Goal: Task Accomplishment & Management: Use online tool/utility

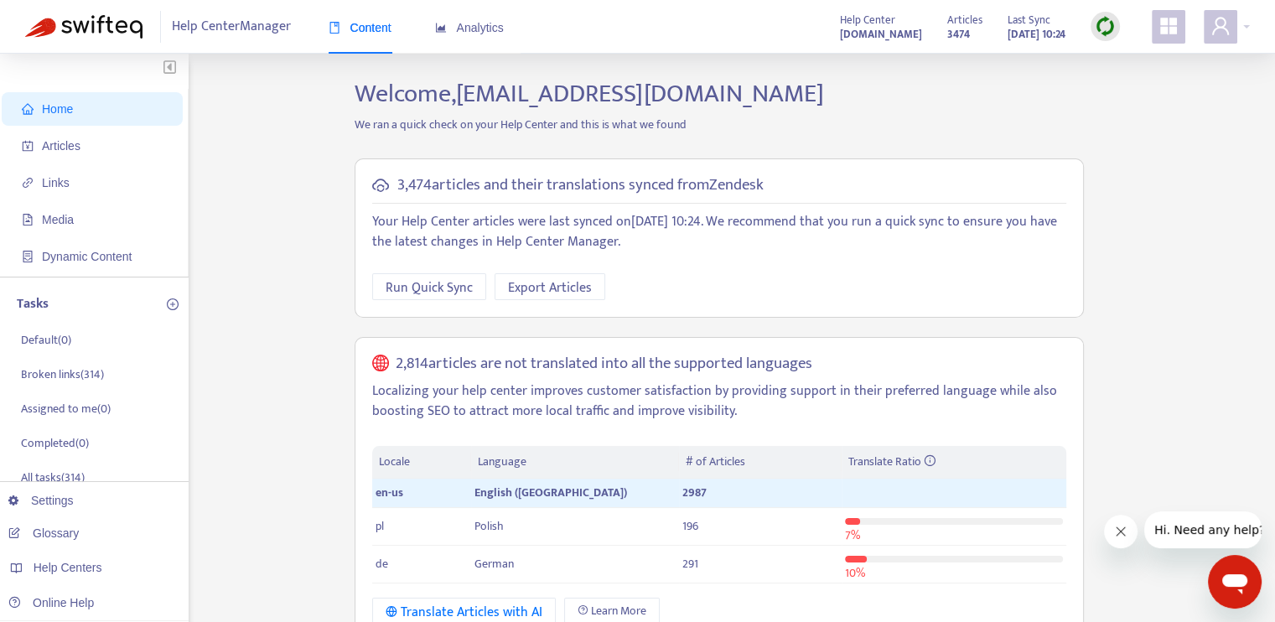
scroll to position [168, 0]
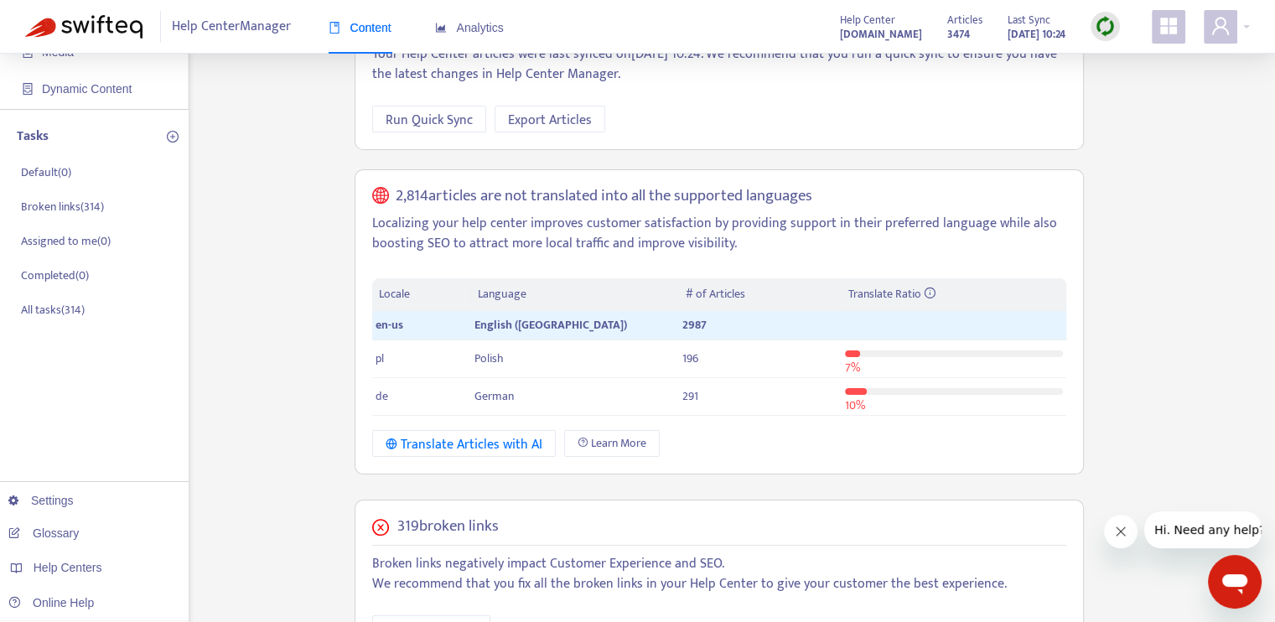
drag, startPoint x: 586, startPoint y: 228, endPoint x: 251, endPoint y: 316, distance: 346.5
click at [251, 318] on div "Home Articles Links Media Dynamic Content Tasks Default ( 0 ) Broken links ( 31…" at bounding box center [637, 479] width 1224 height 1136
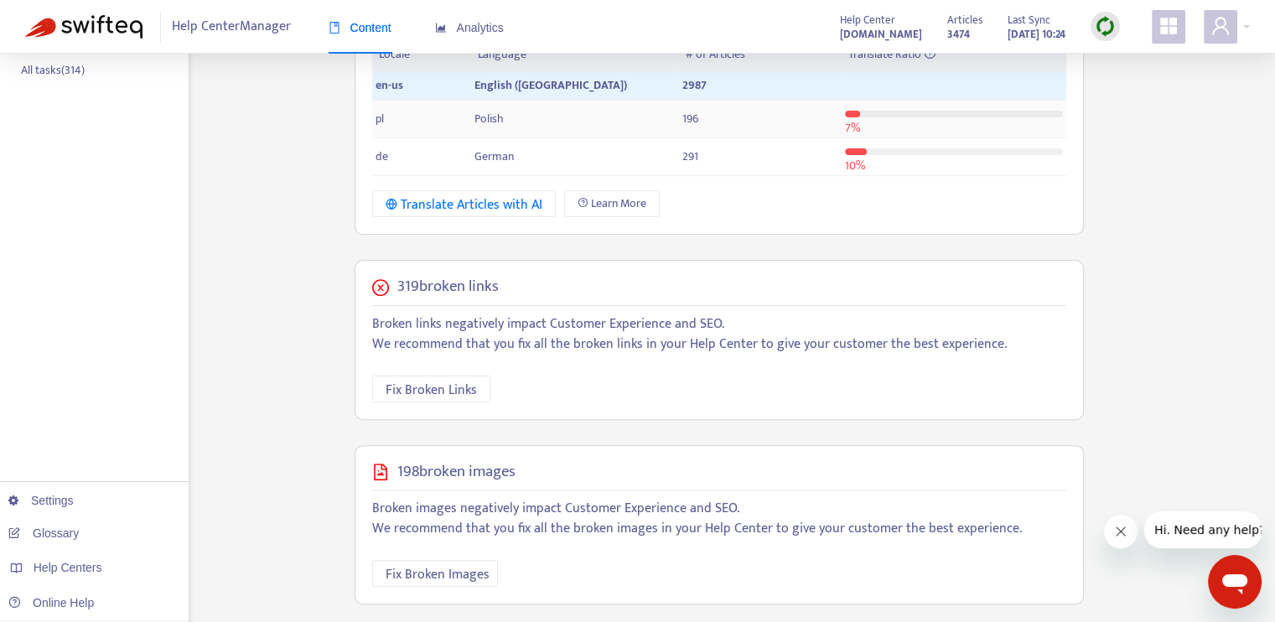
scroll to position [419, 0]
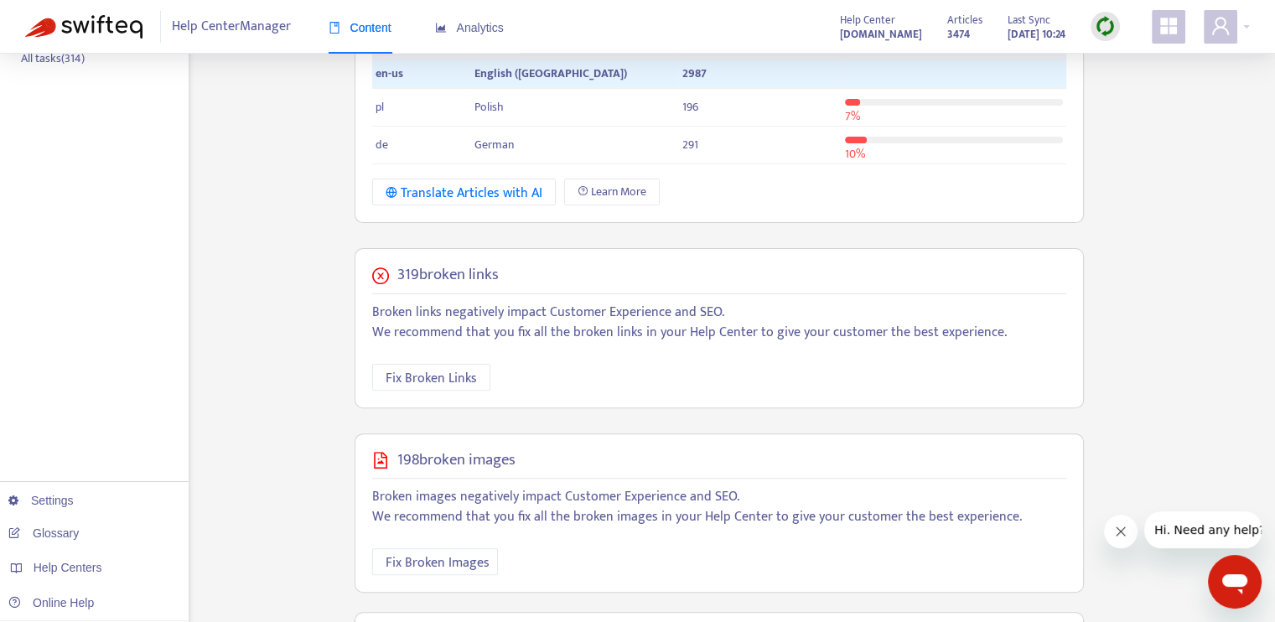
drag, startPoint x: 519, startPoint y: 271, endPoint x: 395, endPoint y: 277, distance: 124.2
click at [395, 277] on div "319 broken links" at bounding box center [719, 275] width 694 height 19
click at [574, 341] on p "Broken links negatively impact Customer Experience and SEO. We recommend that y…" at bounding box center [719, 322] width 694 height 40
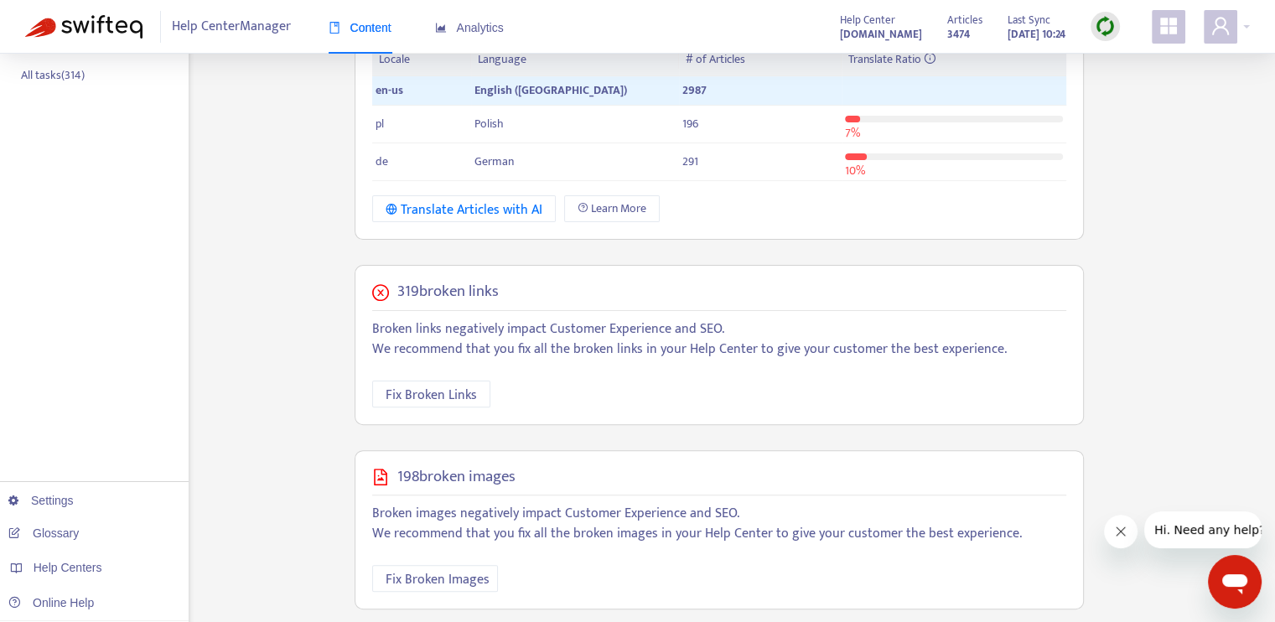
scroll to position [503, 0]
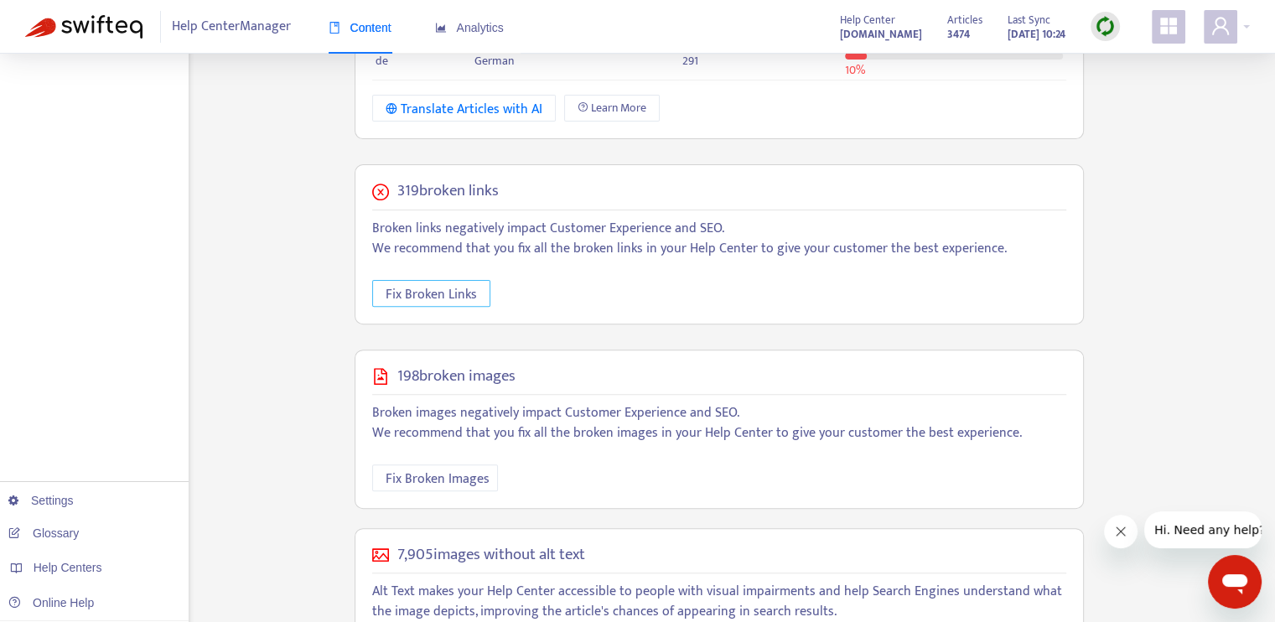
click at [469, 294] on span "Fix Broken Links" at bounding box center [430, 294] width 91 height 21
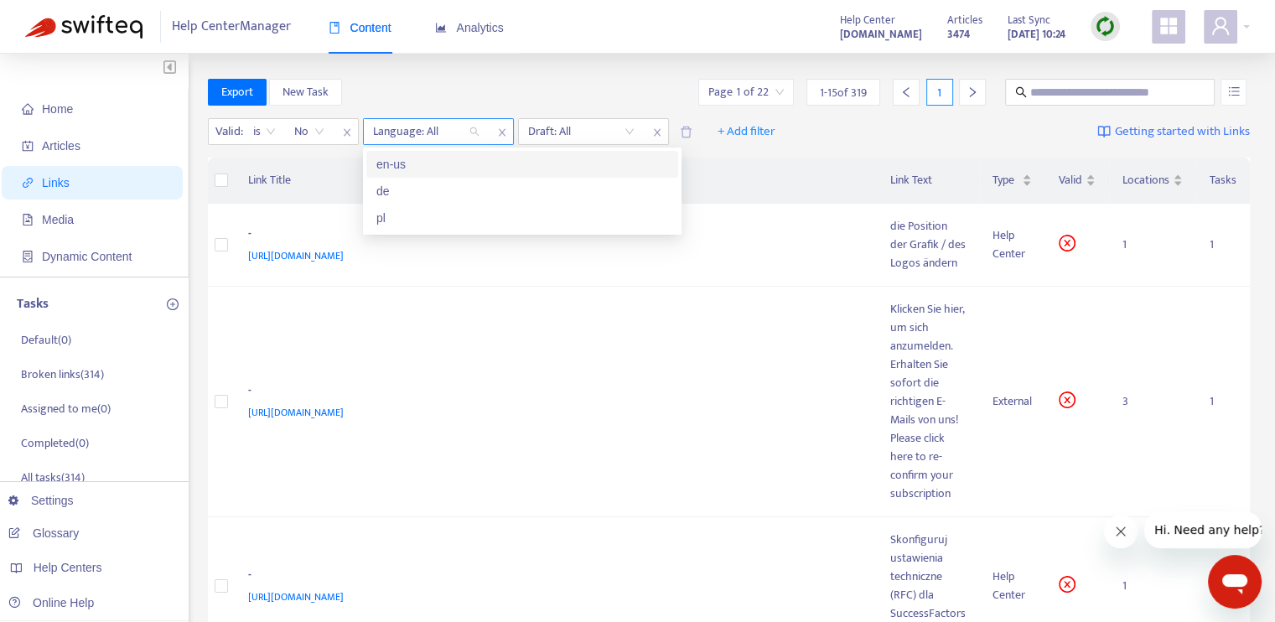
click at [475, 133] on div "Language: All" at bounding box center [426, 131] width 125 height 25
click at [432, 167] on div "en-us" at bounding box center [522, 164] width 292 height 18
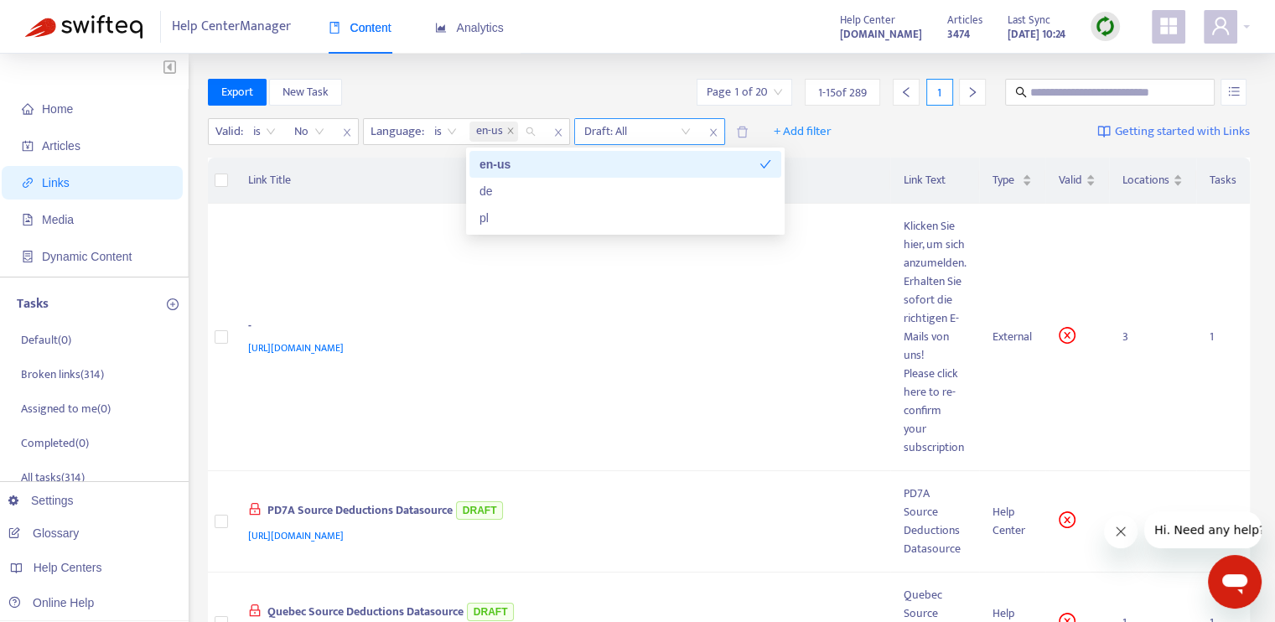
click at [629, 133] on input "search" at bounding box center [637, 131] width 106 height 25
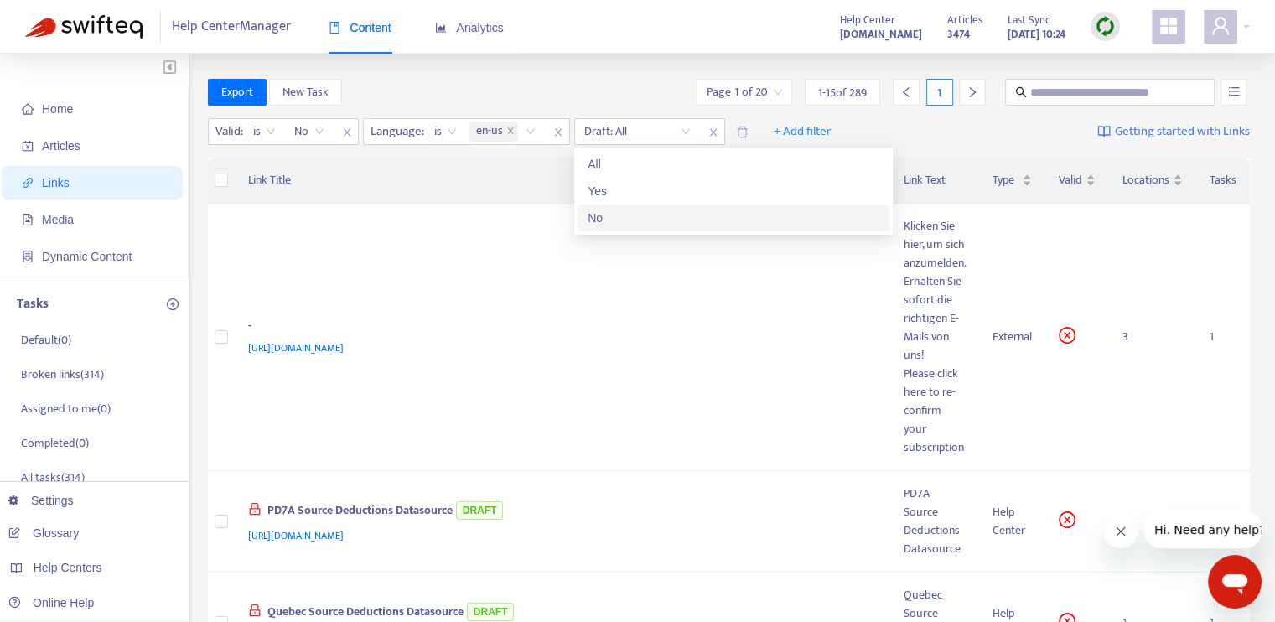
click at [630, 220] on div "No" at bounding box center [733, 218] width 292 height 18
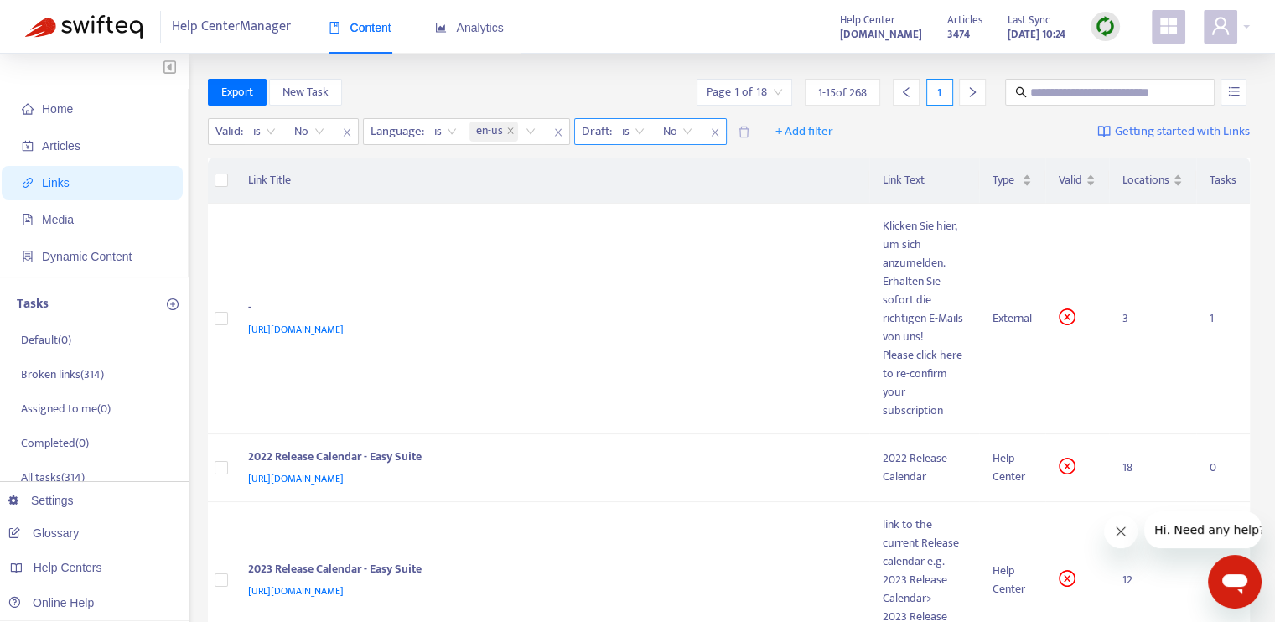
click at [717, 133] on icon "close" at bounding box center [715, 132] width 10 height 10
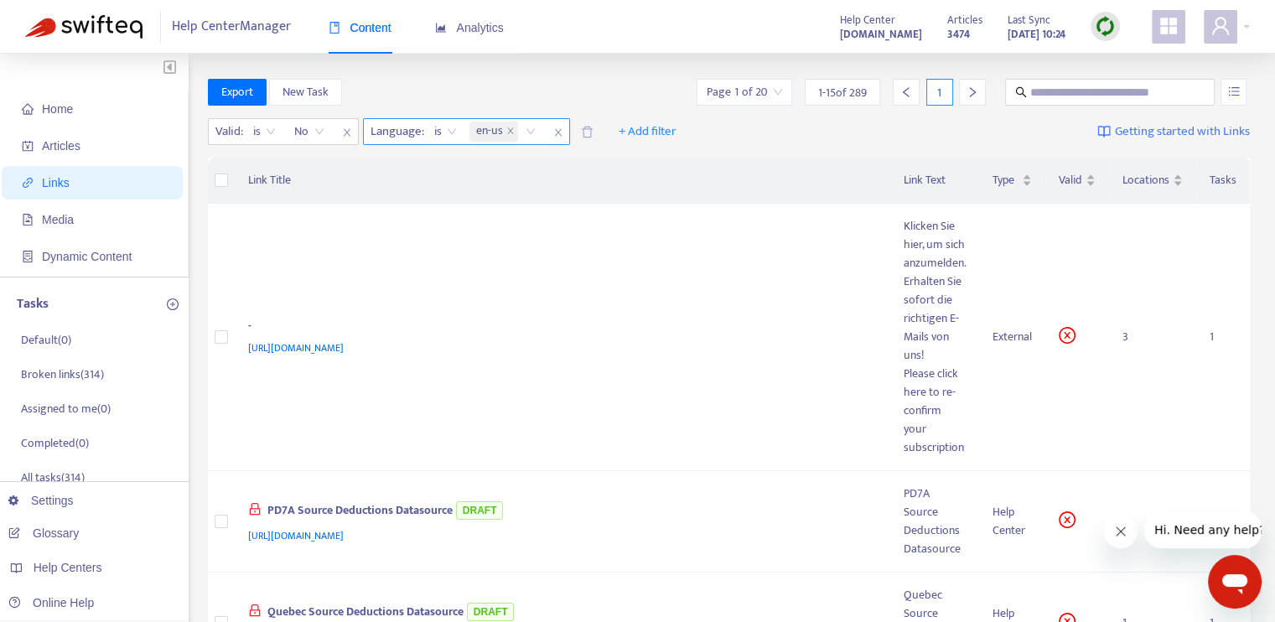
click at [560, 133] on icon "close" at bounding box center [558, 132] width 10 height 10
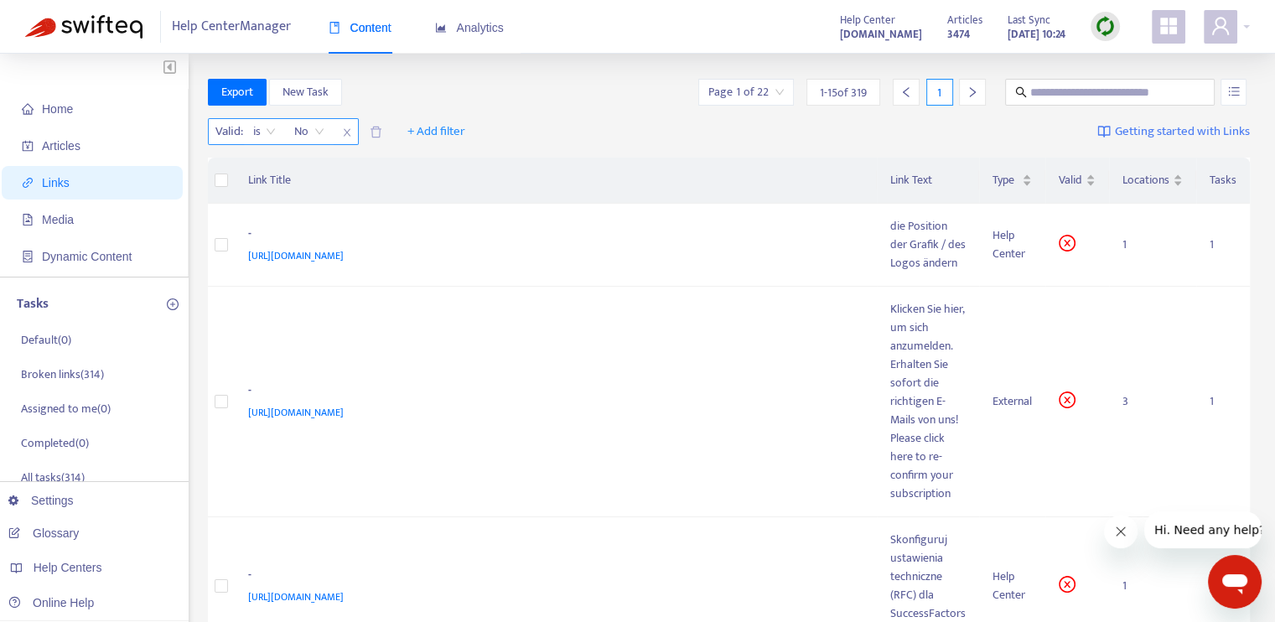
click at [349, 134] on icon "close" at bounding box center [347, 132] width 10 height 10
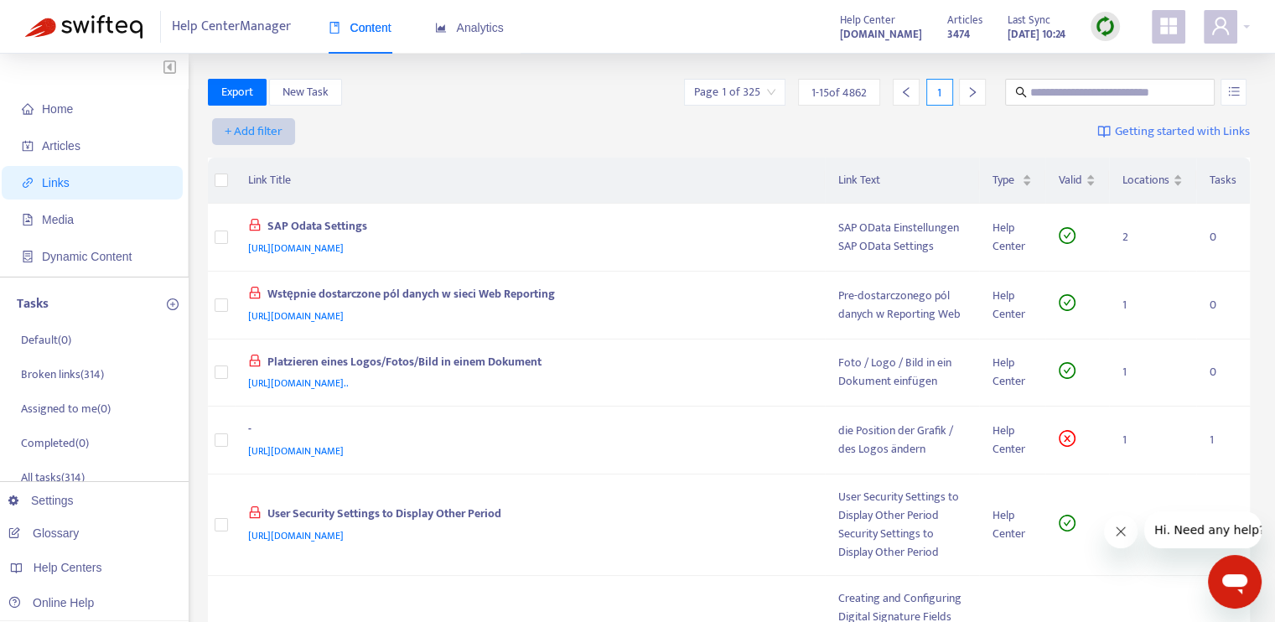
click at [245, 132] on span "+ Add filter" at bounding box center [254, 132] width 58 height 20
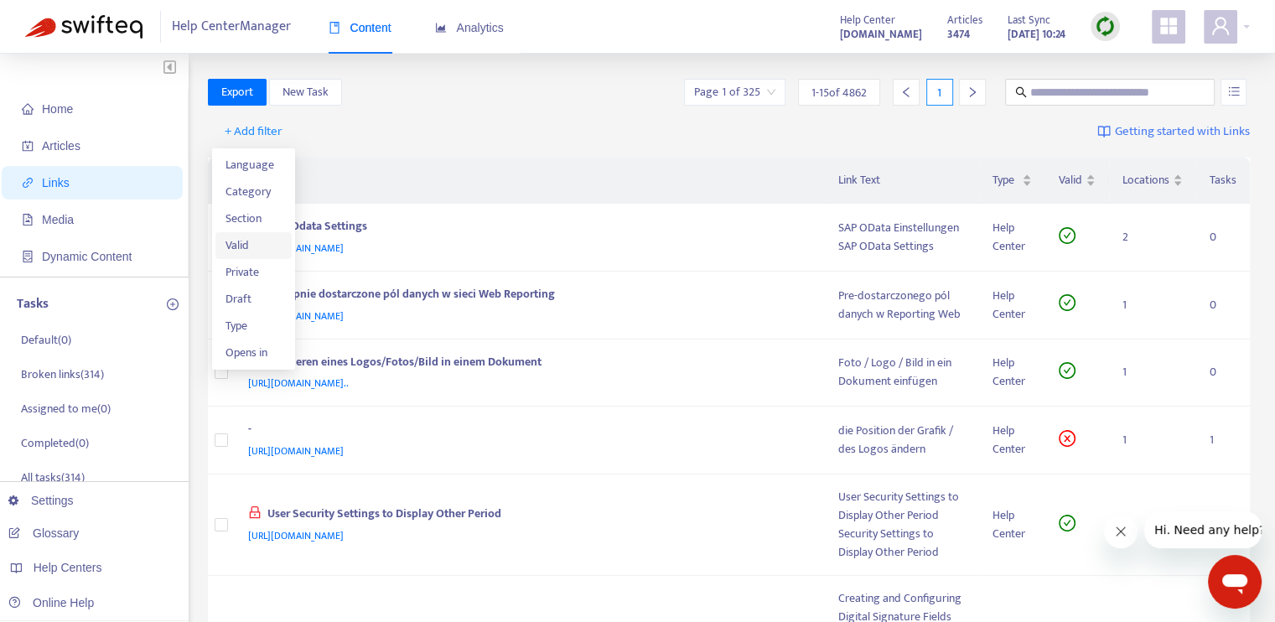
click at [251, 245] on span "Valid" at bounding box center [253, 245] width 57 height 18
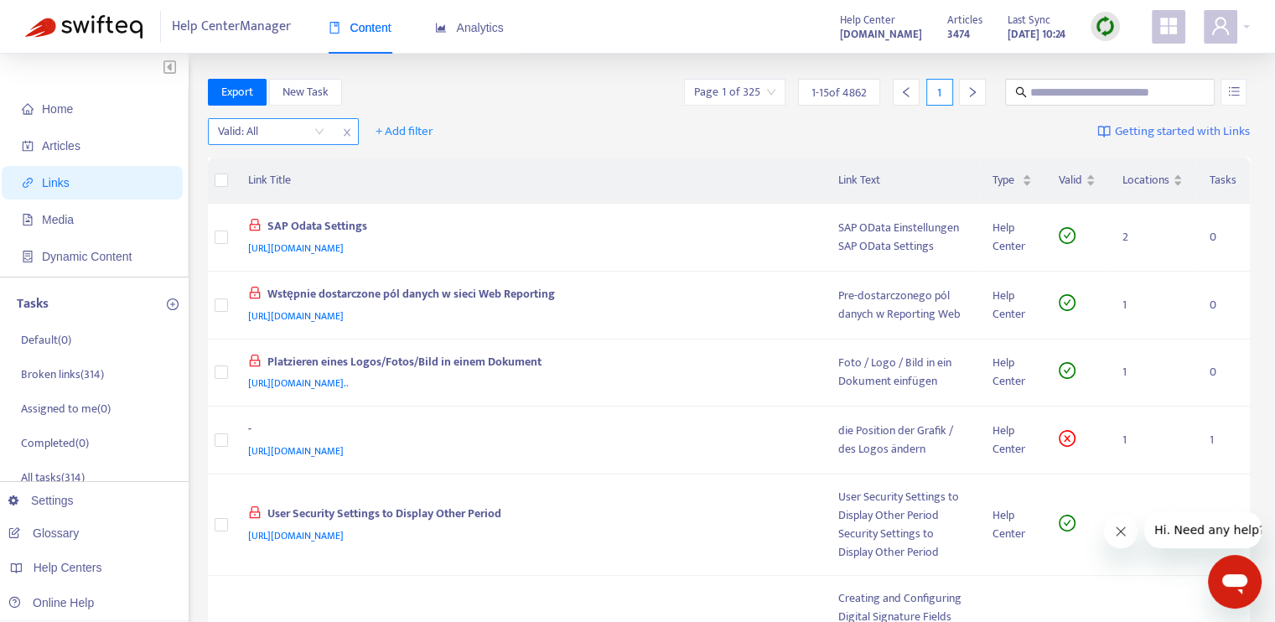
click at [318, 134] on input "search" at bounding box center [271, 131] width 106 height 25
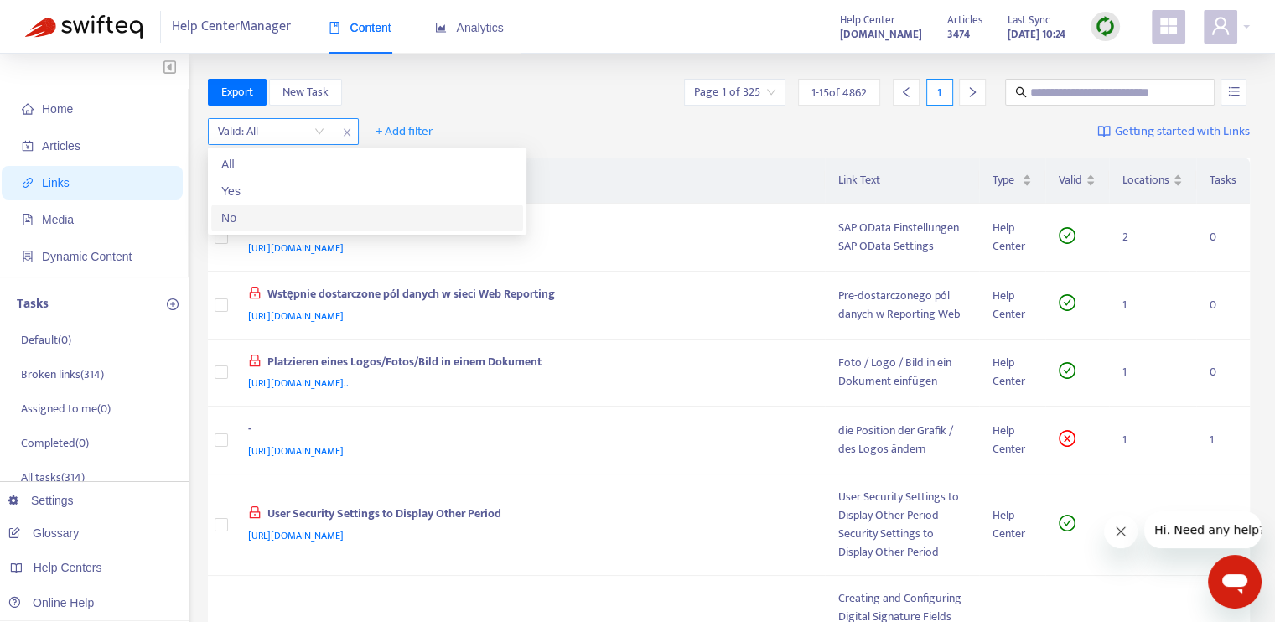
click at [318, 132] on input "search" at bounding box center [271, 131] width 106 height 25
click at [295, 214] on div "No" at bounding box center [367, 218] width 292 height 18
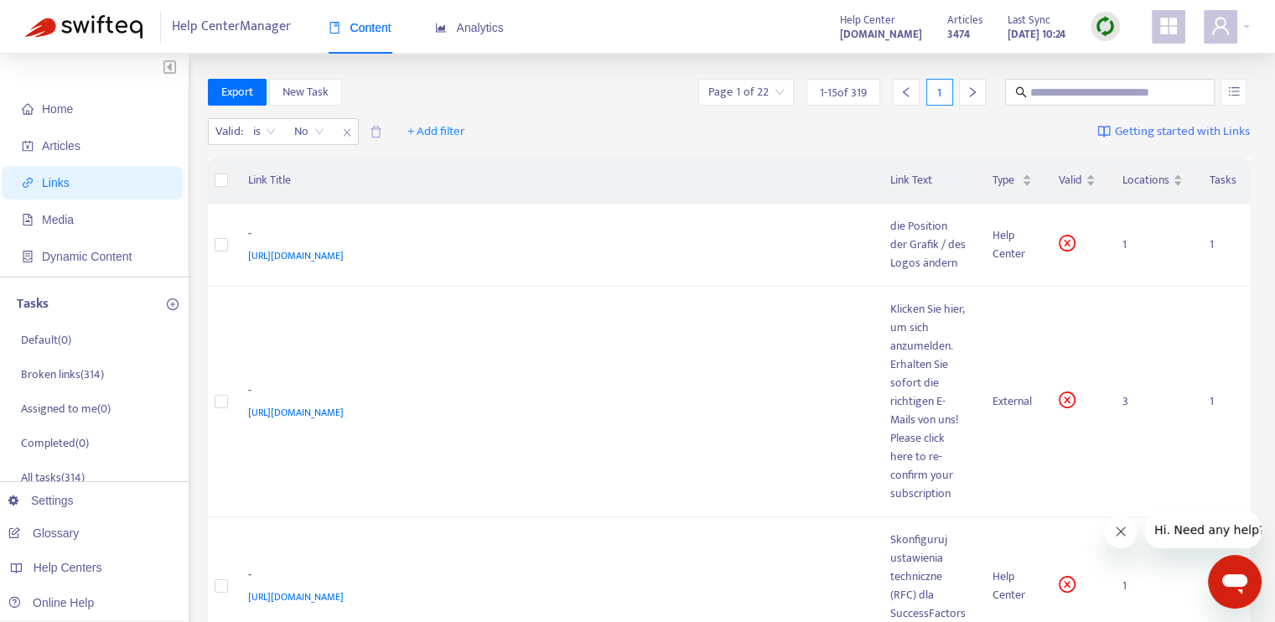
click at [611, 132] on div "Valid : is No No + Add filter Getting started with Links" at bounding box center [729, 135] width 1042 height 46
click at [450, 137] on span "+ Add filter" at bounding box center [436, 132] width 58 height 20
click at [449, 163] on span "Language" at bounding box center [436, 165] width 57 height 18
click at [466, 130] on div at bounding box center [417, 132] width 101 height 20
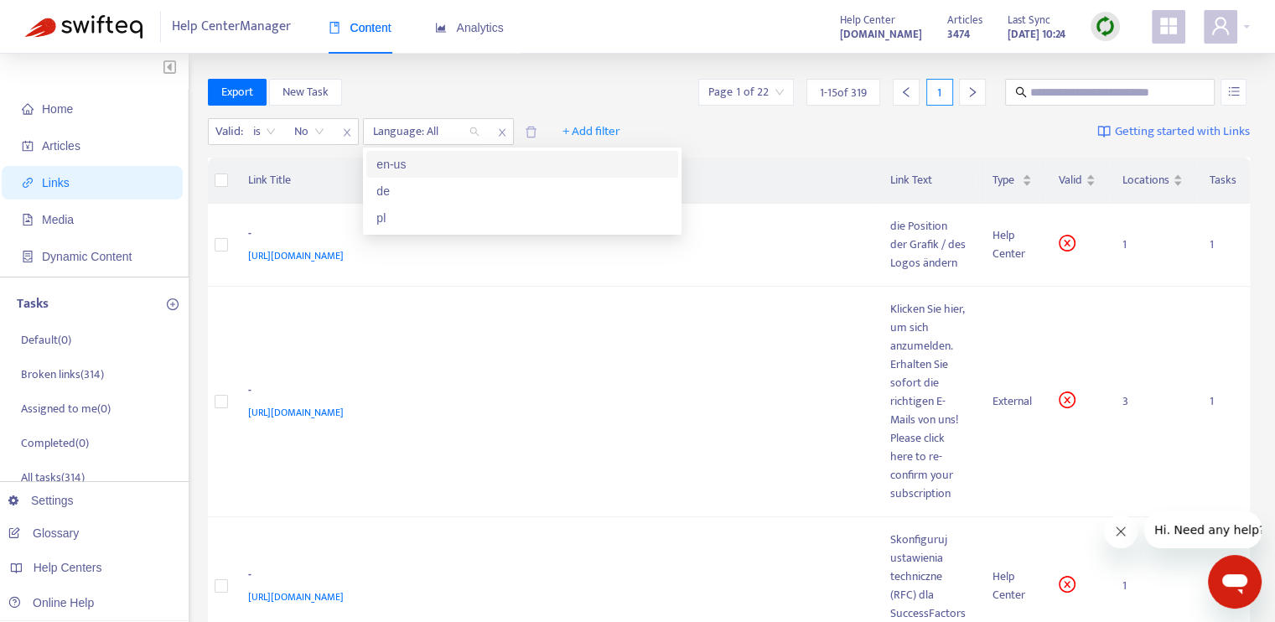
click at [442, 169] on div "en-us" at bounding box center [522, 164] width 292 height 18
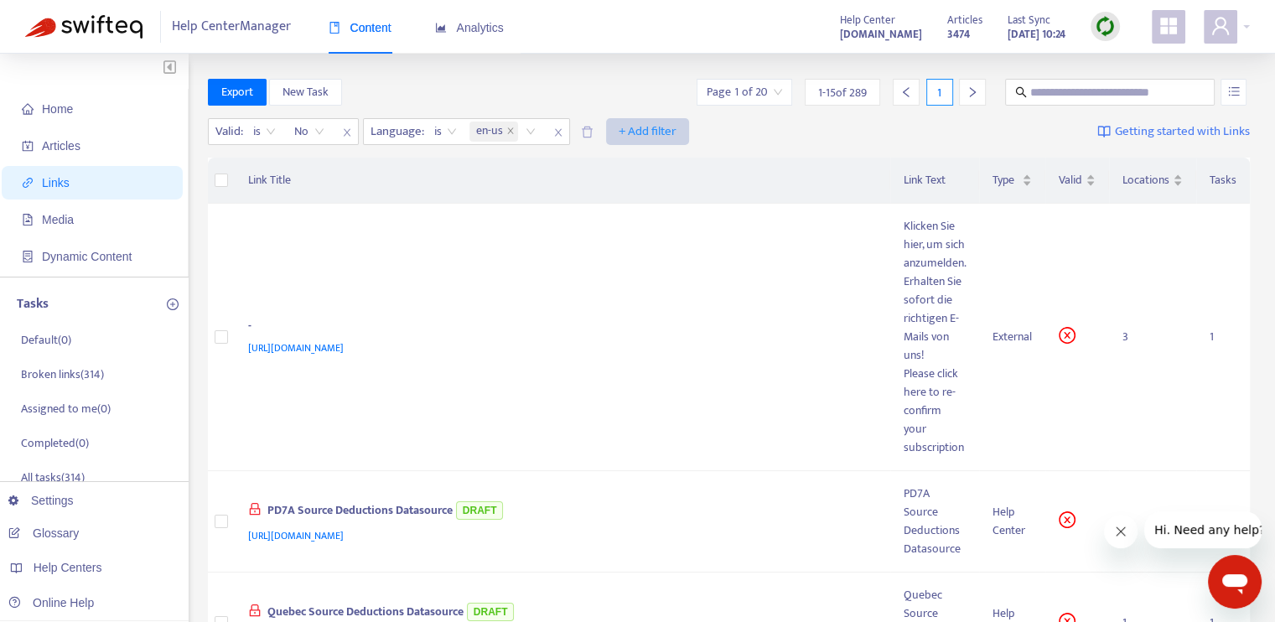
click at [637, 130] on span "+ Add filter" at bounding box center [647, 132] width 58 height 20
click at [657, 247] on span "Draft" at bounding box center [647, 245] width 57 height 18
click at [681, 127] on input "search" at bounding box center [637, 131] width 106 height 25
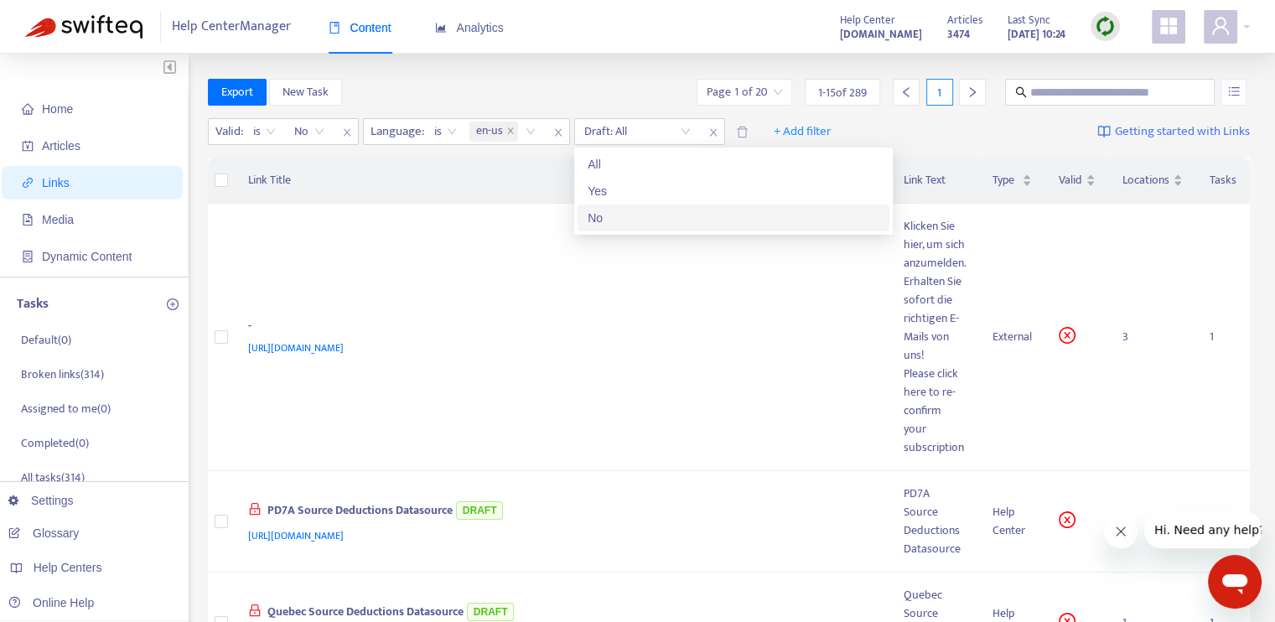
click at [652, 216] on div "No" at bounding box center [733, 218] width 292 height 18
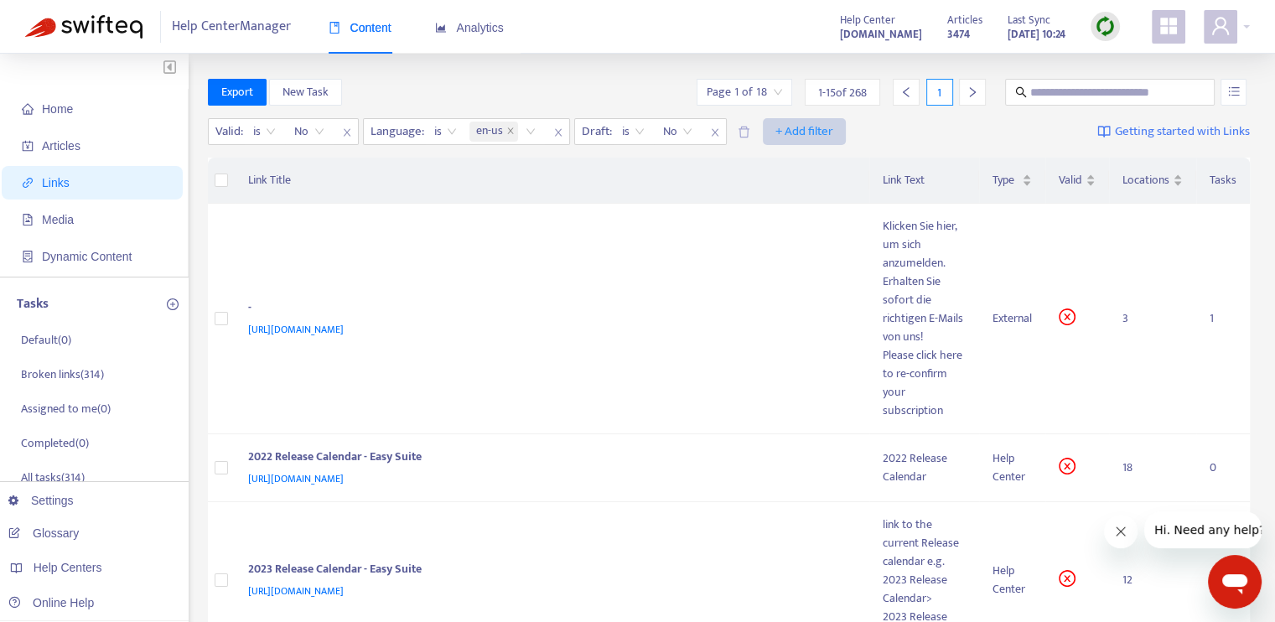
click at [780, 136] on span "+ Add filter" at bounding box center [804, 132] width 58 height 20
click at [822, 172] on span "Category" at bounding box center [804, 165] width 57 height 18
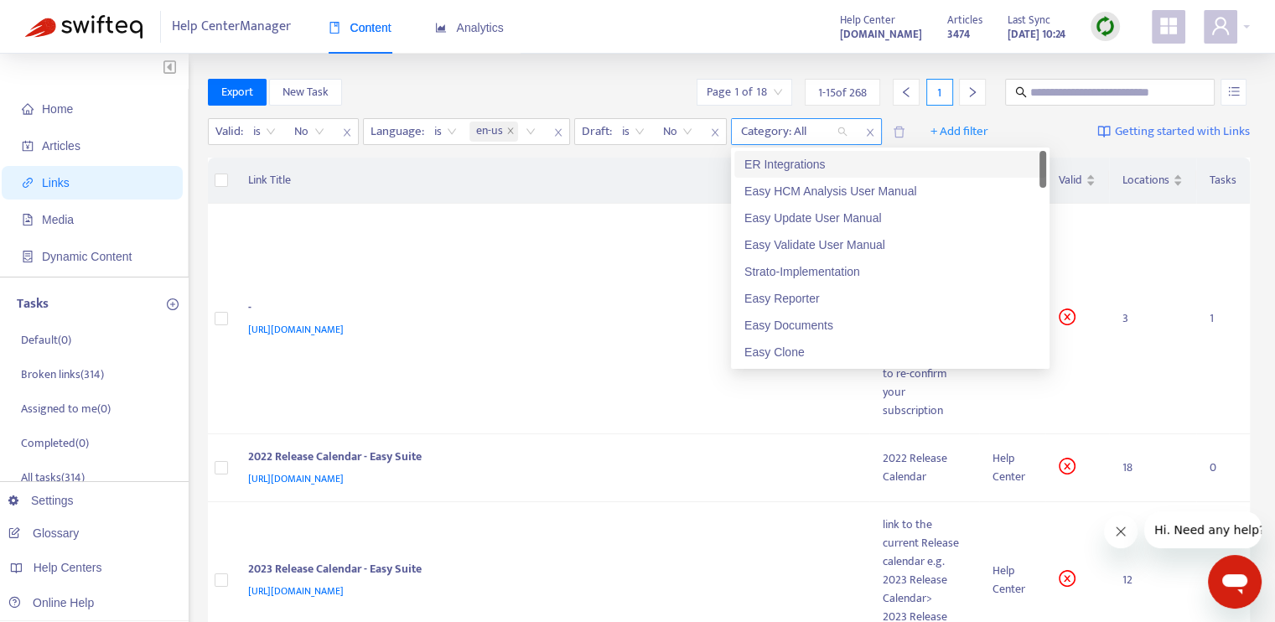
click at [841, 134] on div "Category: All" at bounding box center [794, 131] width 125 height 25
click at [889, 167] on div "ER Integrations" at bounding box center [890, 164] width 292 height 18
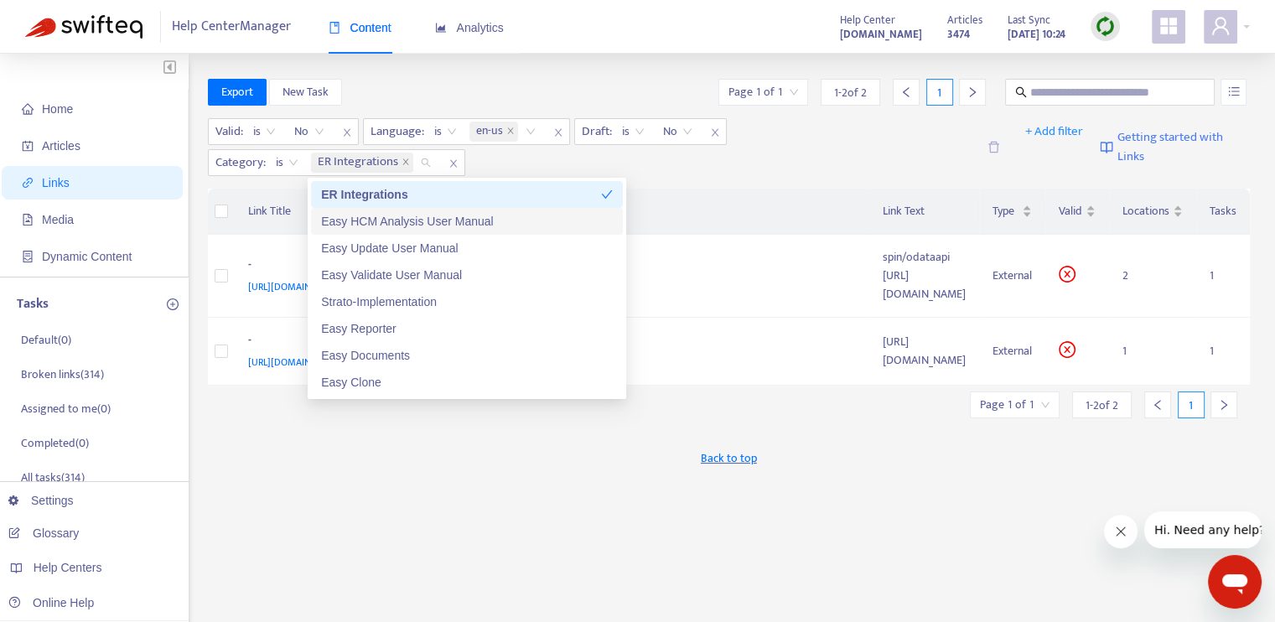
click at [458, 225] on div "Easy HCM Analysis User Manual" at bounding box center [467, 221] width 292 height 18
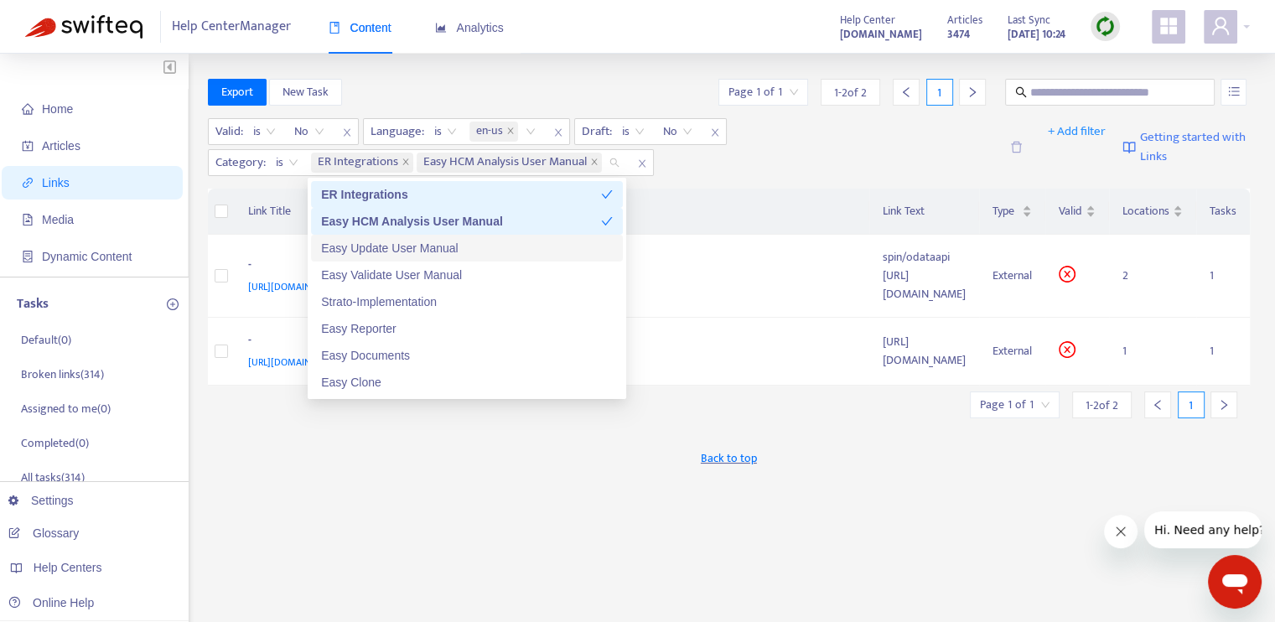
click at [488, 254] on div "Easy Update User Manual" at bounding box center [467, 248] width 292 height 18
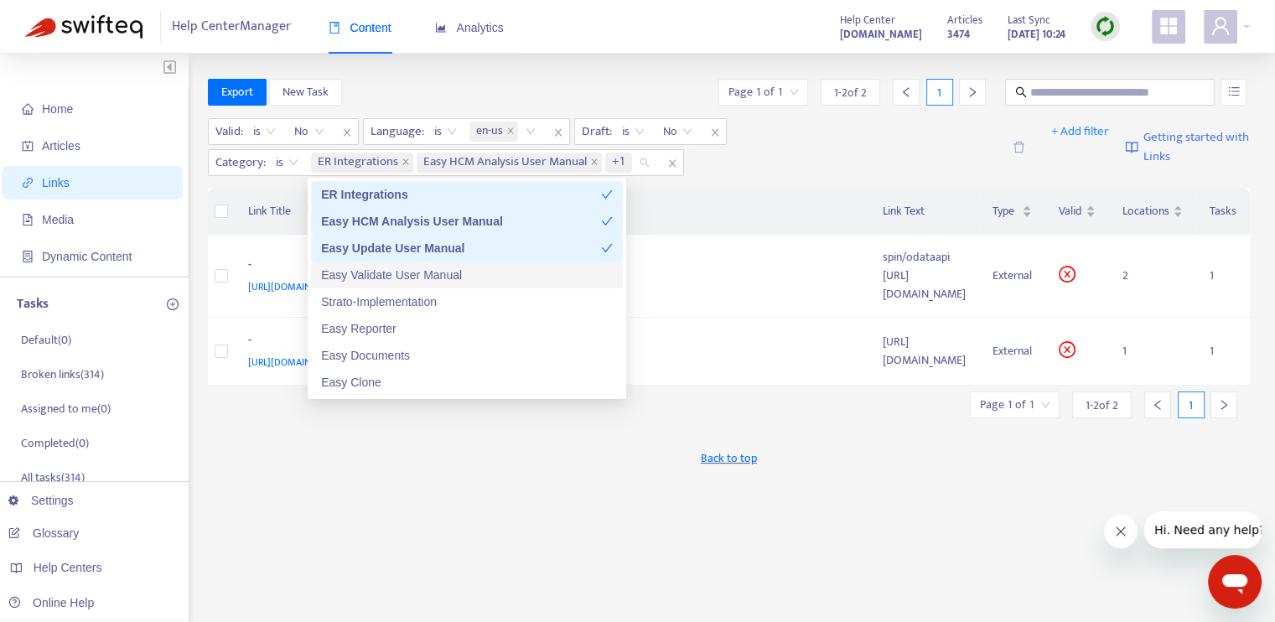
click at [488, 276] on div "Easy Validate User Manual" at bounding box center [467, 275] width 292 height 18
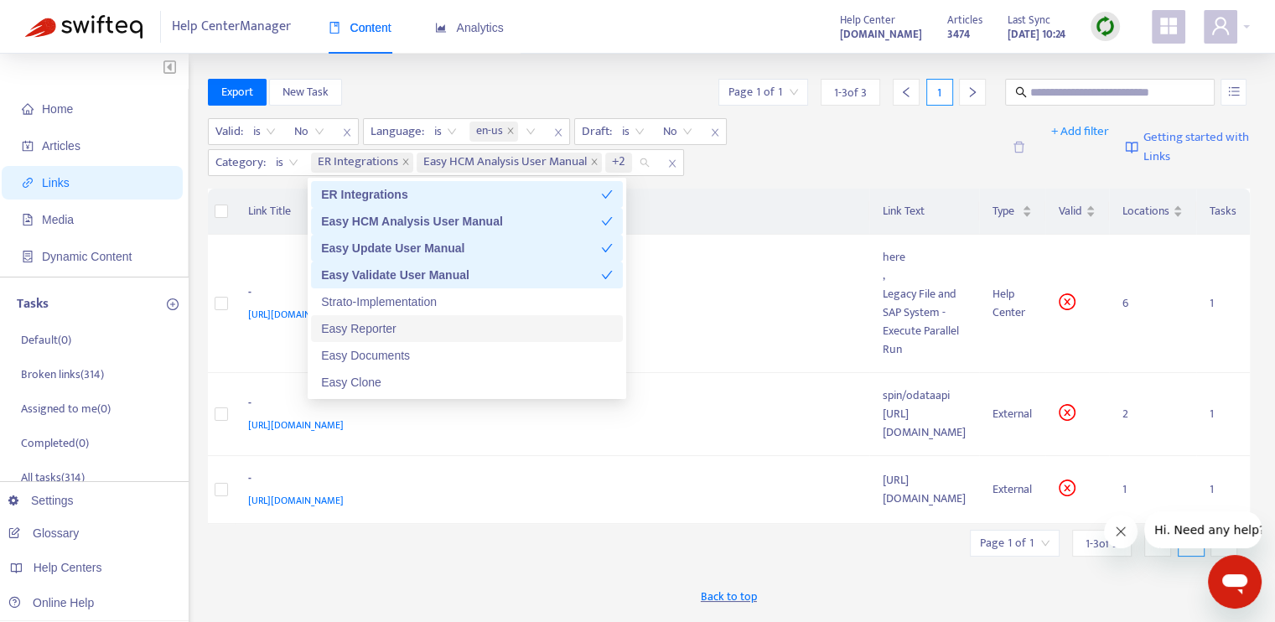
click at [479, 334] on div "Easy Reporter" at bounding box center [467, 328] width 292 height 18
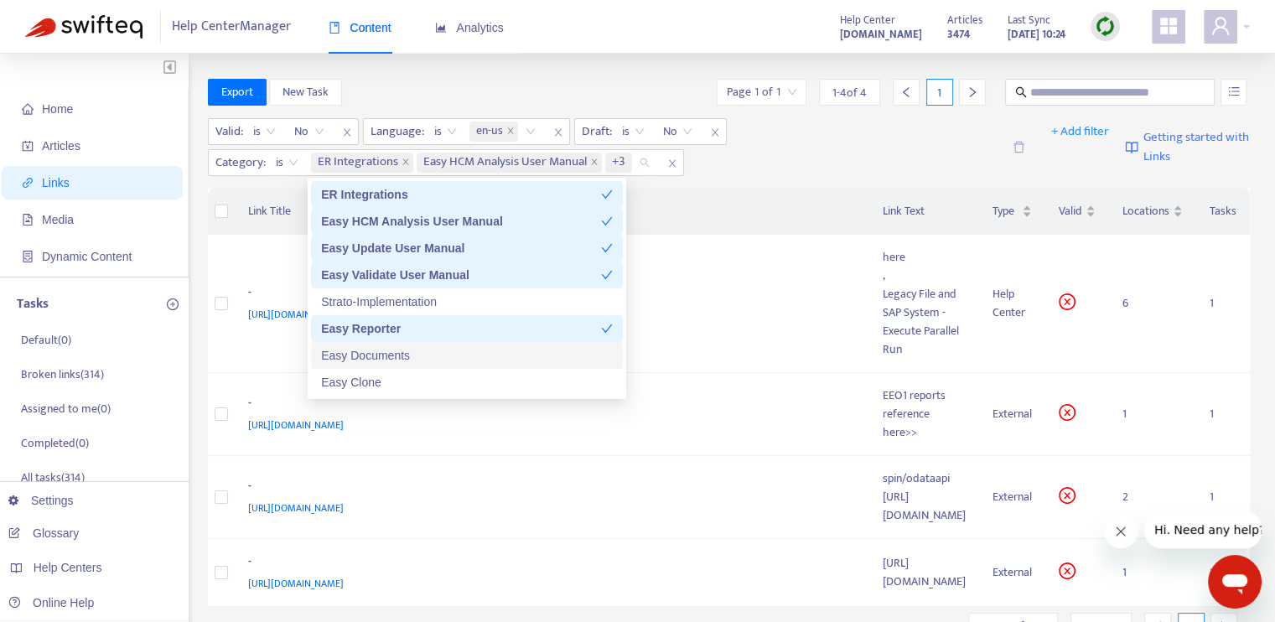
click at [478, 365] on div "Easy Documents" at bounding box center [467, 355] width 292 height 18
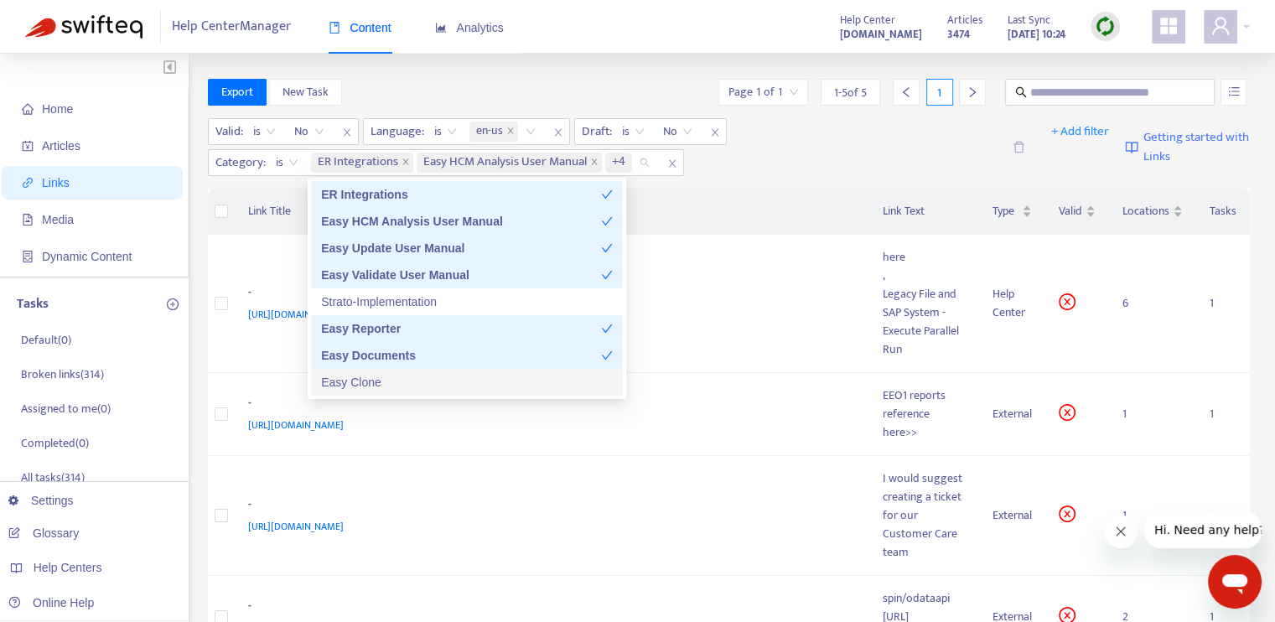
click at [479, 385] on div "Easy Clone" at bounding box center [467, 382] width 292 height 18
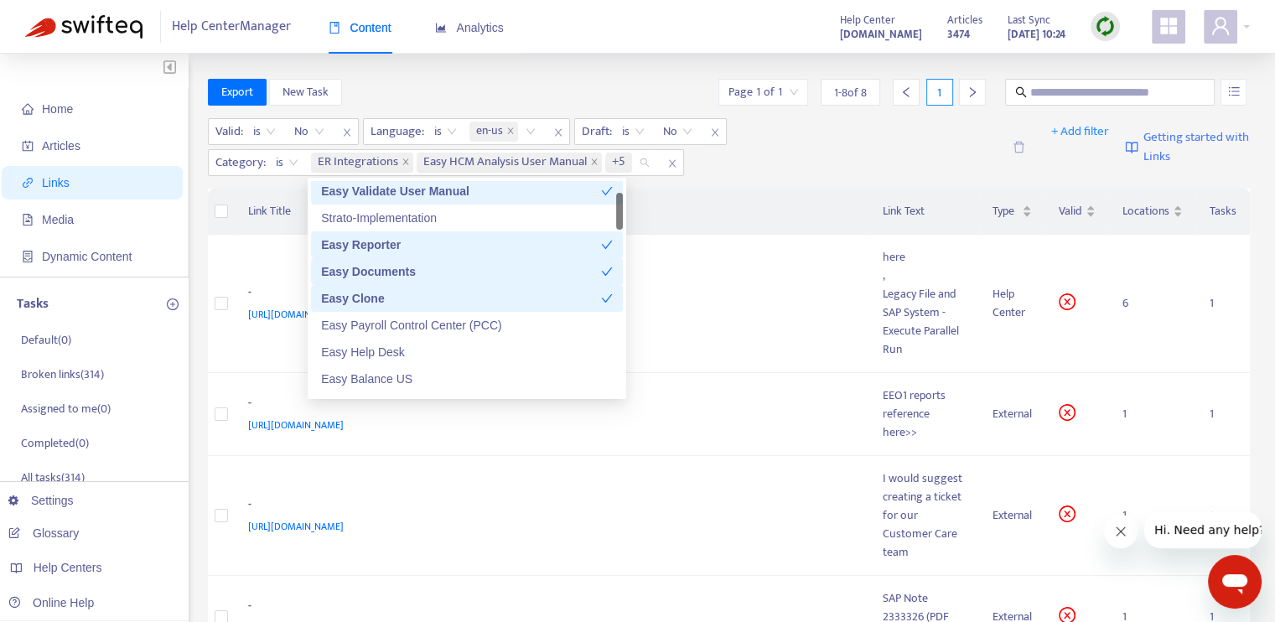
scroll to position [168, 0]
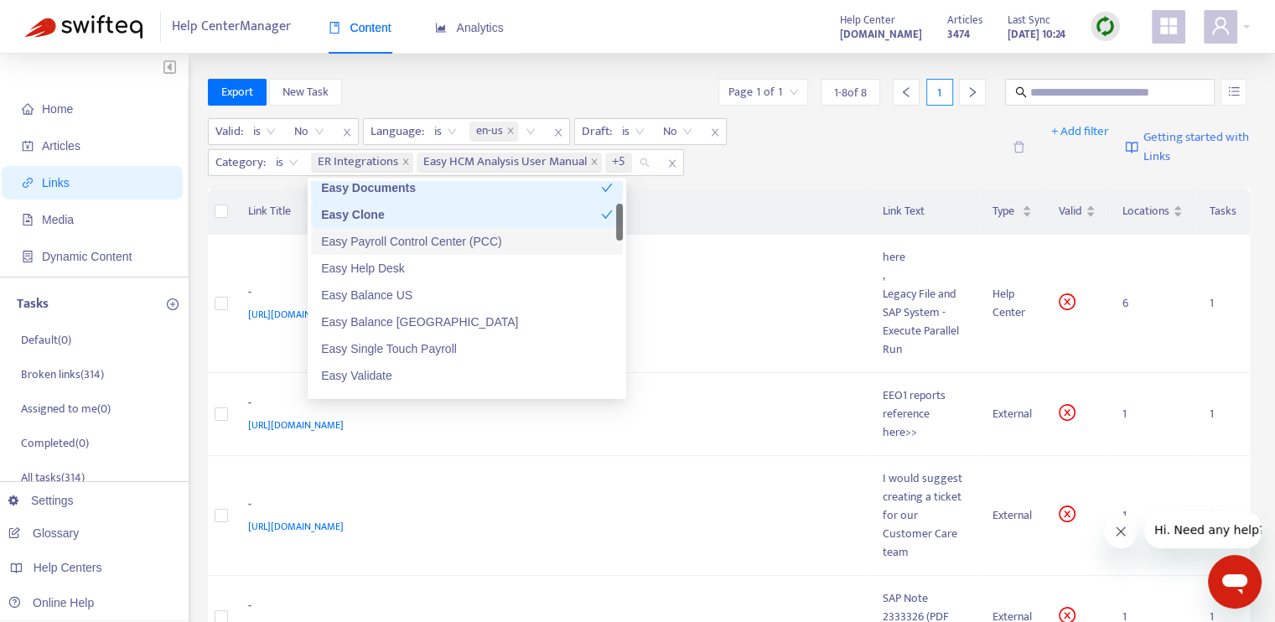
click at [452, 246] on div "Easy Payroll Control Center (PCC)" at bounding box center [467, 241] width 292 height 18
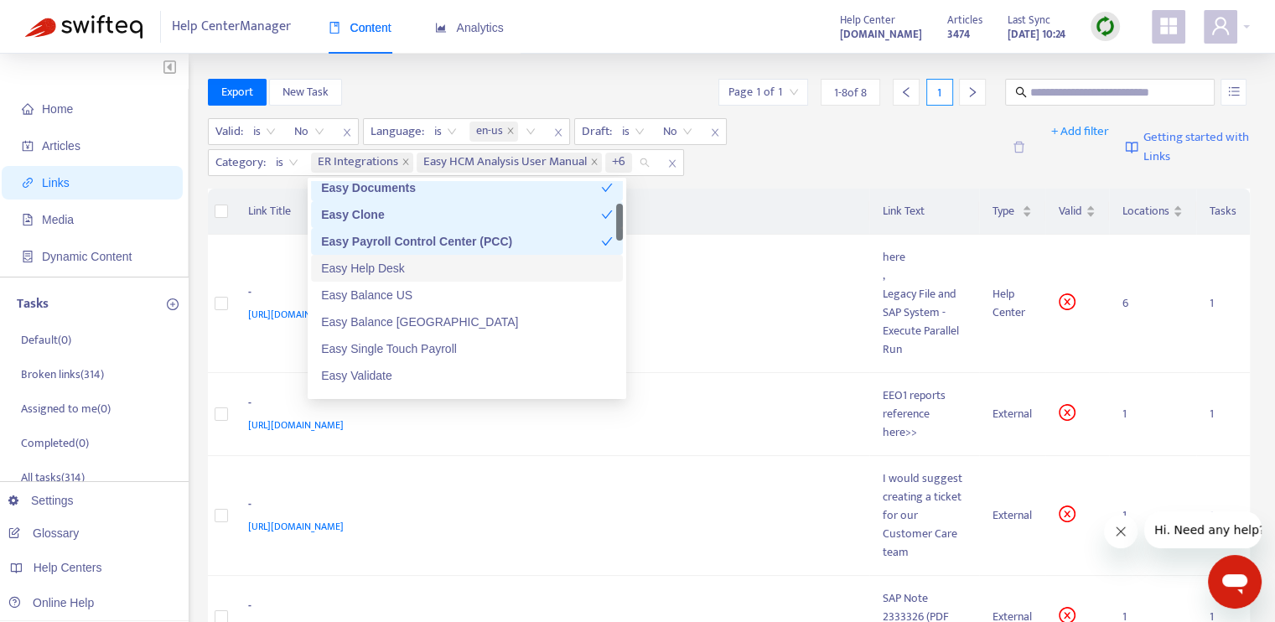
click at [442, 262] on div "Easy Help Desk" at bounding box center [467, 268] width 292 height 18
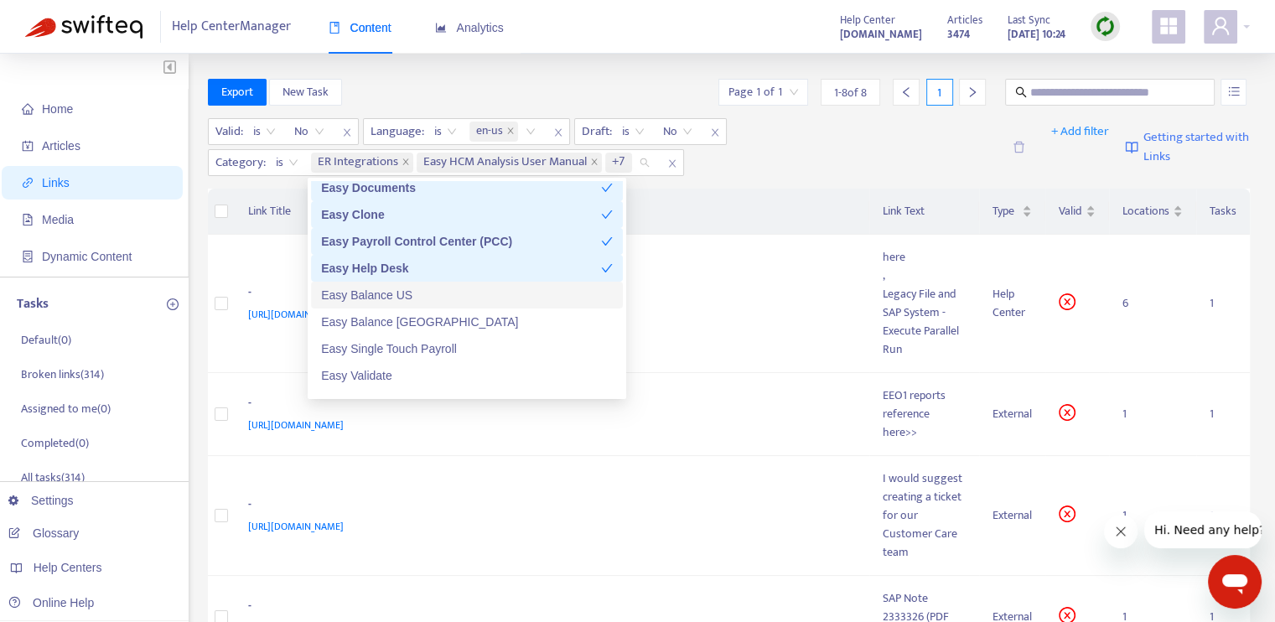
click at [442, 291] on div "Easy Balance US" at bounding box center [467, 295] width 292 height 18
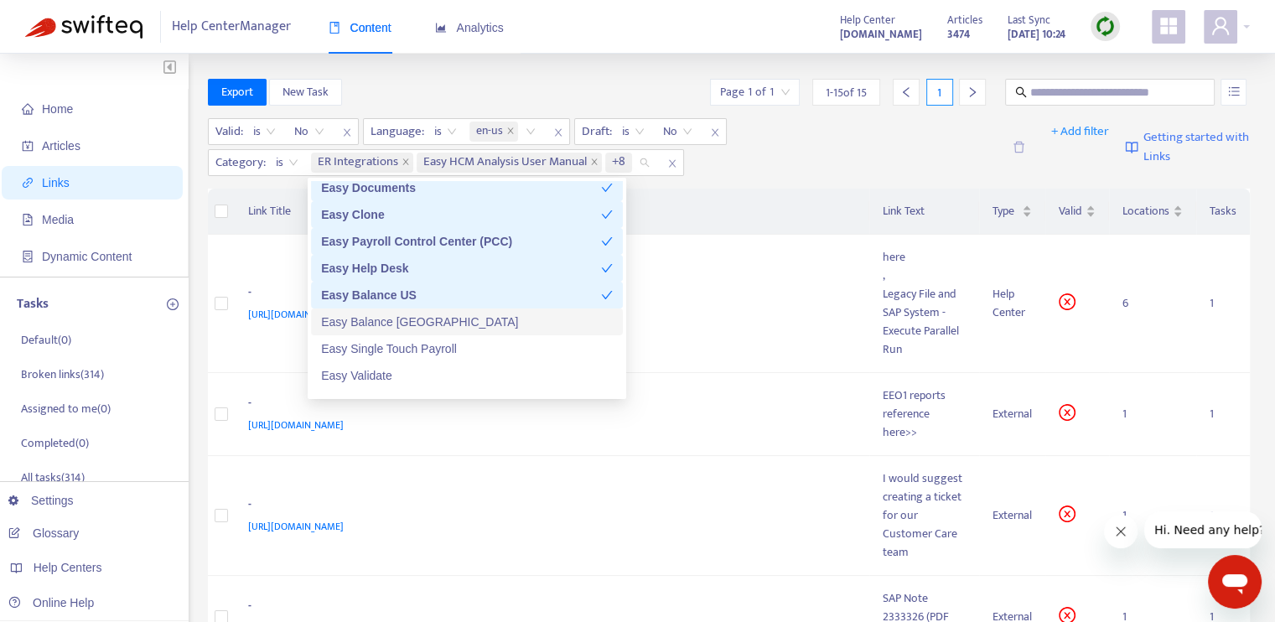
click at [442, 318] on div "Easy Balance Canada" at bounding box center [467, 322] width 292 height 18
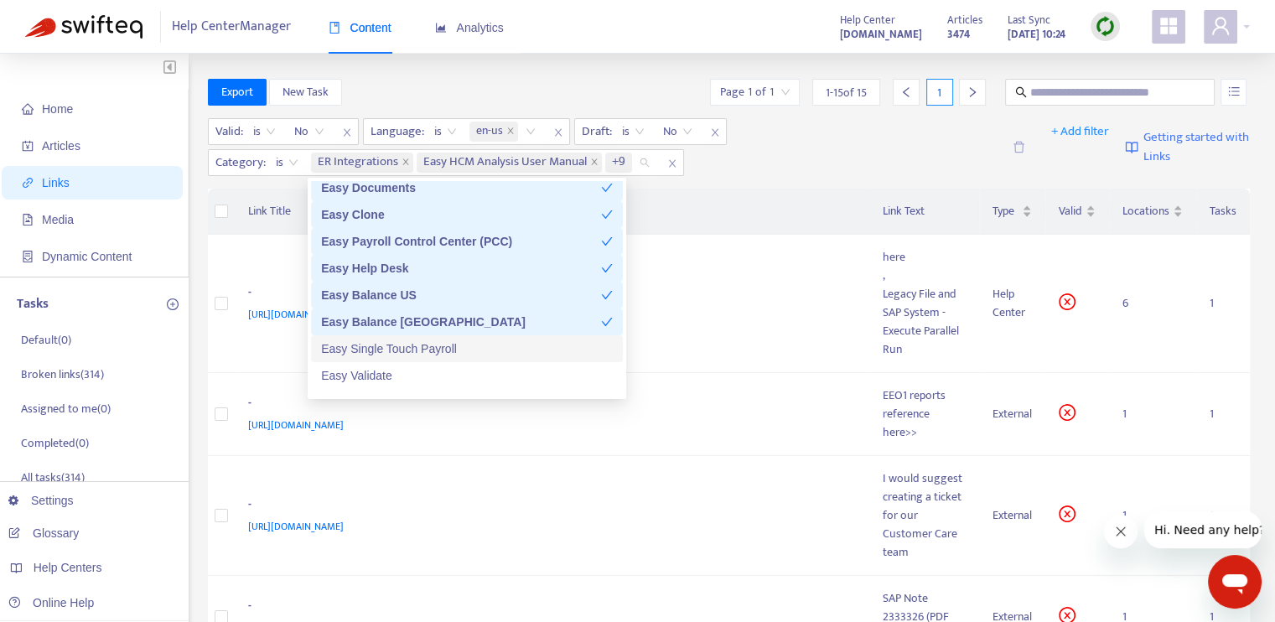
click at [451, 345] on div "Easy Single Touch Payroll" at bounding box center [467, 348] width 292 height 18
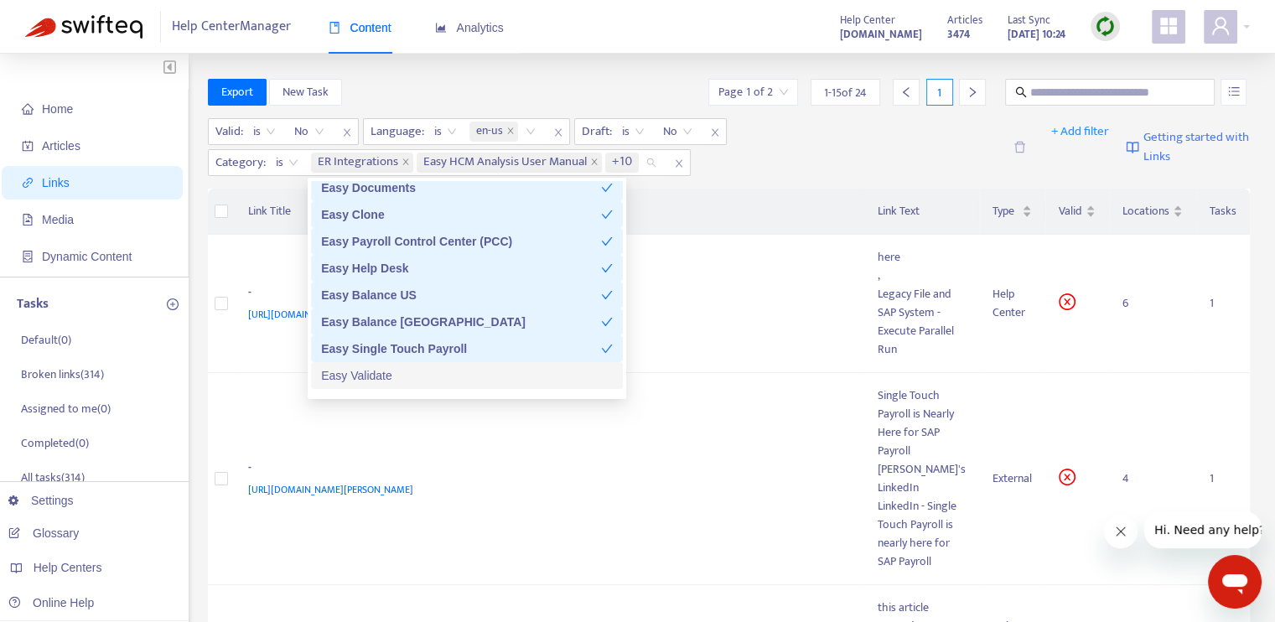
click at [444, 375] on div "Easy Validate" at bounding box center [467, 375] width 292 height 18
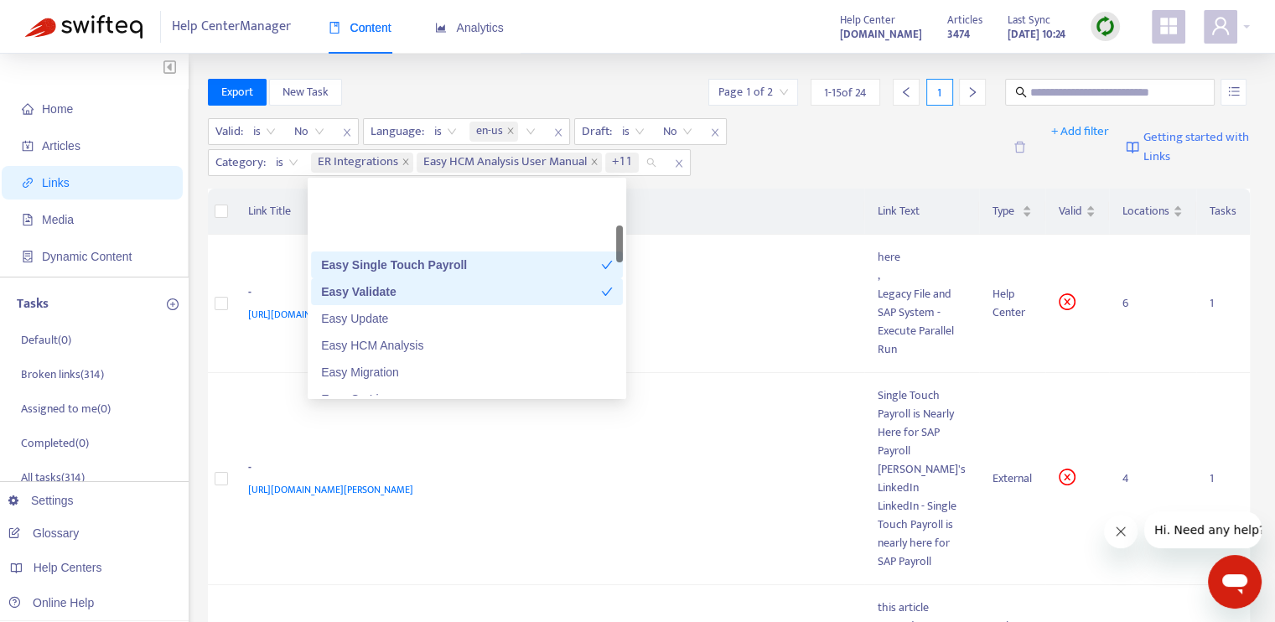
scroll to position [335, 0]
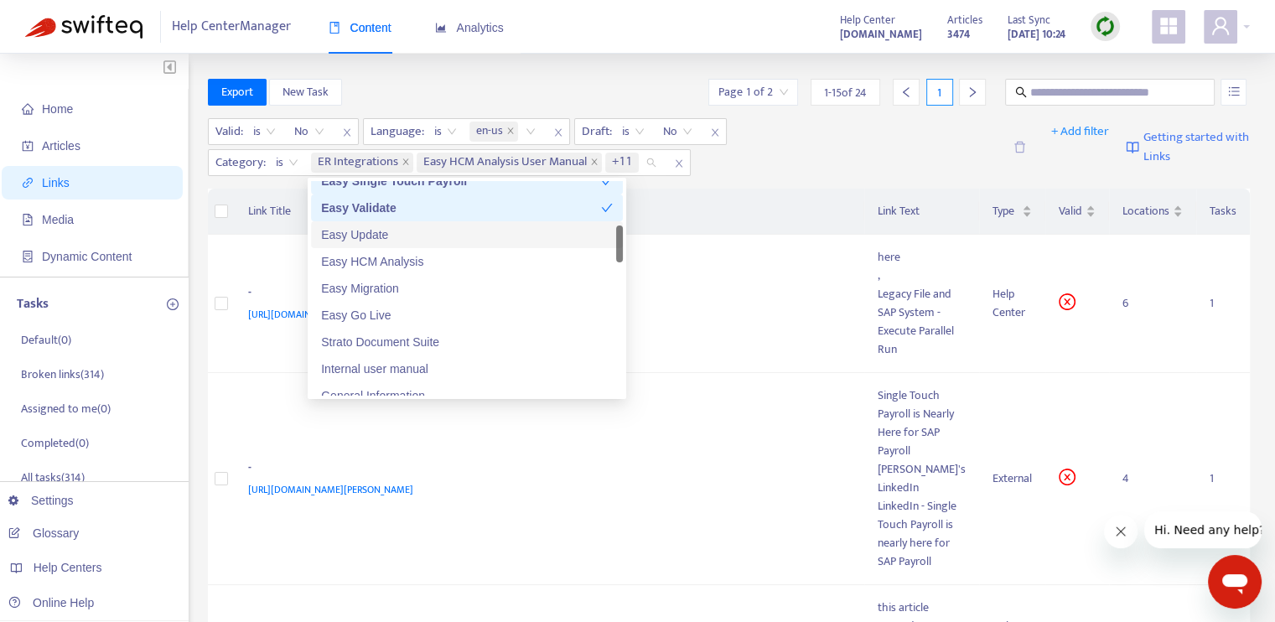
click at [406, 230] on div "Easy Update" at bounding box center [467, 234] width 292 height 18
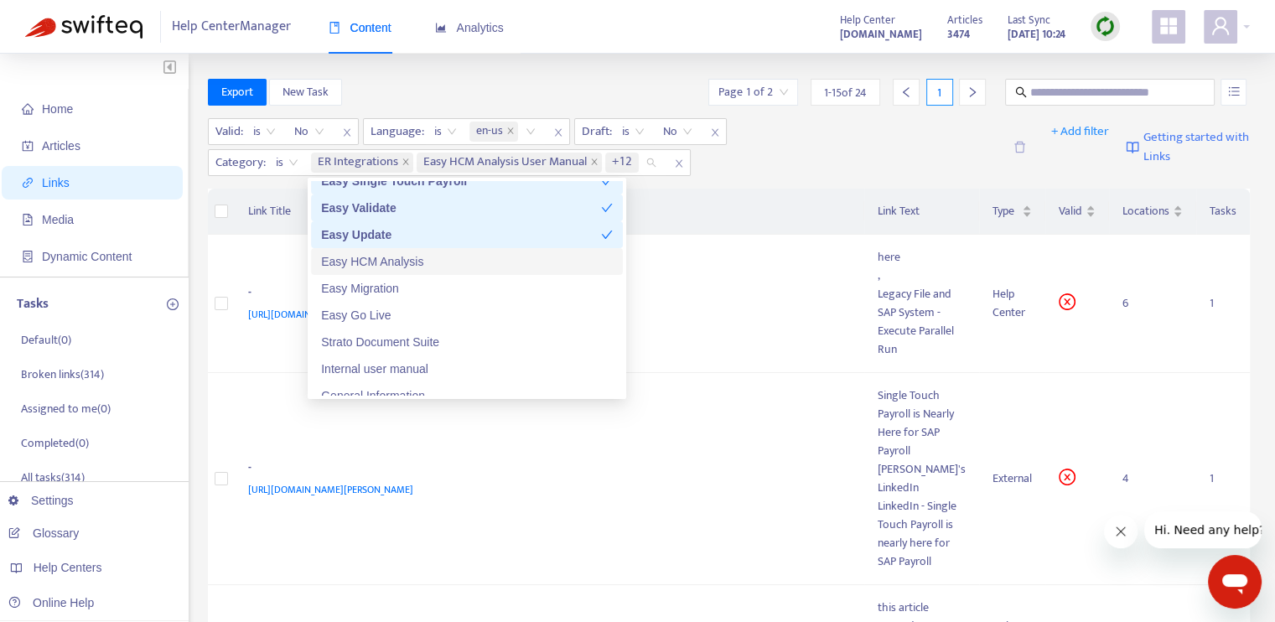
click at [418, 257] on div "Easy HCM Analysis" at bounding box center [467, 261] width 292 height 18
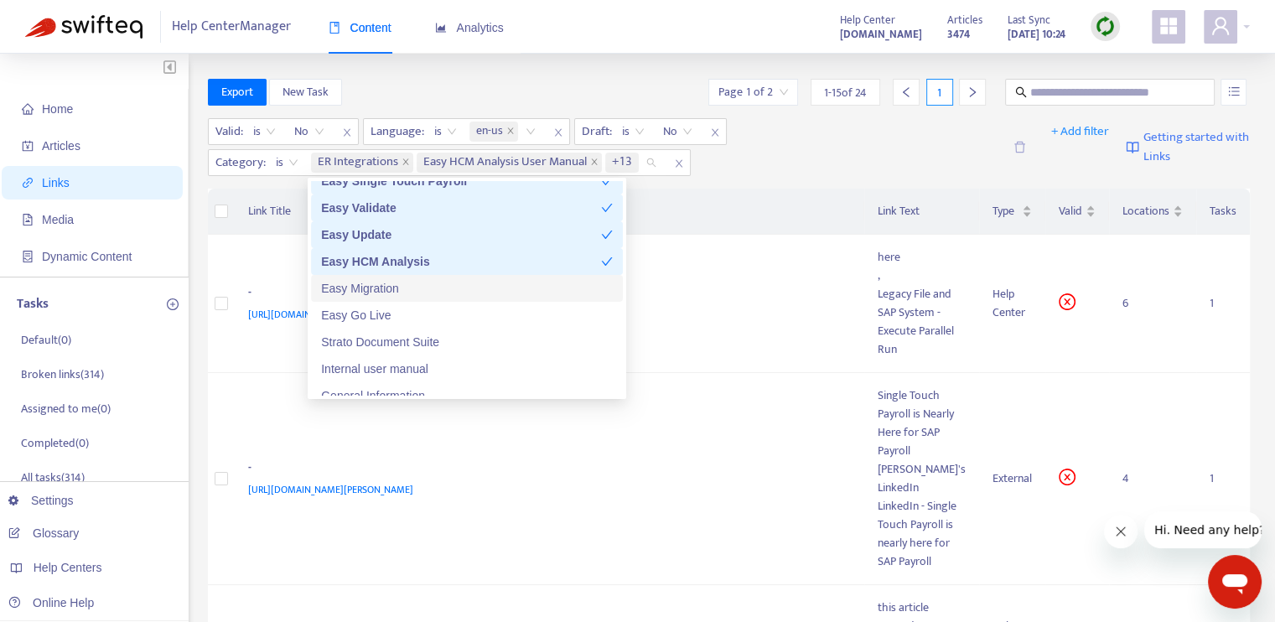
click at [419, 285] on div "Easy Migration" at bounding box center [467, 288] width 292 height 18
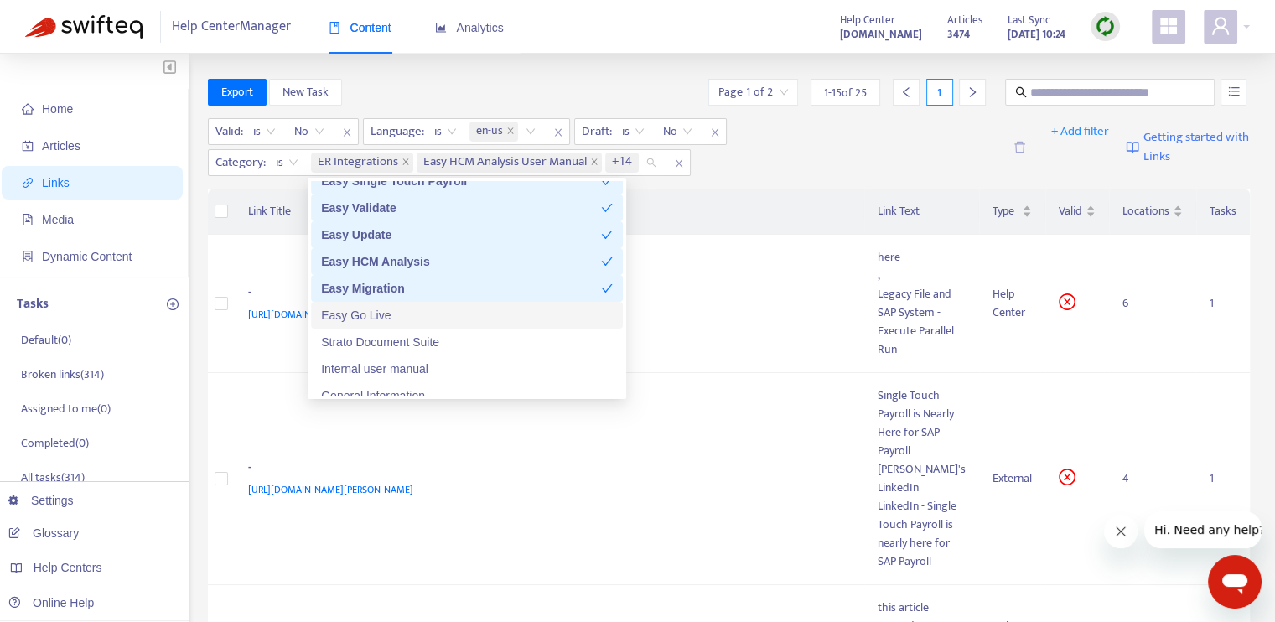
click at [425, 312] on div "Easy Go Live" at bounding box center [467, 315] width 292 height 18
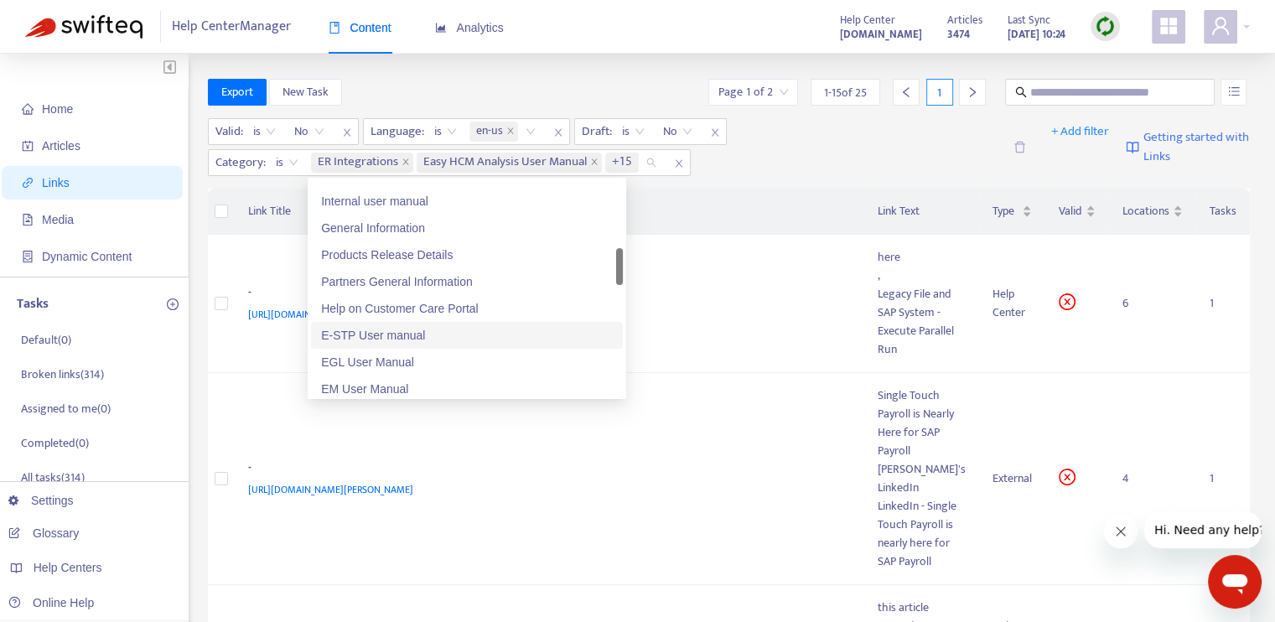
scroll to position [587, 0]
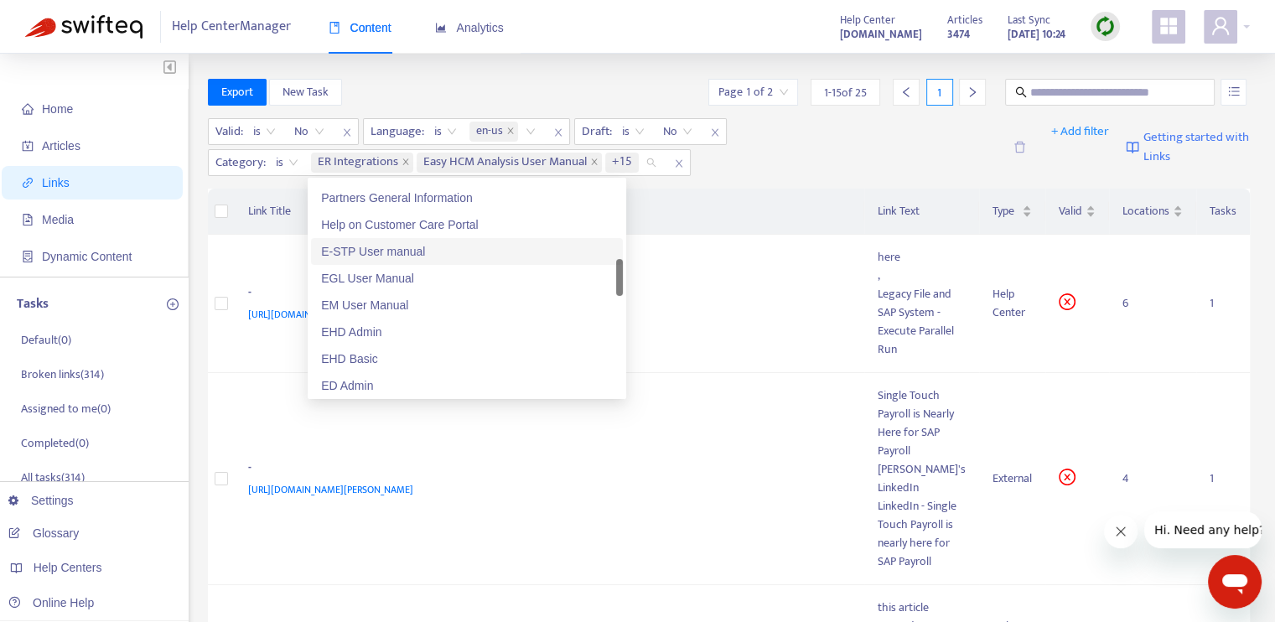
click at [411, 253] on div "E-STP User manual" at bounding box center [467, 251] width 292 height 18
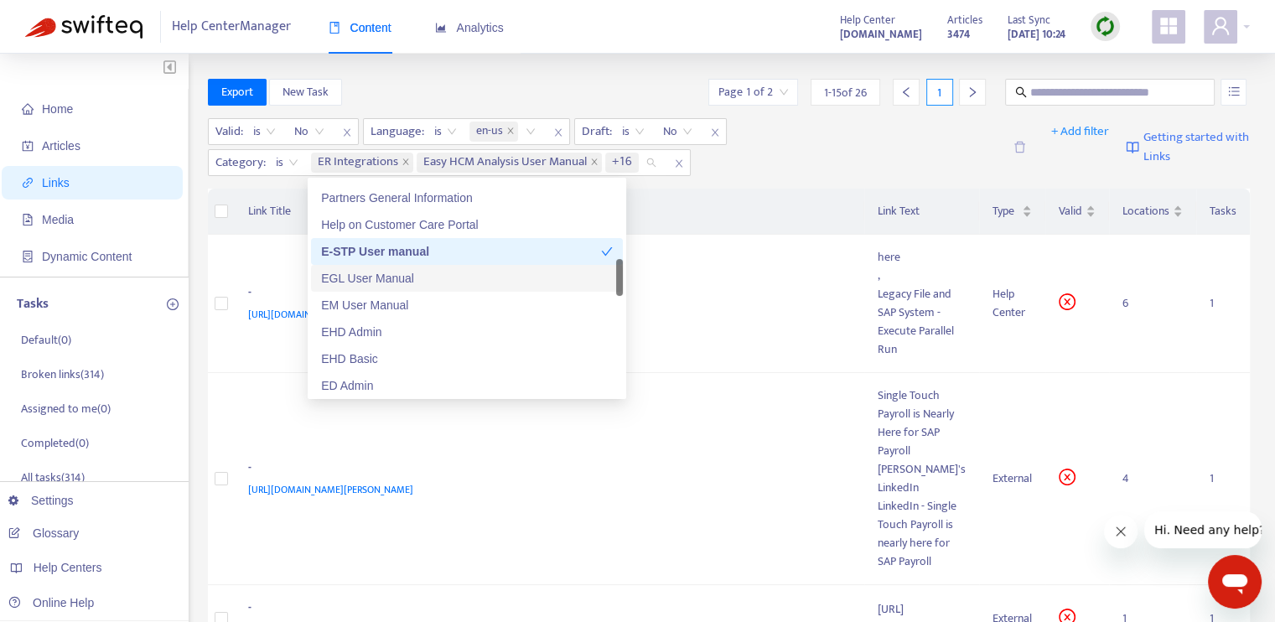
click at [412, 279] on div "EGL User Manual" at bounding box center [467, 278] width 292 height 18
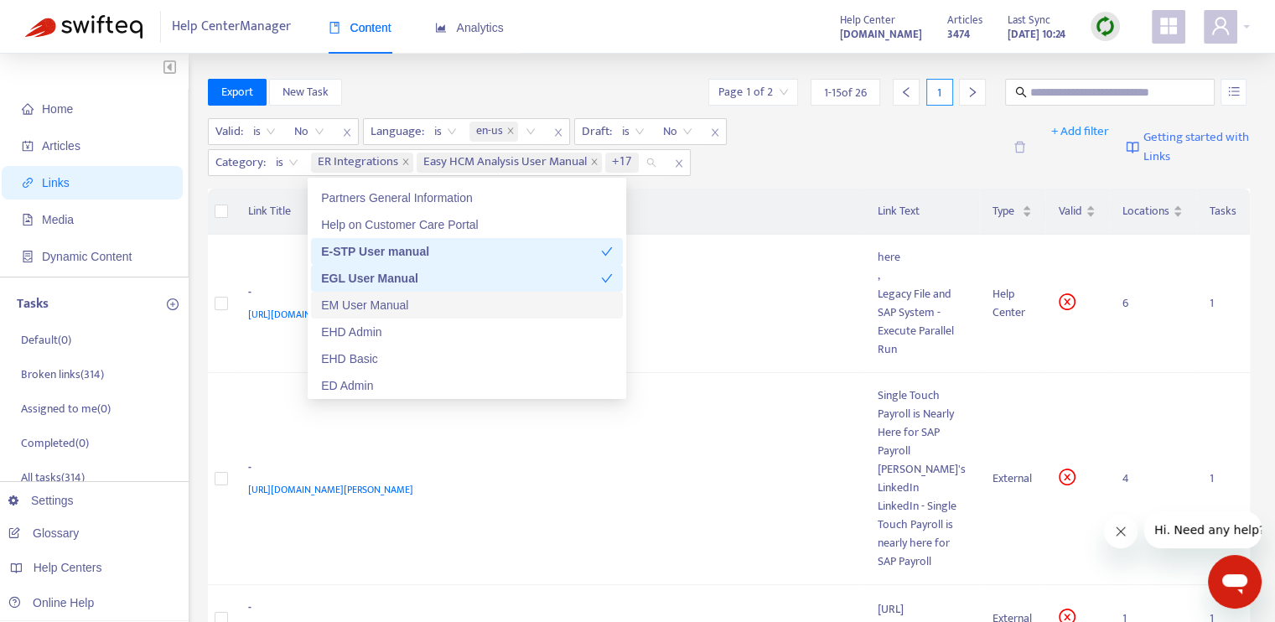
click at [411, 301] on div "EM User Manual" at bounding box center [467, 305] width 292 height 18
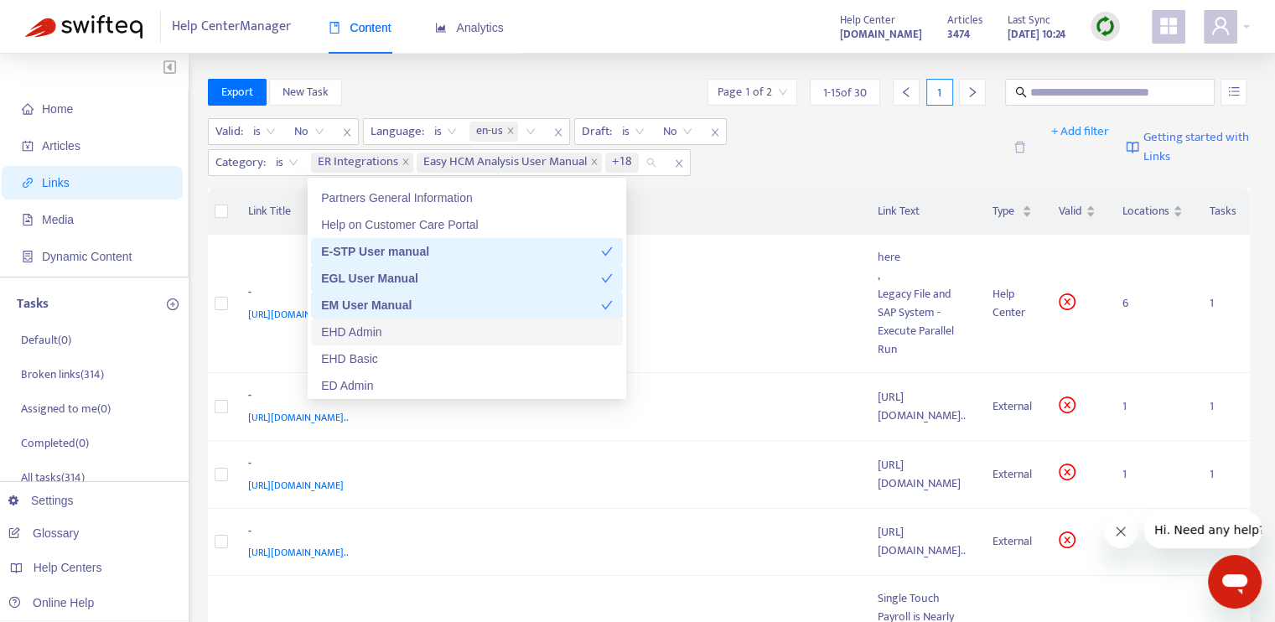
click at [415, 331] on div "EHD Admin" at bounding box center [467, 332] width 292 height 18
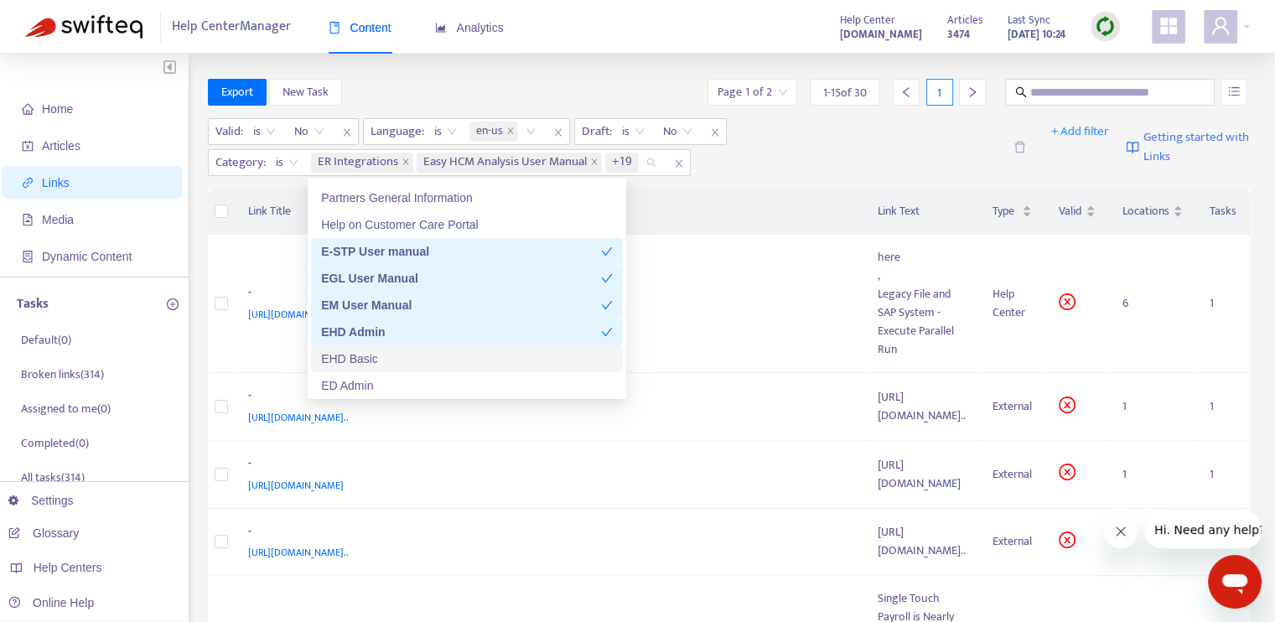
click at [423, 364] on div "EHD Basic" at bounding box center [467, 358] width 292 height 18
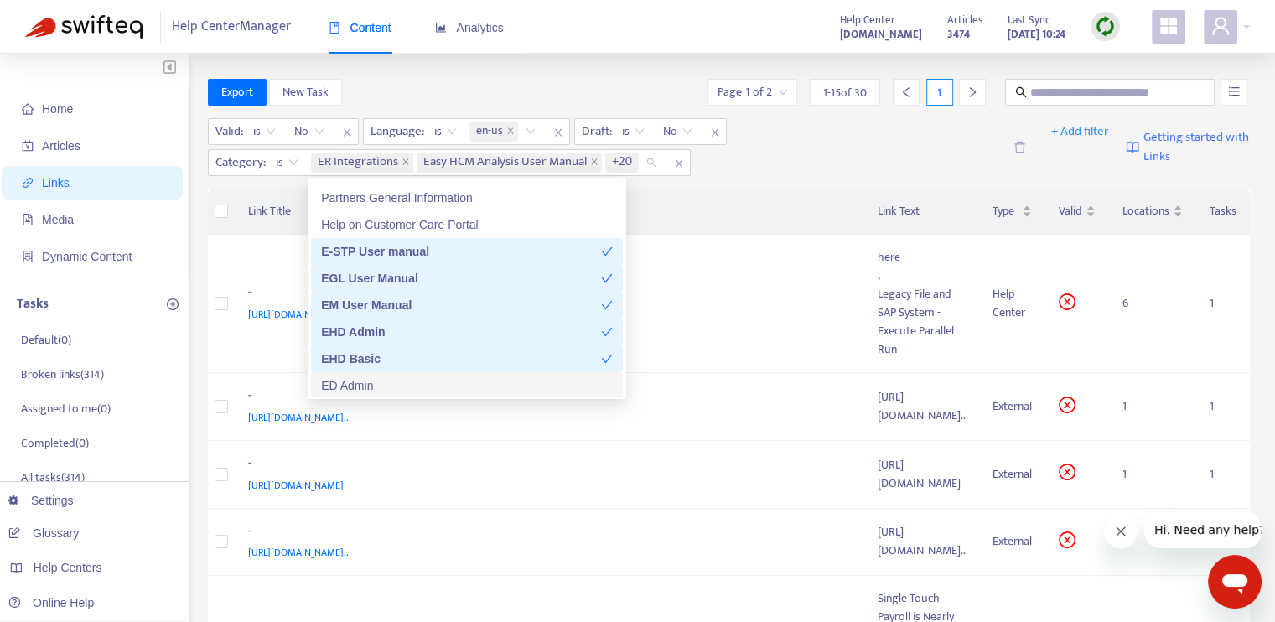
click at [434, 385] on div "ED Admin" at bounding box center [467, 385] width 292 height 18
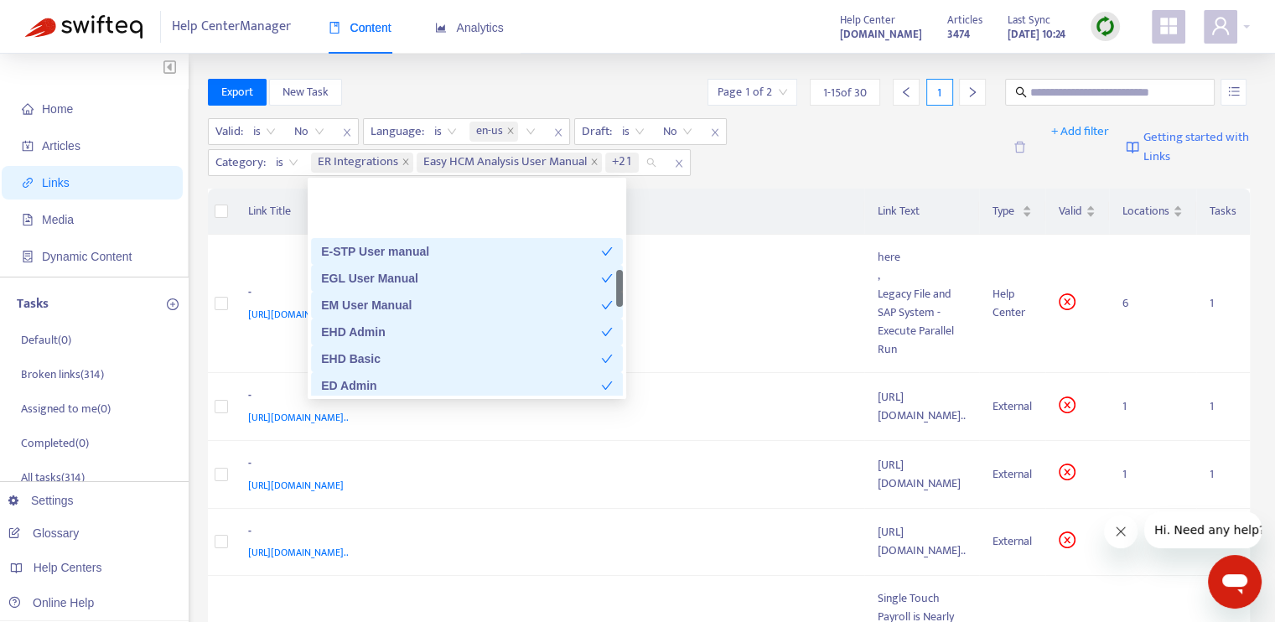
scroll to position [754, 0]
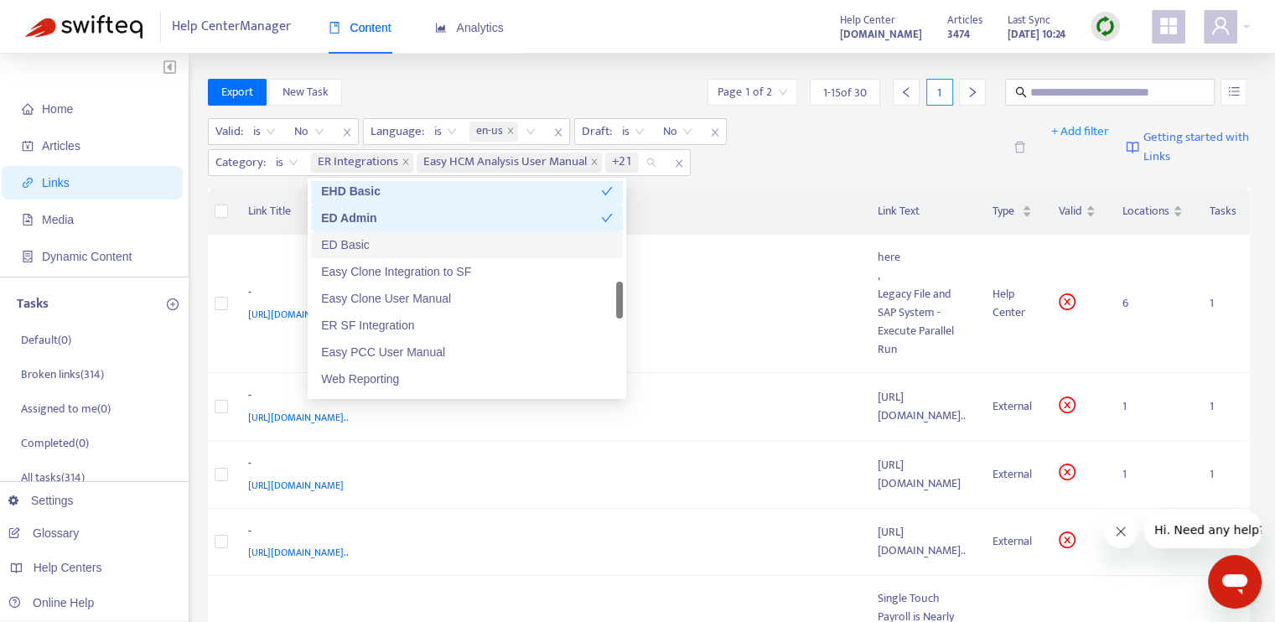
click at [428, 241] on div "ED Basic" at bounding box center [467, 244] width 292 height 18
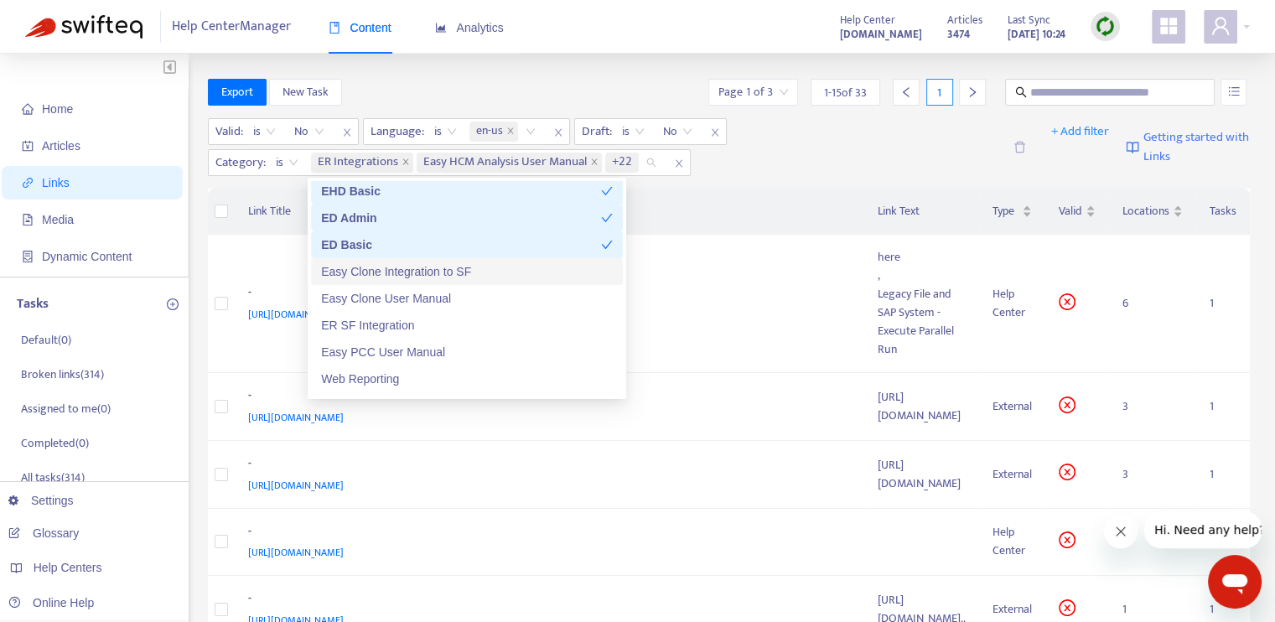
click at [434, 269] on div "Easy Clone Integration to SF" at bounding box center [467, 271] width 292 height 18
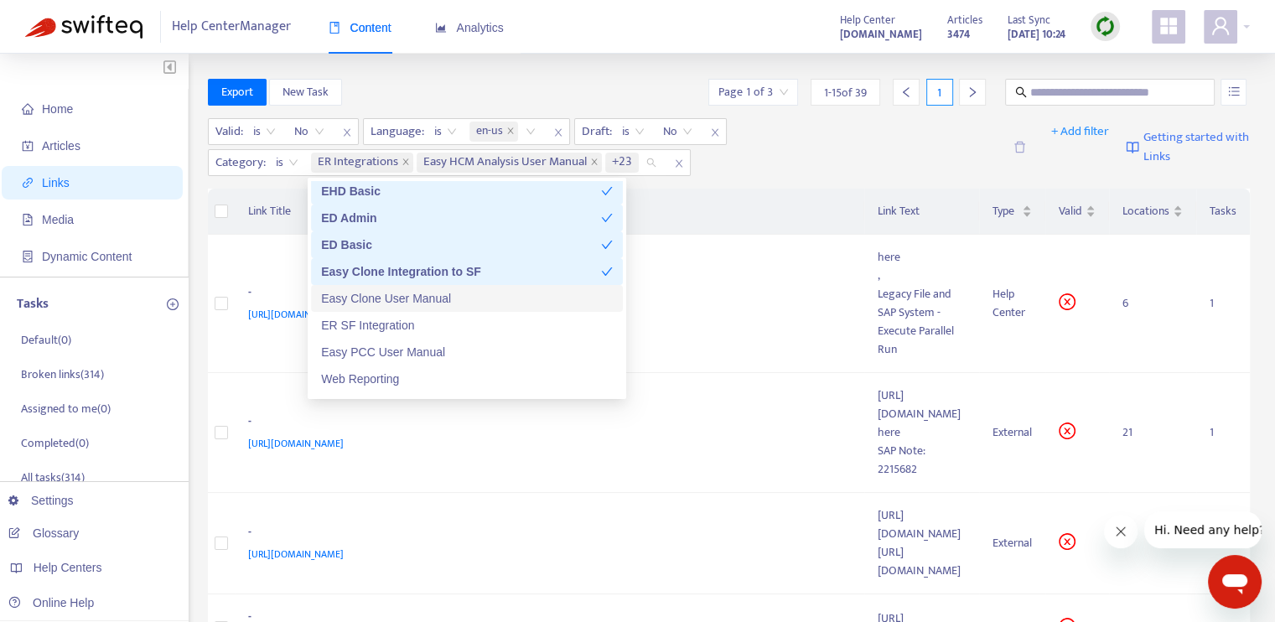
click at [451, 297] on div "Easy Clone User Manual" at bounding box center [467, 298] width 292 height 18
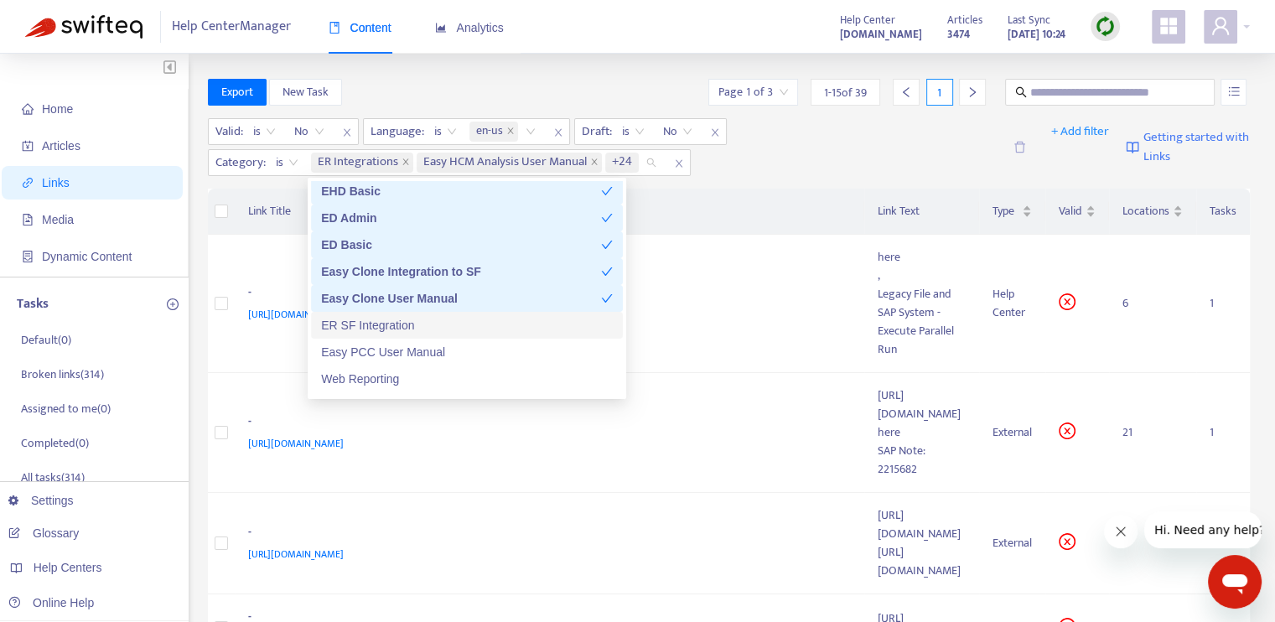
click at [454, 316] on div "ER SF Integration" at bounding box center [467, 325] width 292 height 18
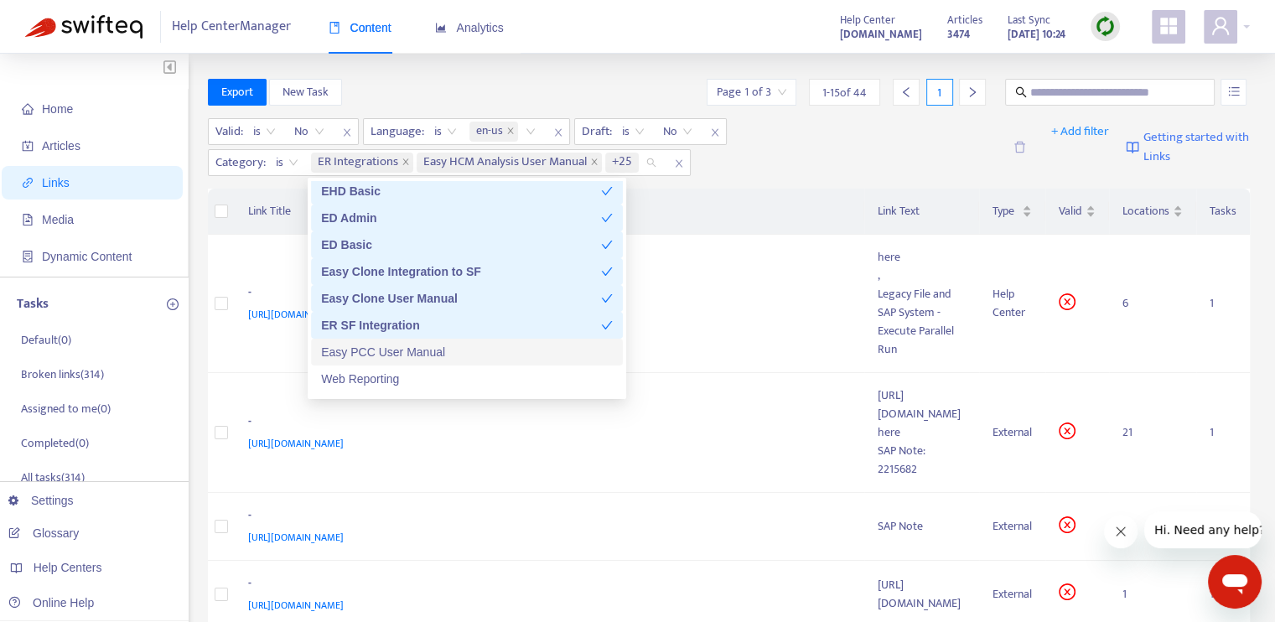
click at [470, 348] on div "Easy PCC User Manual" at bounding box center [467, 352] width 292 height 18
click at [471, 377] on div "Web Reporting" at bounding box center [467, 379] width 292 height 18
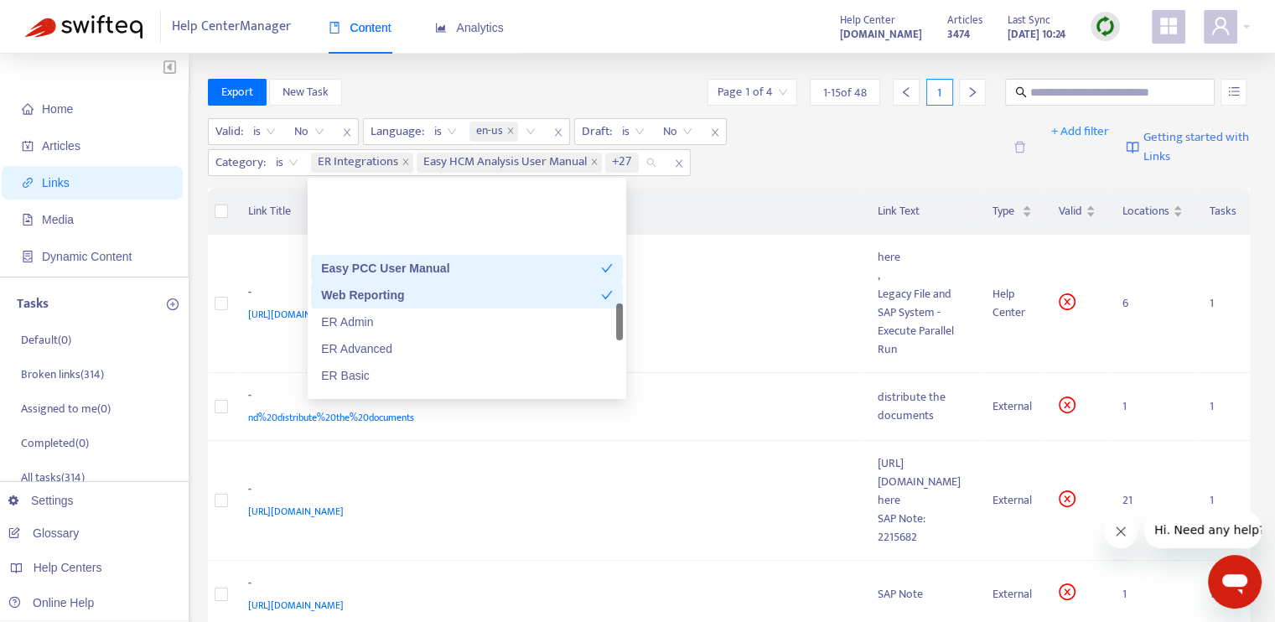
scroll to position [922, 0]
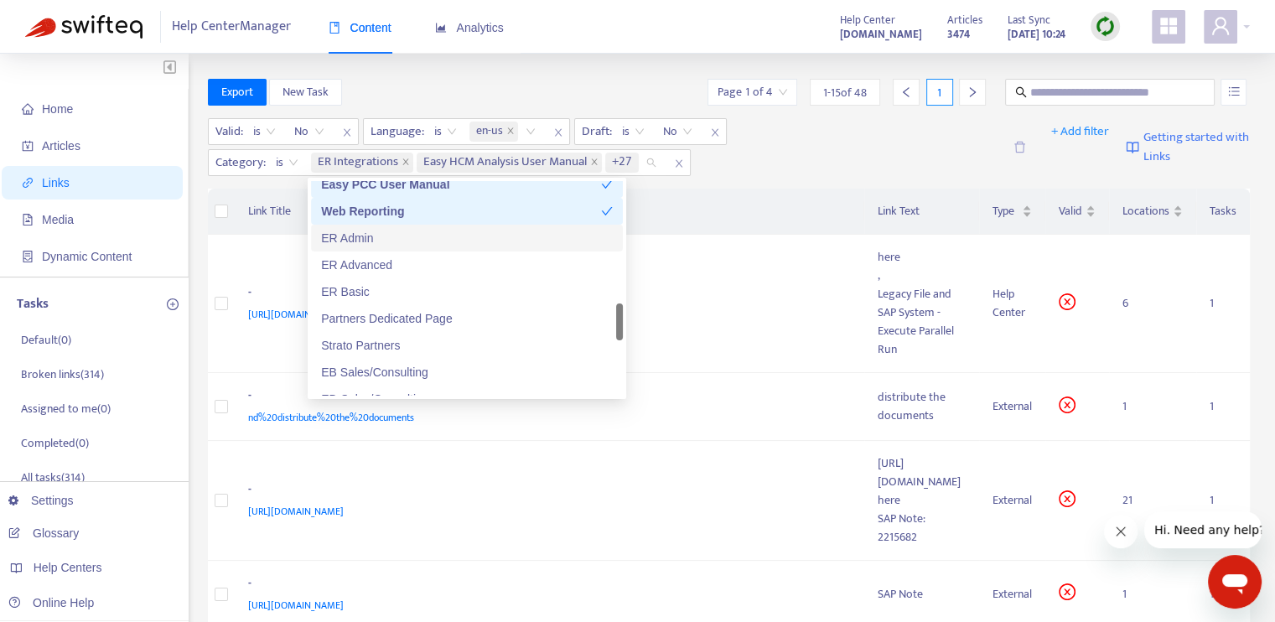
click at [431, 235] on div "ER Admin" at bounding box center [467, 238] width 292 height 18
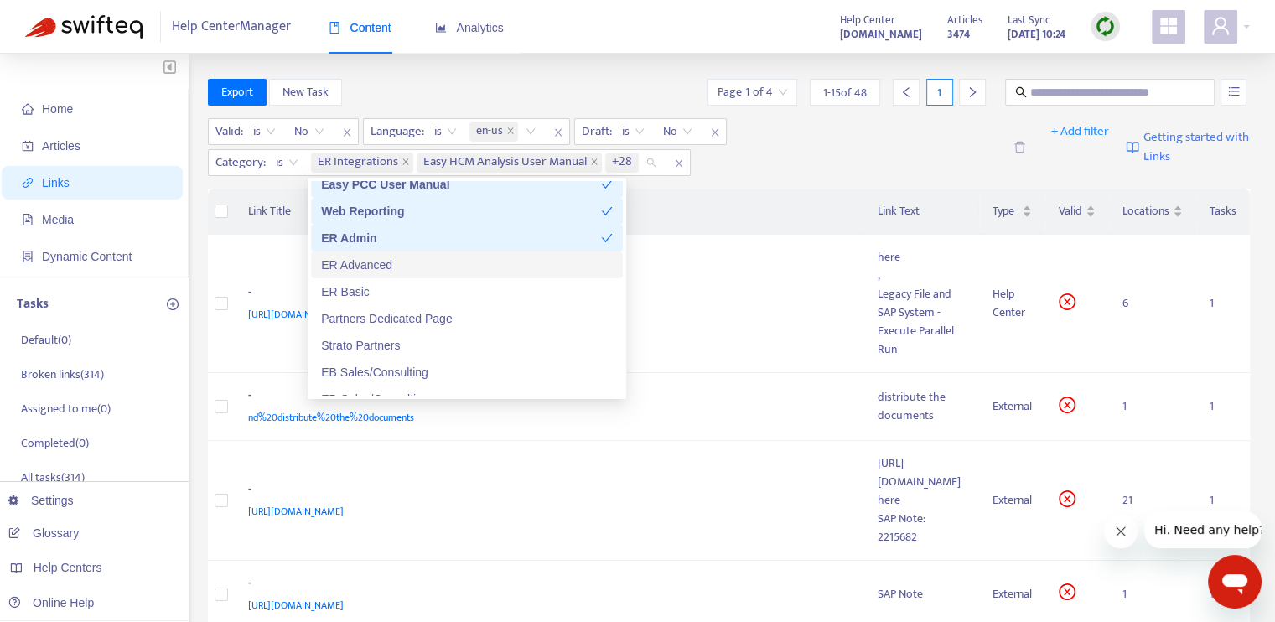
click at [430, 265] on div "ER Advanced" at bounding box center [467, 265] width 292 height 18
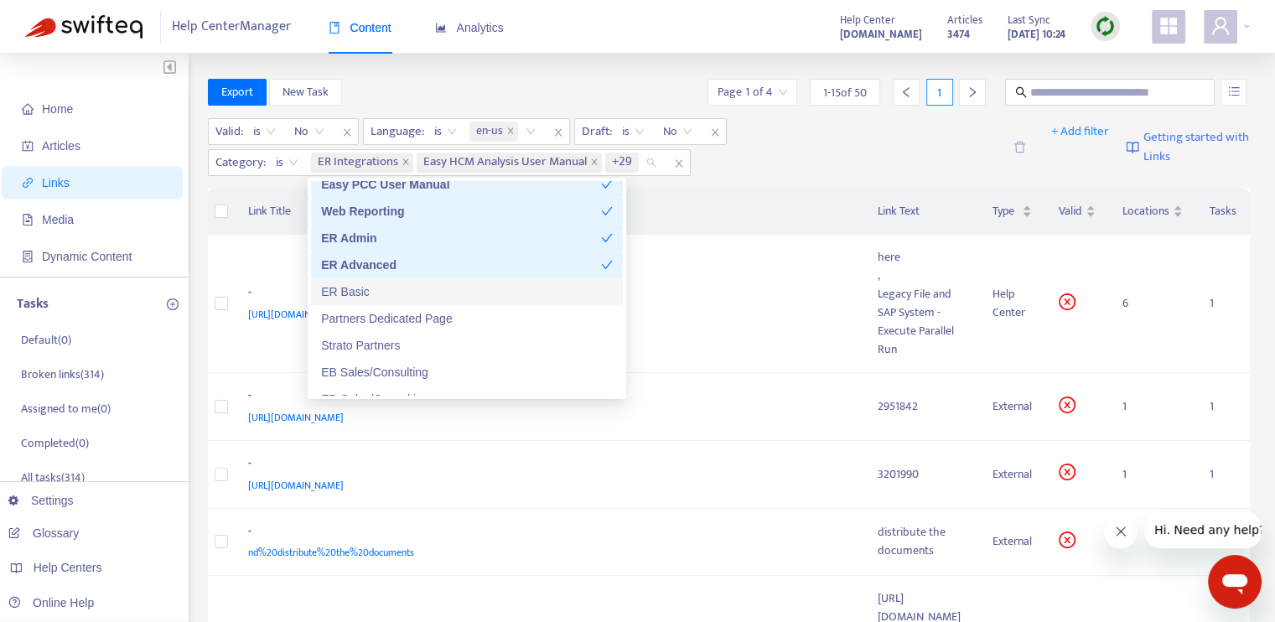
click at [430, 292] on div "ER Basic" at bounding box center [467, 291] width 292 height 18
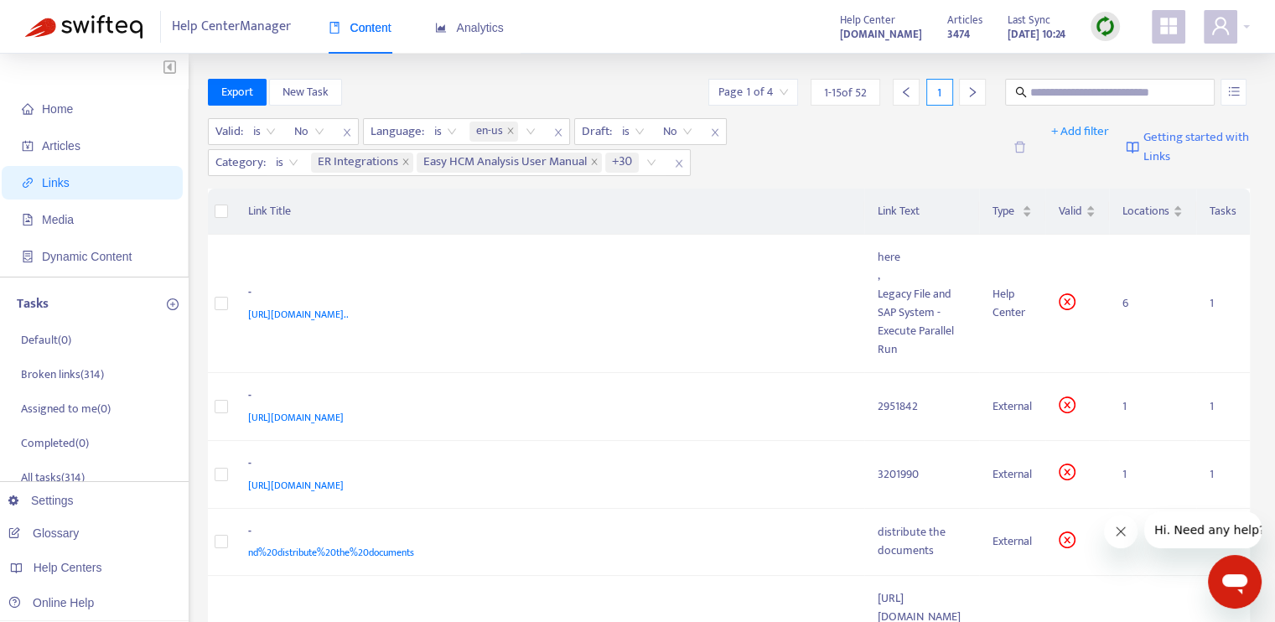
click at [822, 150] on div "Valid : is No Language : is en-us Draft : is No Category : is ER Integrations E…" at bounding box center [605, 147] width 794 height 58
click at [1082, 132] on span "+ Add filter" at bounding box center [1080, 132] width 58 height 20
click at [1083, 161] on span "Section" at bounding box center [1078, 165] width 57 height 18
click at [794, 160] on div at bounding box center [749, 163] width 101 height 20
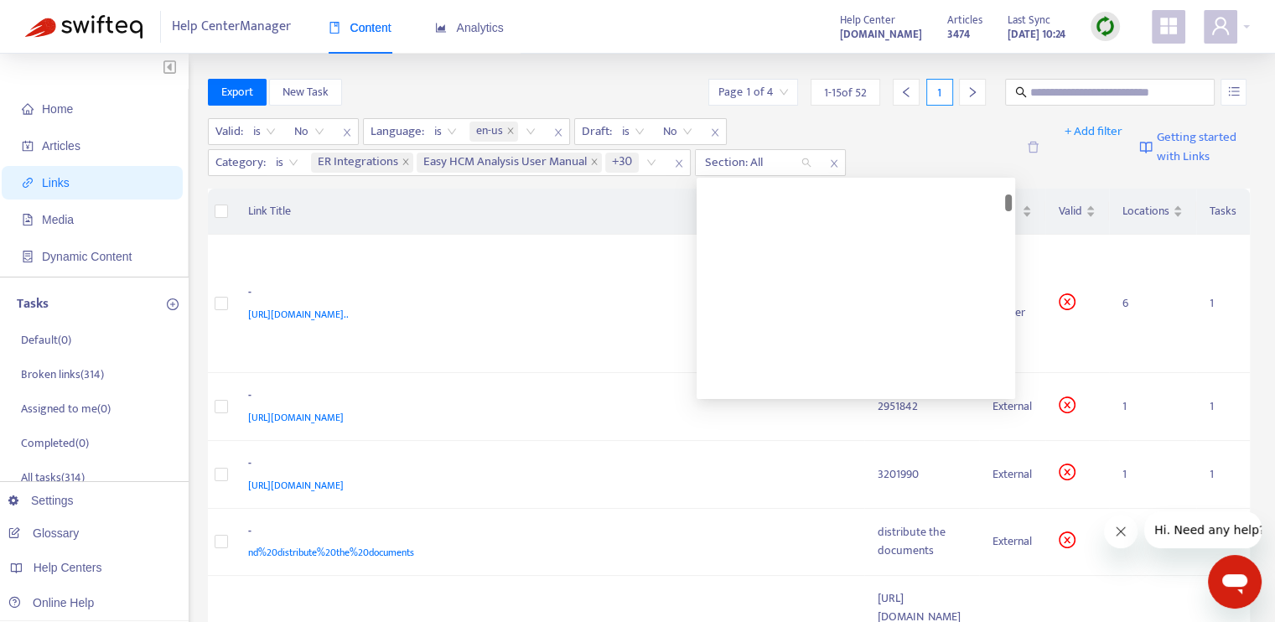
scroll to position [0, 0]
drag, startPoint x: 1009, startPoint y: 256, endPoint x: 1011, endPoint y: 181, distance: 75.4
click at [1011, 181] on div at bounding box center [1008, 288] width 7 height 215
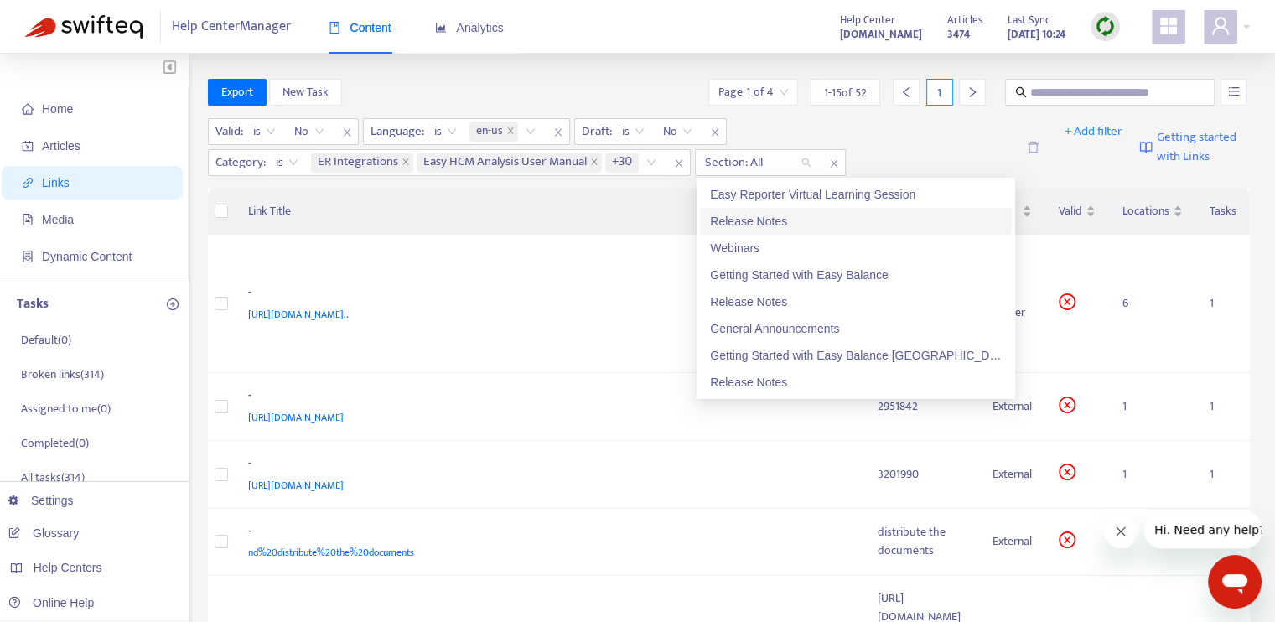
click at [796, 228] on div "Release Notes" at bounding box center [856, 221] width 292 height 18
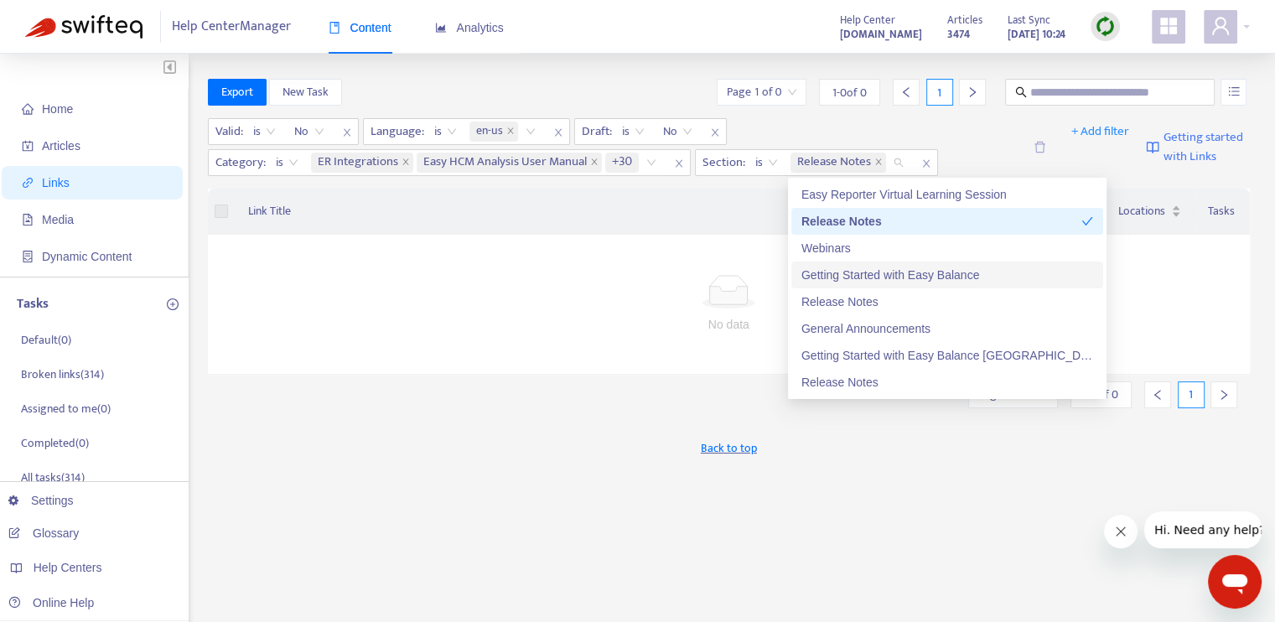
click at [898, 274] on div "Getting Started with Easy Balance" at bounding box center [947, 275] width 292 height 18
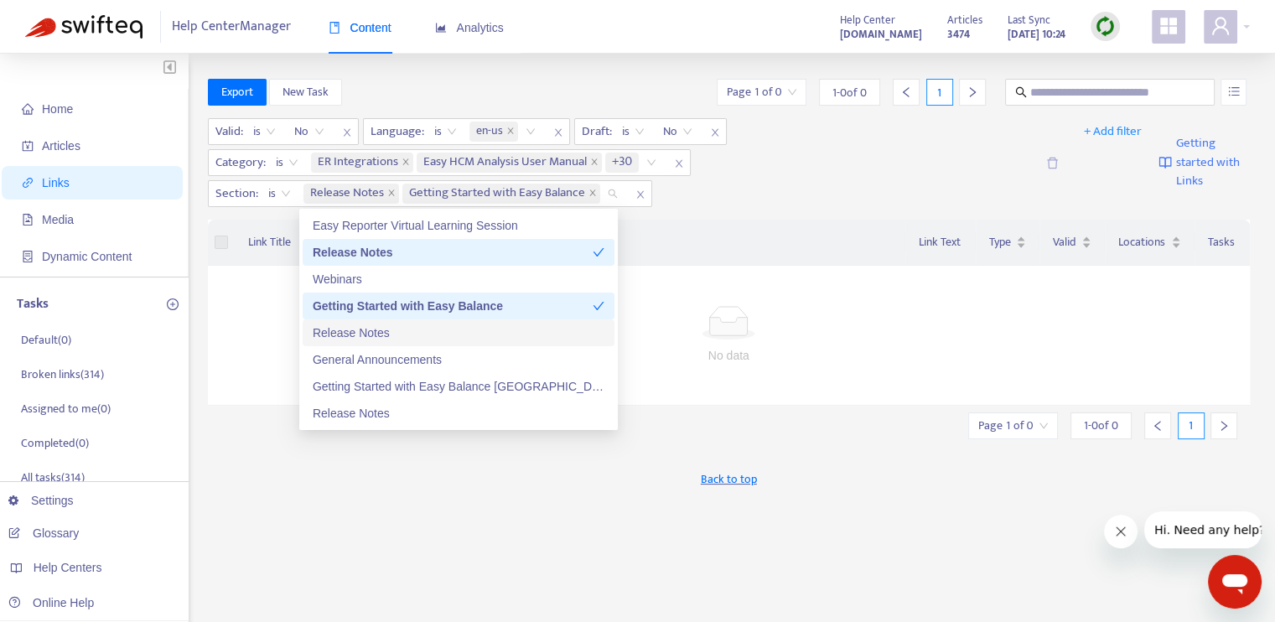
click at [474, 340] on div "Release Notes" at bounding box center [459, 332] width 292 height 18
click at [465, 388] on div "Getting Started with Easy Balance Canada" at bounding box center [459, 386] width 292 height 18
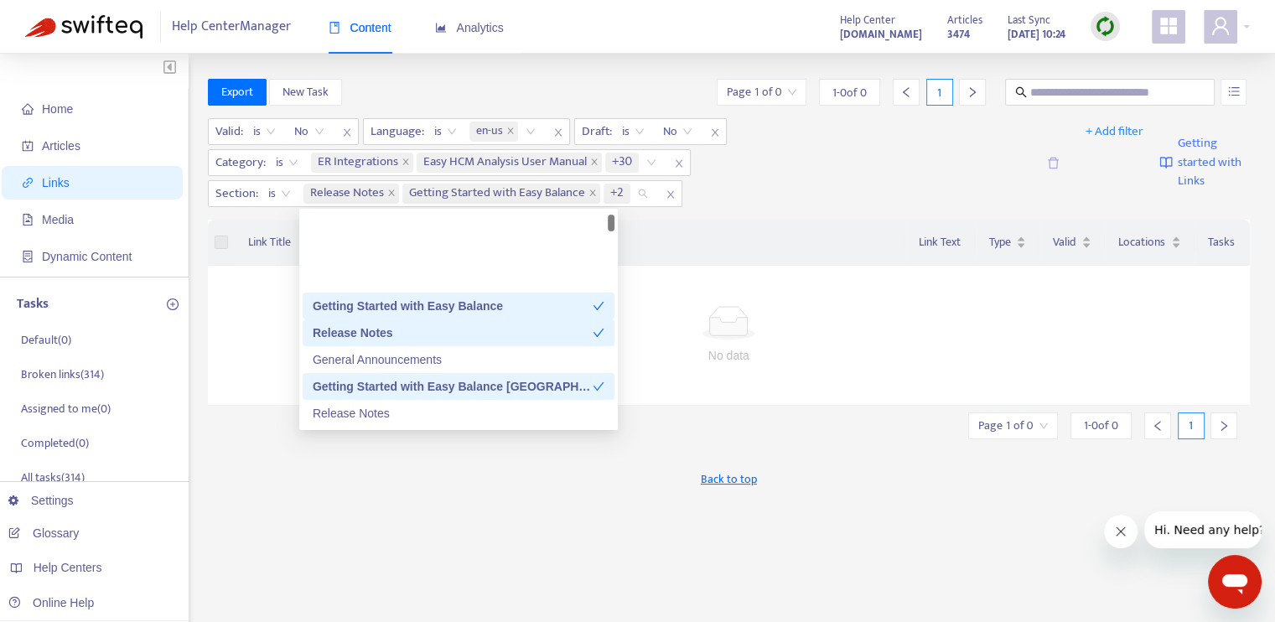
scroll to position [84, 0]
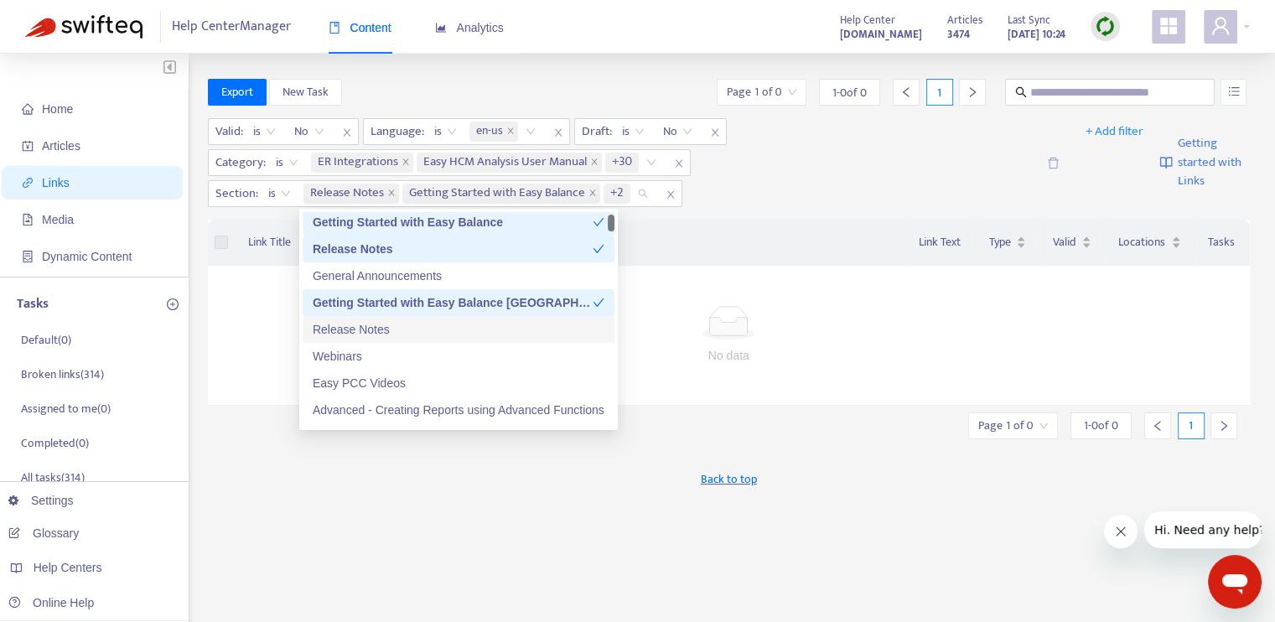
click at [396, 328] on div "Release Notes" at bounding box center [459, 329] width 292 height 18
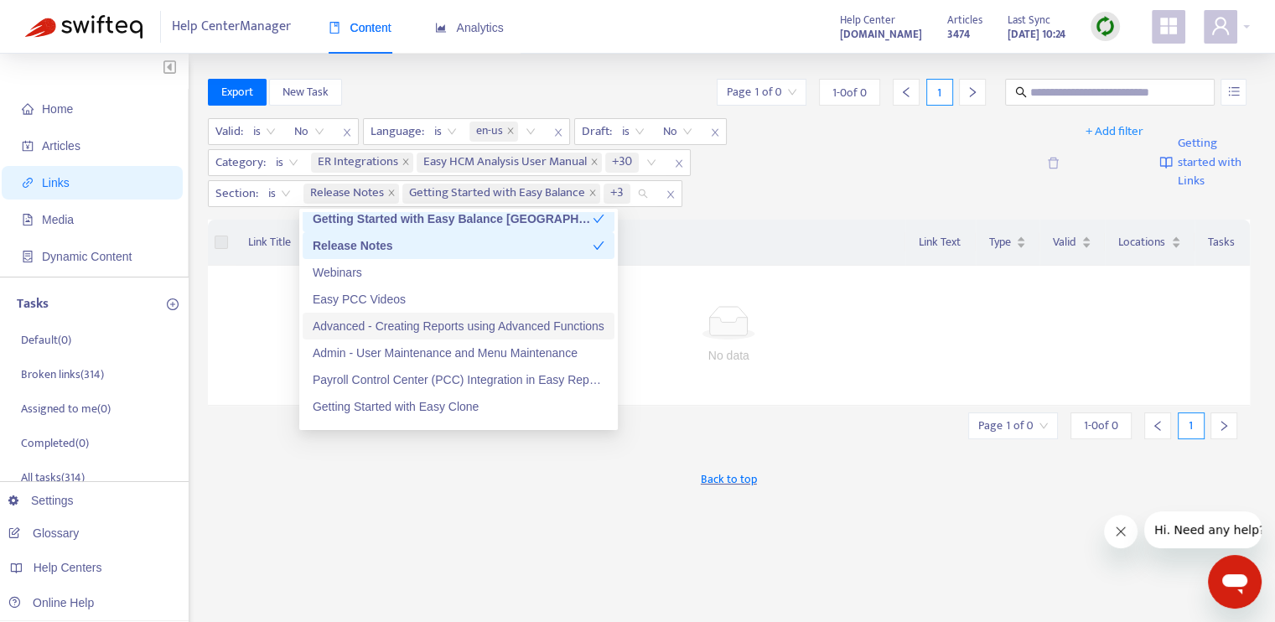
click at [392, 324] on div "Advanced - Creating Reports using Advanced Functions" at bounding box center [459, 326] width 292 height 18
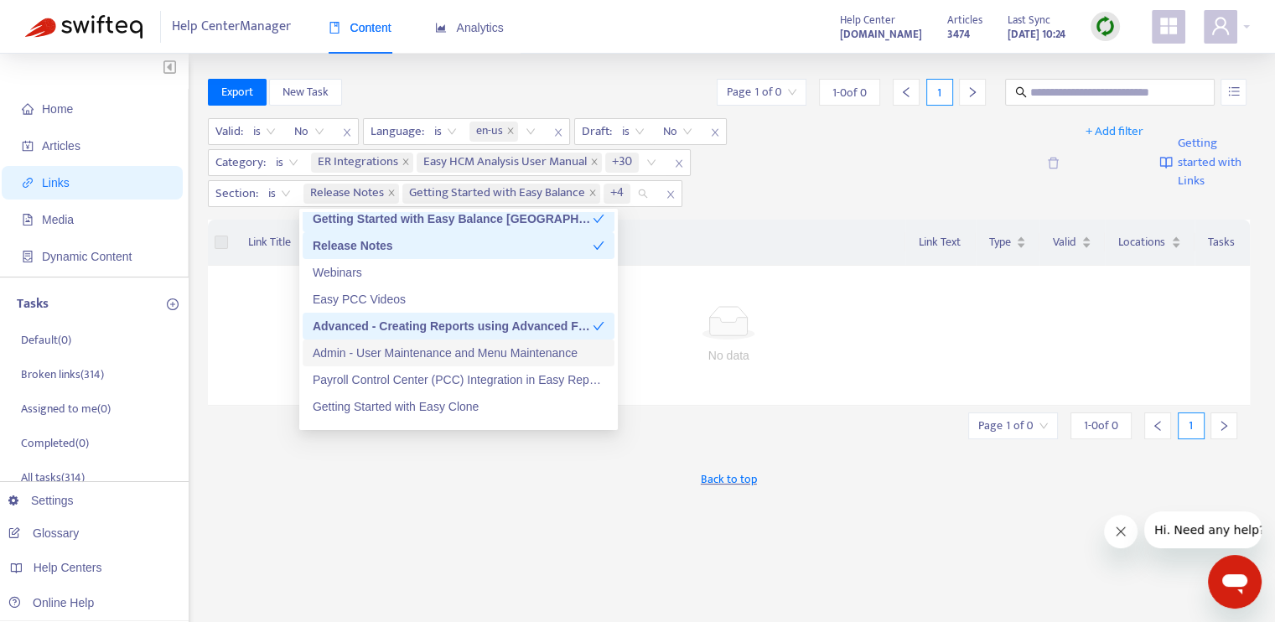
click at [423, 353] on div "Admin - User Maintenance and Menu Maintenance" at bounding box center [459, 353] width 292 height 18
click at [461, 375] on div "Payroll Control Center (PCC) Integration in Easy Reporter" at bounding box center [459, 379] width 292 height 18
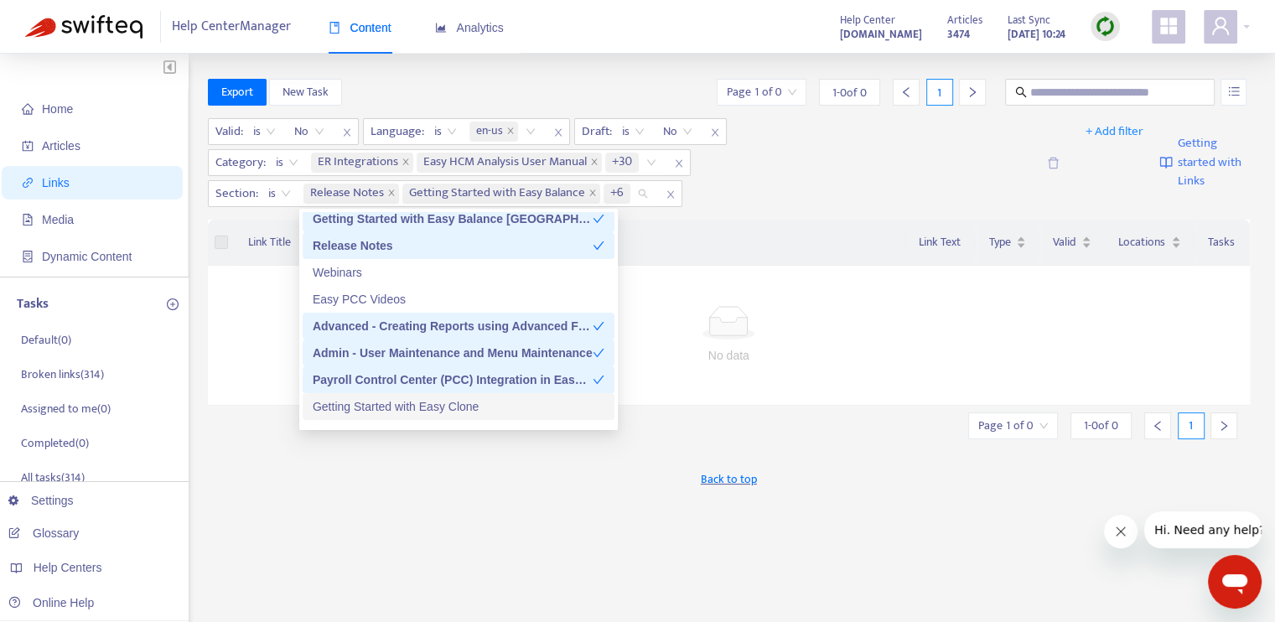
click at [463, 407] on div "Getting Started with Easy Clone" at bounding box center [459, 406] width 292 height 18
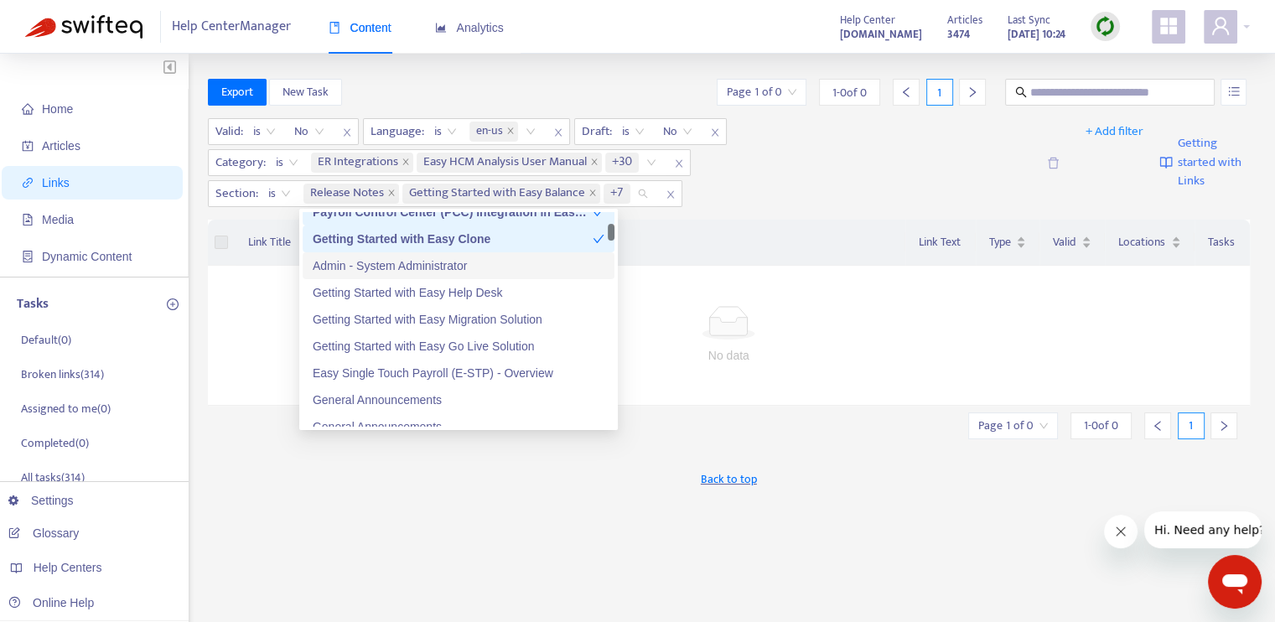
click at [490, 267] on div "Admin - System Administrator" at bounding box center [459, 265] width 292 height 18
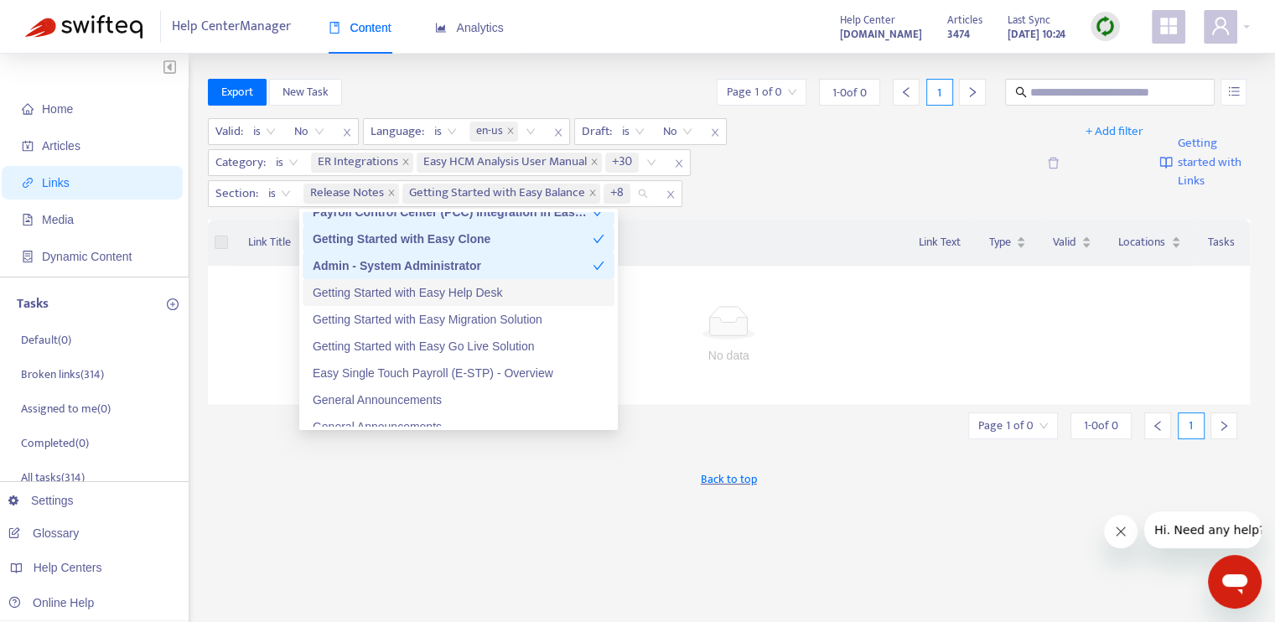
click at [506, 294] on div "Getting Started with Easy Help Desk" at bounding box center [459, 292] width 292 height 18
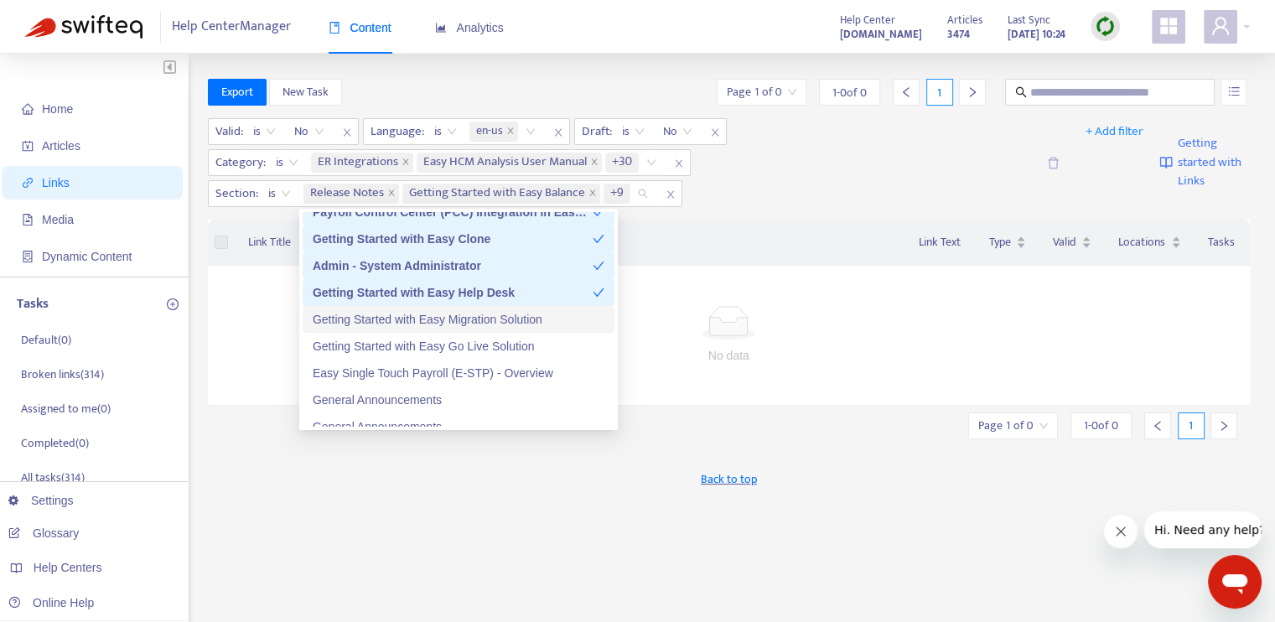
click at [509, 312] on div "Getting Started with Easy Migration Solution" at bounding box center [459, 319] width 292 height 18
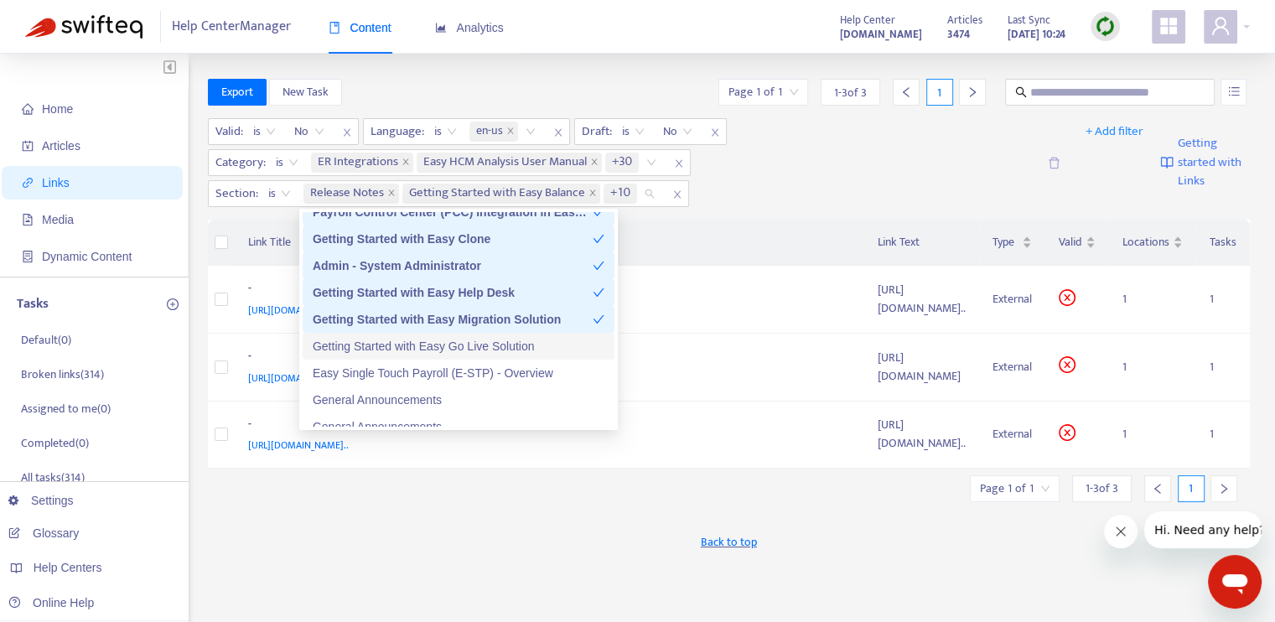
click at [512, 339] on div "Getting Started with Easy Go Live Solution" at bounding box center [459, 346] width 292 height 18
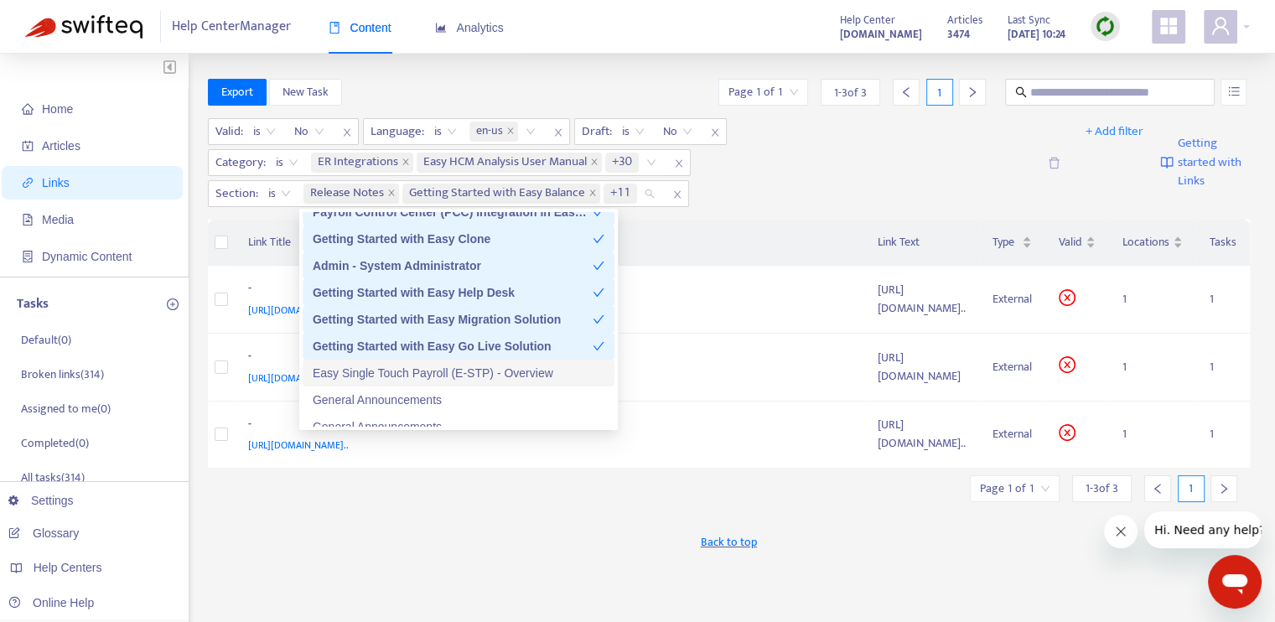
click at [524, 373] on div "Easy Single Touch Payroll (E-STP) - Overview" at bounding box center [459, 373] width 292 height 18
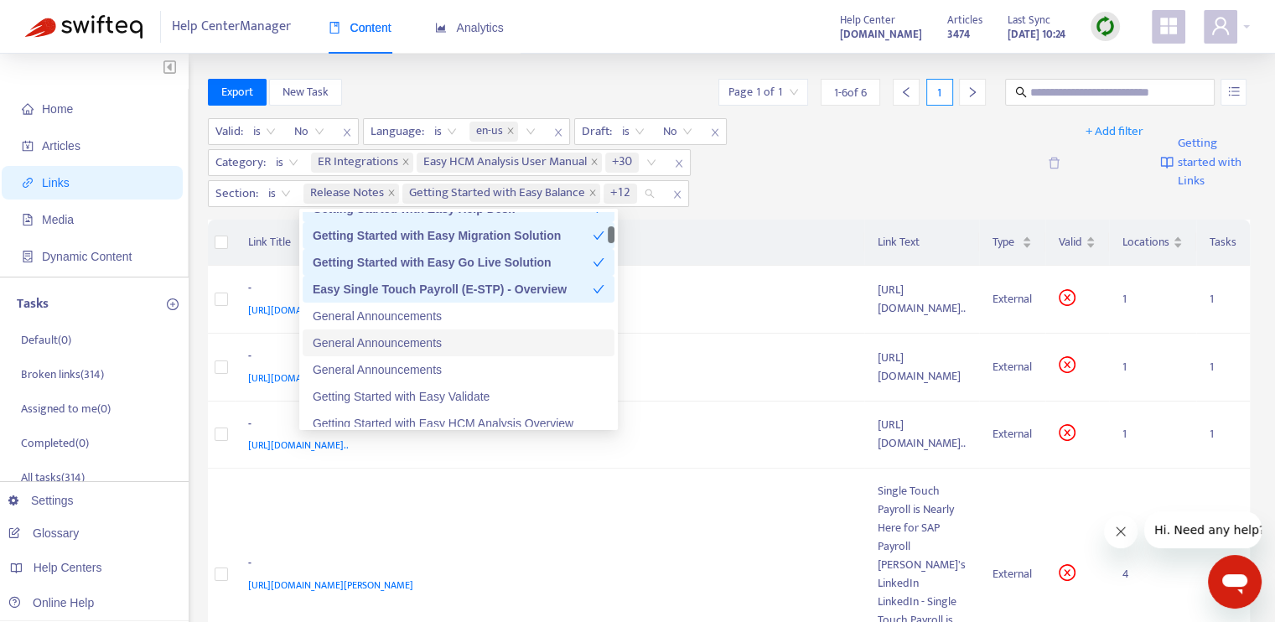
scroll to position [503, 0]
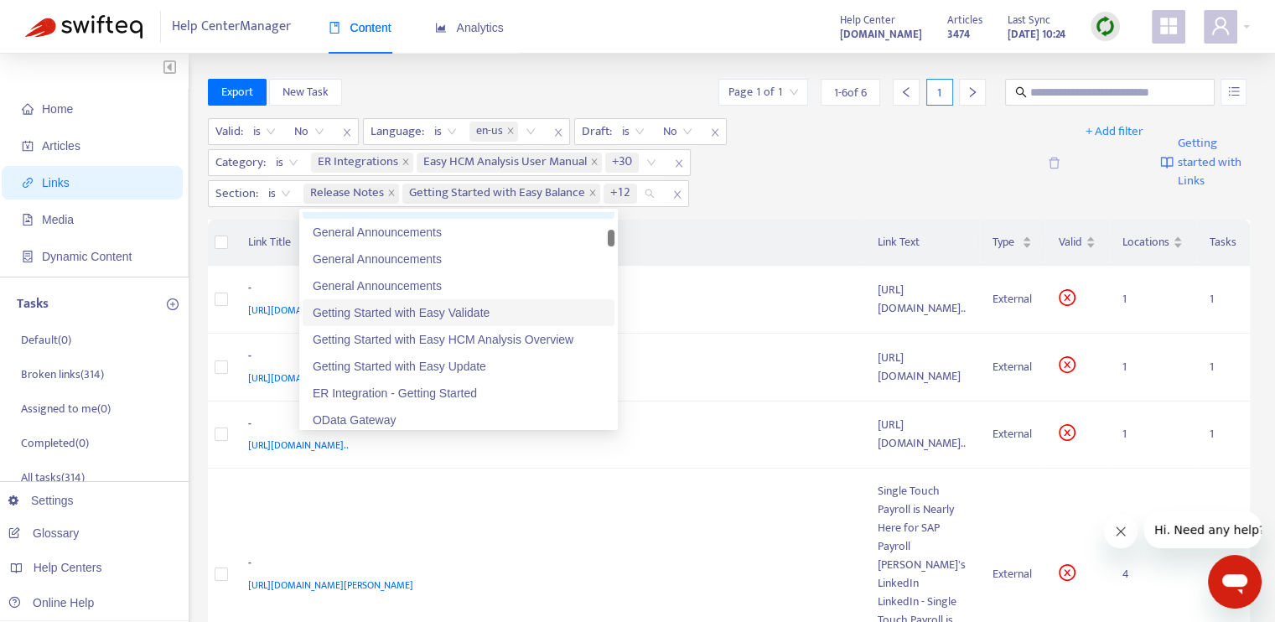
click at [504, 316] on div "Getting Started with Easy Validate" at bounding box center [459, 312] width 292 height 18
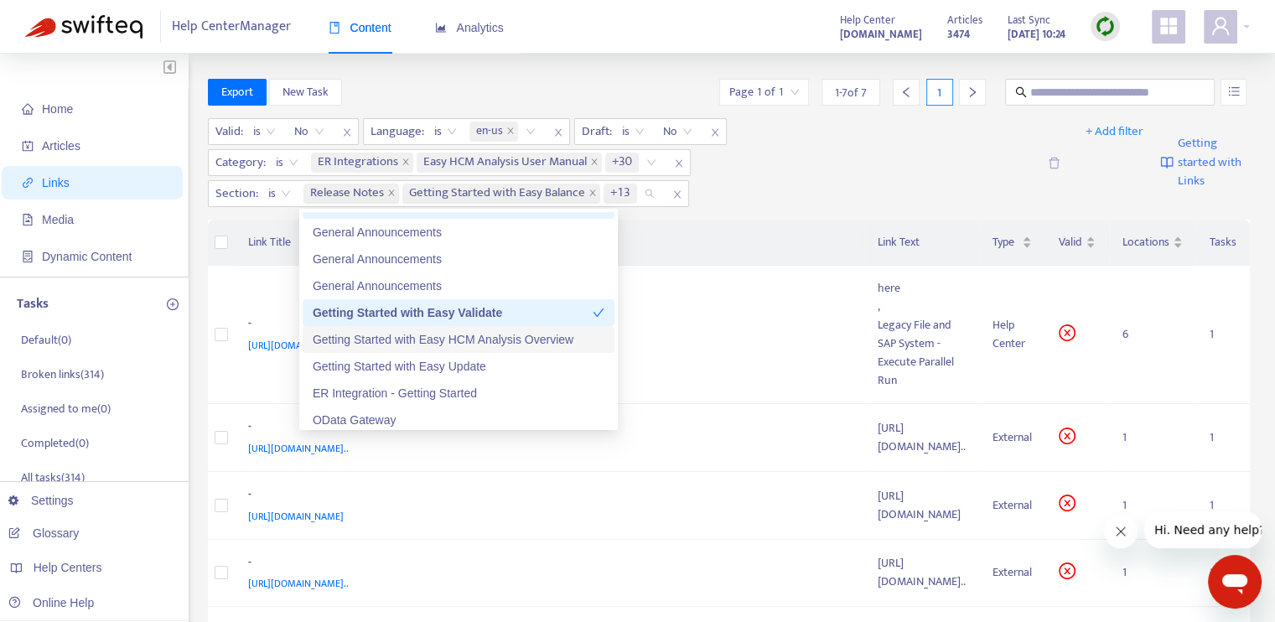
click at [504, 340] on div "Getting Started with Easy HCM Analysis Overview" at bounding box center [459, 339] width 292 height 18
click at [494, 361] on div "Getting Started with Easy Update" at bounding box center [459, 366] width 292 height 18
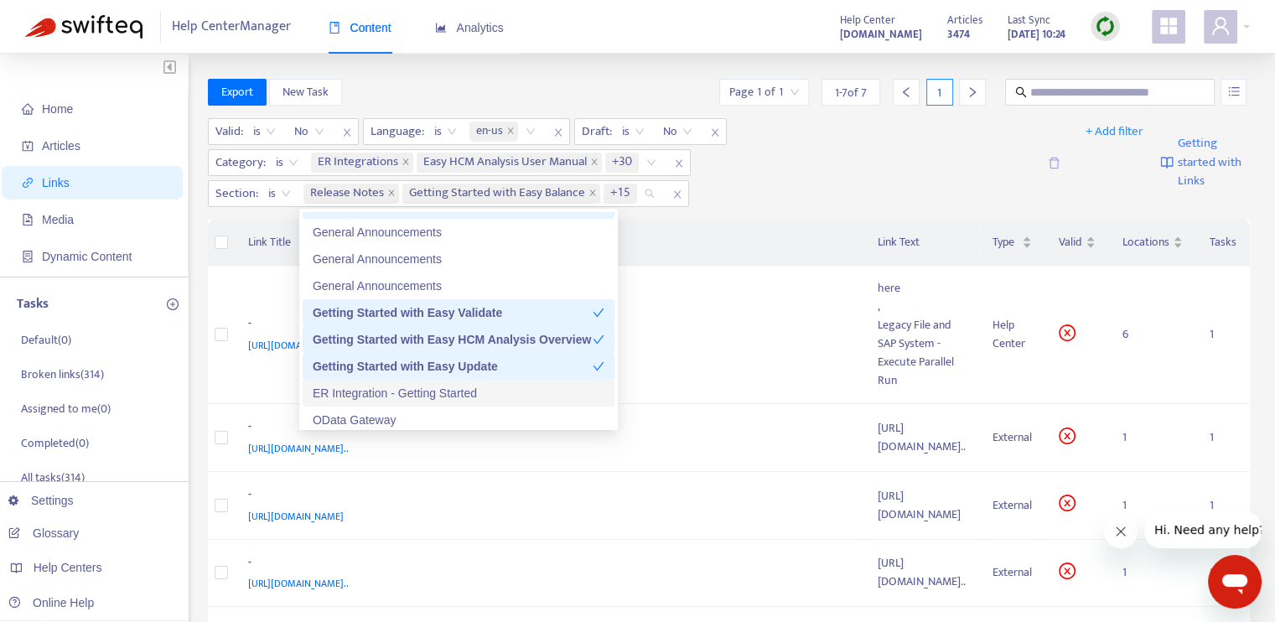
click at [496, 391] on div "ER Integration - Getting Started" at bounding box center [459, 393] width 292 height 18
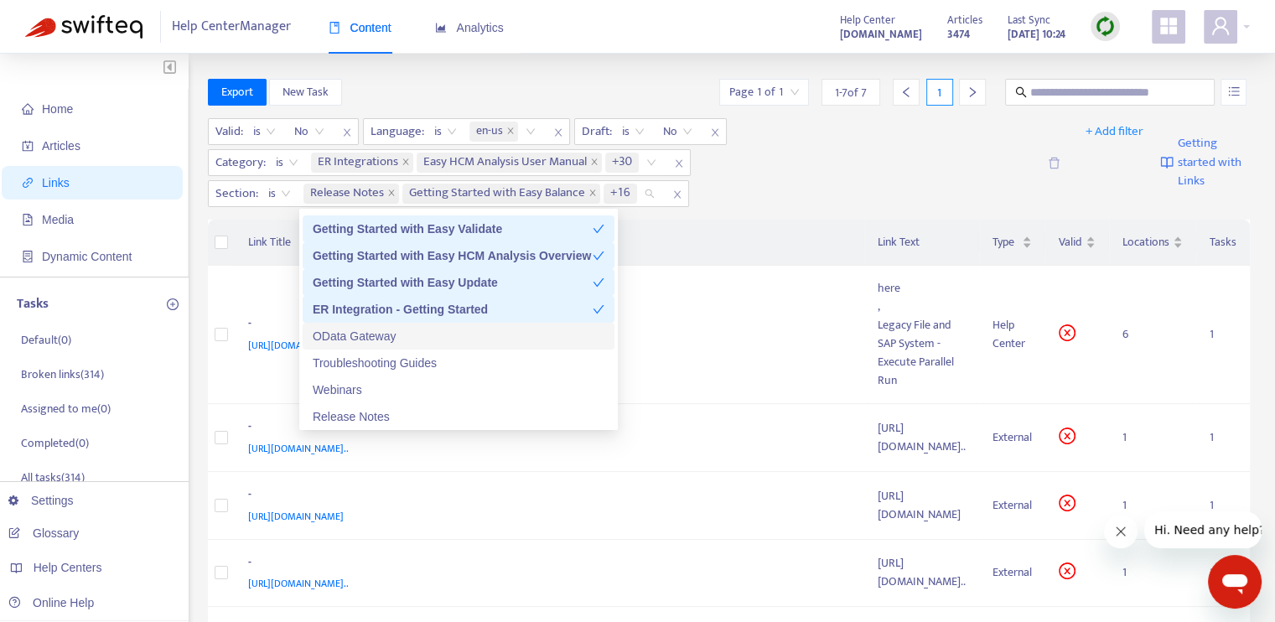
click at [470, 337] on div "OData Gateway" at bounding box center [459, 336] width 292 height 18
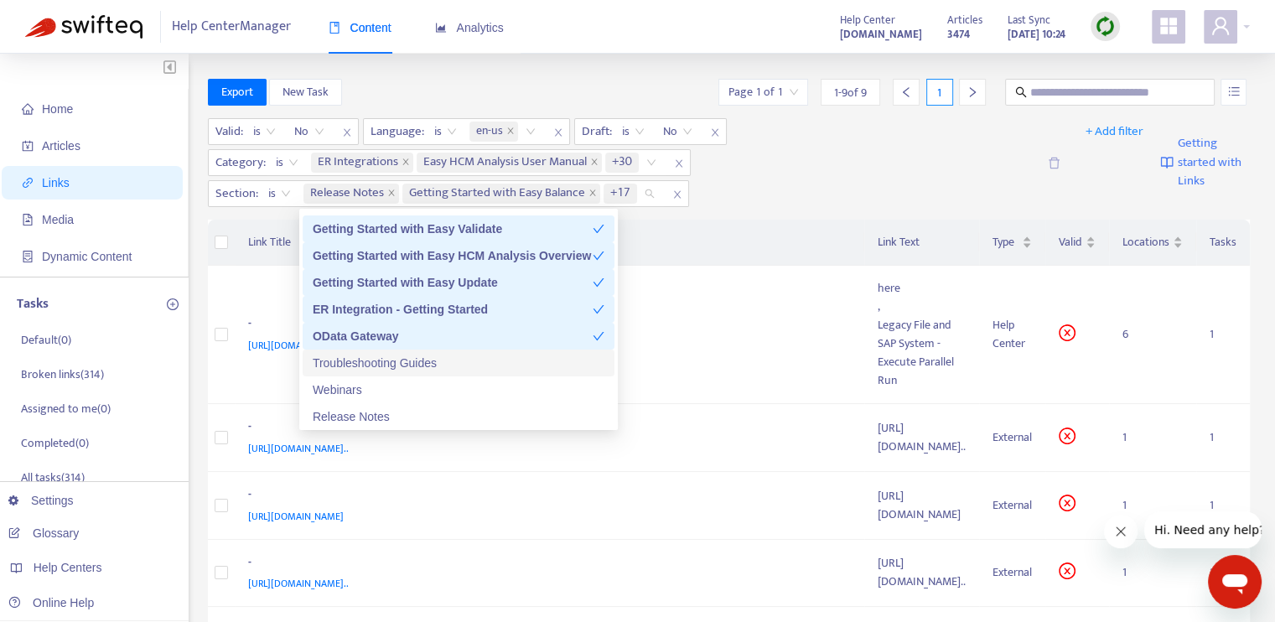
click at [471, 361] on div "Troubleshooting Guides" at bounding box center [459, 363] width 292 height 18
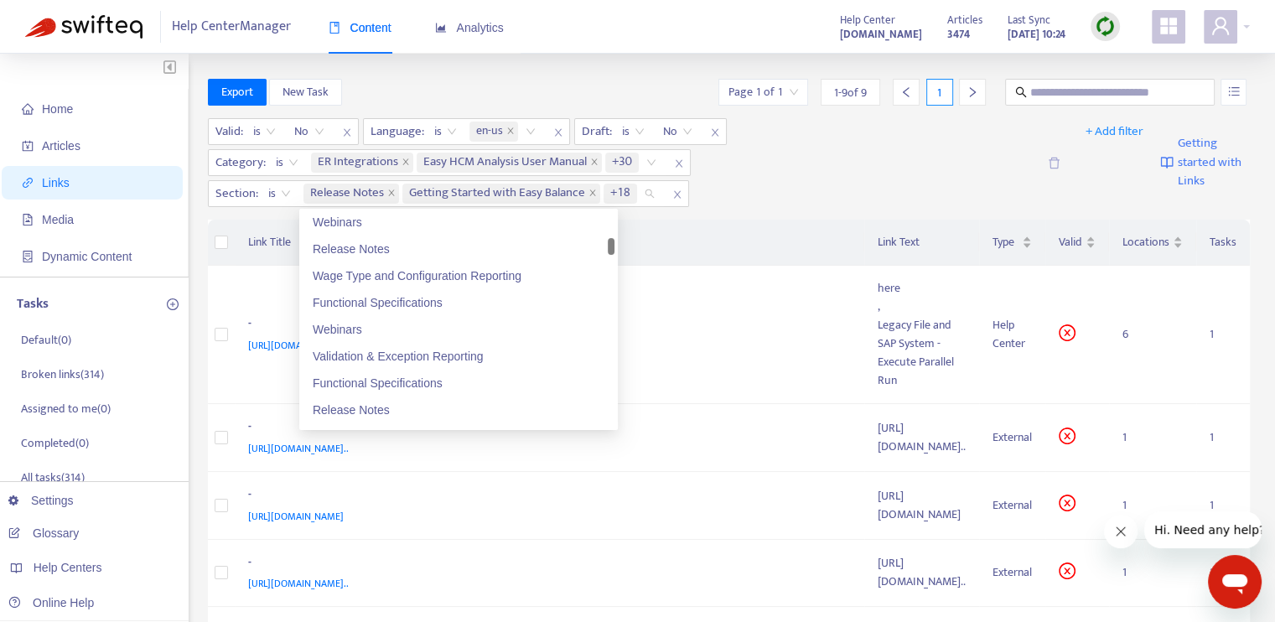
scroll to position [670, 0]
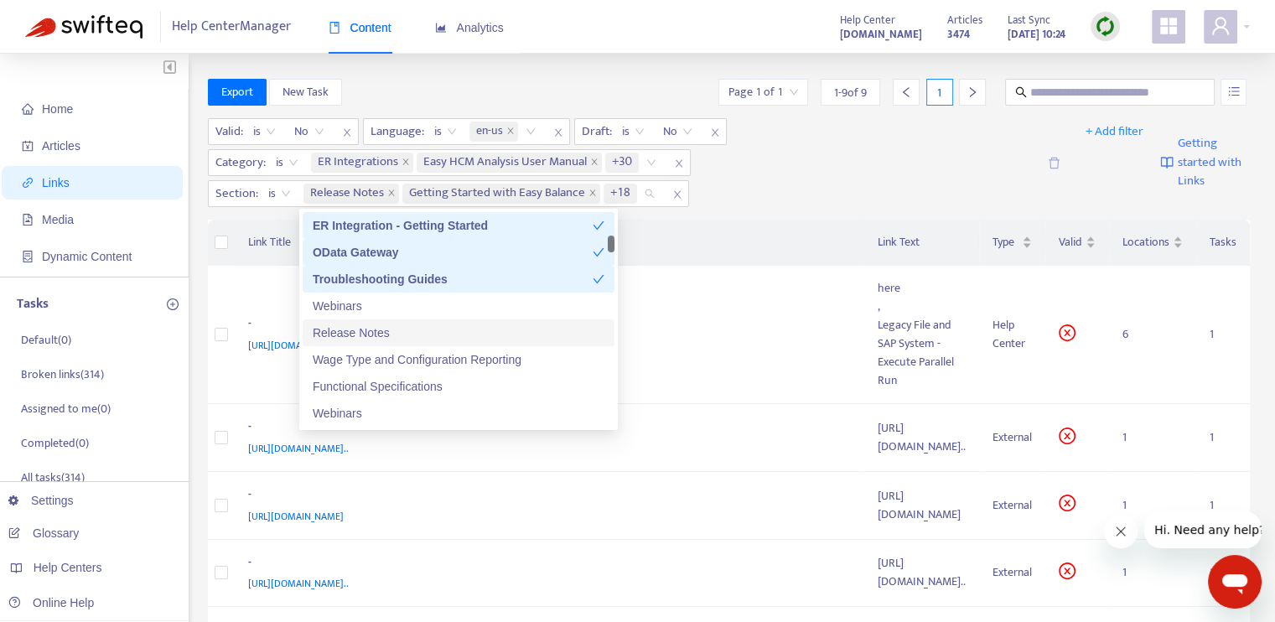
click at [411, 339] on div "Release Notes" at bounding box center [459, 332] width 292 height 18
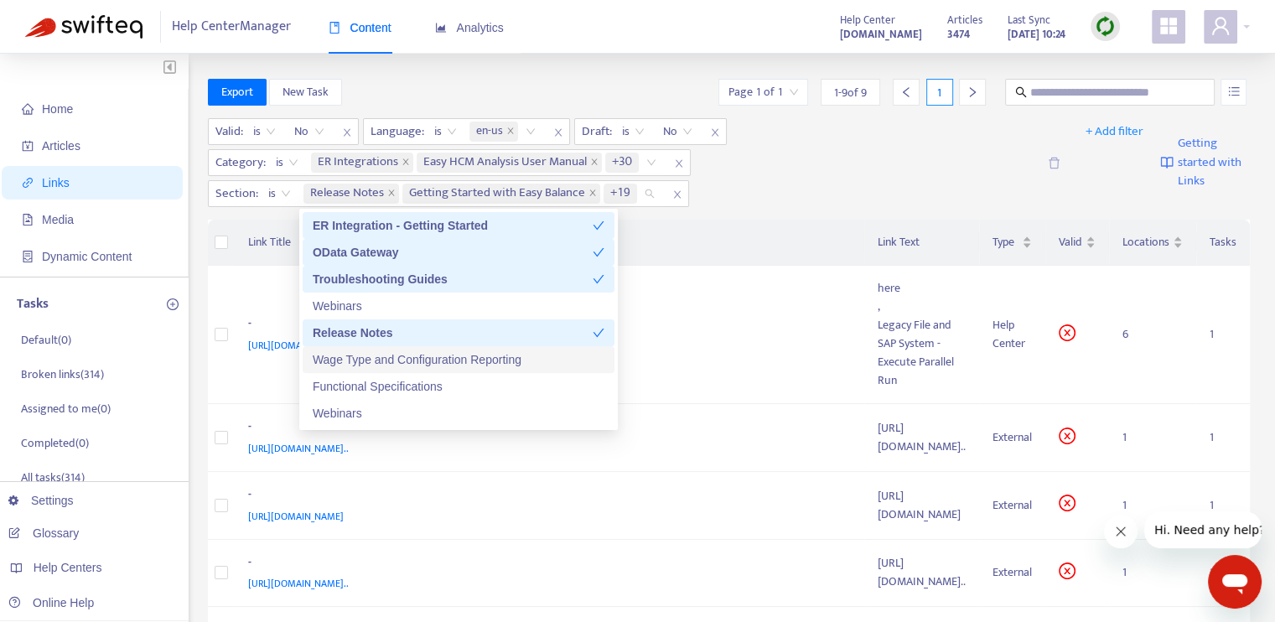
click at [446, 361] on div "Wage Type and Configuration Reporting" at bounding box center [459, 359] width 292 height 18
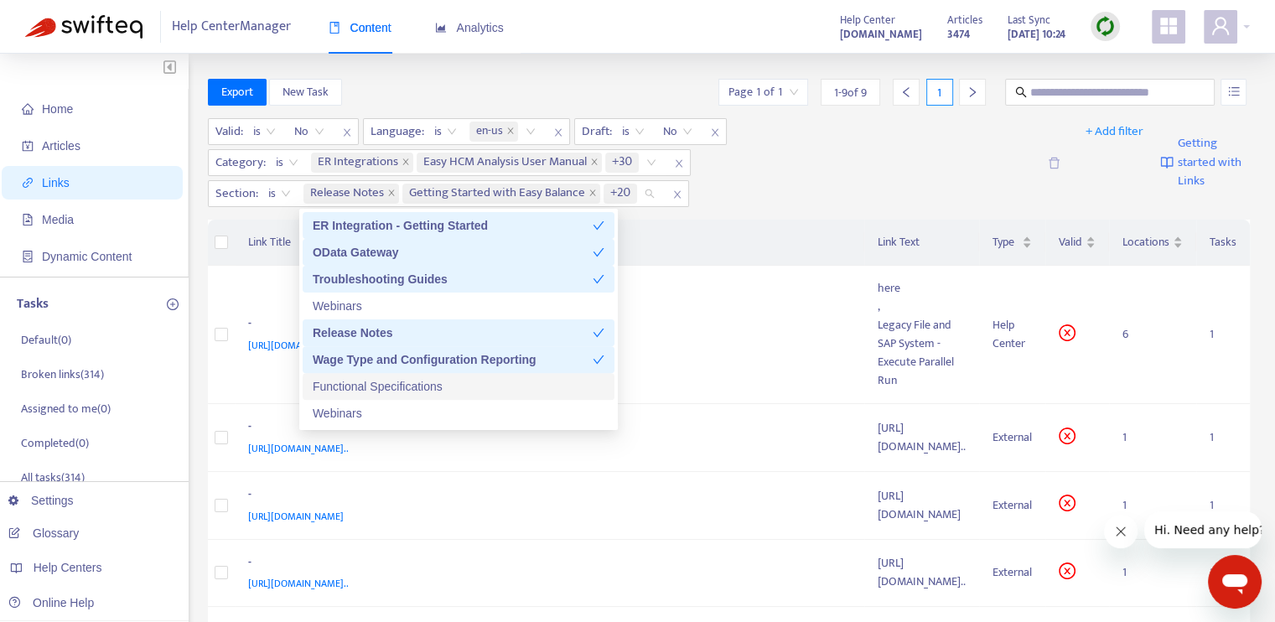
scroll to position [754, 0]
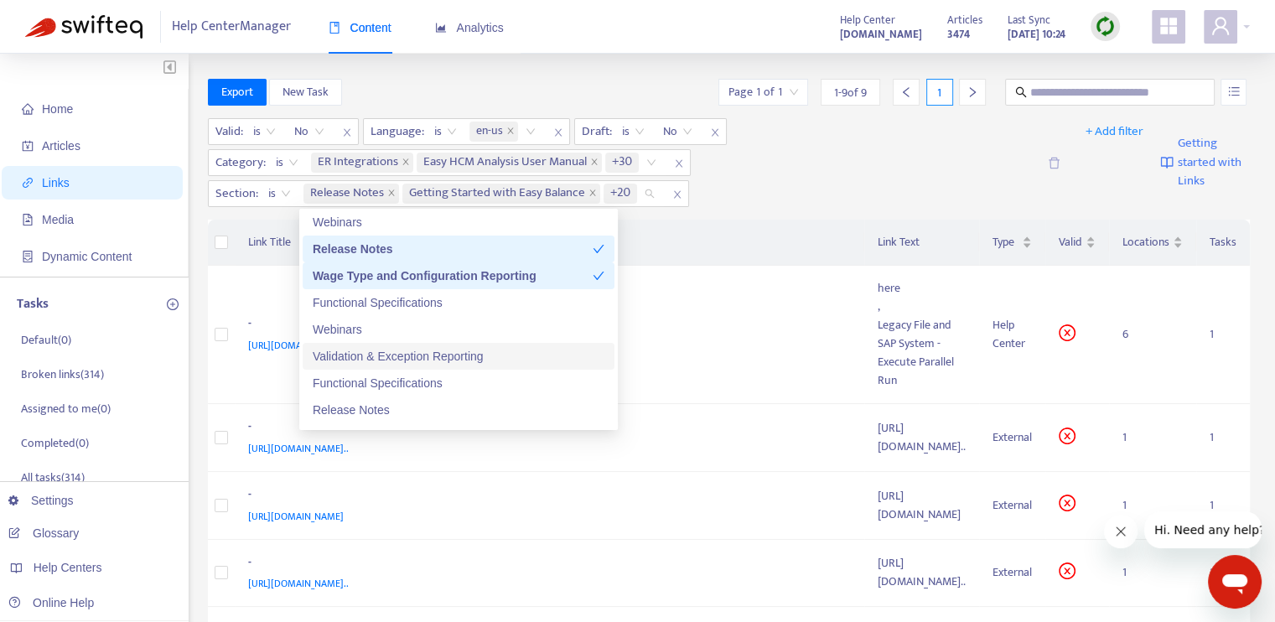
click at [452, 358] on div "Validation & Exception Reporting" at bounding box center [459, 356] width 292 height 18
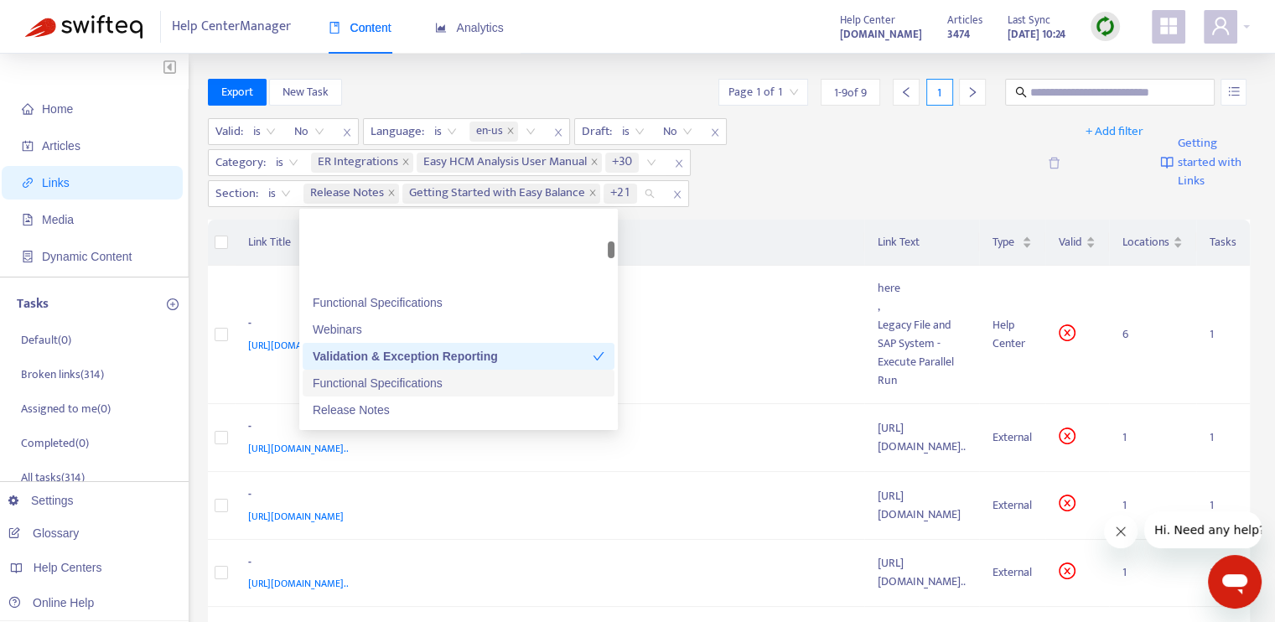
scroll to position [838, 0]
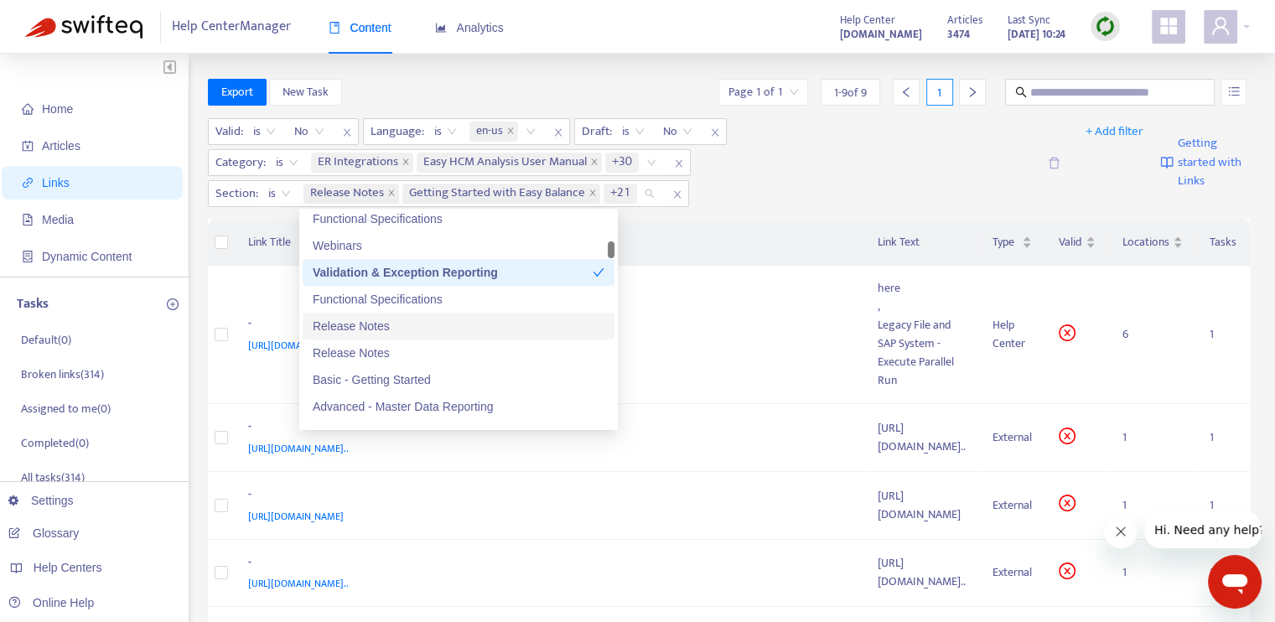
click at [424, 330] on div "Release Notes" at bounding box center [459, 326] width 292 height 18
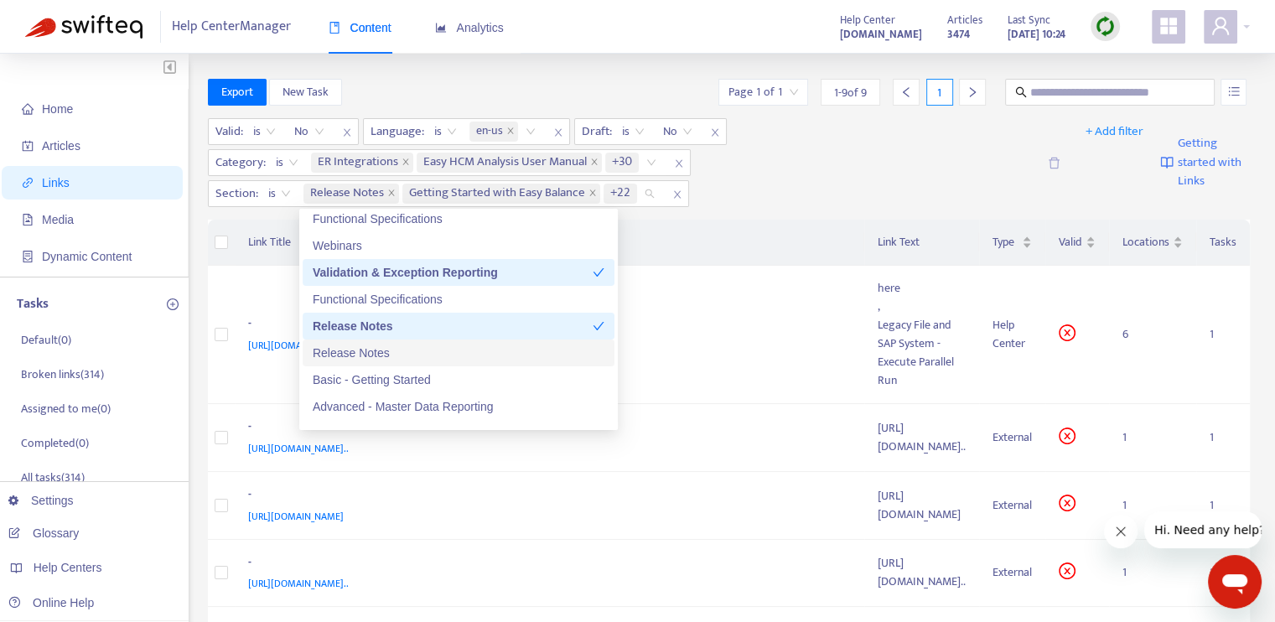
click at [424, 349] on div "Release Notes" at bounding box center [459, 353] width 292 height 18
click at [430, 376] on div "Basic - Getting Started" at bounding box center [459, 379] width 292 height 18
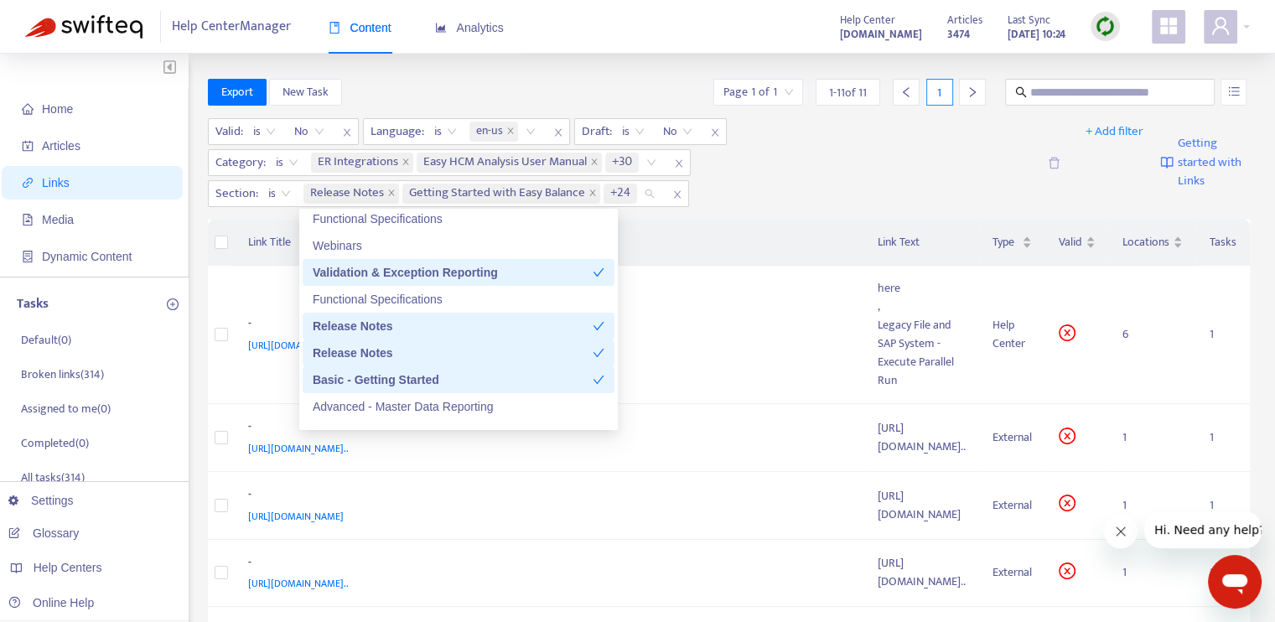
scroll to position [922, 0]
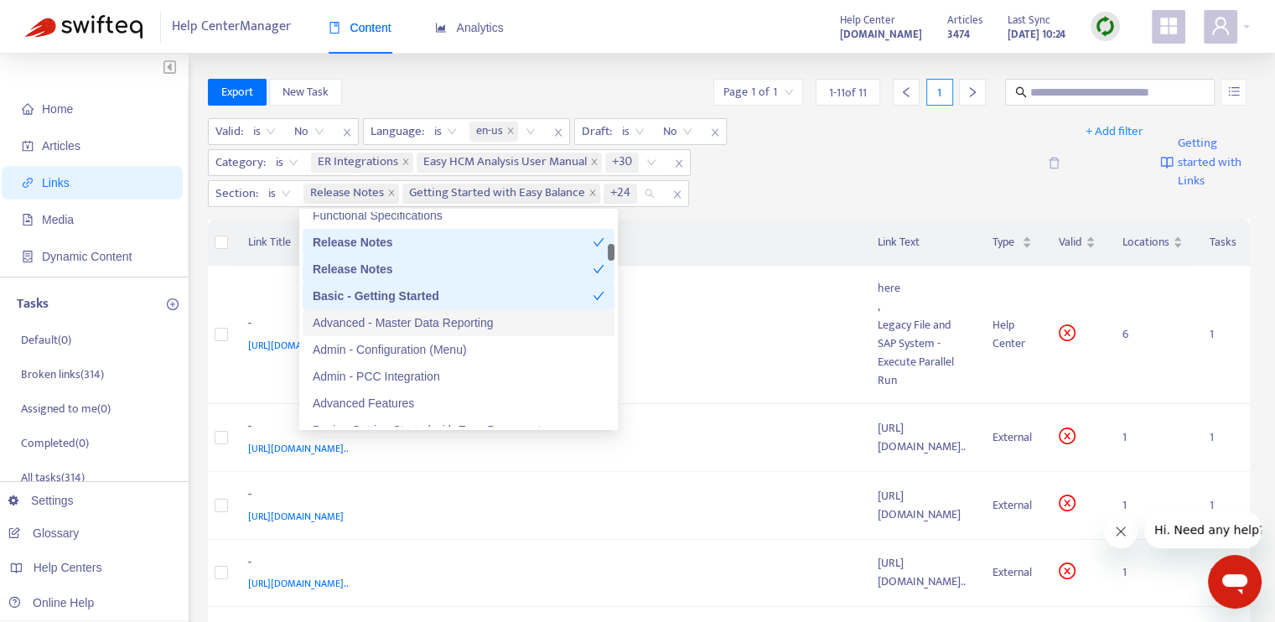
click at [449, 325] on div "Advanced - Master Data Reporting" at bounding box center [459, 322] width 292 height 18
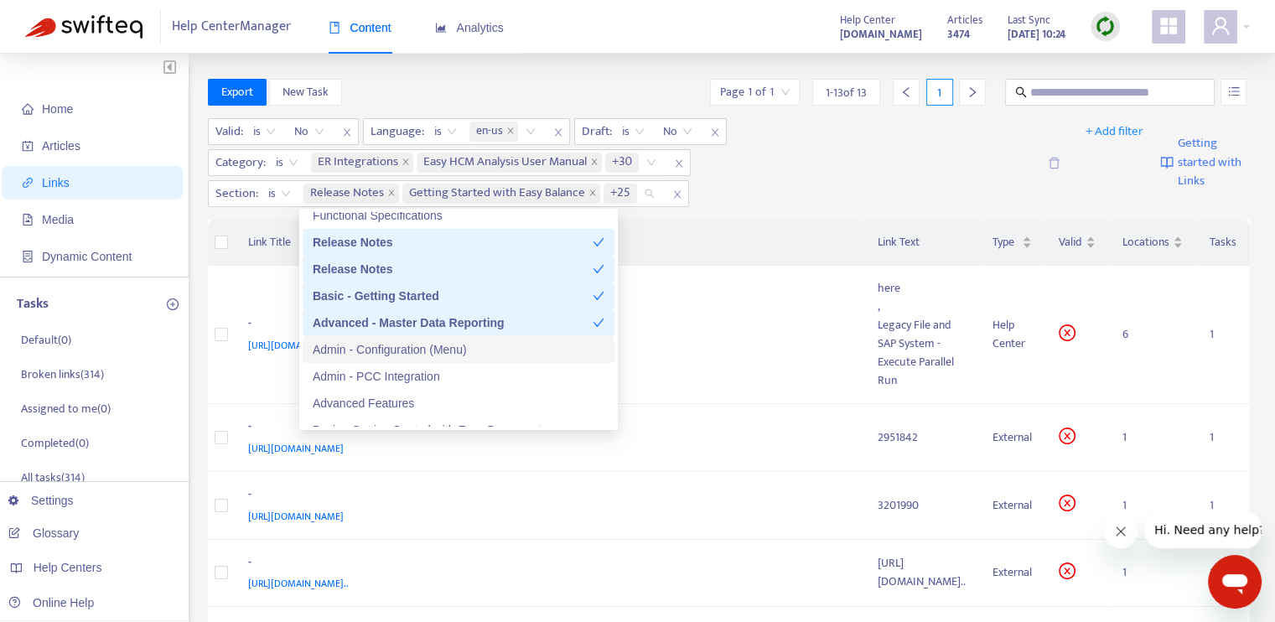
click at [455, 348] on div "Admin - Configuration (Menu)" at bounding box center [459, 349] width 292 height 18
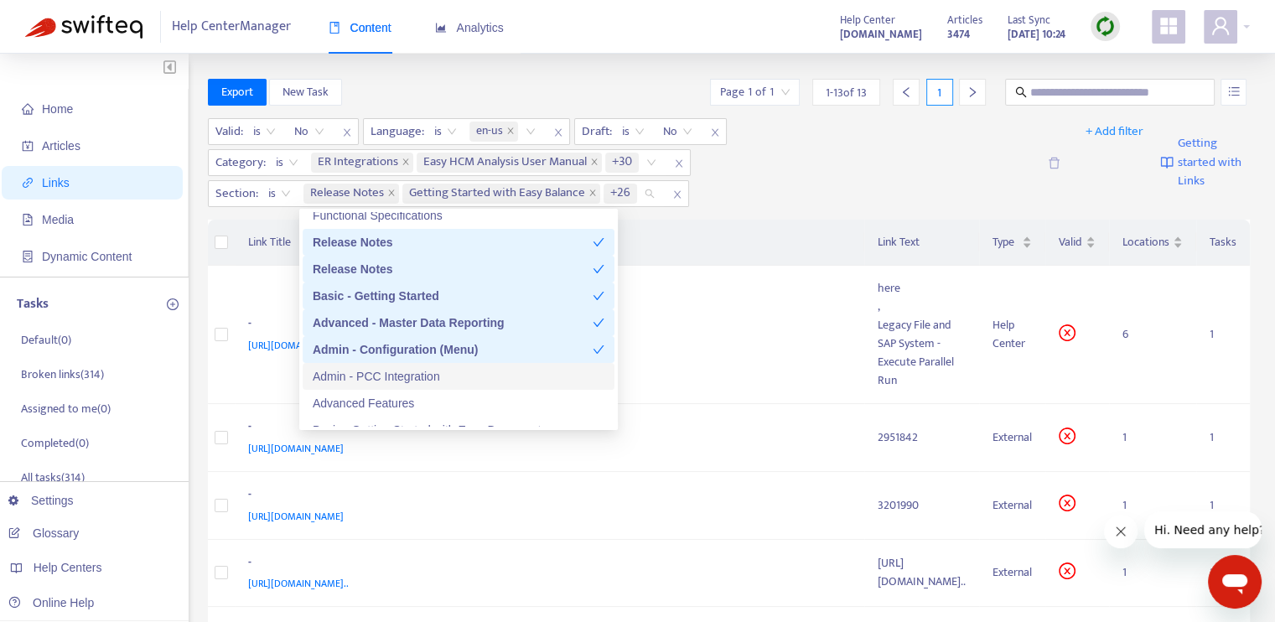
click at [456, 376] on div "Admin - PCC Integration" at bounding box center [459, 376] width 292 height 18
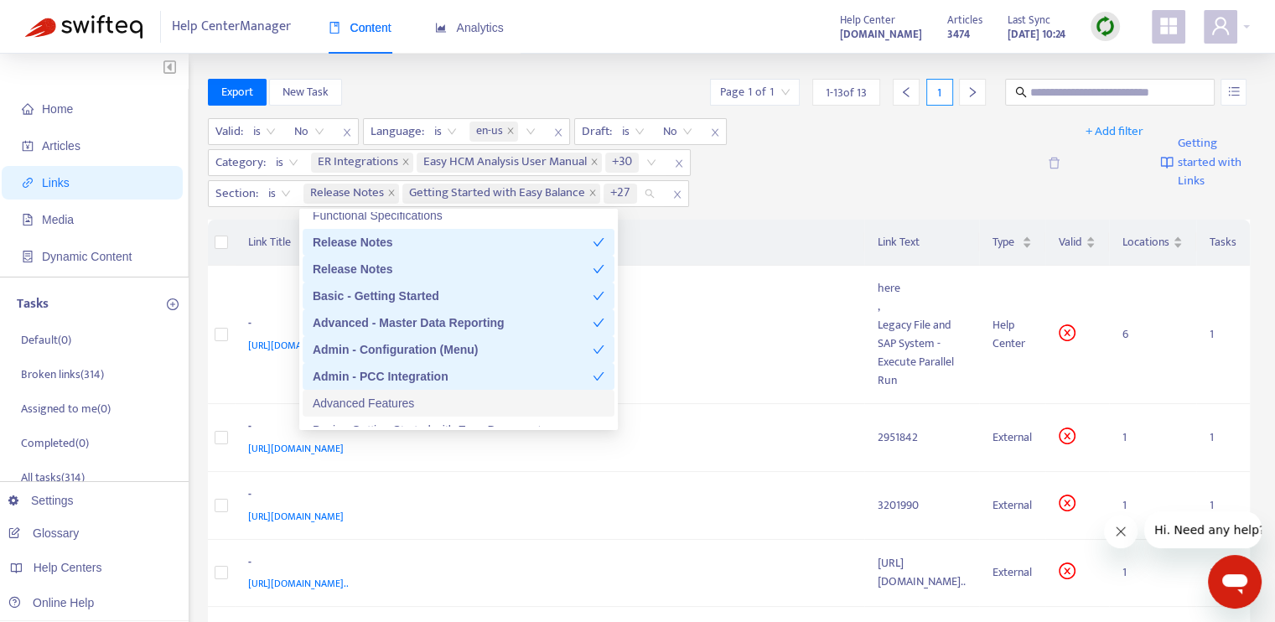
click at [463, 402] on div "Advanced Features" at bounding box center [459, 403] width 292 height 18
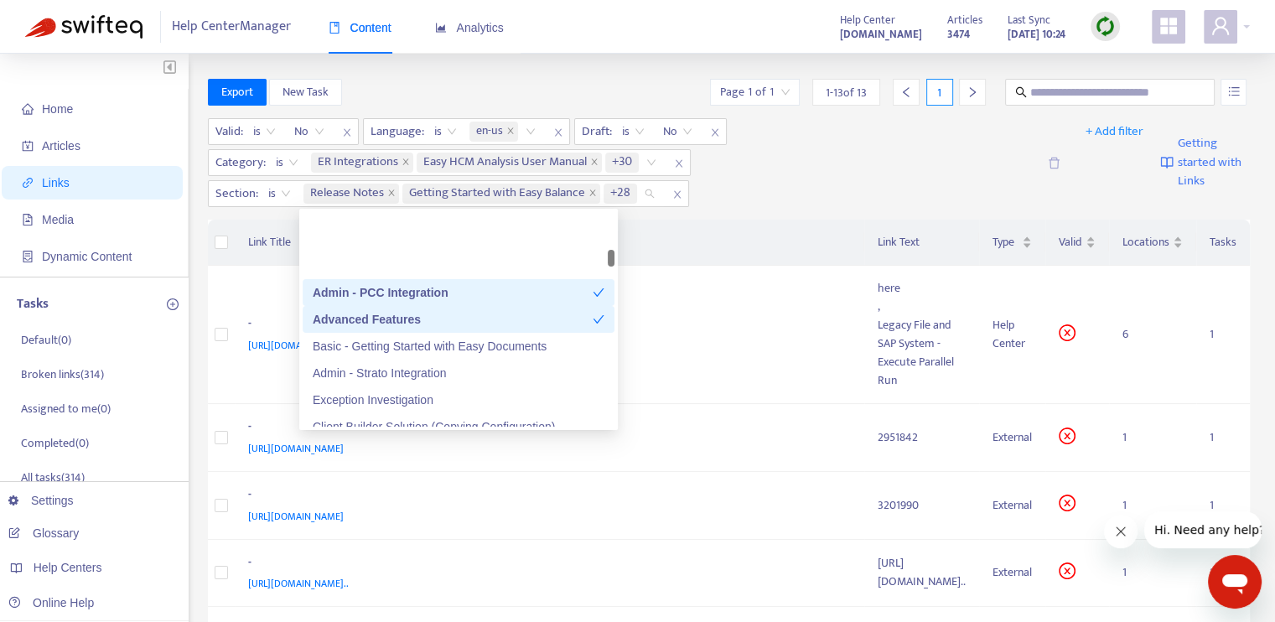
scroll to position [1089, 0]
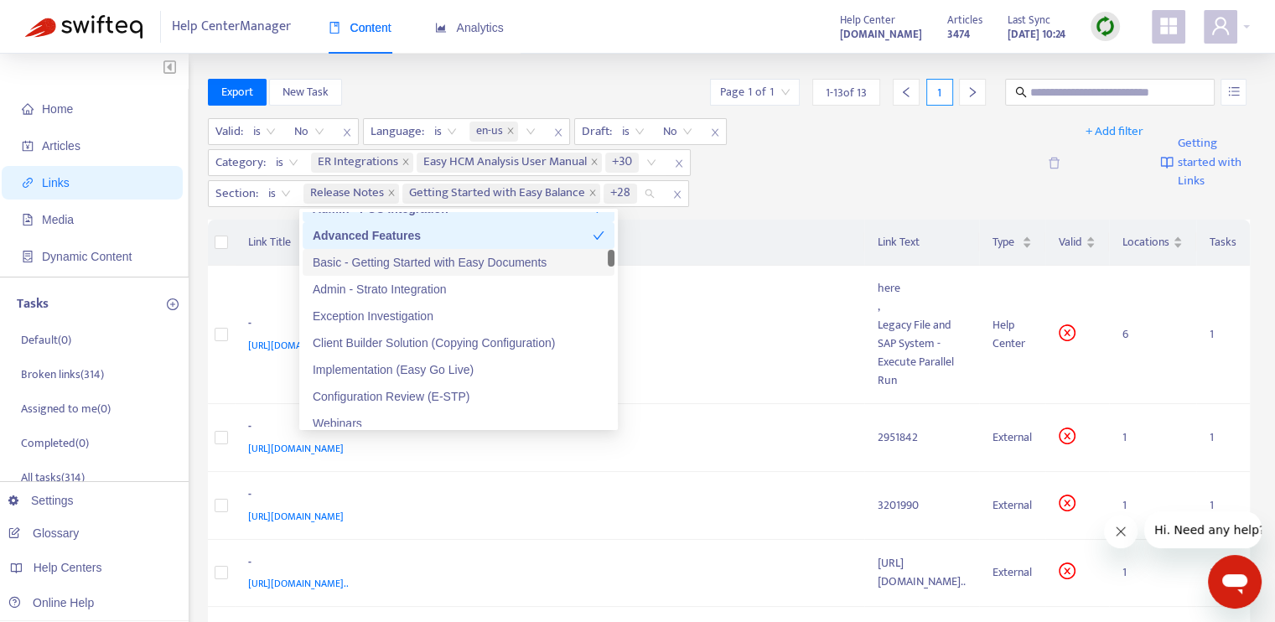
click at [489, 261] on div "Basic - Getting Started with Easy Documents" at bounding box center [459, 262] width 292 height 18
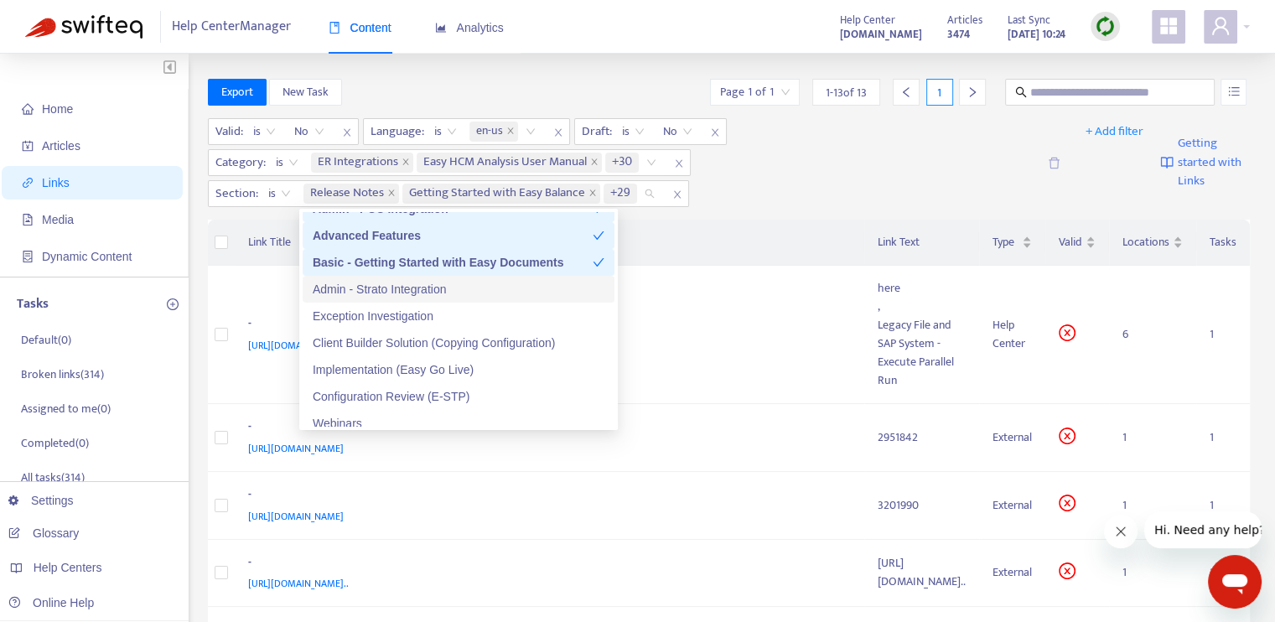
click at [475, 287] on div "Admin - Strato Integration" at bounding box center [459, 289] width 292 height 18
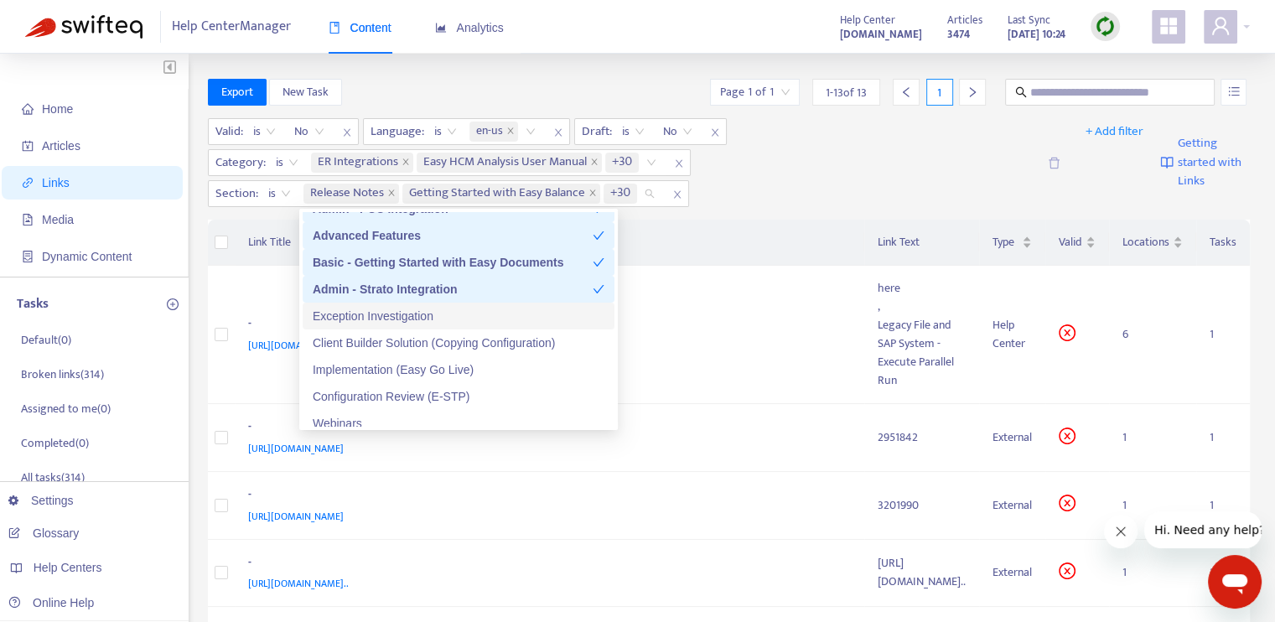
click at [474, 313] on div "Exception Investigation" at bounding box center [459, 316] width 292 height 18
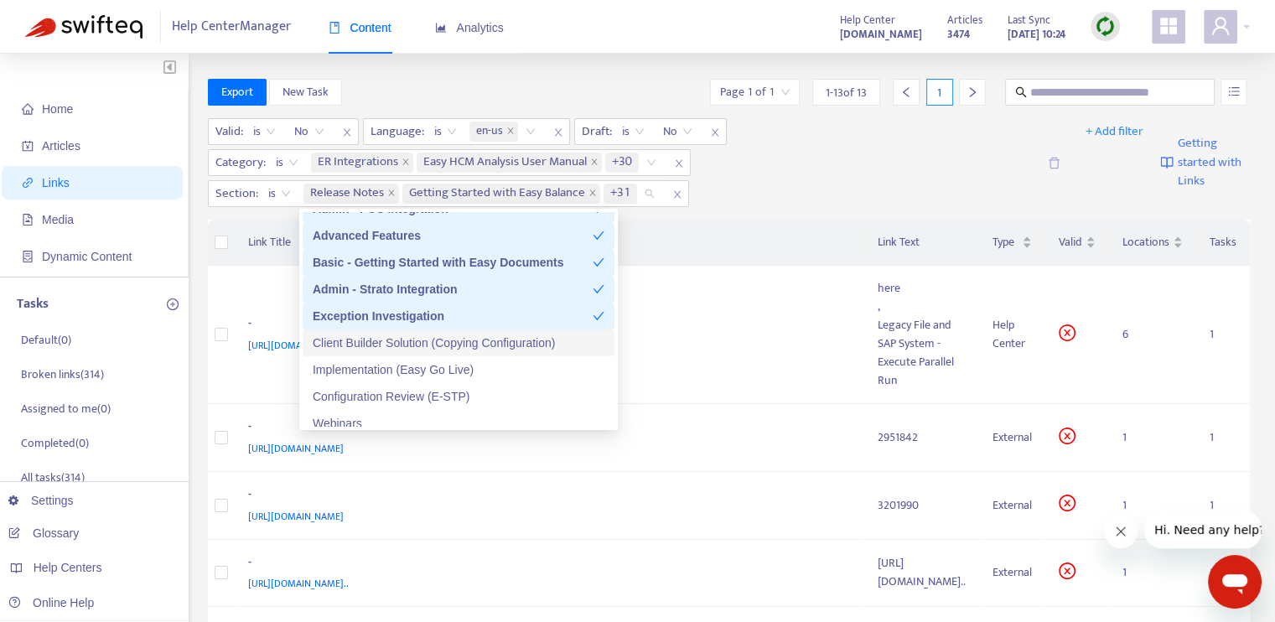
click at [487, 344] on div "Client Builder Solution (Copying Configuration)" at bounding box center [459, 343] width 292 height 18
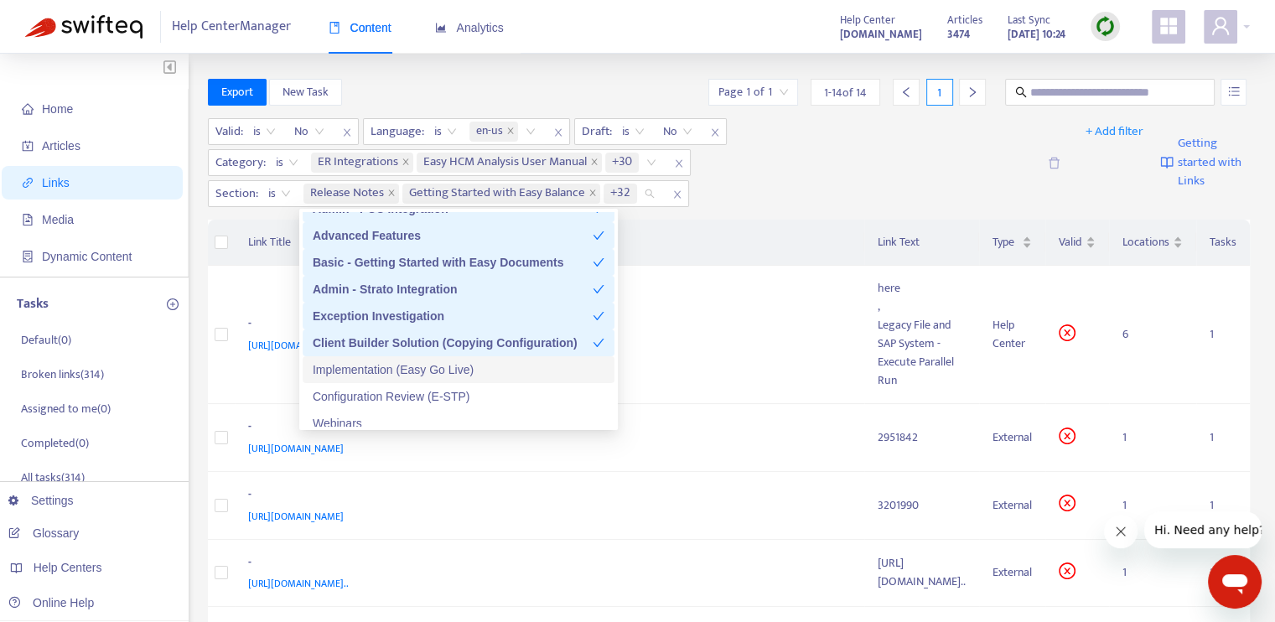
click at [487, 361] on div "Implementation (Easy Go Live)" at bounding box center [459, 369] width 292 height 18
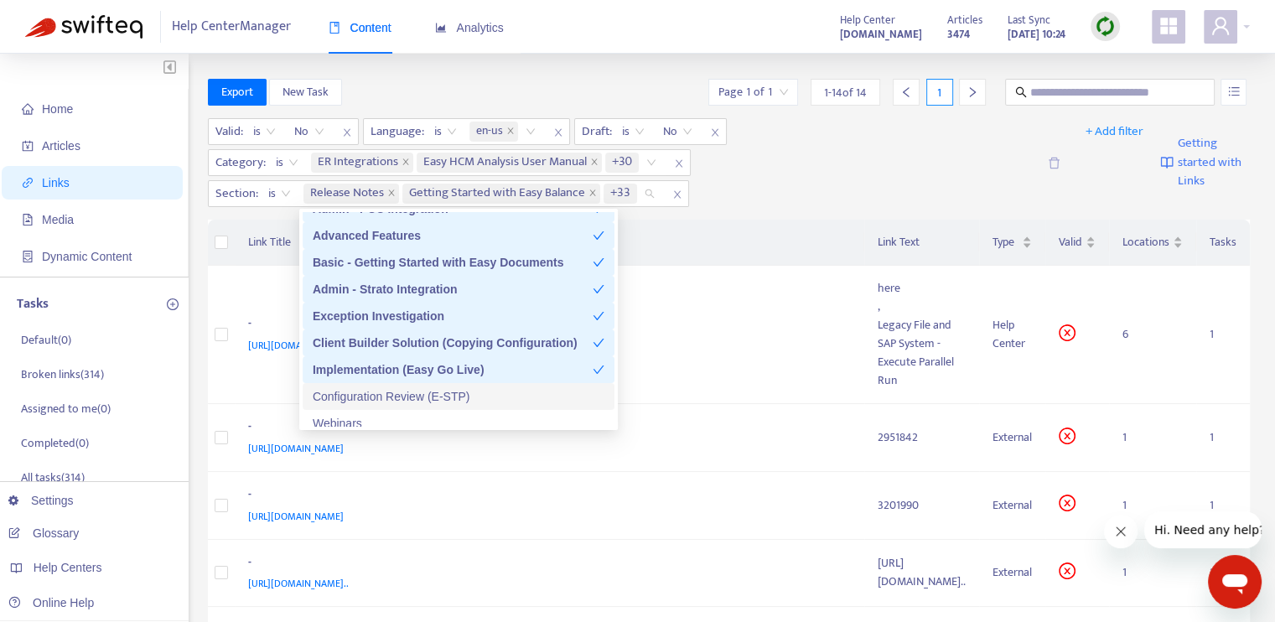
click at [487, 391] on div "Configuration Review (E-STP)" at bounding box center [459, 396] width 292 height 18
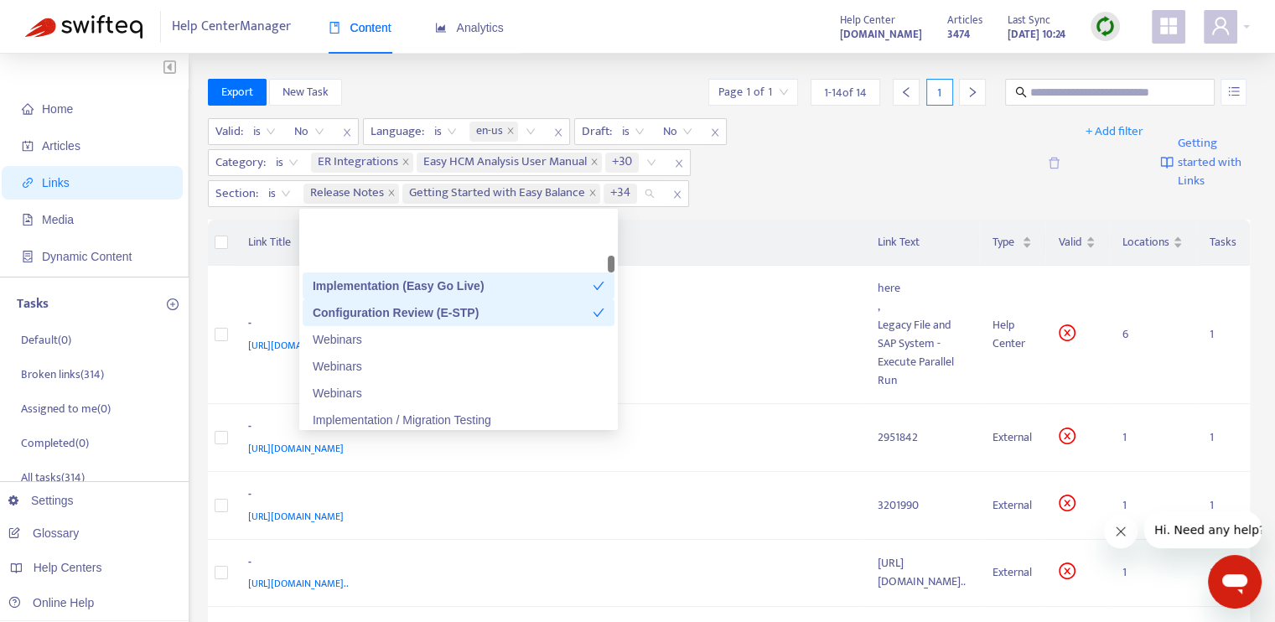
scroll to position [1257, 0]
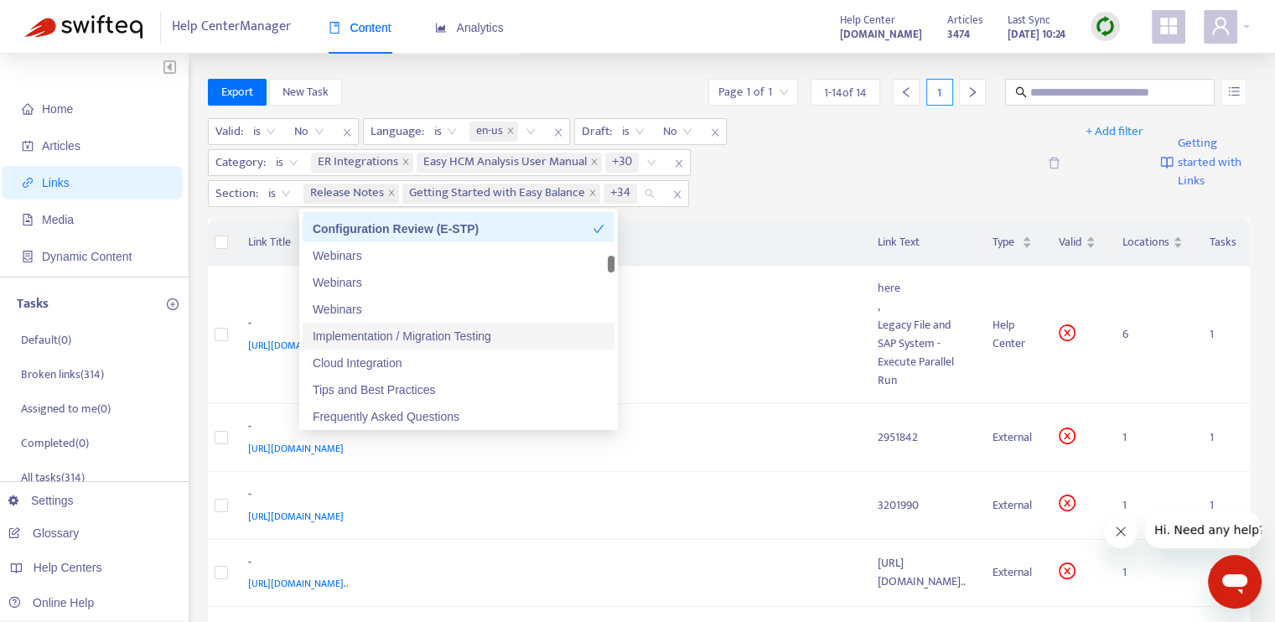
click at [463, 338] on div "Implementation / Migration Testing" at bounding box center [459, 336] width 292 height 18
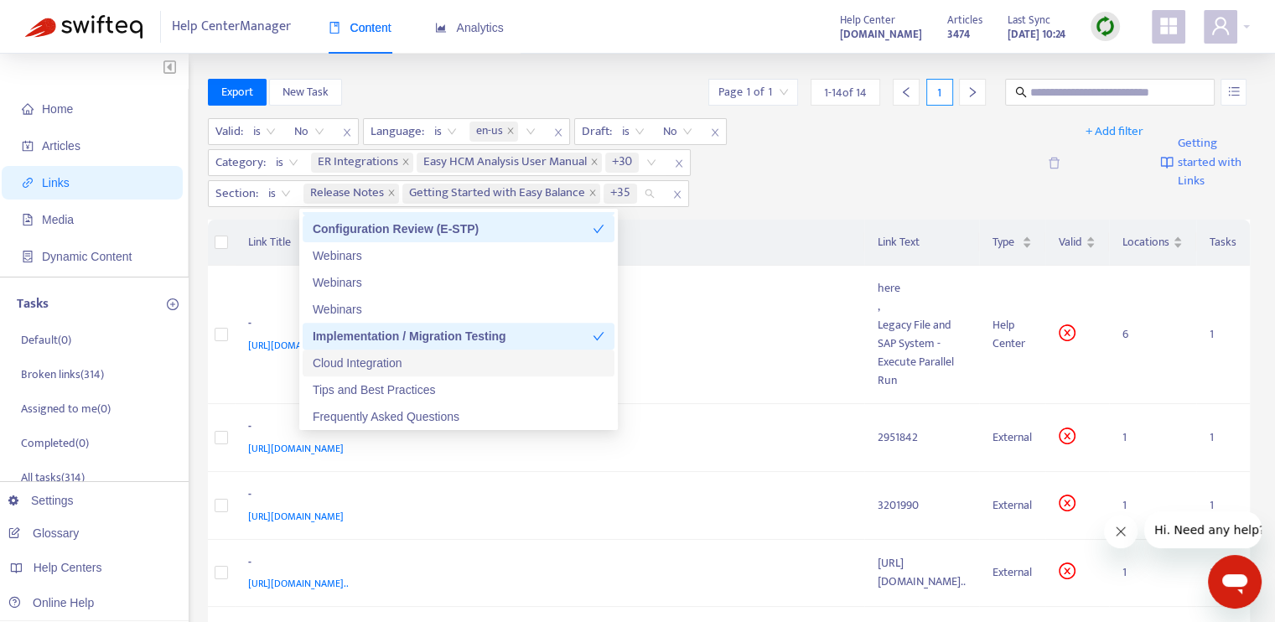
click at [463, 360] on div "Cloud Integration" at bounding box center [459, 363] width 292 height 18
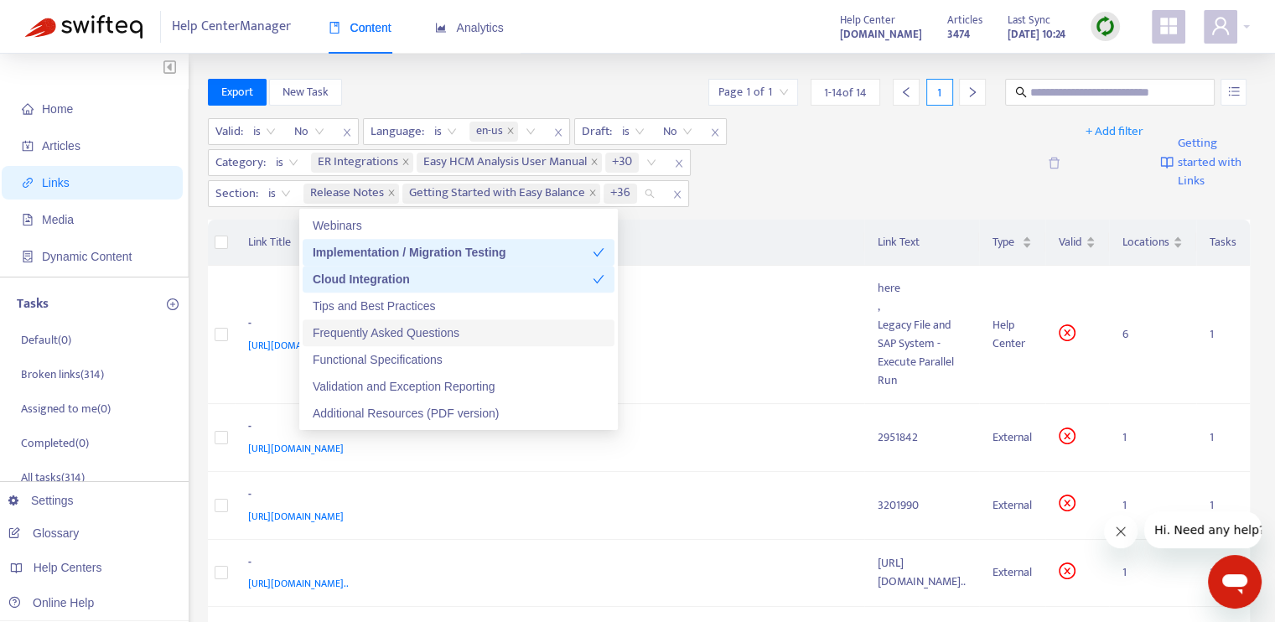
click at [457, 332] on div "Frequently Asked Questions" at bounding box center [459, 332] width 292 height 18
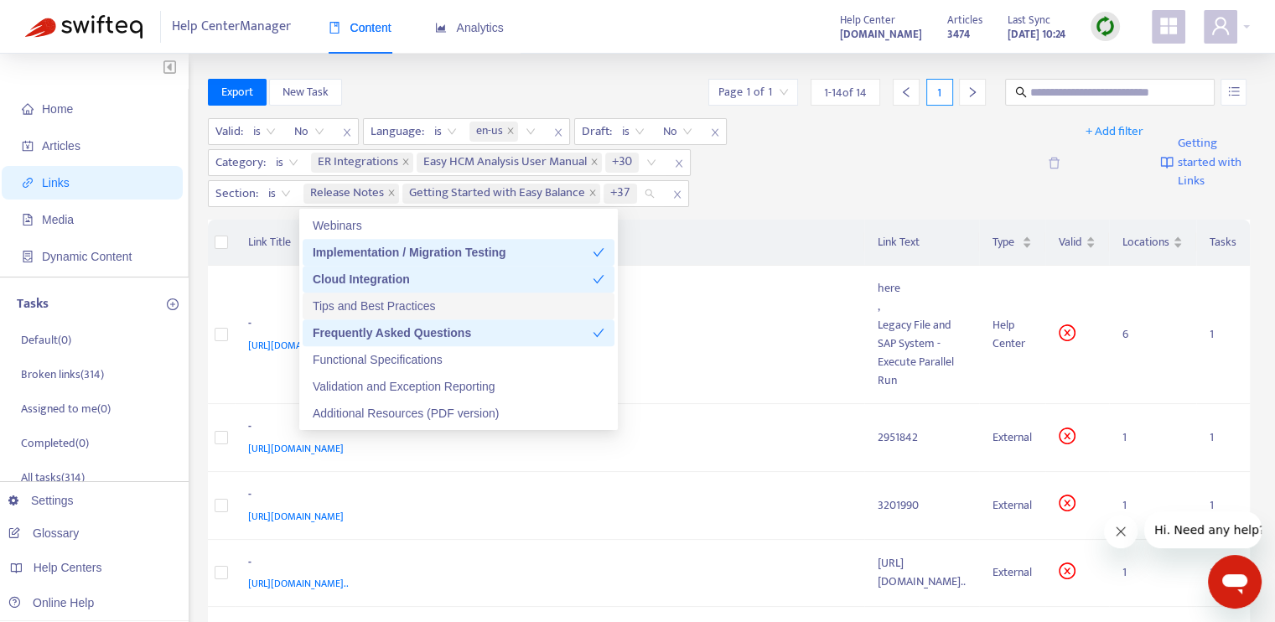
click at [457, 309] on div "Tips and Best Practices" at bounding box center [459, 306] width 292 height 18
click at [479, 385] on div "Validation and Exception Reporting" at bounding box center [459, 386] width 292 height 18
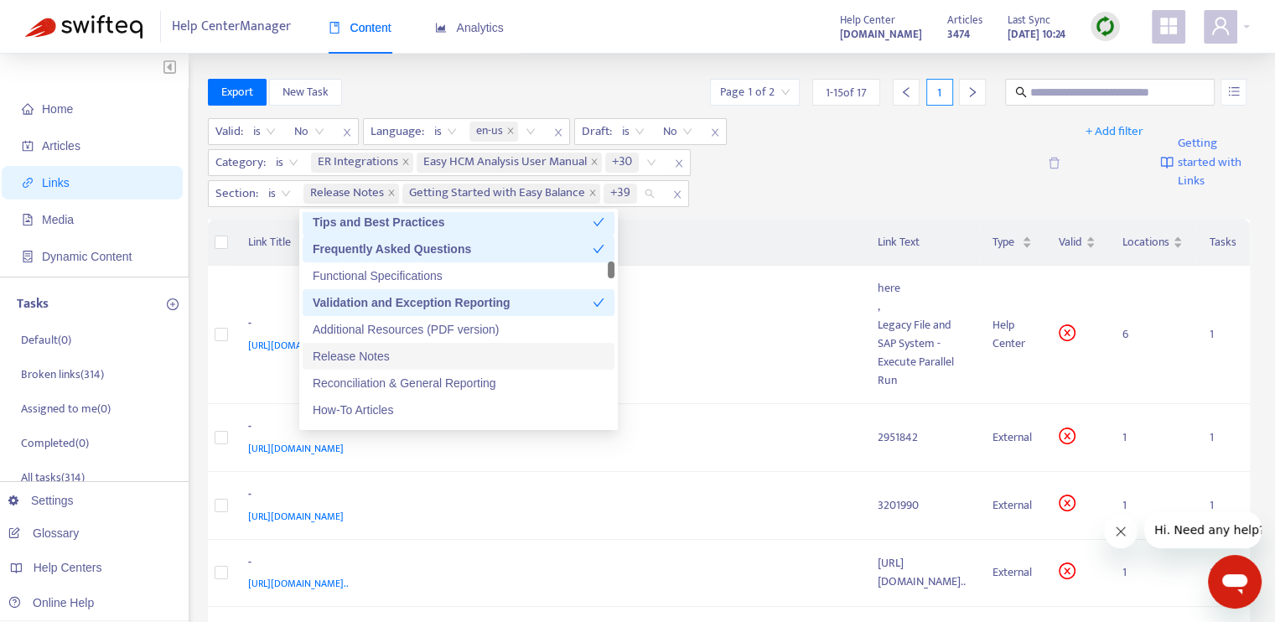
scroll to position [1508, 0]
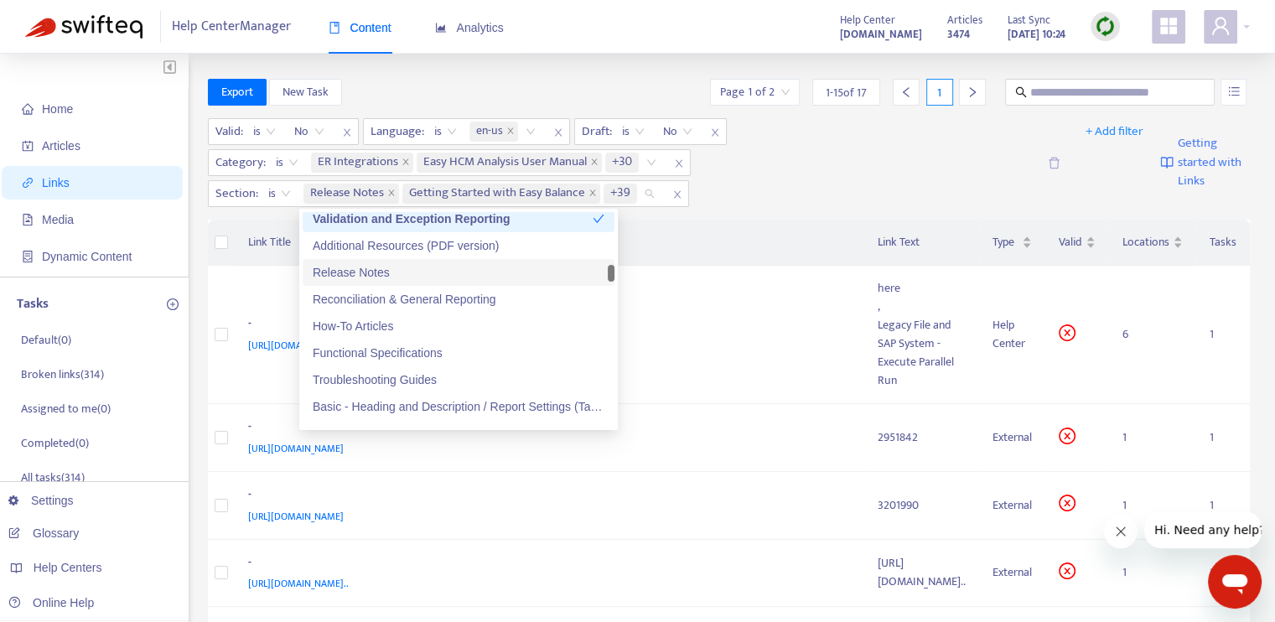
click at [449, 277] on div "Release Notes" at bounding box center [459, 272] width 292 height 18
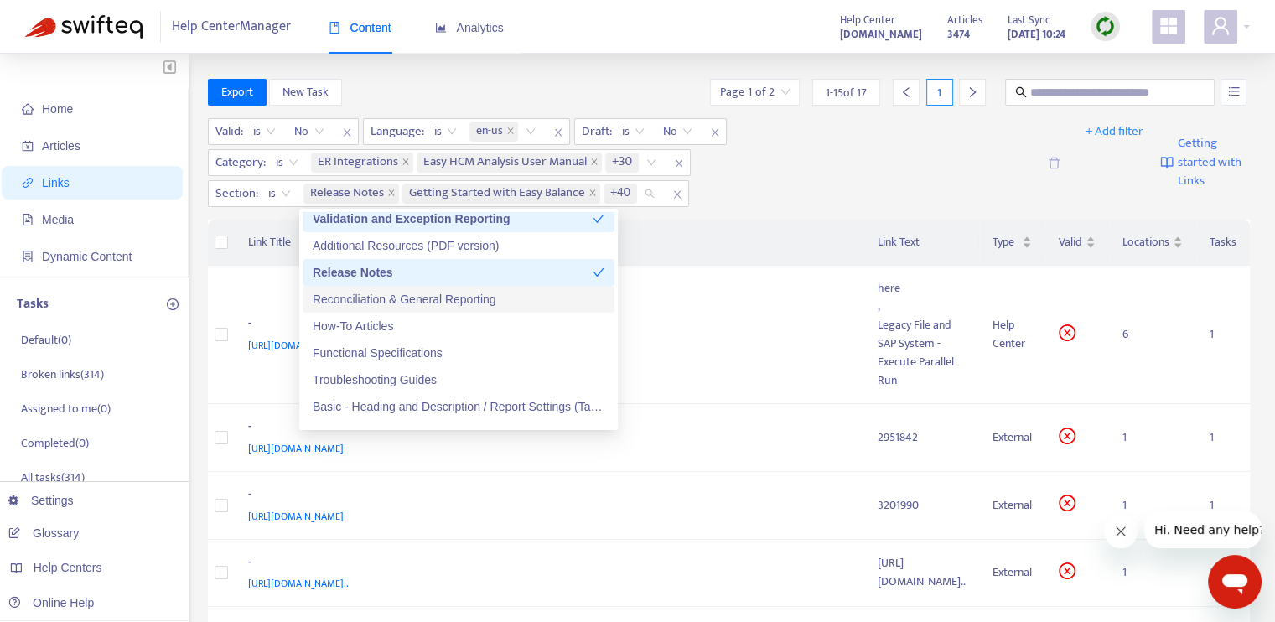
click at [452, 294] on div "Reconciliation & General Reporting" at bounding box center [459, 299] width 292 height 18
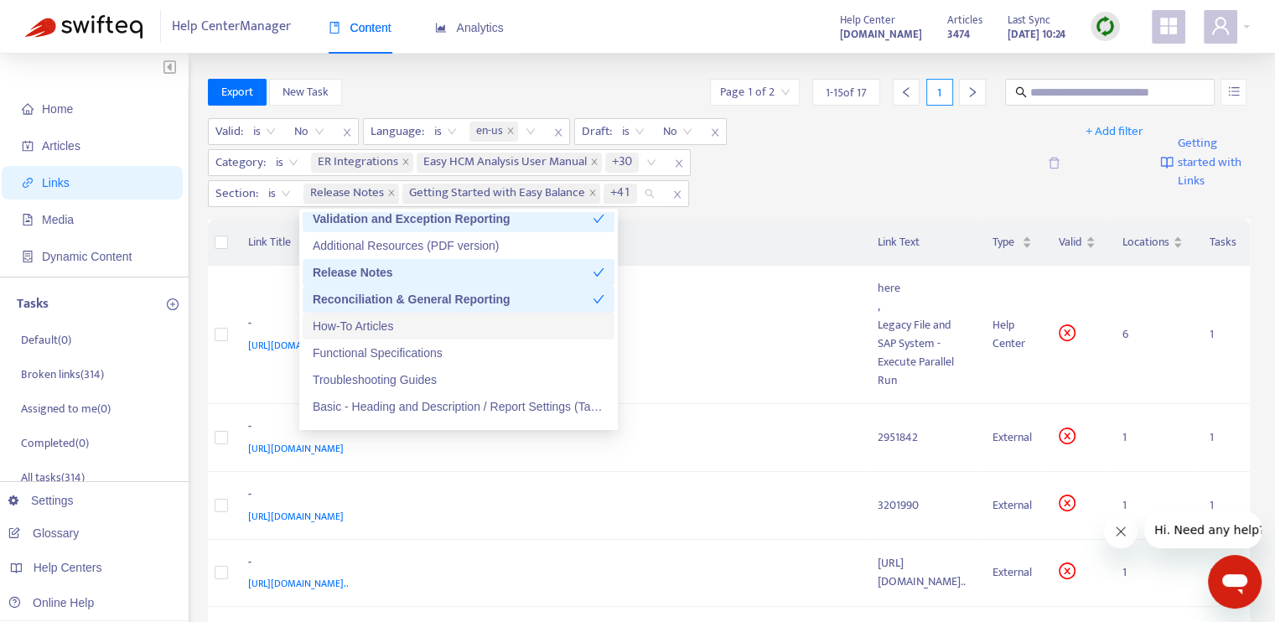
click at [451, 327] on div "How-To Articles" at bounding box center [459, 326] width 292 height 18
click at [456, 376] on div "Troubleshooting Guides" at bounding box center [459, 379] width 292 height 18
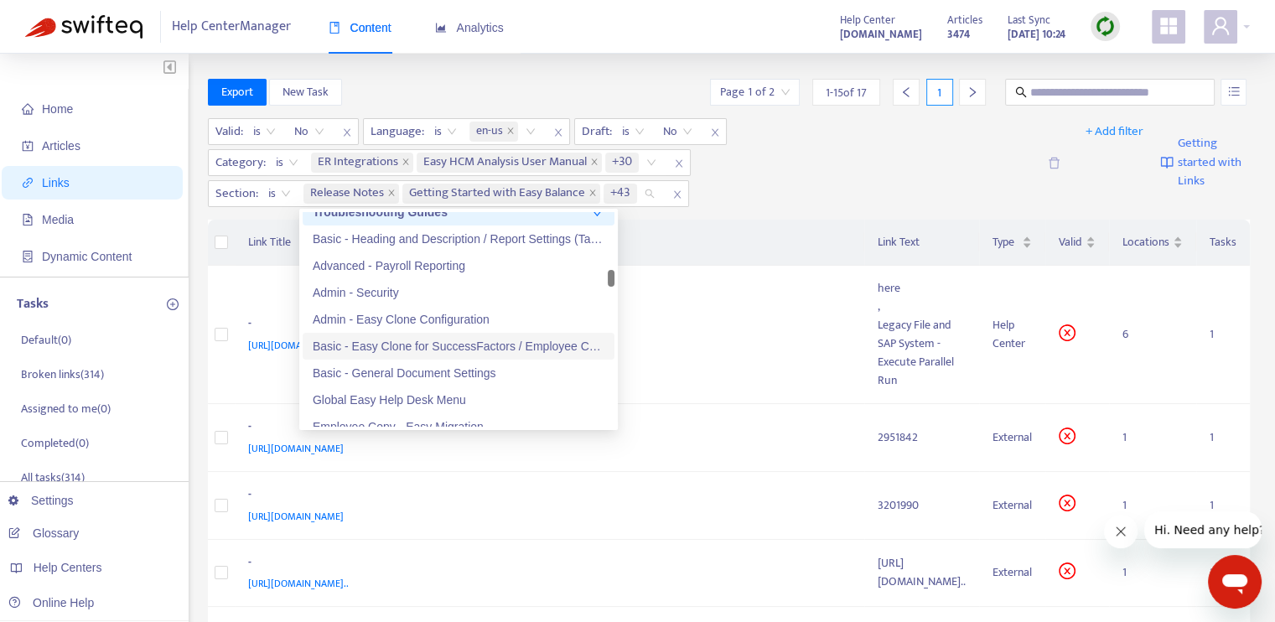
scroll to position [1592, 0]
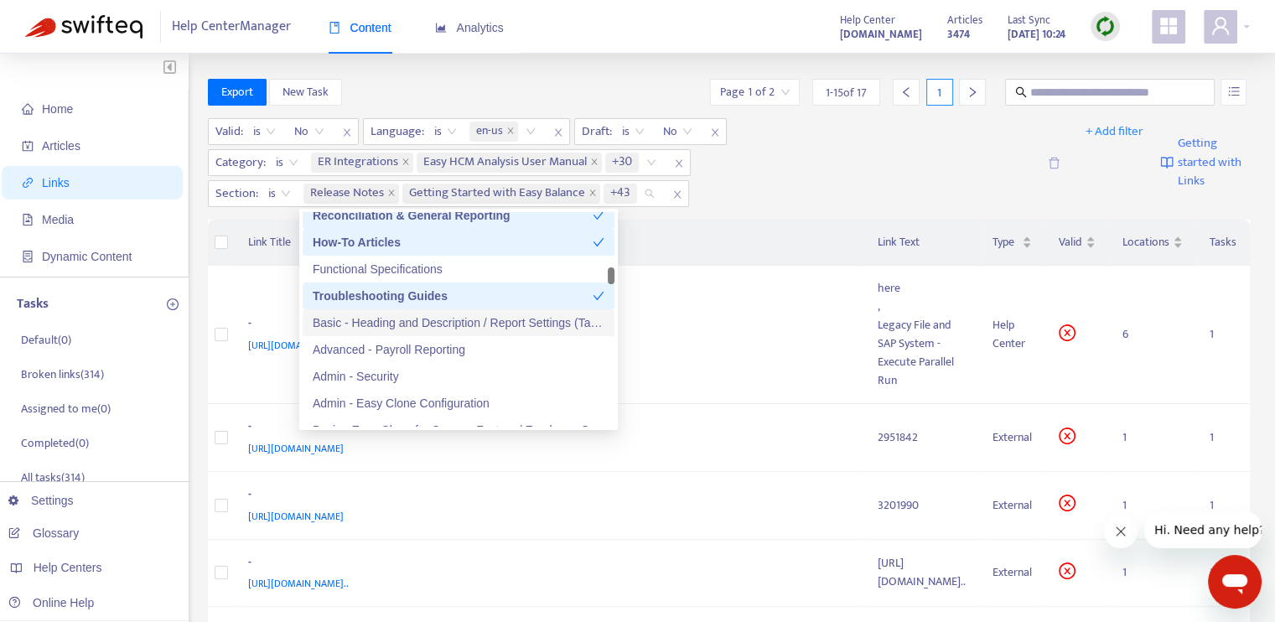
click at [469, 328] on div "Basic - Heading and Description / Report Settings (Tab 1)" at bounding box center [459, 322] width 292 height 18
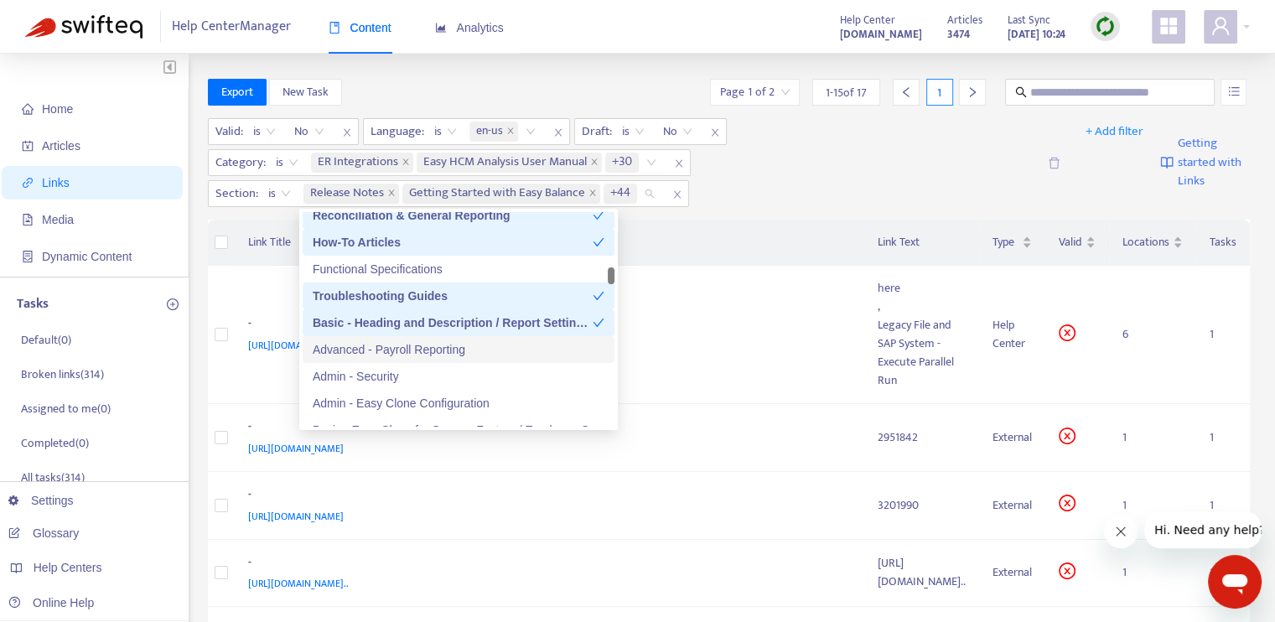
click at [464, 347] on div "Advanced - Payroll Reporting" at bounding box center [459, 349] width 292 height 18
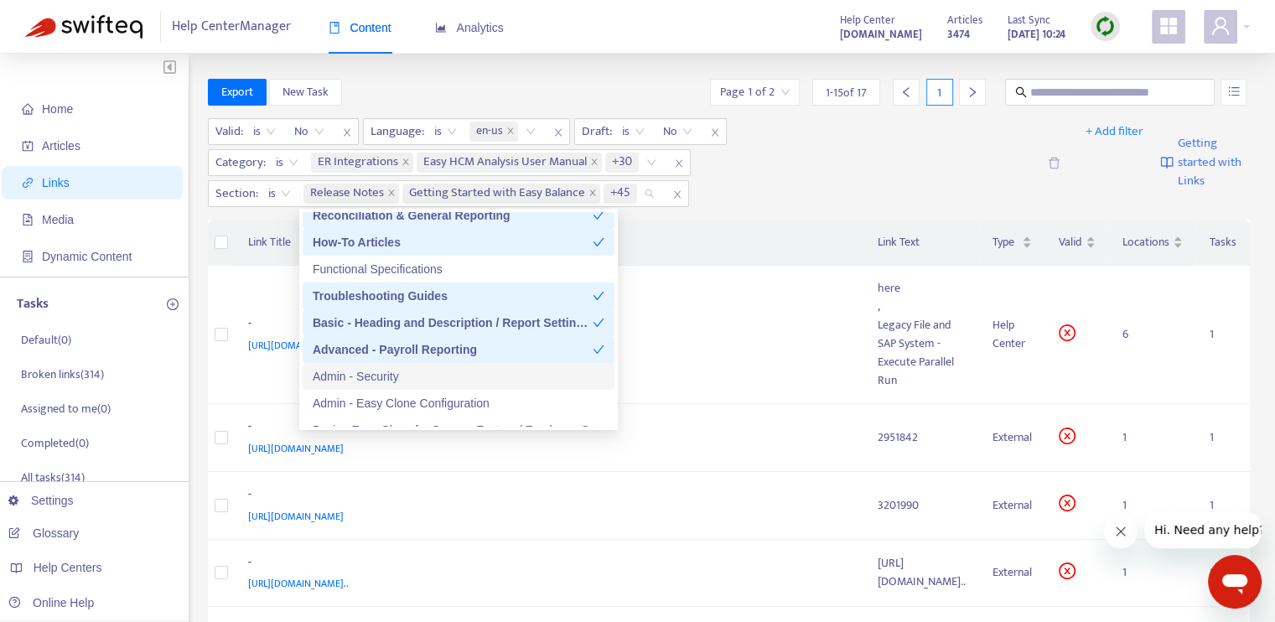
click at [458, 375] on div "Admin - Security" at bounding box center [459, 376] width 292 height 18
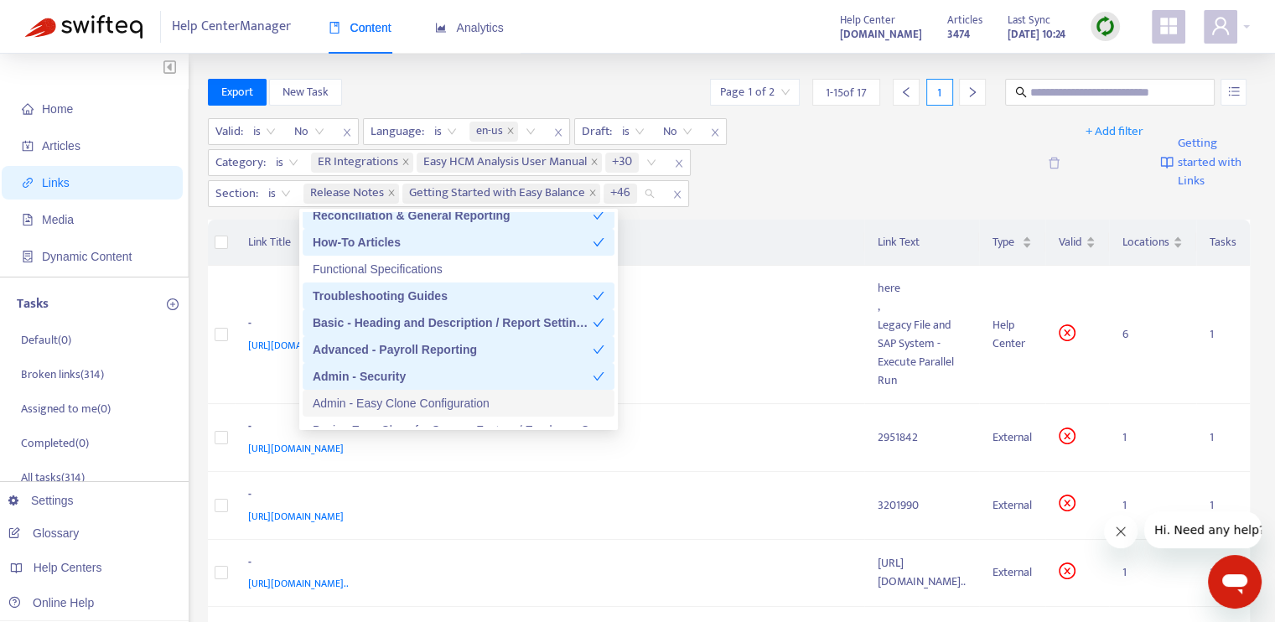
click at [473, 403] on div "Admin - Easy Clone Configuration" at bounding box center [459, 403] width 292 height 18
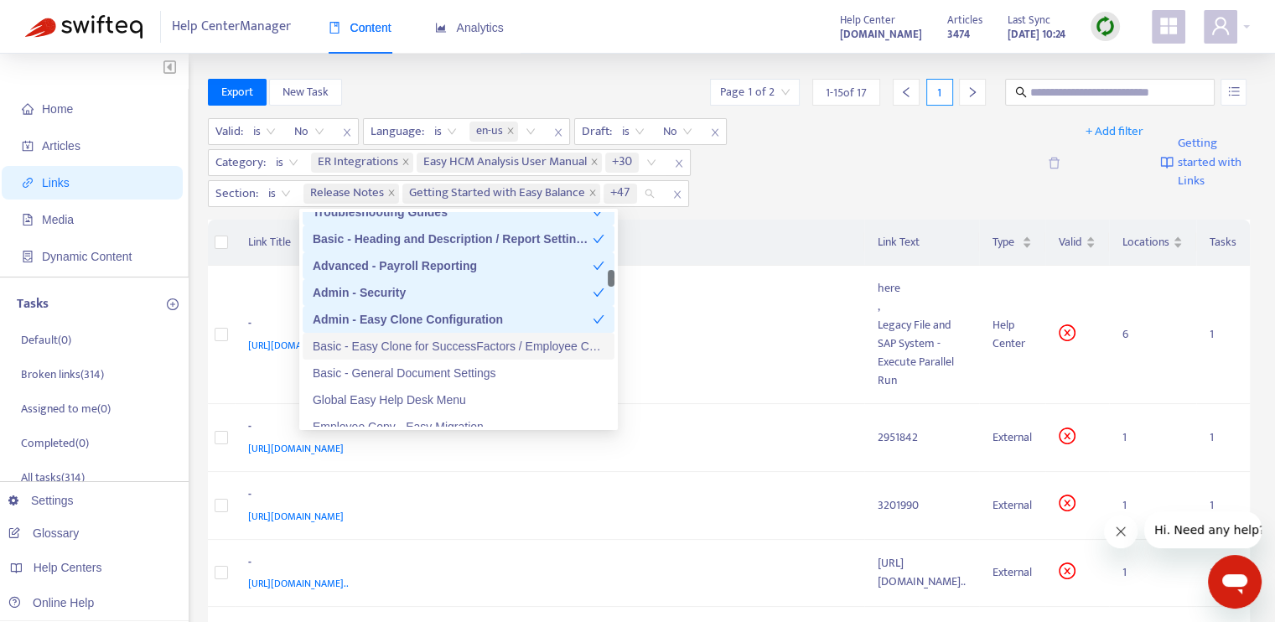
scroll to position [1760, 0]
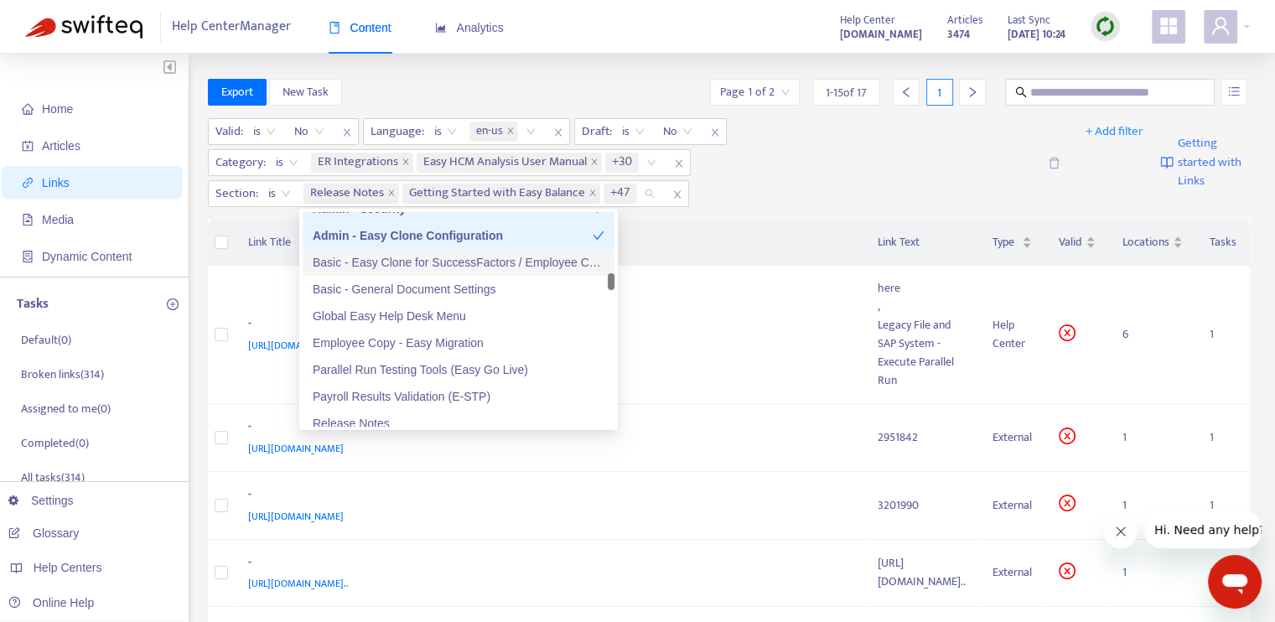
click at [464, 264] on div "Basic - Easy Clone for SuccessFactors / Employee Central Data" at bounding box center [459, 262] width 292 height 18
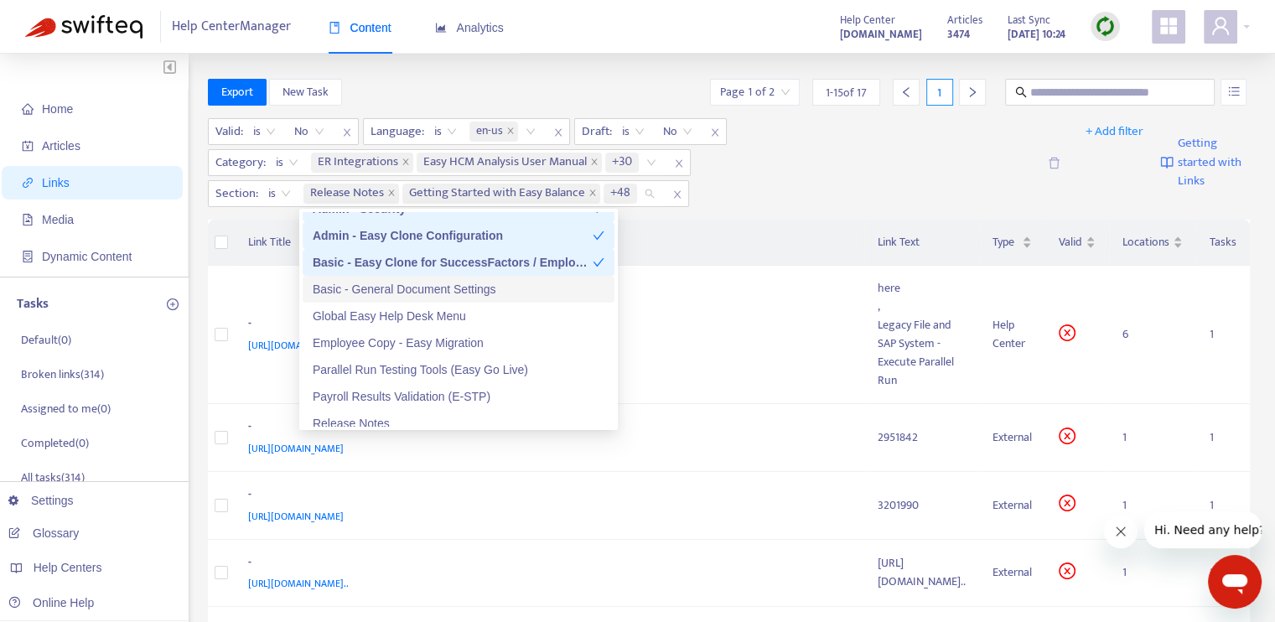
click at [456, 284] on div "Basic - General Document Settings" at bounding box center [459, 289] width 292 height 18
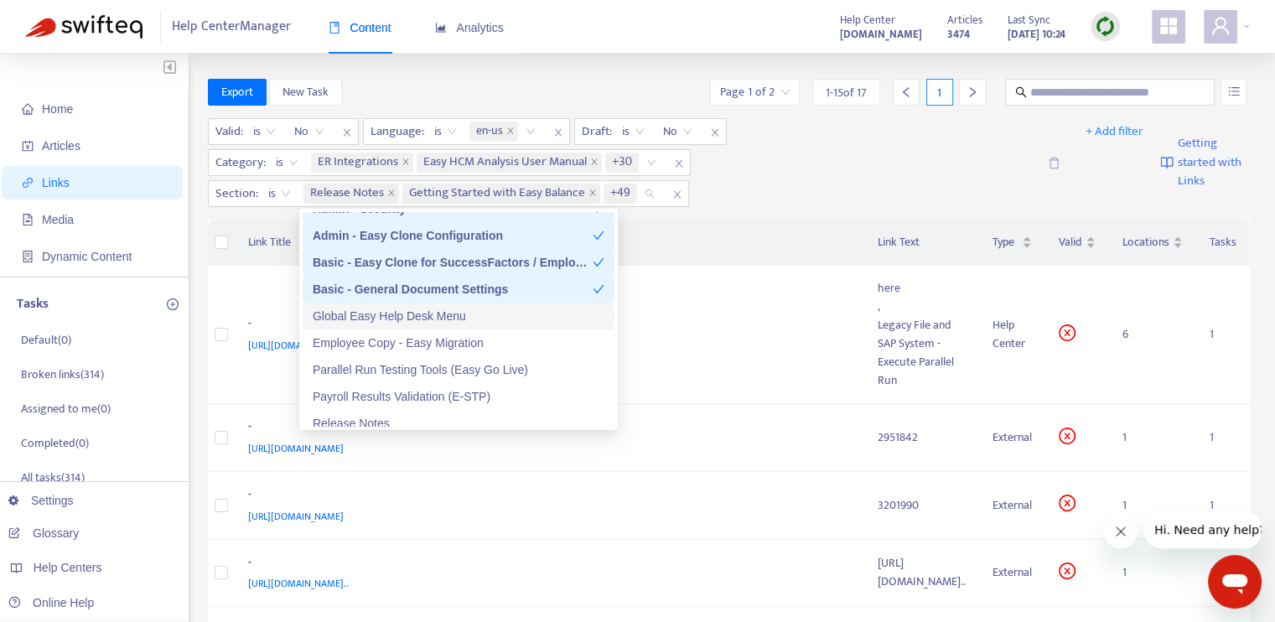
click at [463, 315] on div "Global Easy Help Desk Menu" at bounding box center [459, 316] width 292 height 18
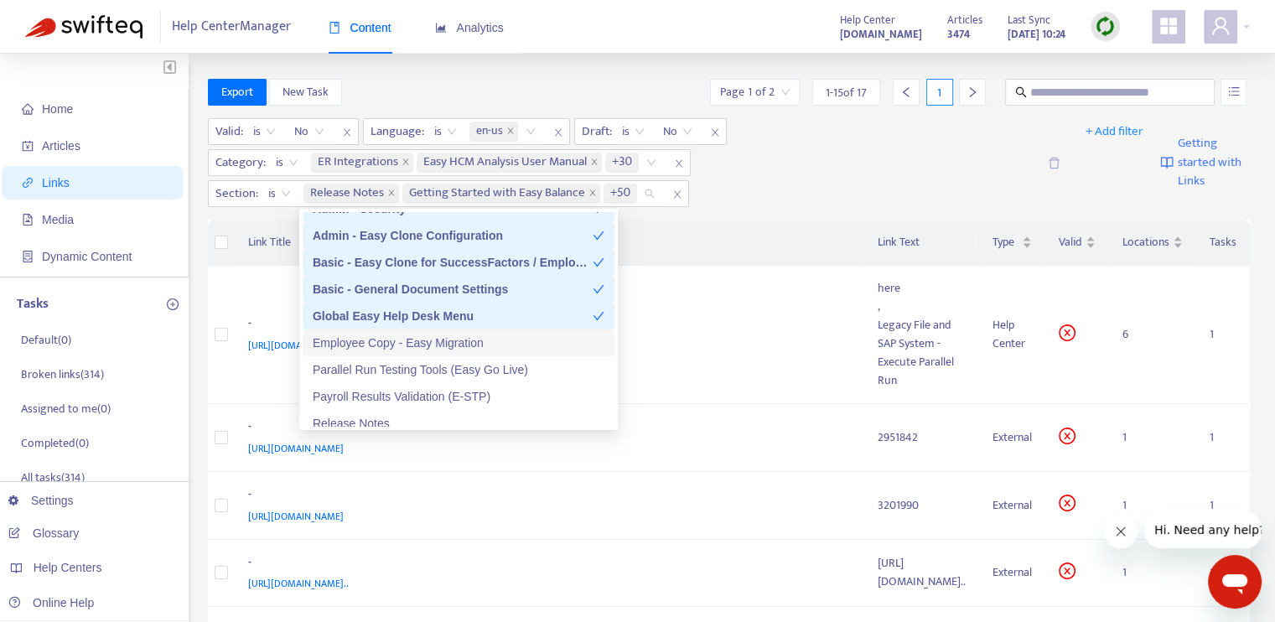
click at [464, 345] on div "Employee Copy - Easy Migration" at bounding box center [459, 343] width 292 height 18
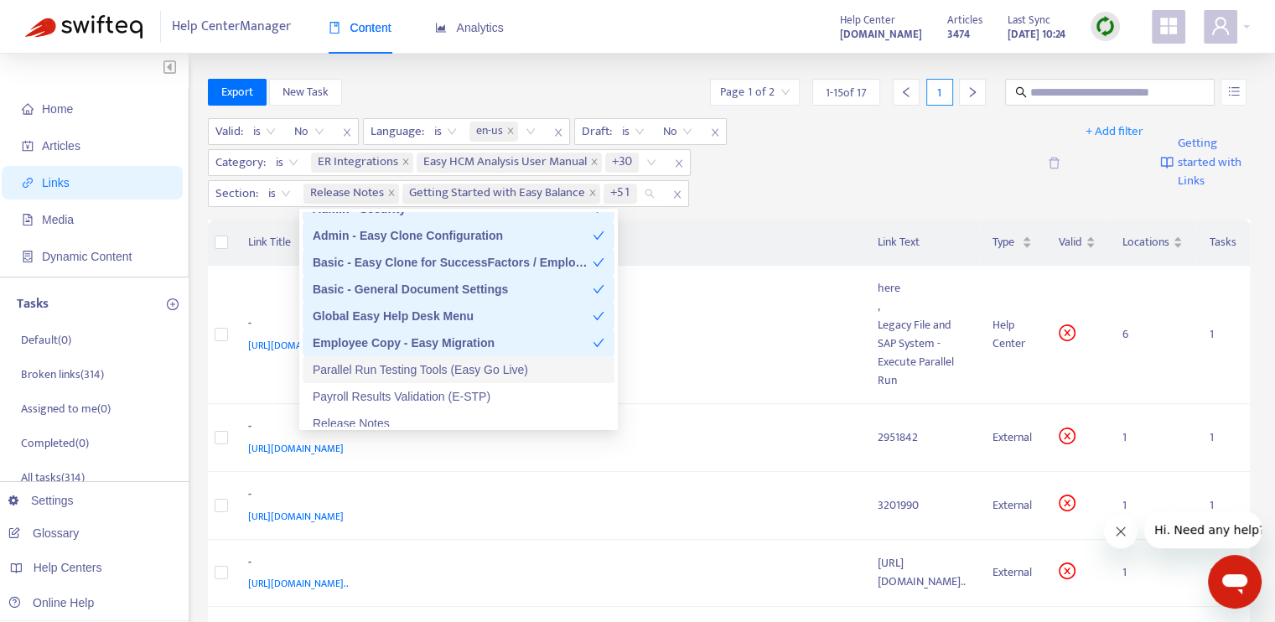
click at [456, 365] on div "Parallel Run Testing Tools (Easy Go Live)" at bounding box center [459, 369] width 292 height 18
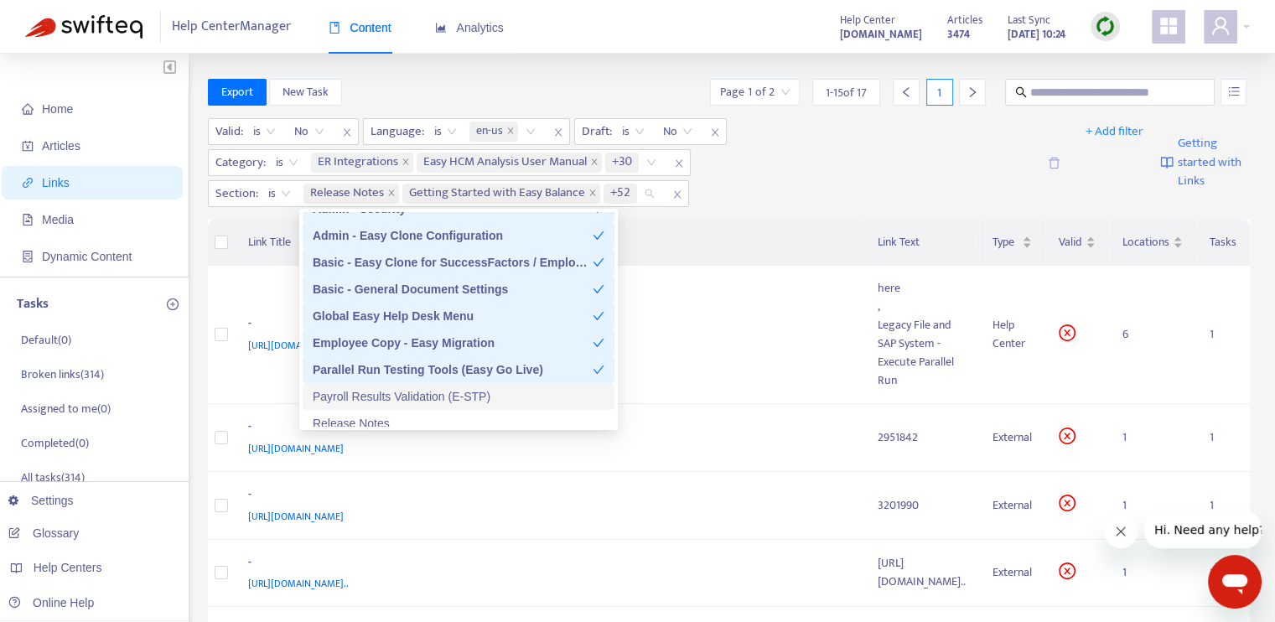
click at [465, 397] on div "Payroll Results Validation (E-STP)" at bounding box center [459, 396] width 292 height 18
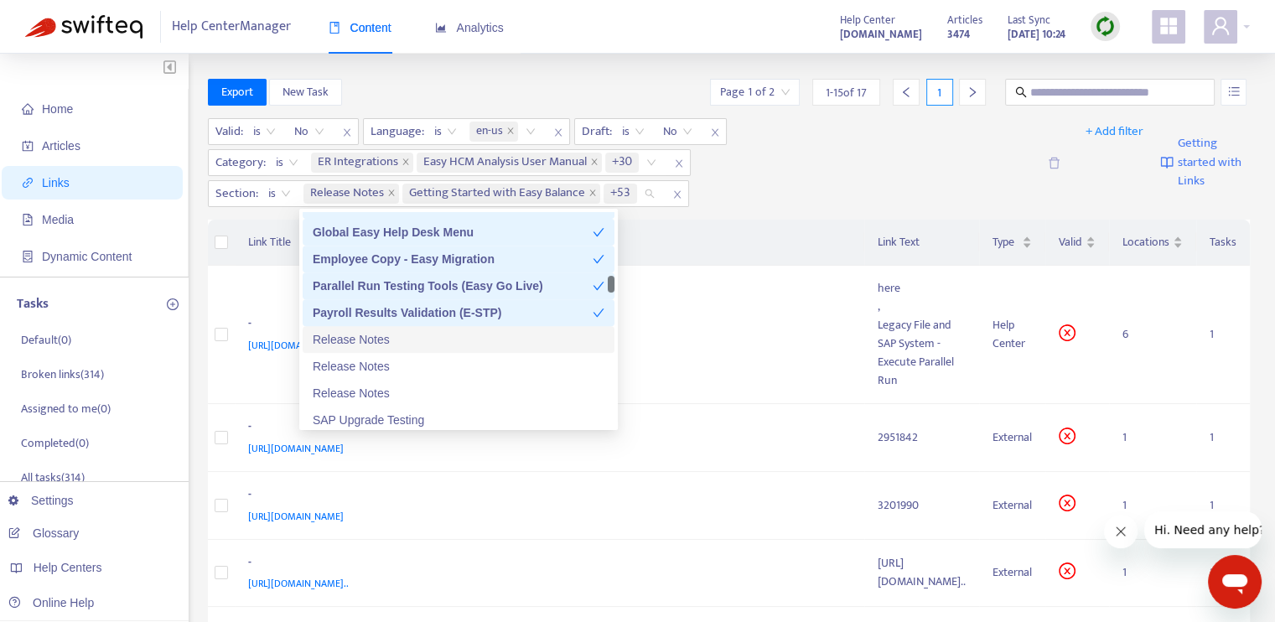
click at [462, 341] on div "Release Notes" at bounding box center [459, 339] width 292 height 18
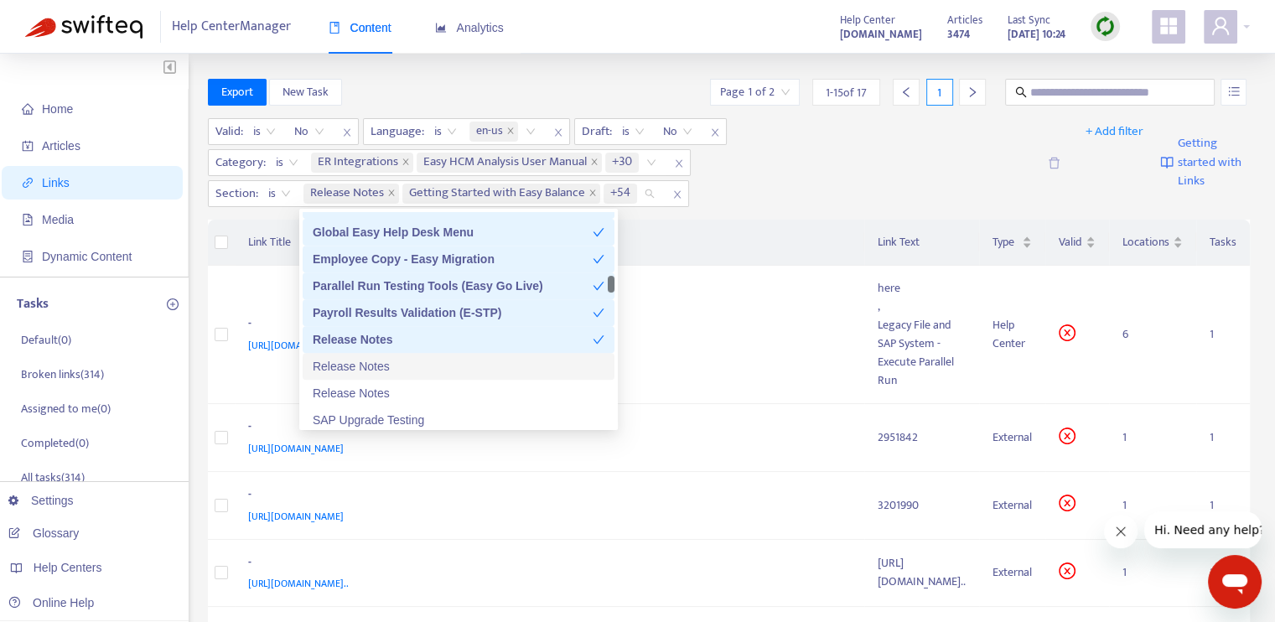
click at [447, 365] on div "Release Notes" at bounding box center [459, 366] width 292 height 18
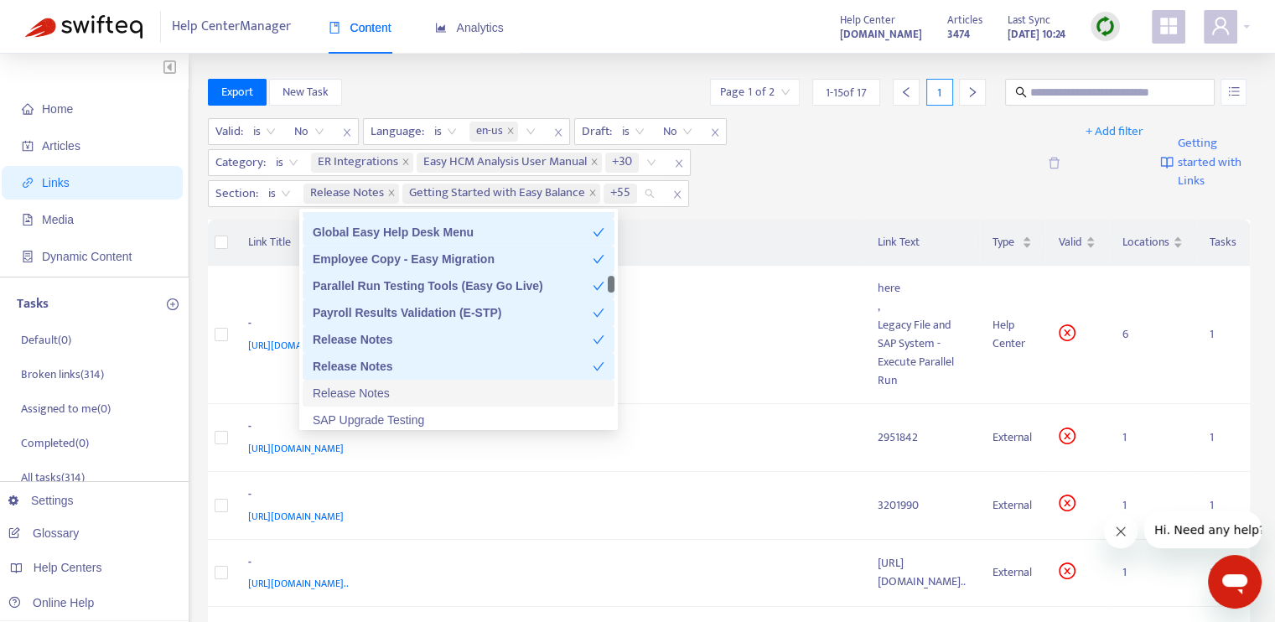
click at [447, 390] on div "Release Notes" at bounding box center [459, 393] width 292 height 18
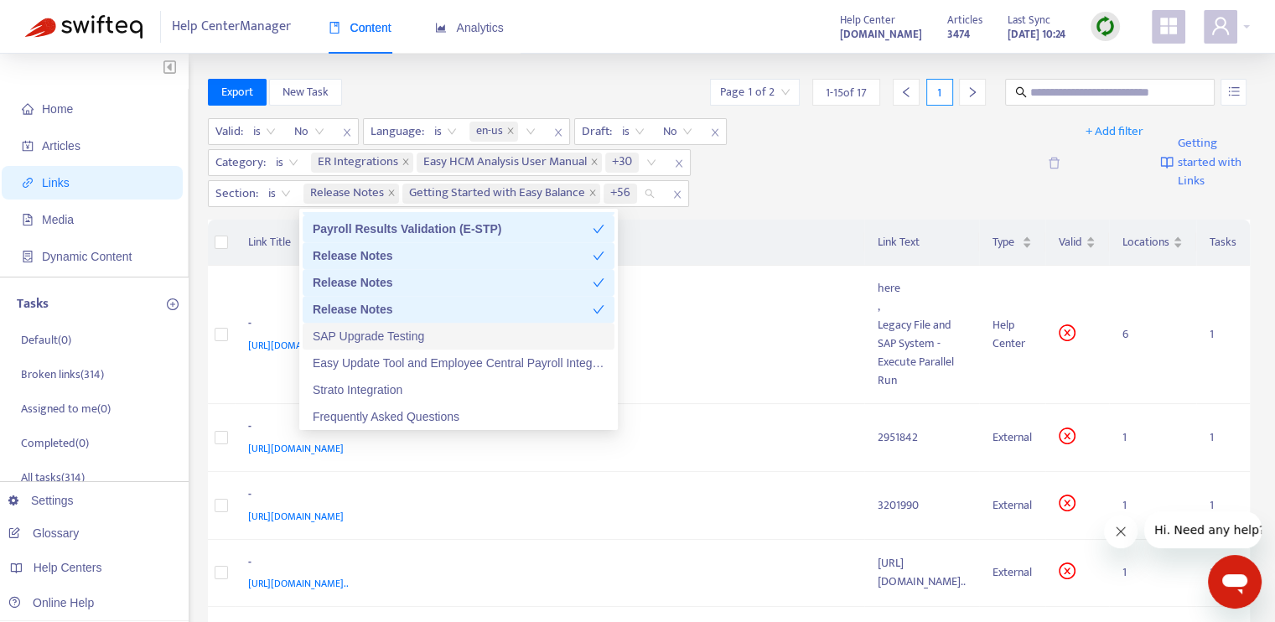
click at [475, 335] on div "SAP Upgrade Testing" at bounding box center [459, 336] width 292 height 18
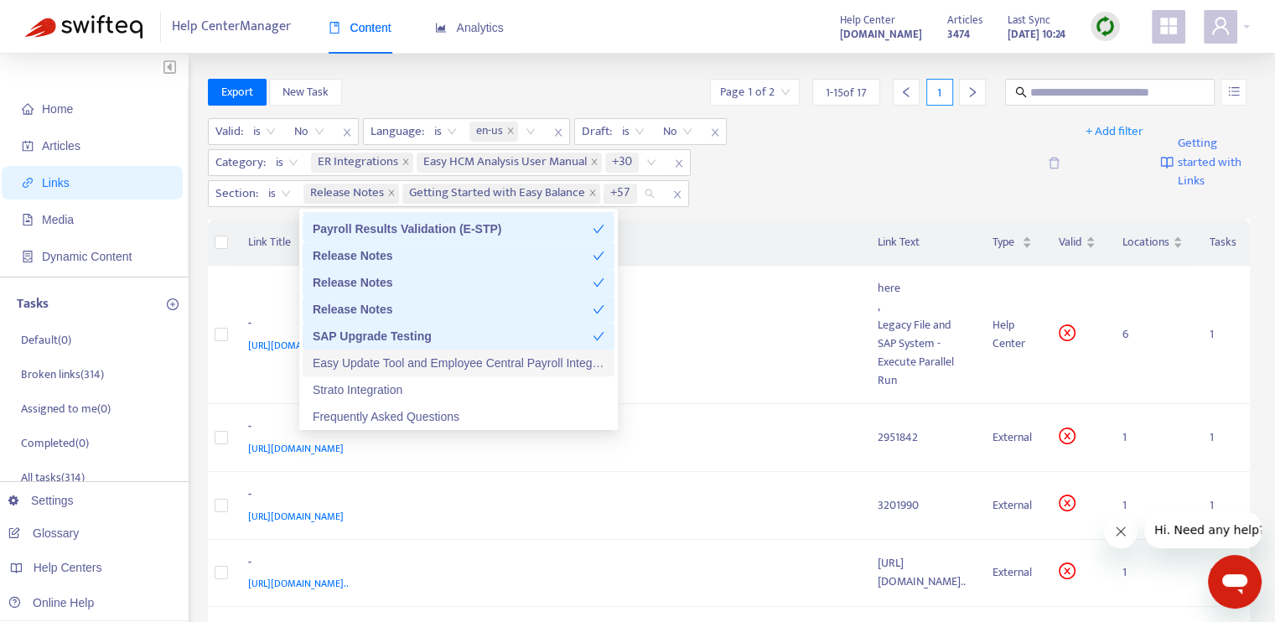
click at [477, 358] on div "Easy Update Tool and Employee Central Payroll Integration" at bounding box center [459, 363] width 292 height 18
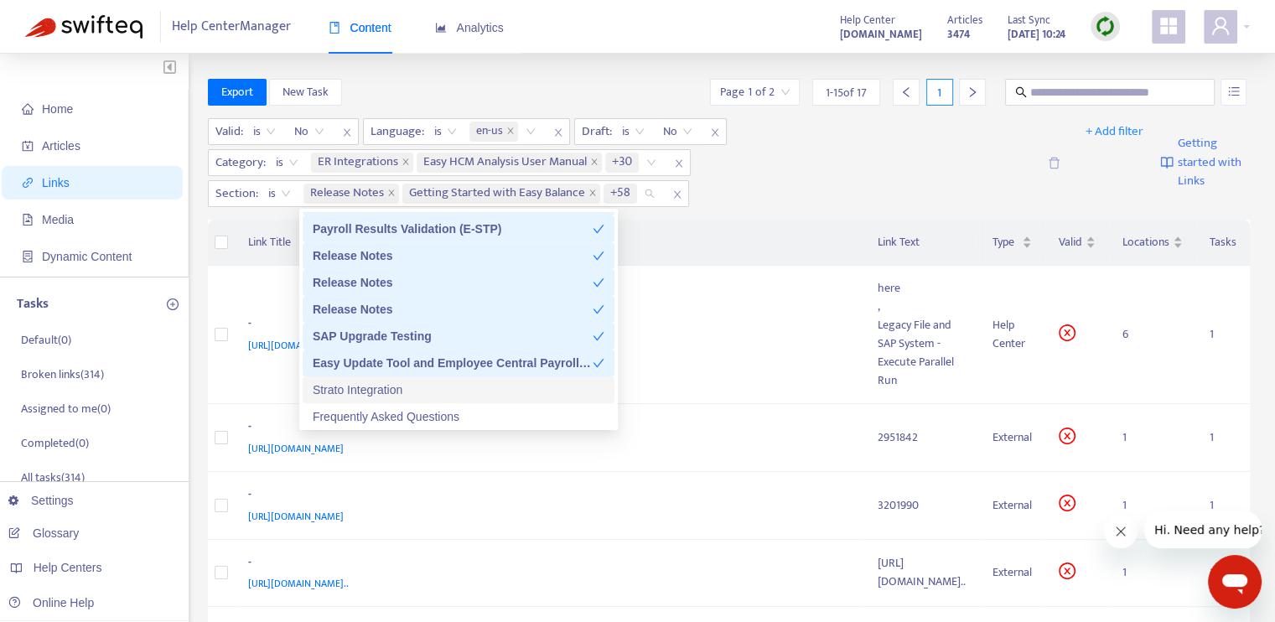
click at [470, 384] on div "Strato Integration" at bounding box center [459, 389] width 292 height 18
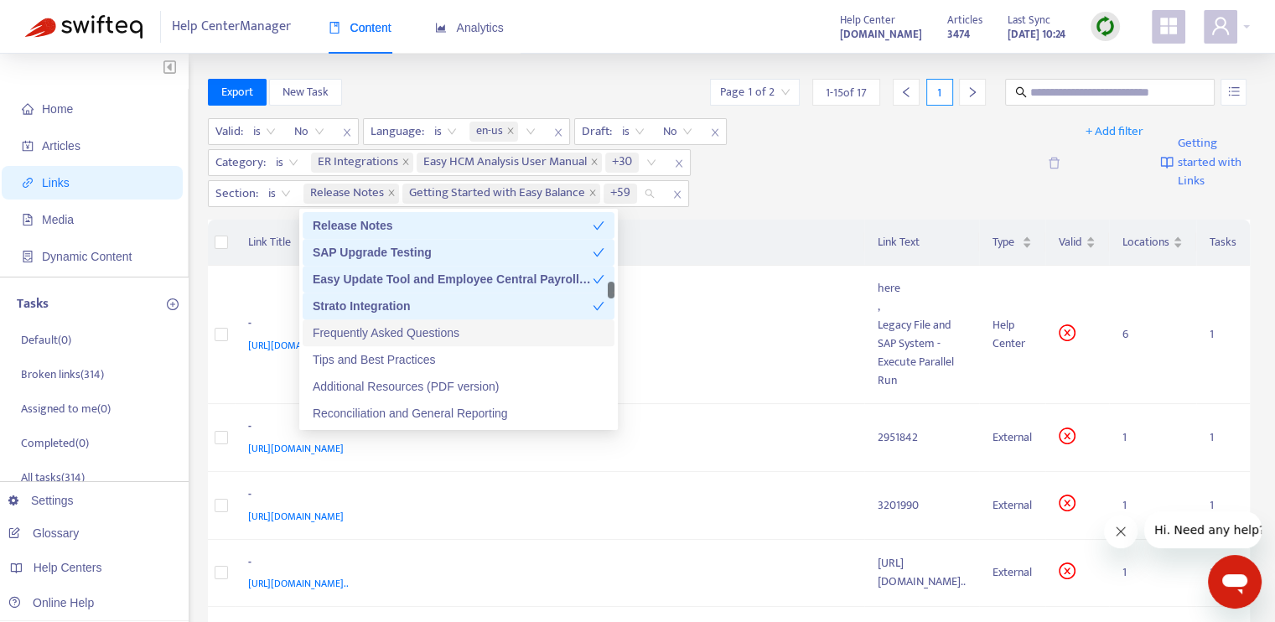
click at [469, 338] on div "Frequently Asked Questions" at bounding box center [459, 332] width 292 height 18
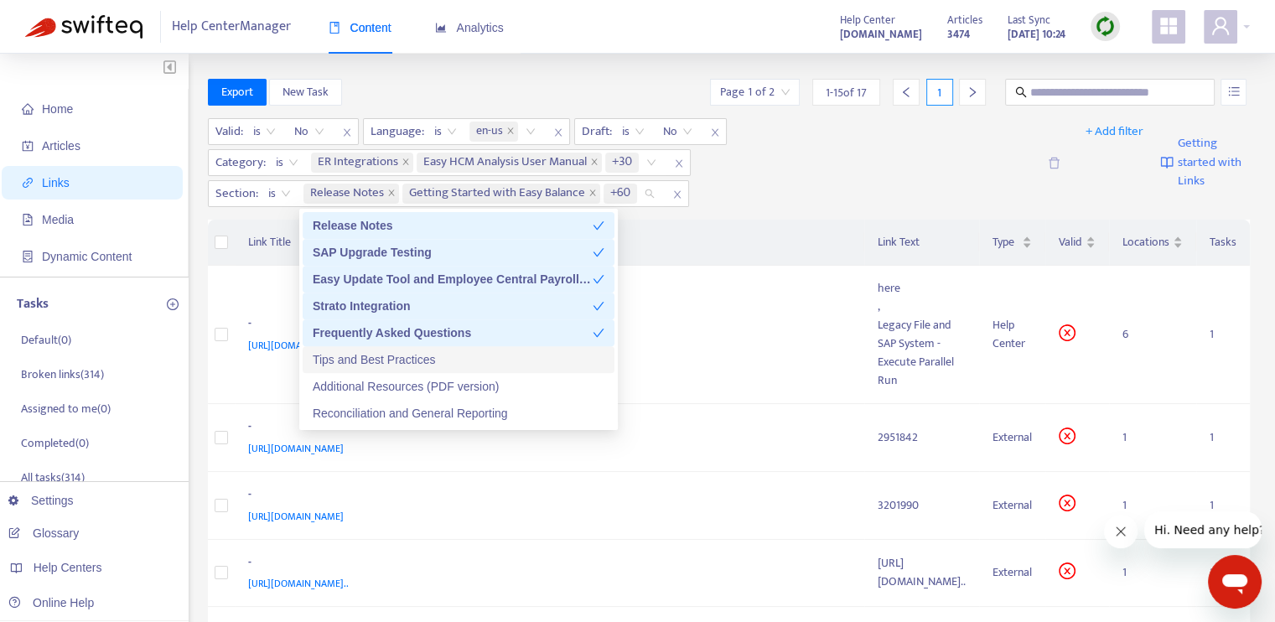
click at [468, 365] on div "Tips and Best Practices" at bounding box center [459, 359] width 292 height 18
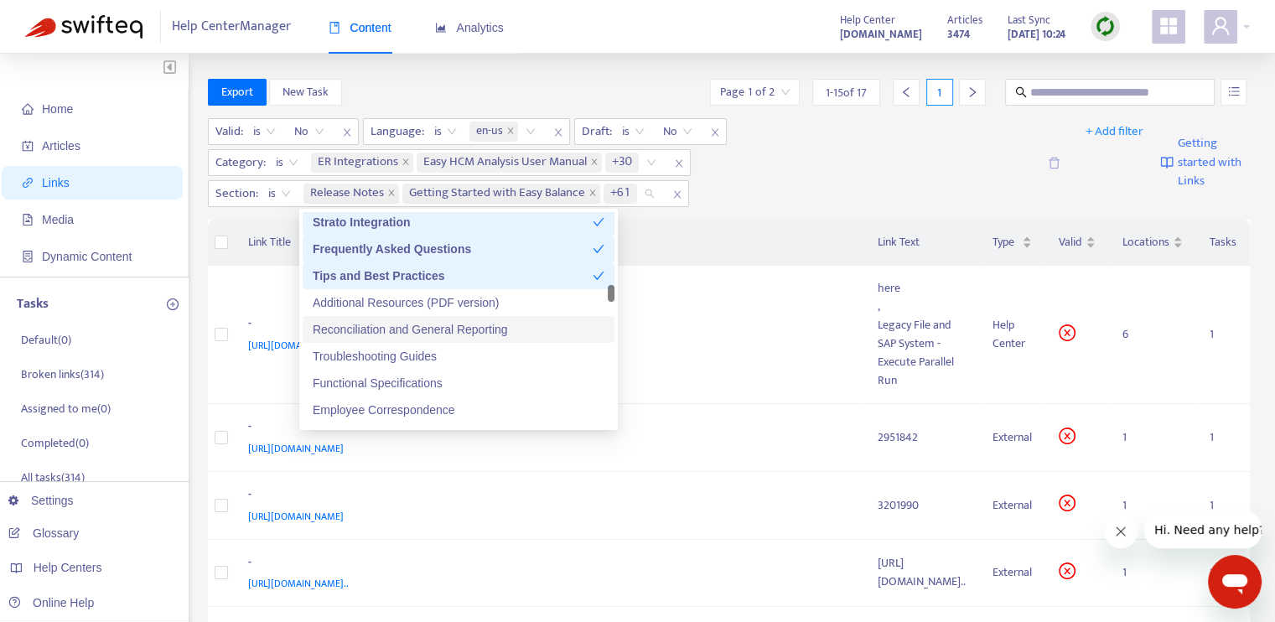
click at [501, 335] on div "Reconciliation and General Reporting" at bounding box center [459, 329] width 292 height 18
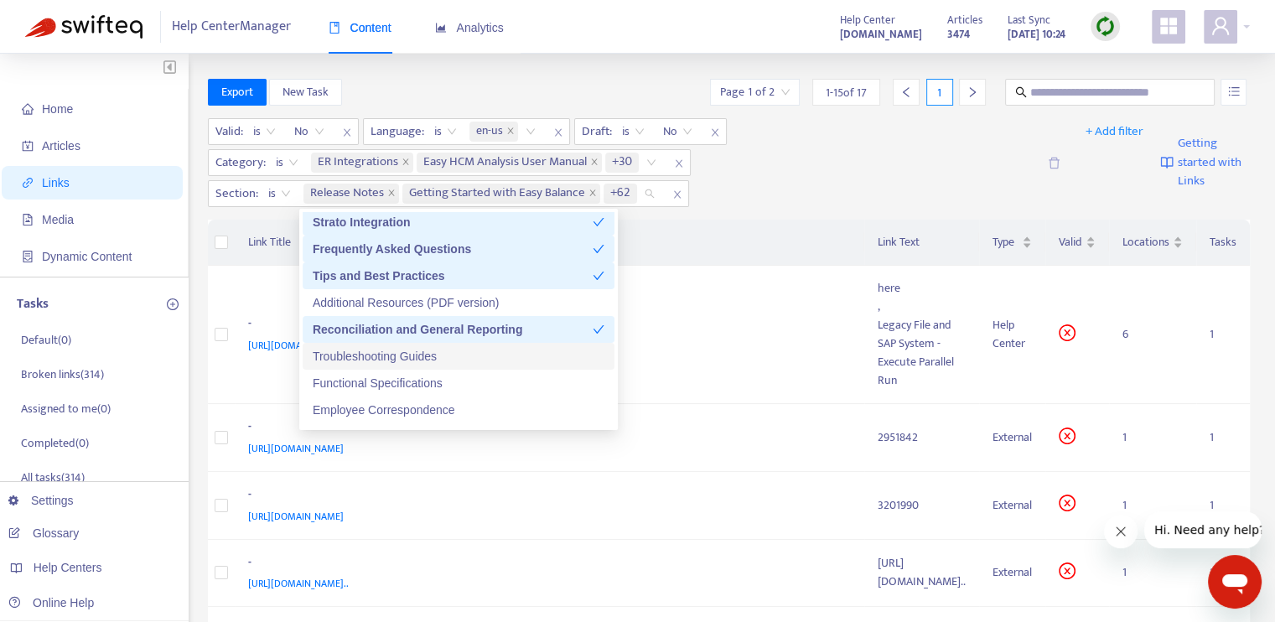
click at [485, 359] on div "Troubleshooting Guides" at bounding box center [459, 356] width 292 height 18
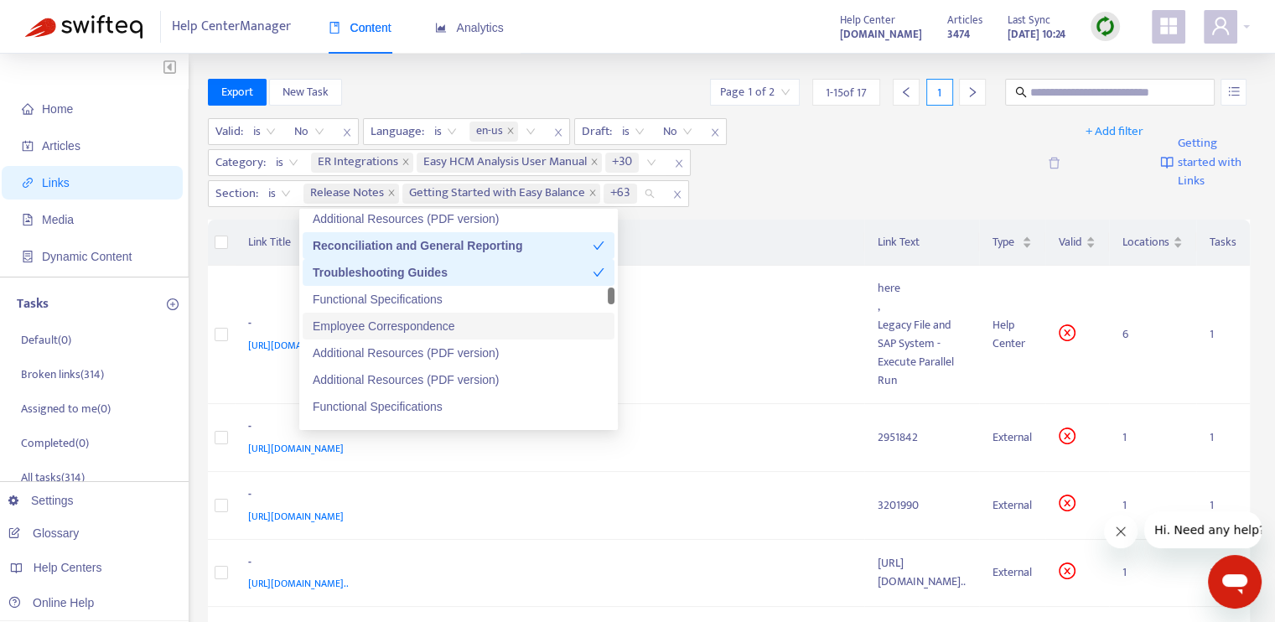
click at [468, 324] on div "Employee Correspondence" at bounding box center [459, 326] width 292 height 18
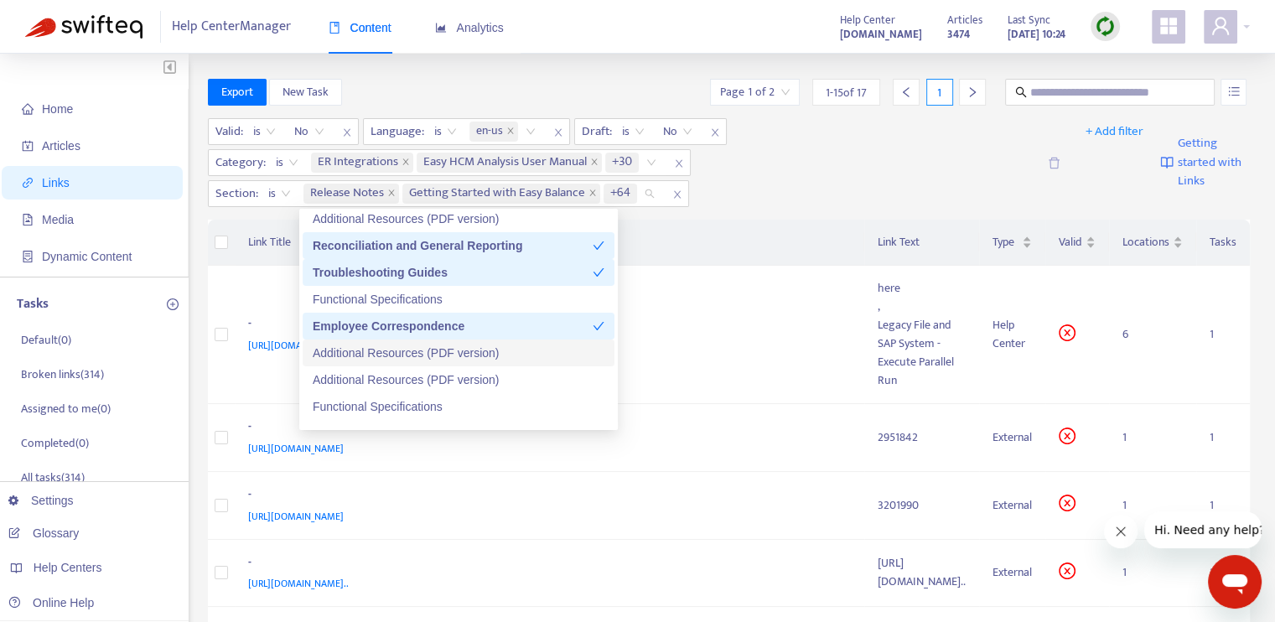
scroll to position [2262, 0]
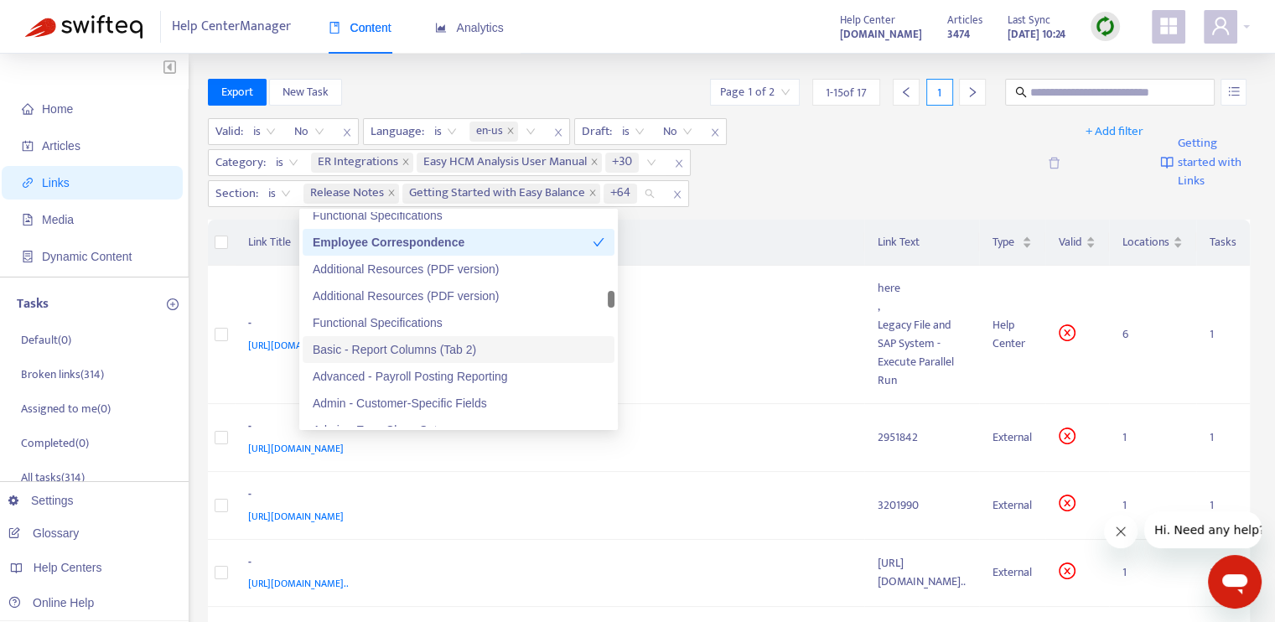
click at [463, 348] on div "Basic - Report Columns (Tab 2)" at bounding box center [459, 349] width 292 height 18
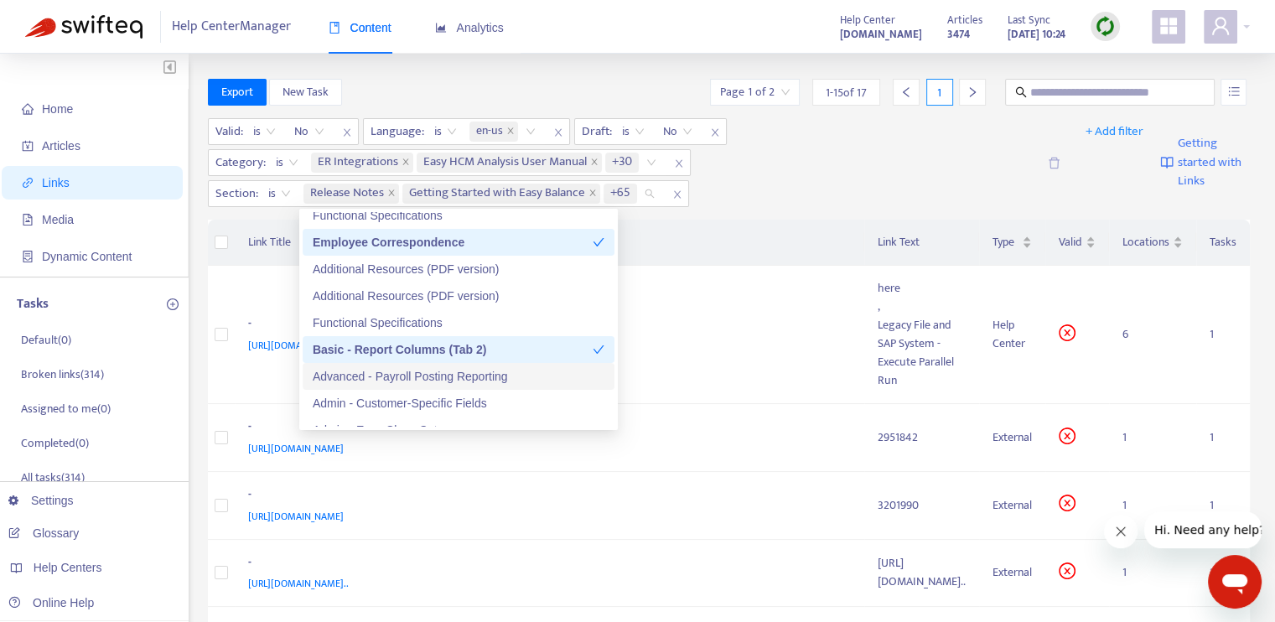
click at [479, 378] on div "Advanced - Payroll Posting Reporting" at bounding box center [459, 376] width 292 height 18
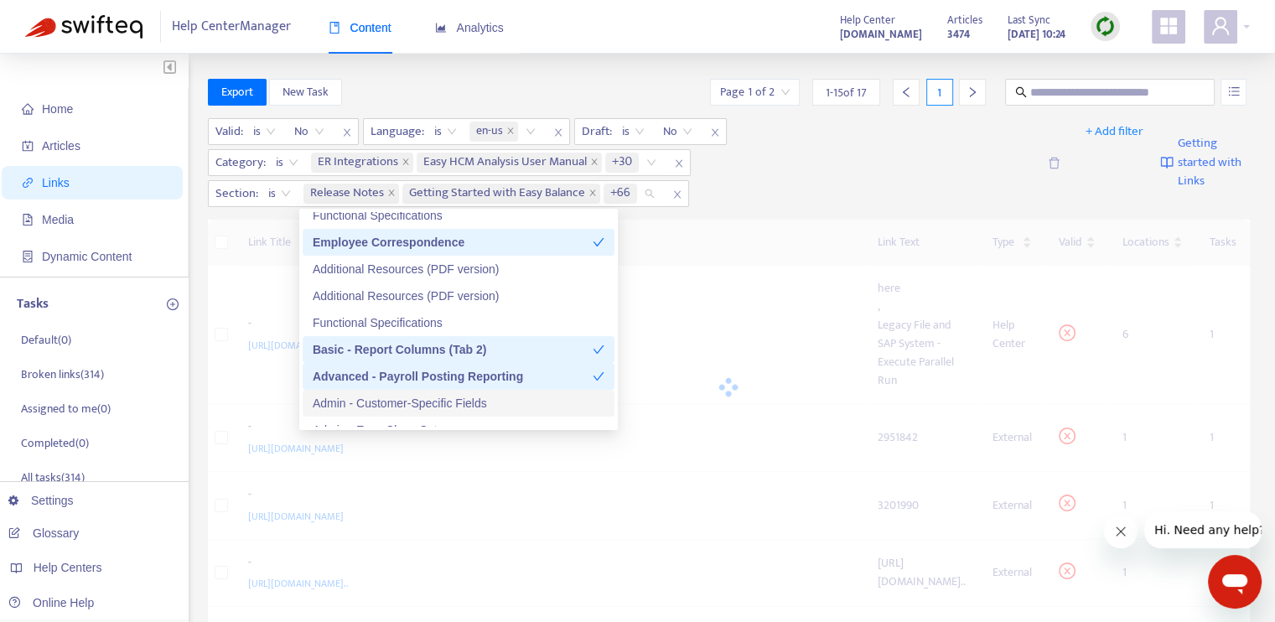
click at [485, 401] on div "Admin - Customer-Specific Fields" at bounding box center [459, 403] width 292 height 18
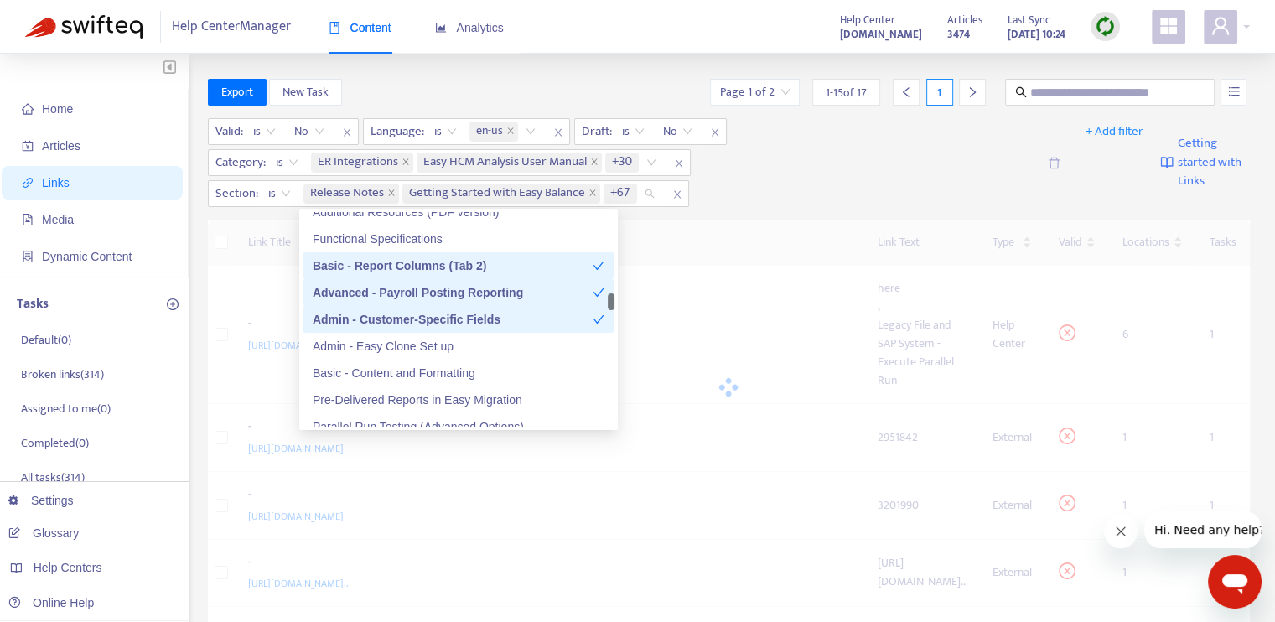
scroll to position [2430, 0]
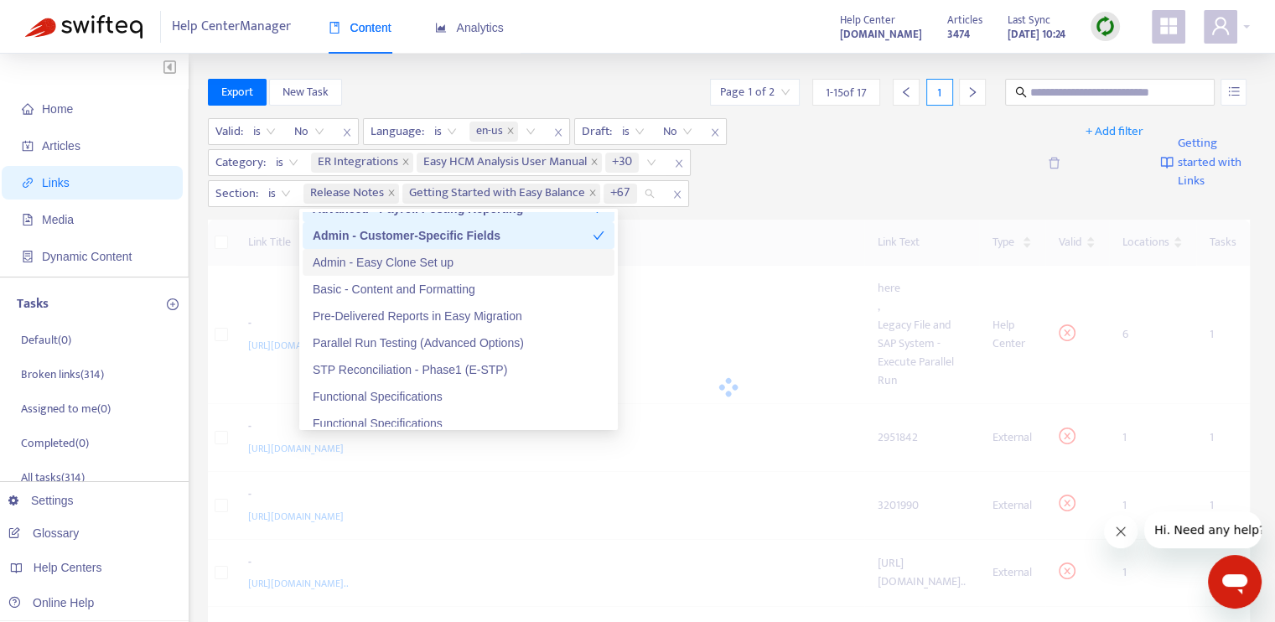
click at [479, 264] on div "Admin - Easy Clone Set up" at bounding box center [459, 262] width 292 height 18
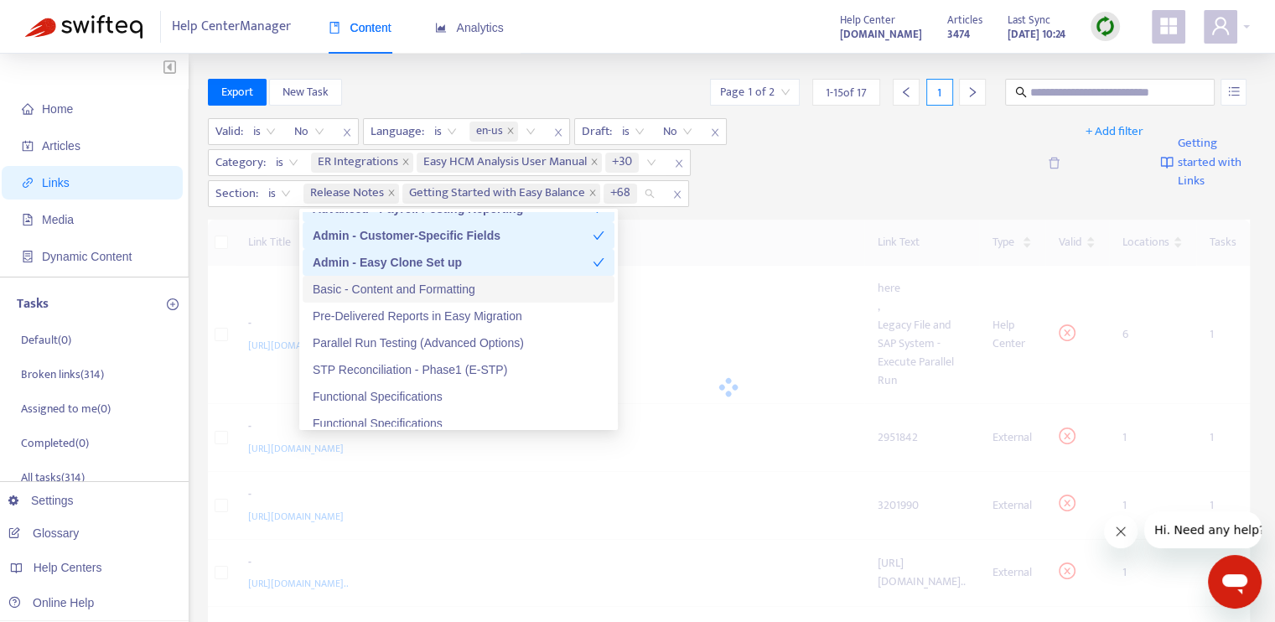
click at [479, 287] on div "Basic - Content and Formatting" at bounding box center [459, 289] width 292 height 18
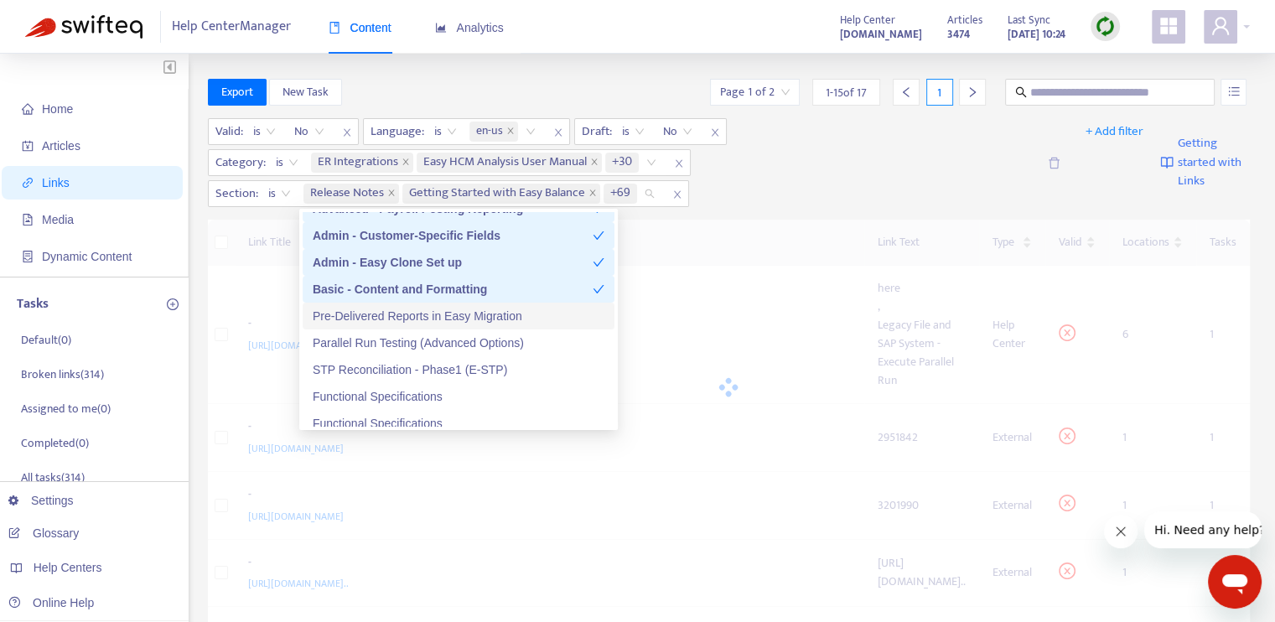
click at [485, 316] on div "Pre-Delivered Reports in Easy Migration" at bounding box center [459, 316] width 292 height 18
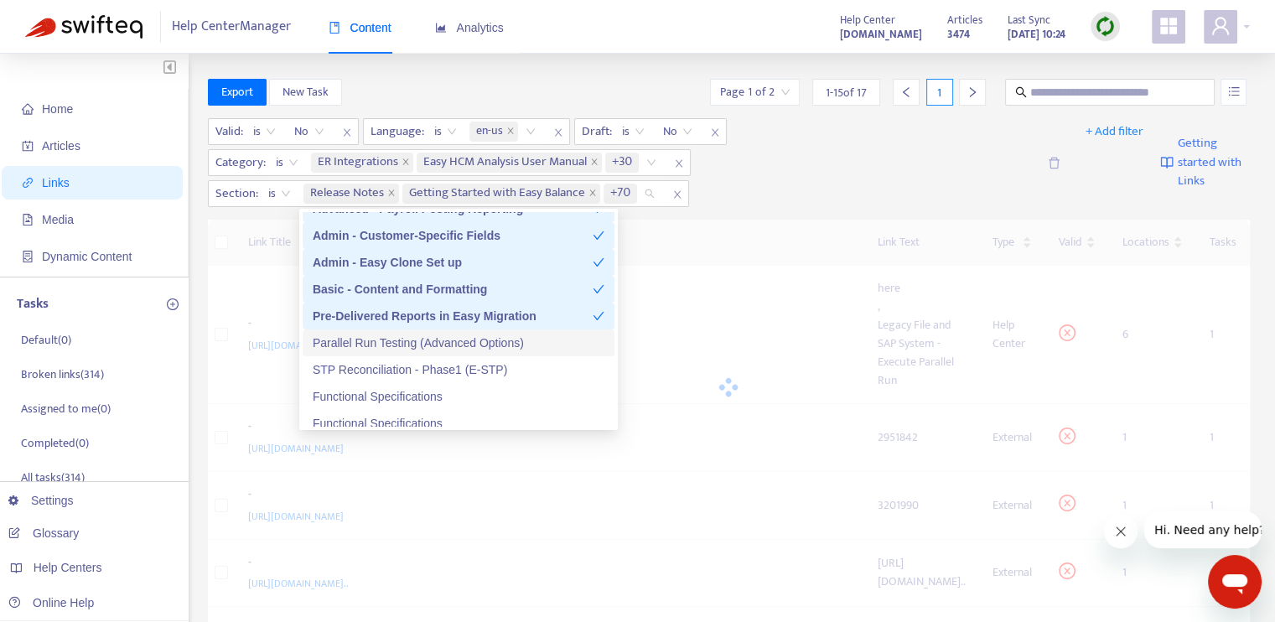
click at [506, 342] on div "Parallel Run Testing (Advanced Options)" at bounding box center [459, 343] width 292 height 18
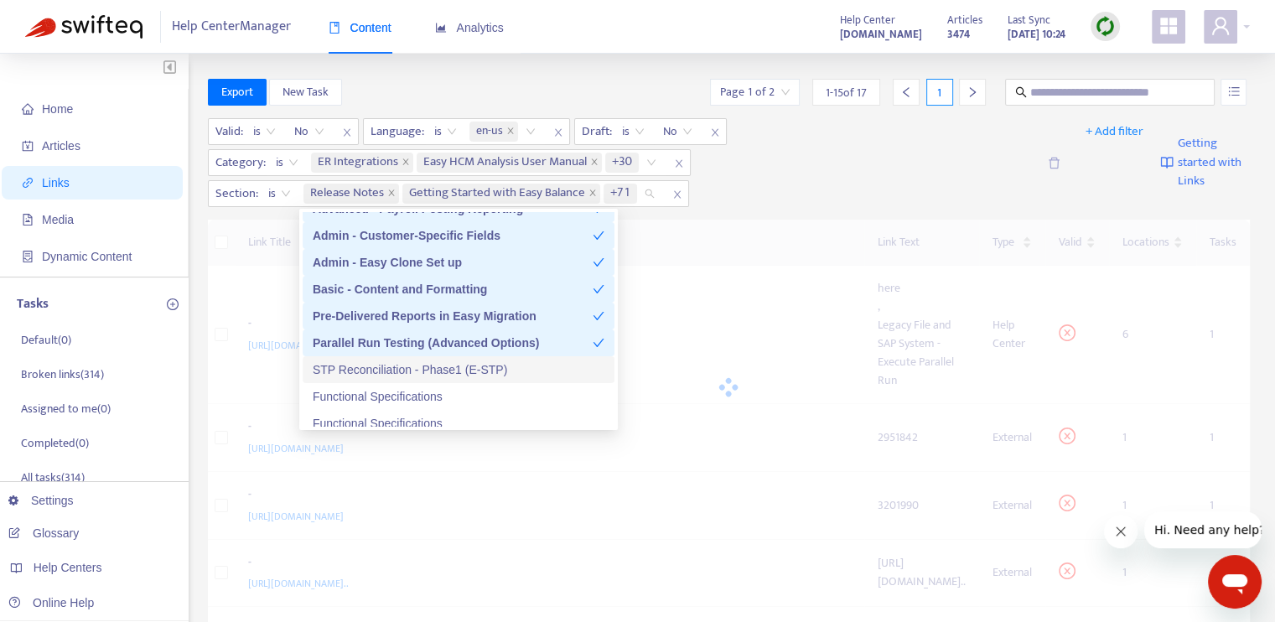
click at [511, 370] on div "STP Reconciliation - Phase1 (E-STP)" at bounding box center [459, 369] width 292 height 18
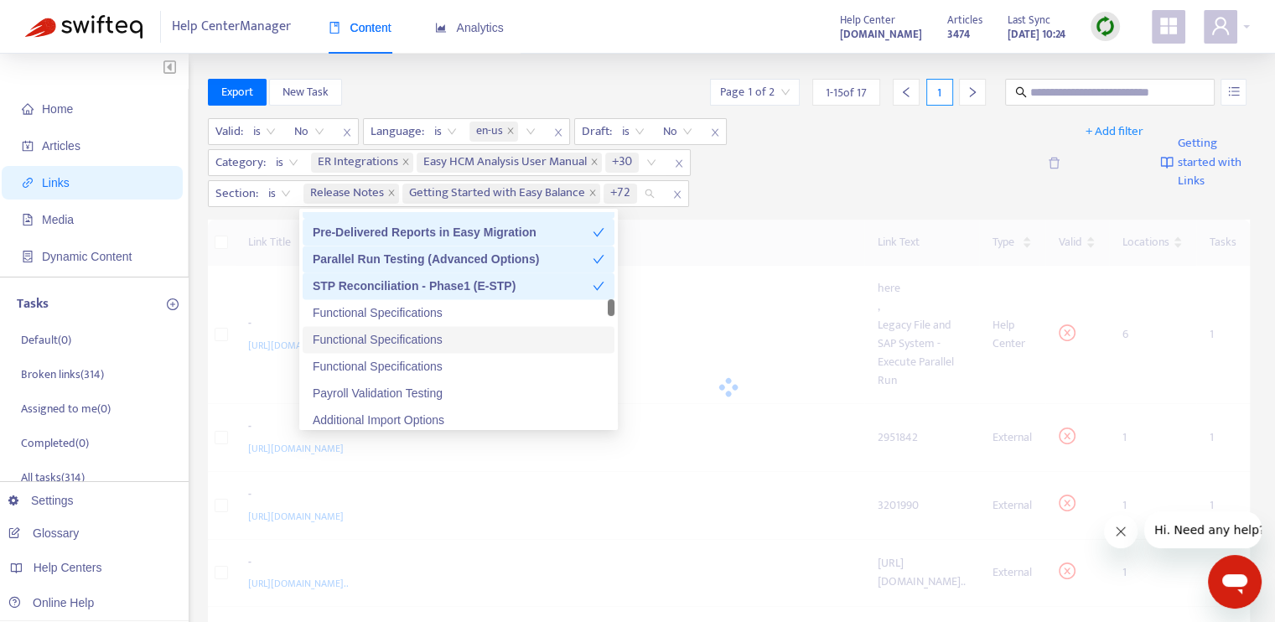
scroll to position [2598, 0]
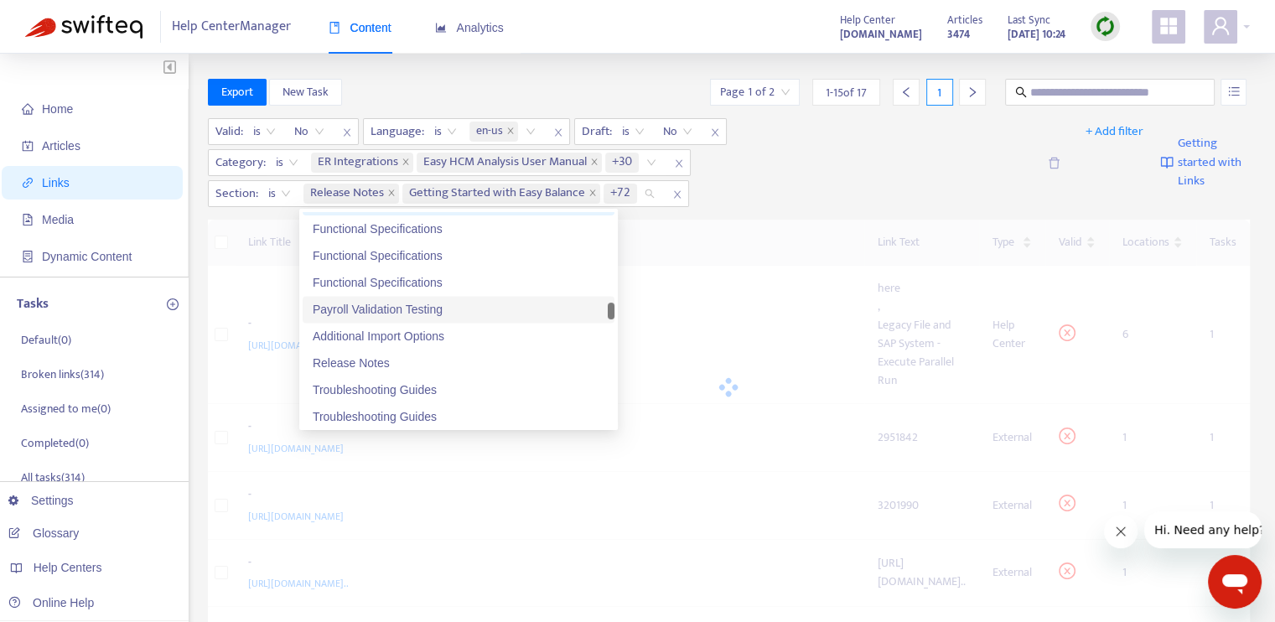
click at [424, 310] on div "Payroll Validation Testing" at bounding box center [459, 309] width 292 height 18
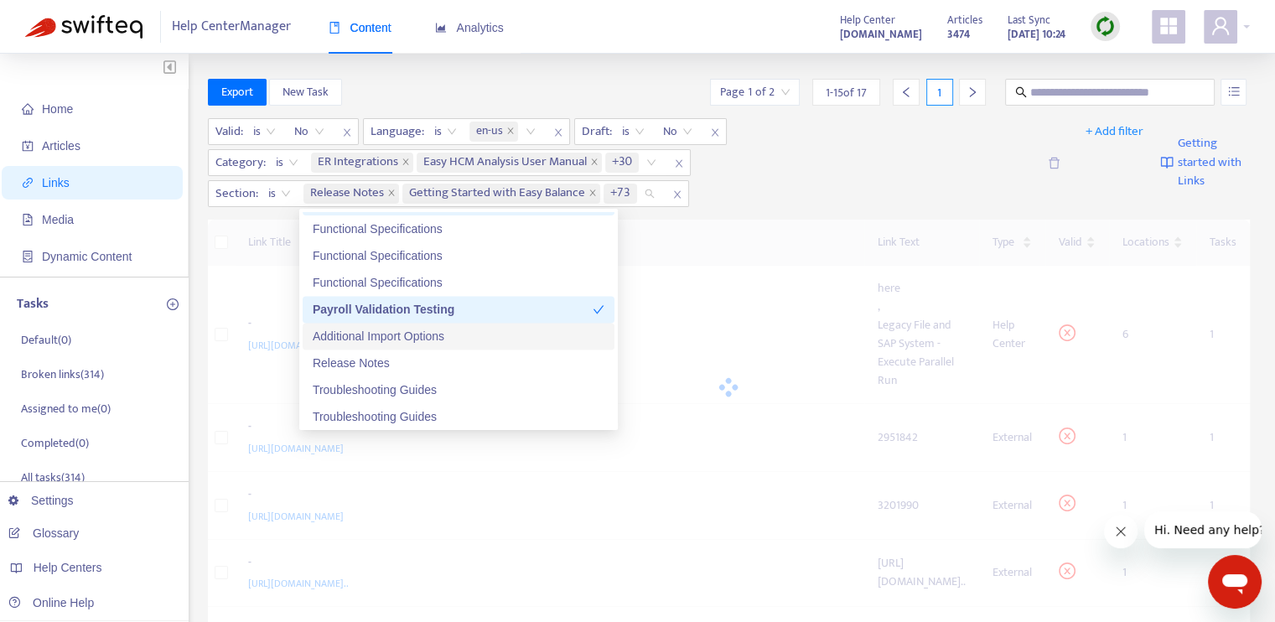
click at [459, 337] on div "Additional Import Options" at bounding box center [459, 336] width 292 height 18
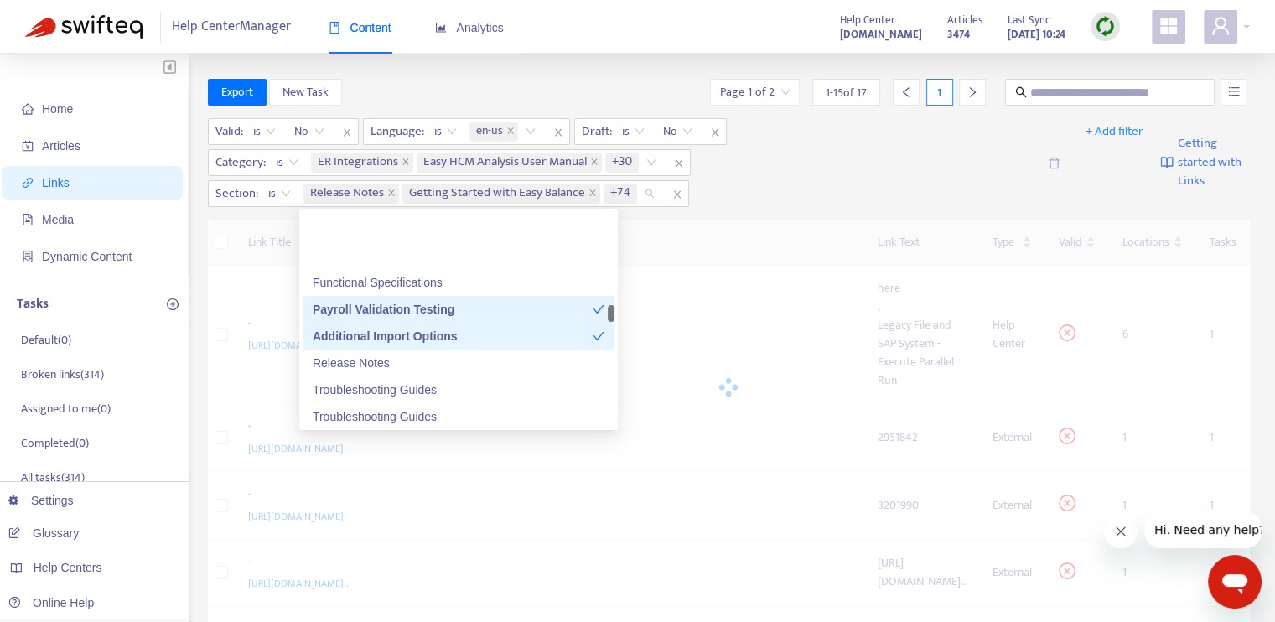
scroll to position [2681, 0]
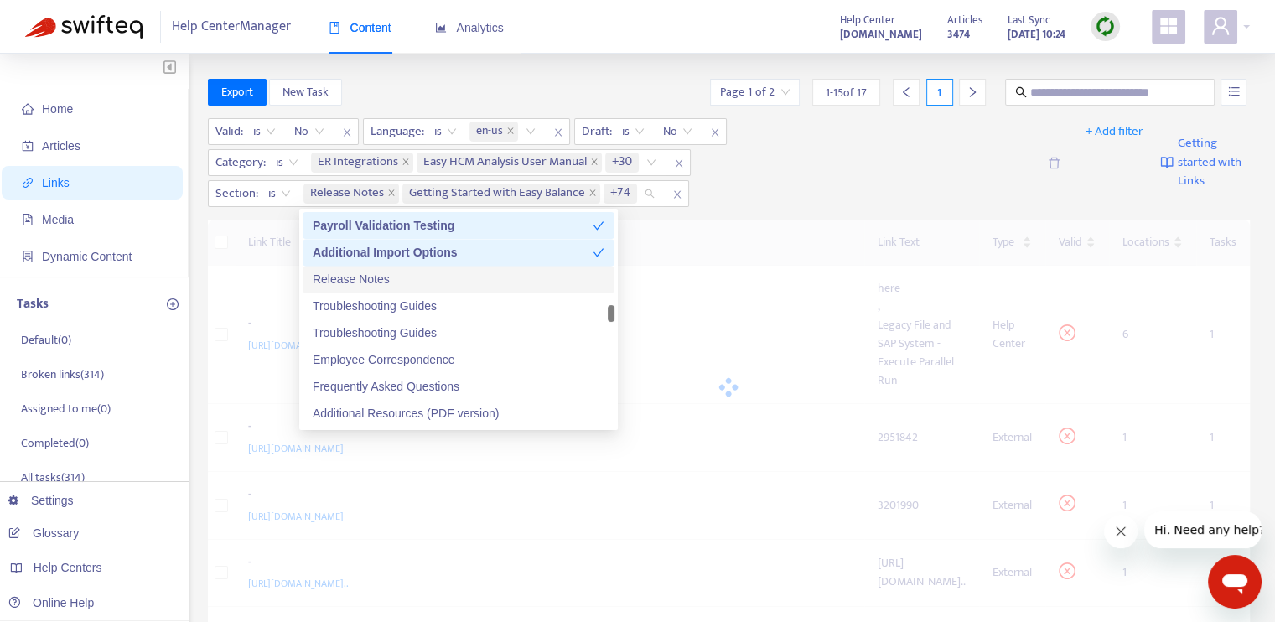
click at [441, 287] on div "Release Notes" at bounding box center [459, 279] width 292 height 18
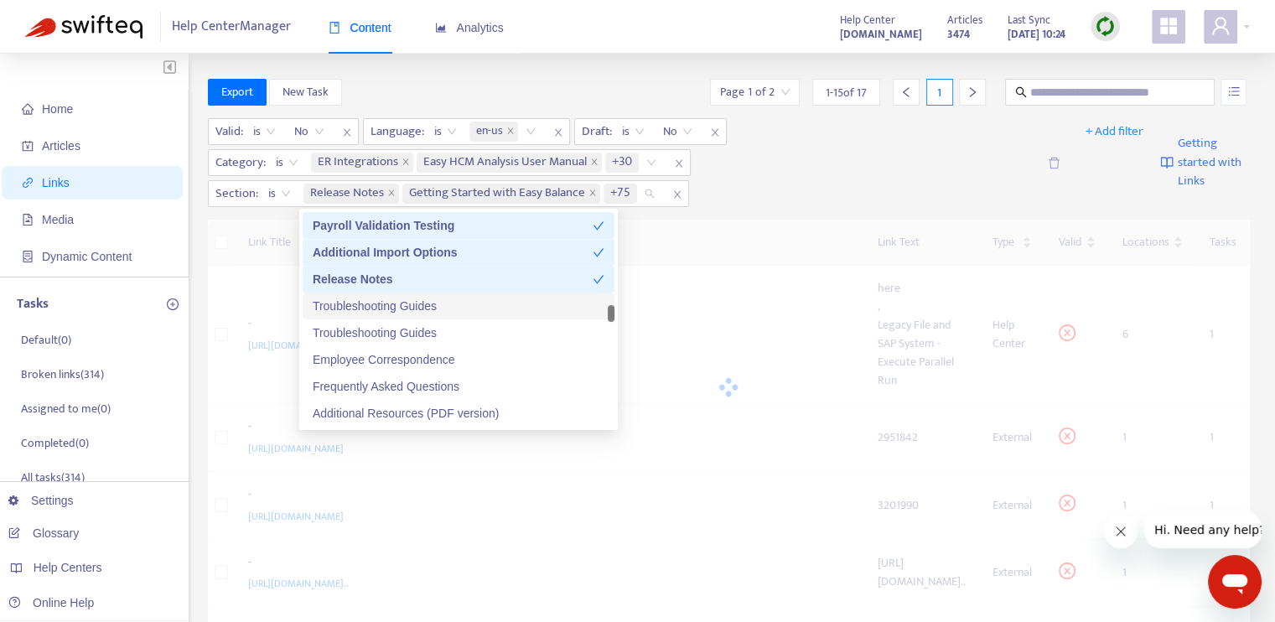
click at [447, 304] on div "Troubleshooting Guides" at bounding box center [459, 306] width 292 height 18
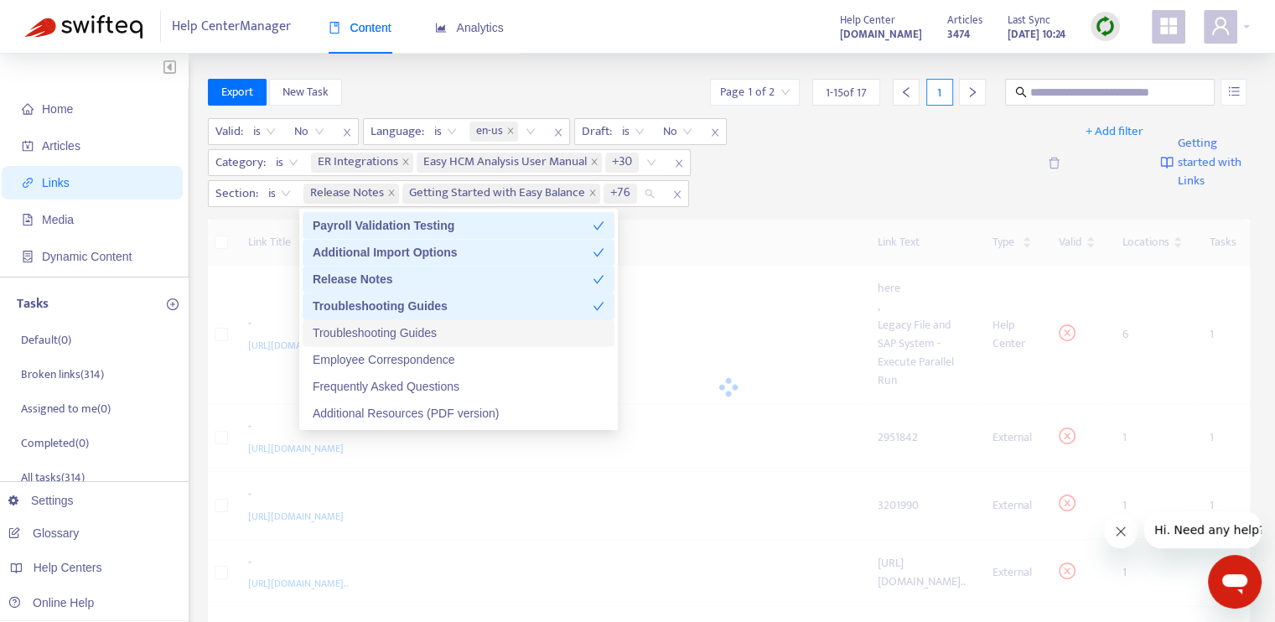
click at [447, 322] on div "Troubleshooting Guides" at bounding box center [458, 332] width 312 height 27
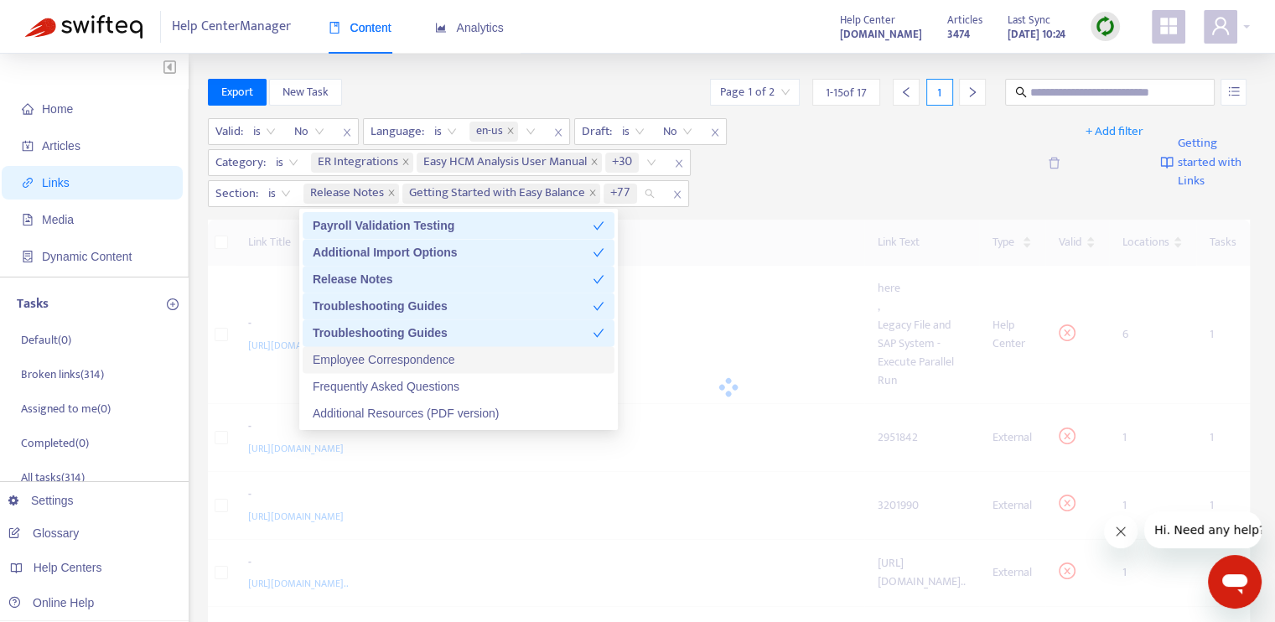
click at [456, 358] on div "Employee Correspondence" at bounding box center [459, 359] width 292 height 18
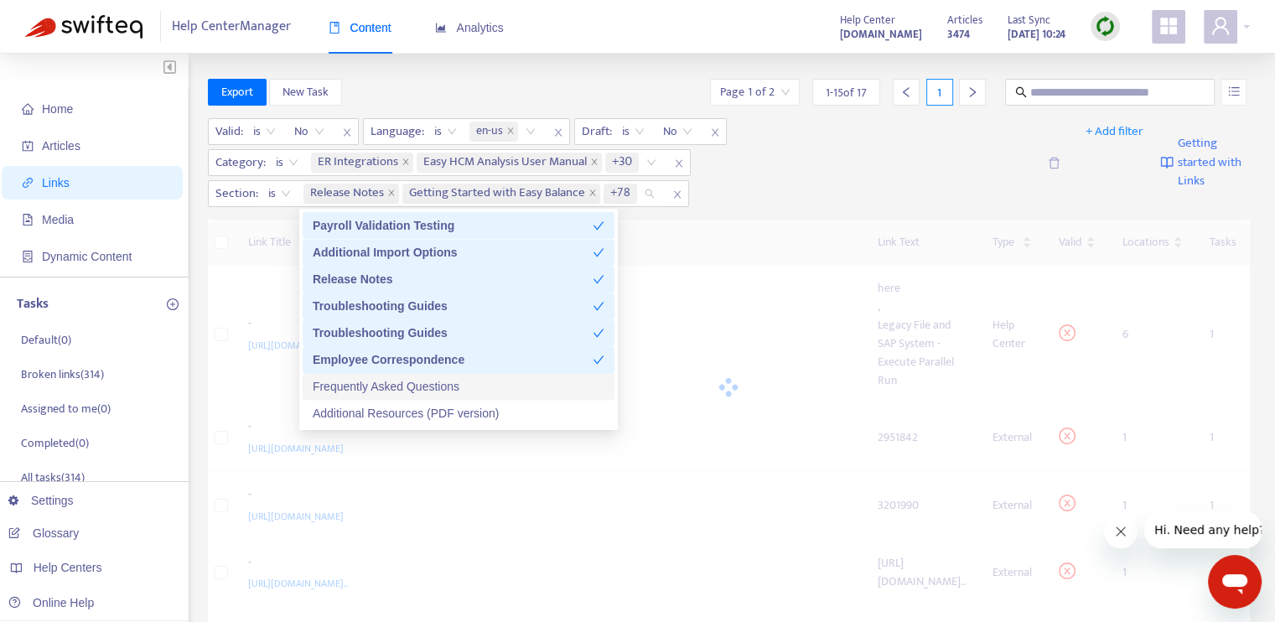
click at [463, 380] on div "Frequently Asked Questions" at bounding box center [459, 386] width 292 height 18
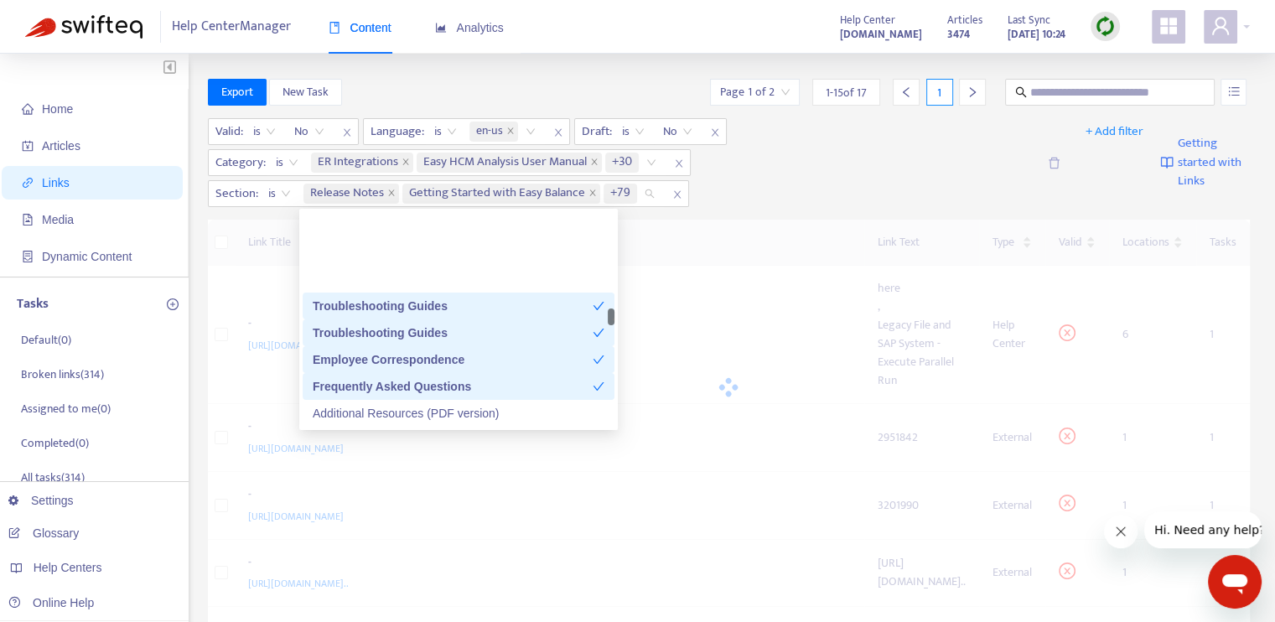
scroll to position [2765, 0]
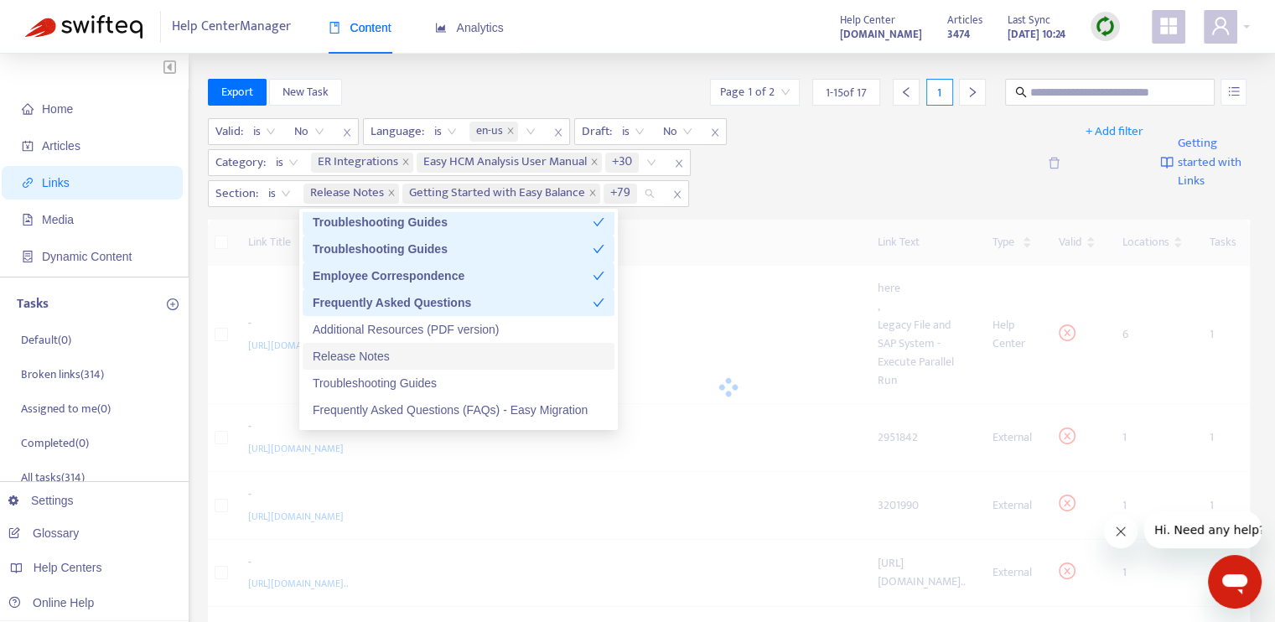
click at [442, 349] on div "Release Notes" at bounding box center [459, 356] width 292 height 18
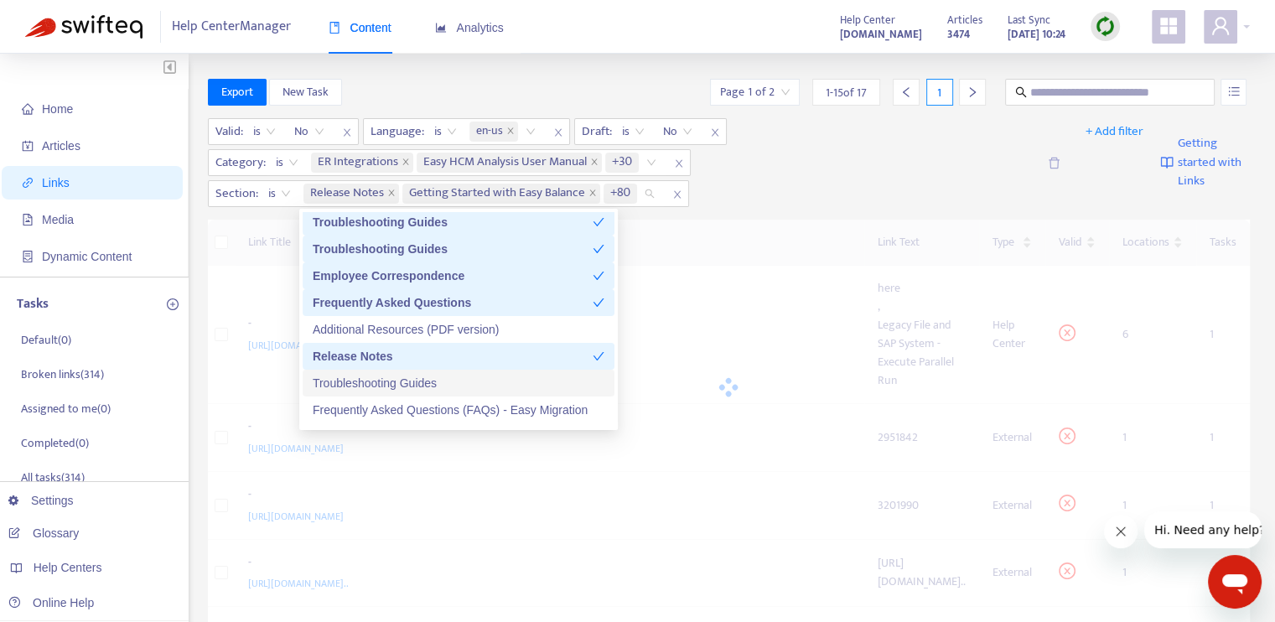
click at [455, 381] on div "Troubleshooting Guides" at bounding box center [459, 383] width 292 height 18
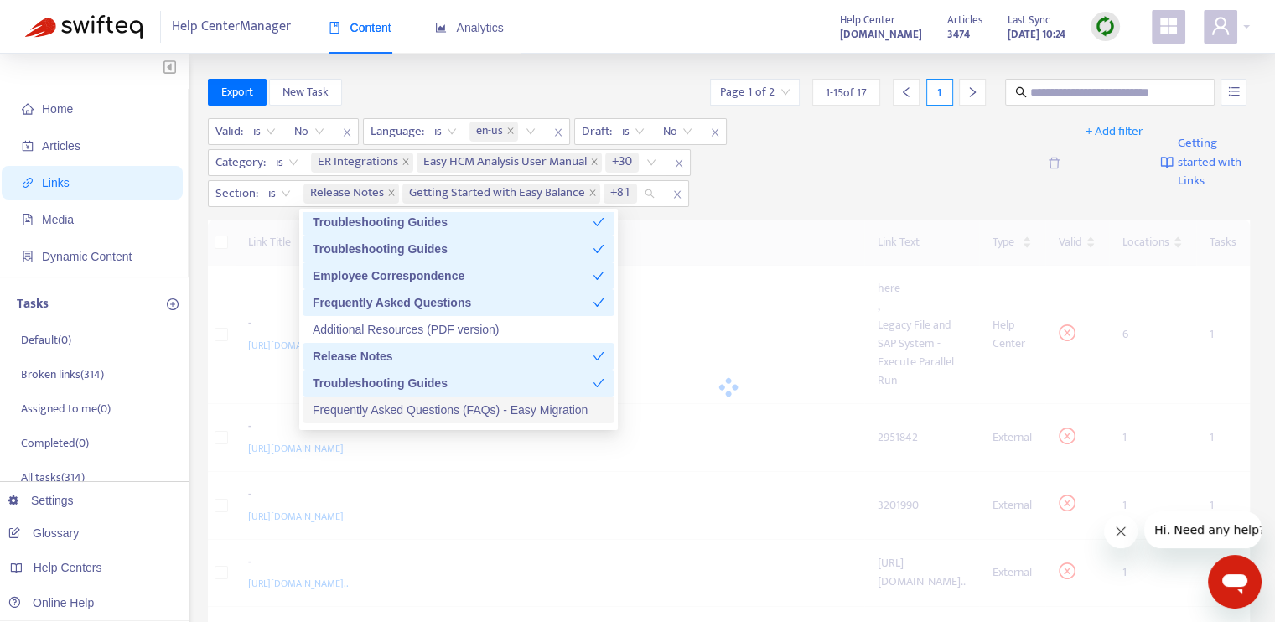
click at [504, 406] on div "Frequently Asked Questions (FAQs) - Easy Migration" at bounding box center [459, 410] width 292 height 18
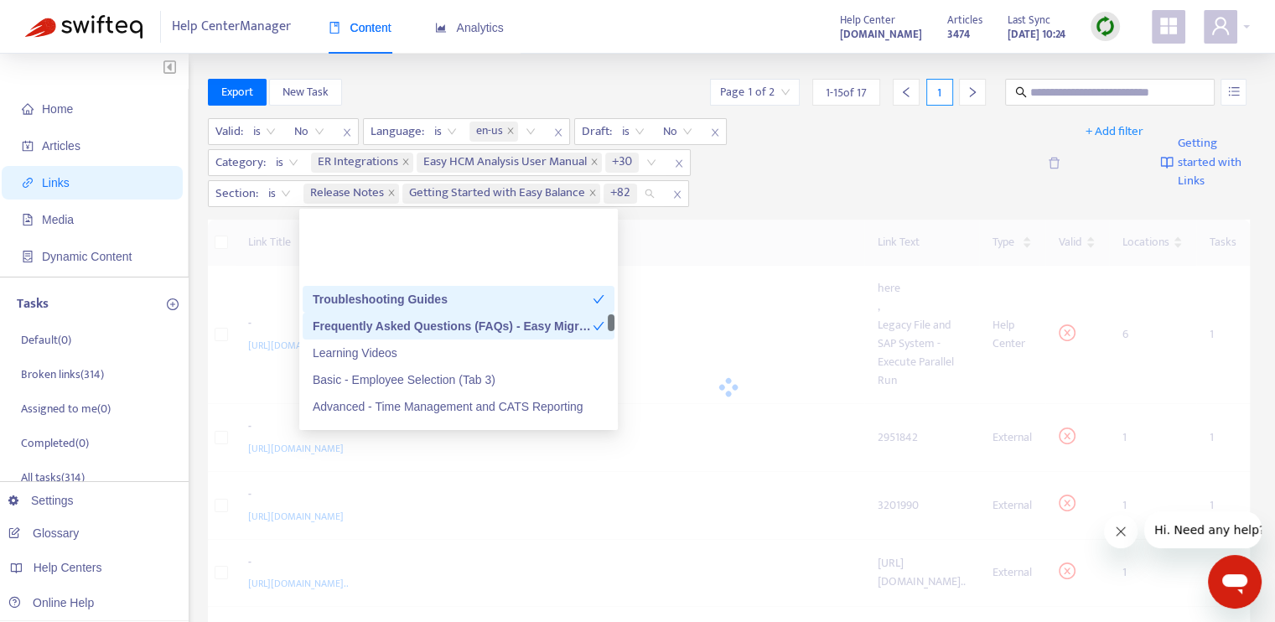
scroll to position [2933, 0]
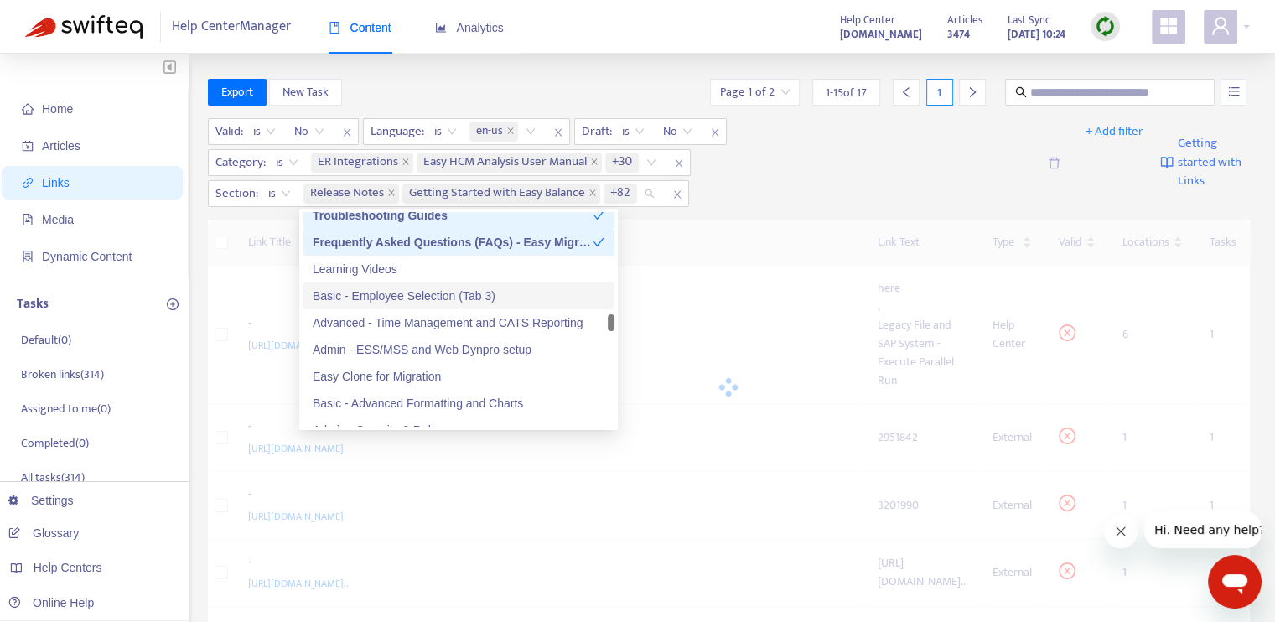
click at [490, 295] on div "Basic - Employee Selection (Tab 3)" at bounding box center [459, 296] width 292 height 18
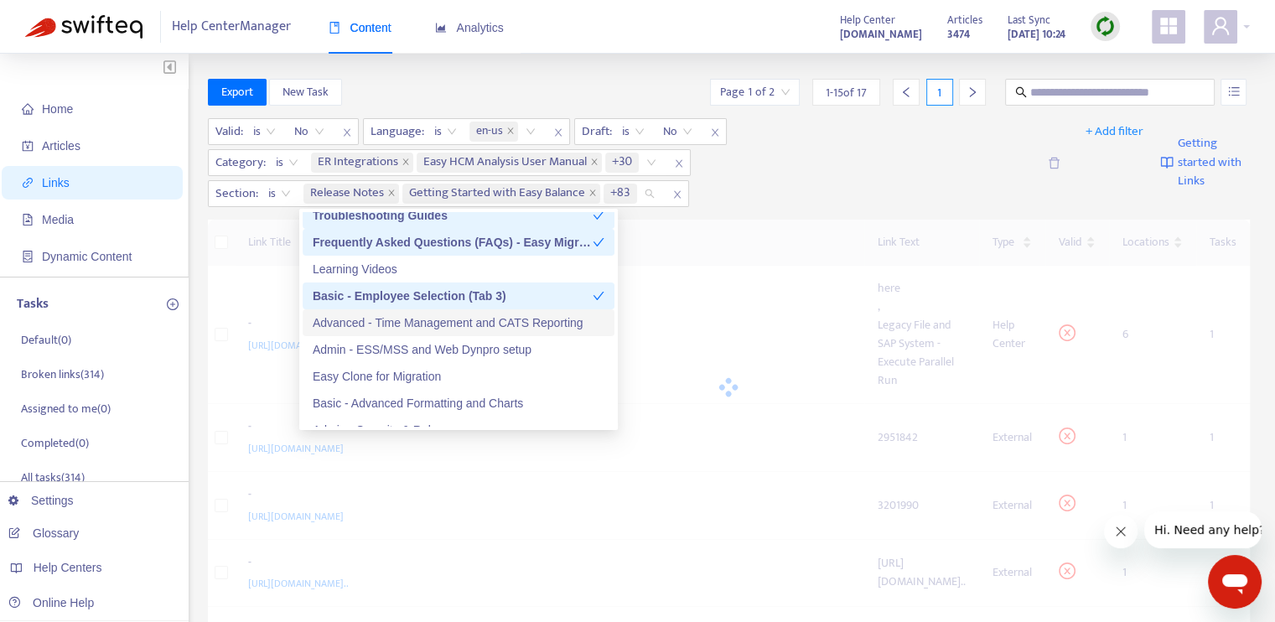
click at [483, 323] on div "Advanced - Time Management and CATS Reporting" at bounding box center [459, 322] width 292 height 18
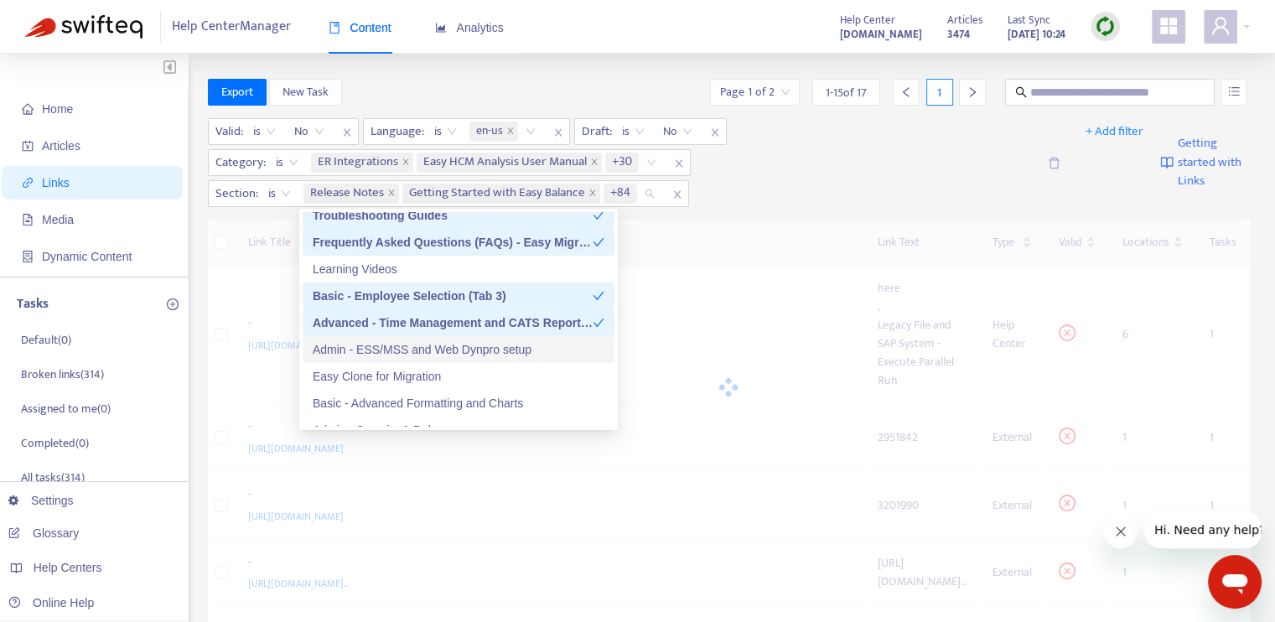
click at [478, 348] on div "Admin - ESS/MSS and Web Dynpro setup" at bounding box center [459, 349] width 292 height 18
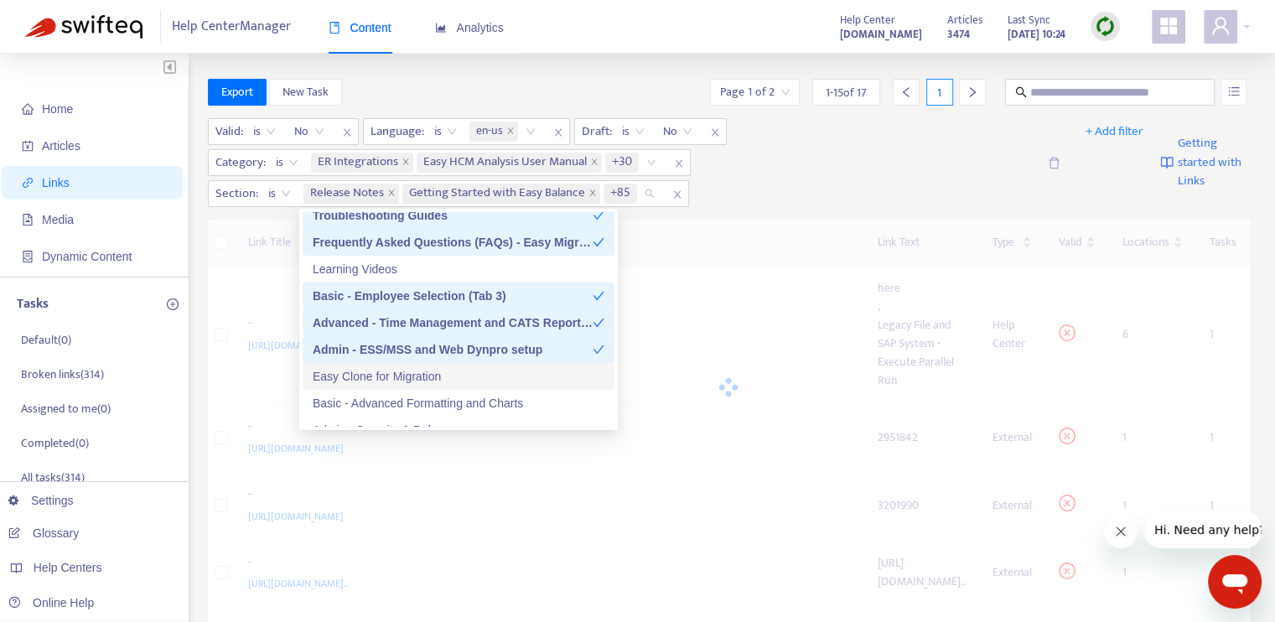
click at [468, 375] on div "Easy Clone for Migration" at bounding box center [459, 376] width 292 height 18
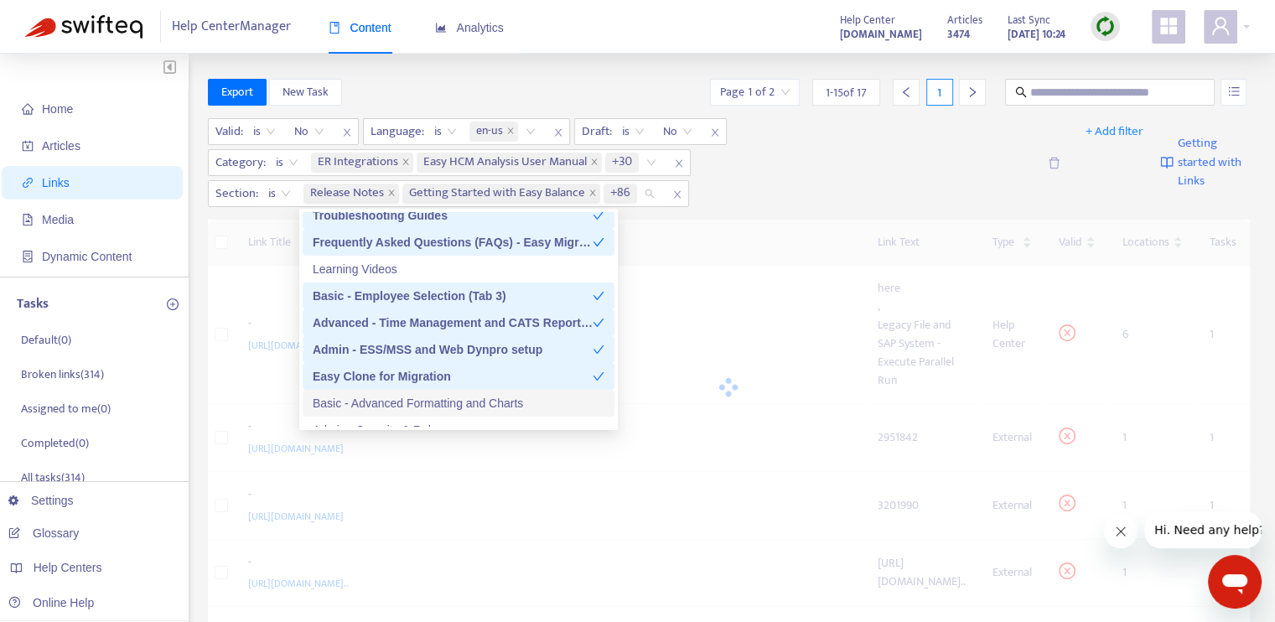
click at [484, 405] on div "Basic - Advanced Formatting and Charts" at bounding box center [459, 403] width 292 height 18
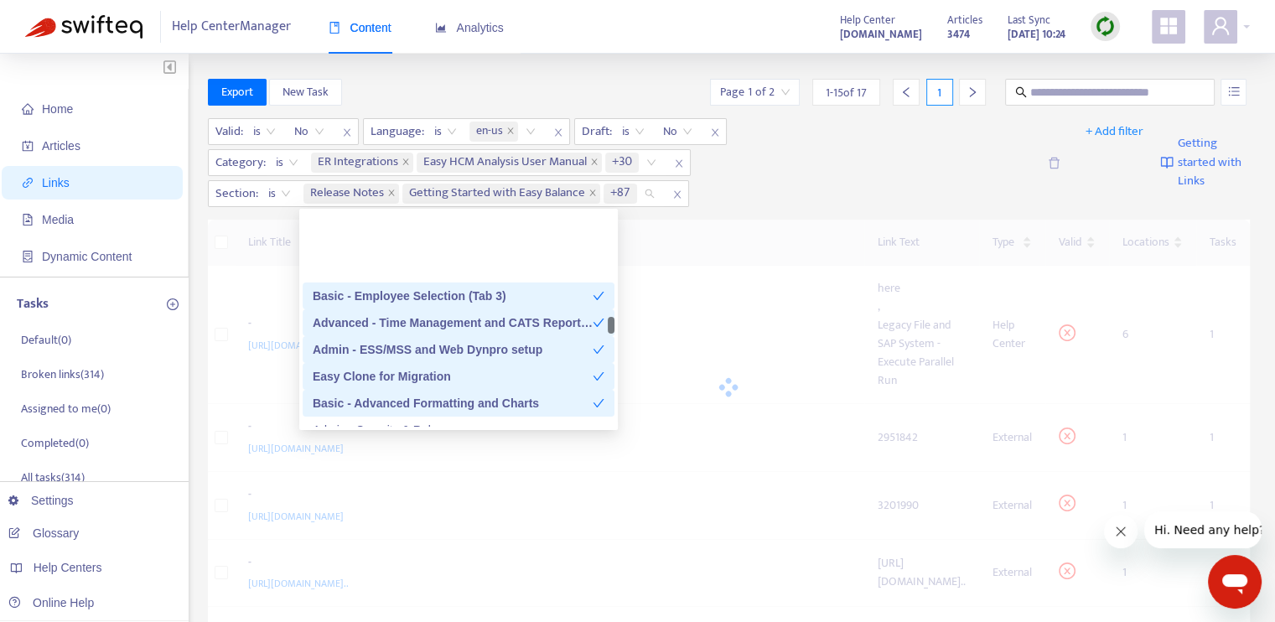
scroll to position [3017, 0]
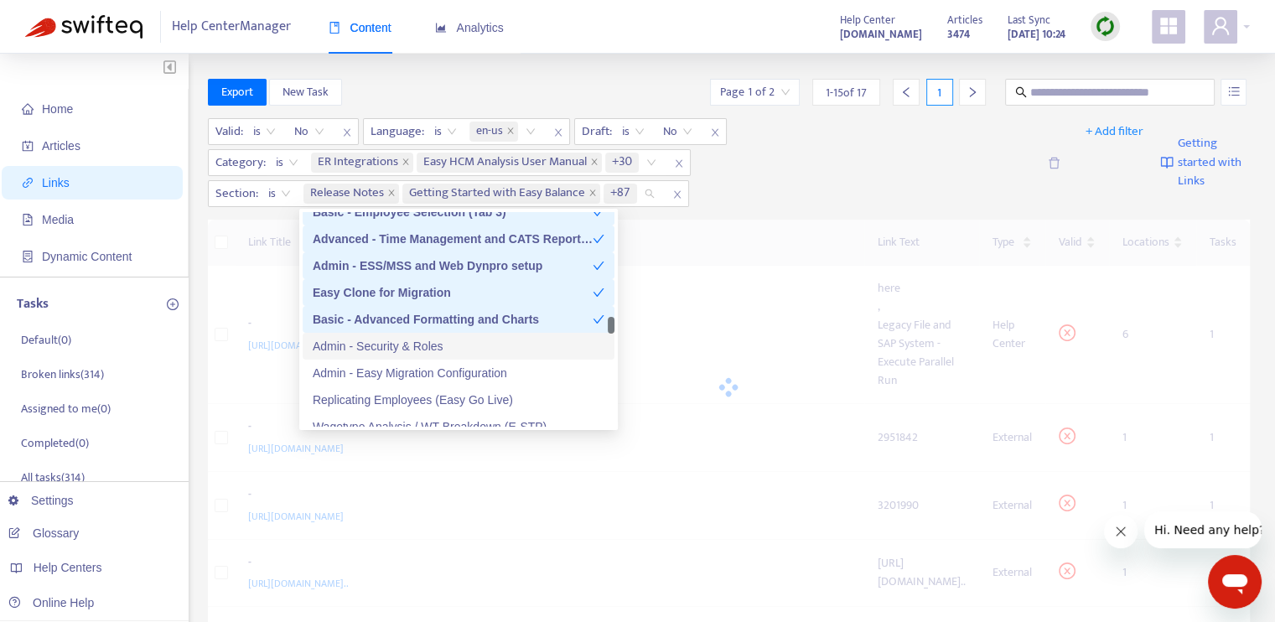
click at [456, 340] on div "Admin - Security & Roles" at bounding box center [459, 346] width 292 height 18
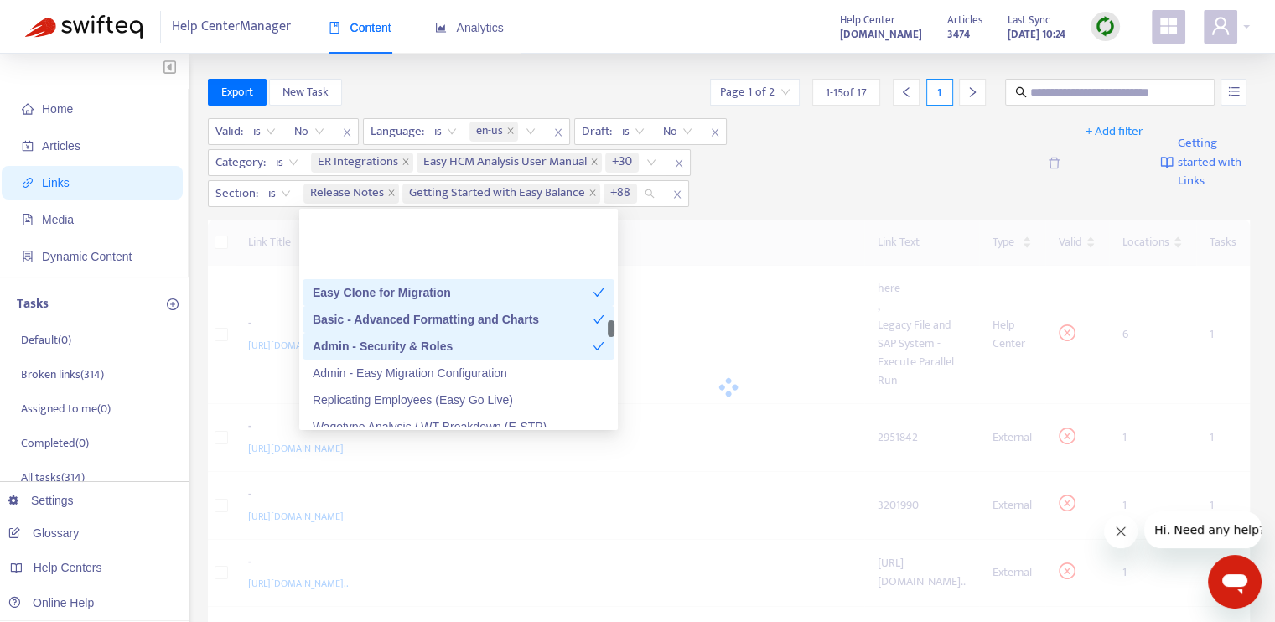
scroll to position [3100, 0]
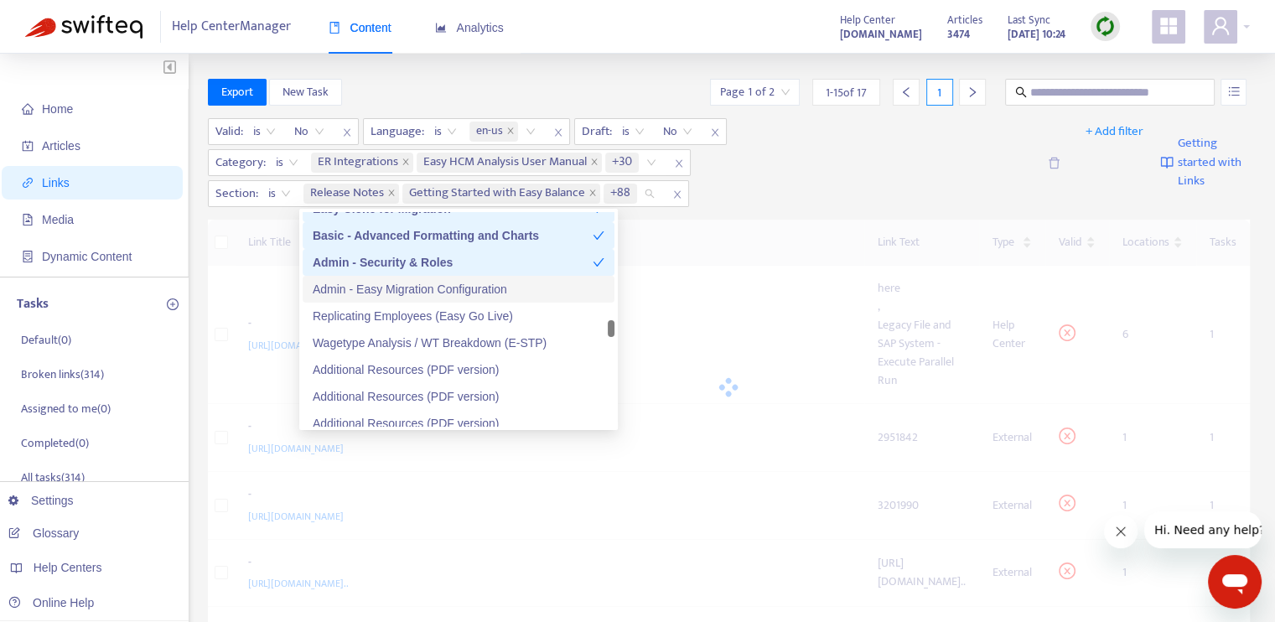
click at [479, 282] on div "Admin - Easy Migration Configuration" at bounding box center [459, 289] width 292 height 18
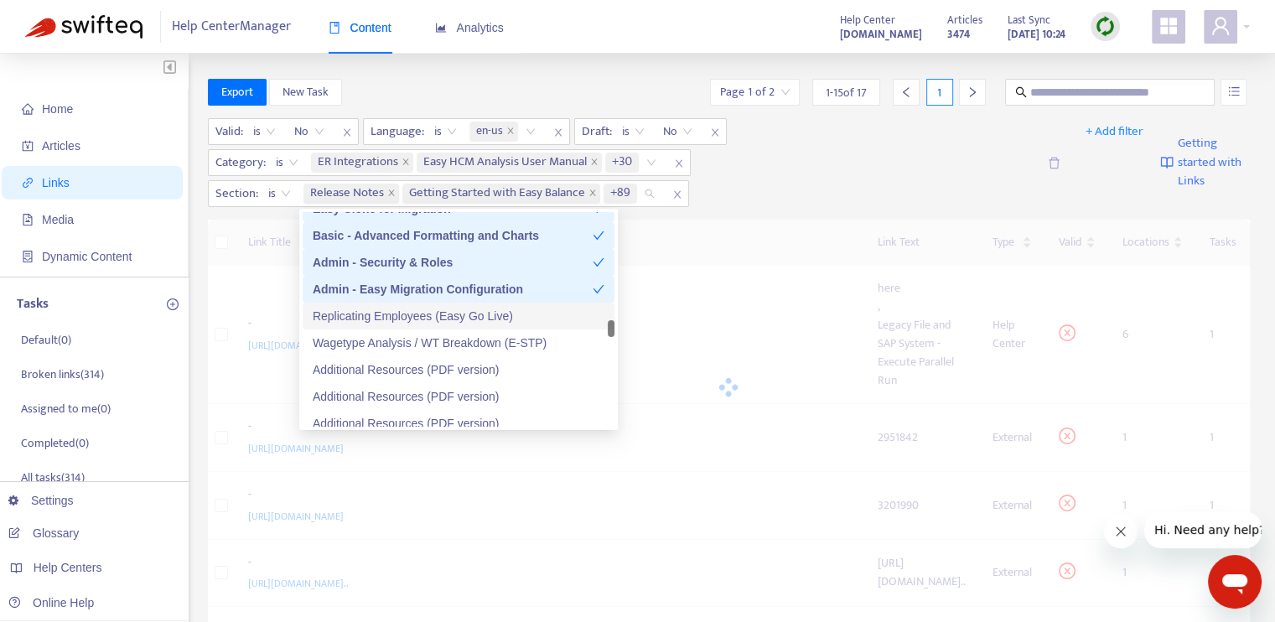
click at [478, 313] on div "Replicating Employees (Easy Go Live)" at bounding box center [459, 316] width 292 height 18
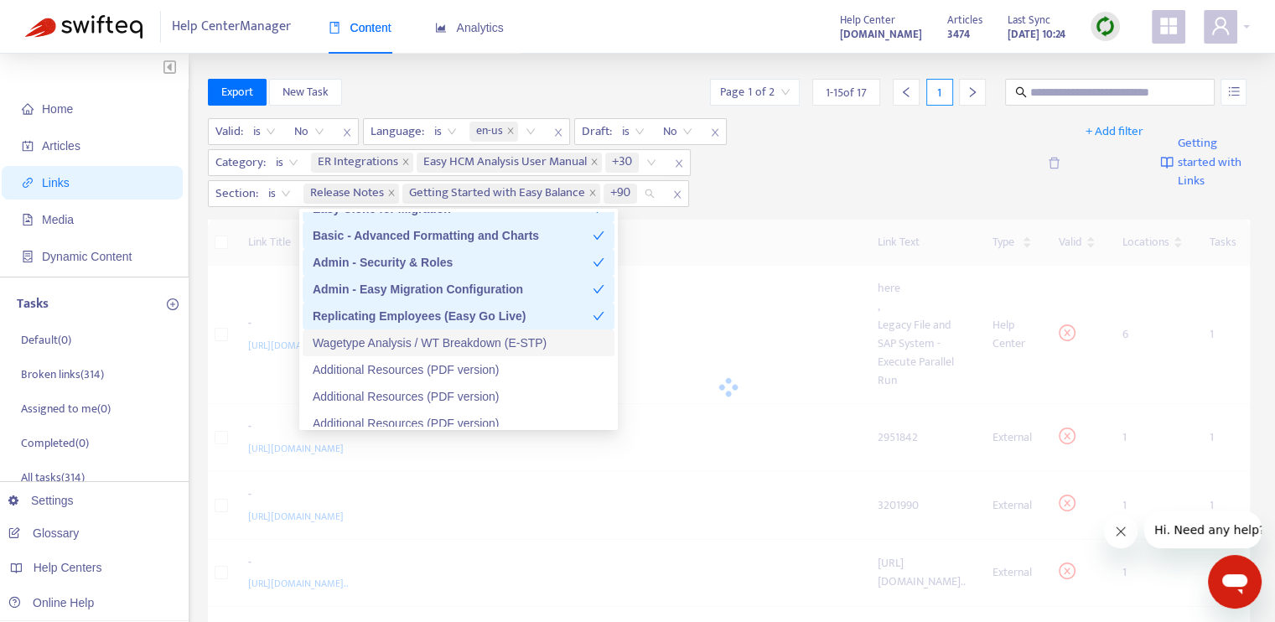
click at [471, 341] on div "Wagetype Analysis / WT Breakdown (E-STP)" at bounding box center [459, 343] width 292 height 18
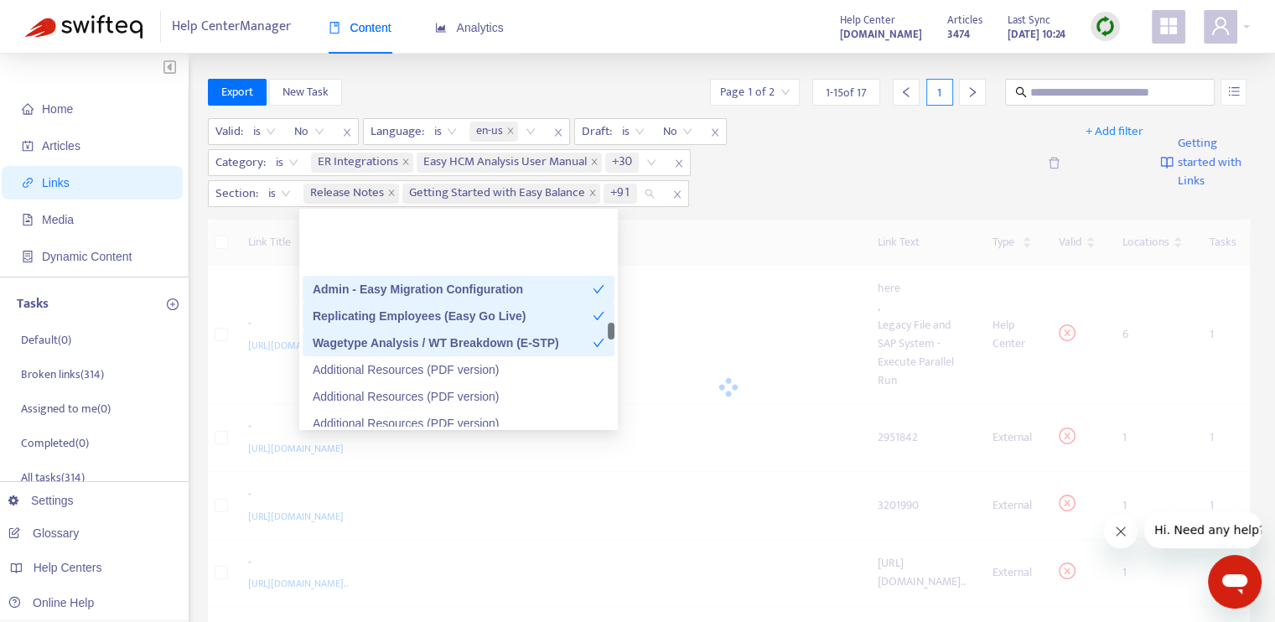
scroll to position [3184, 0]
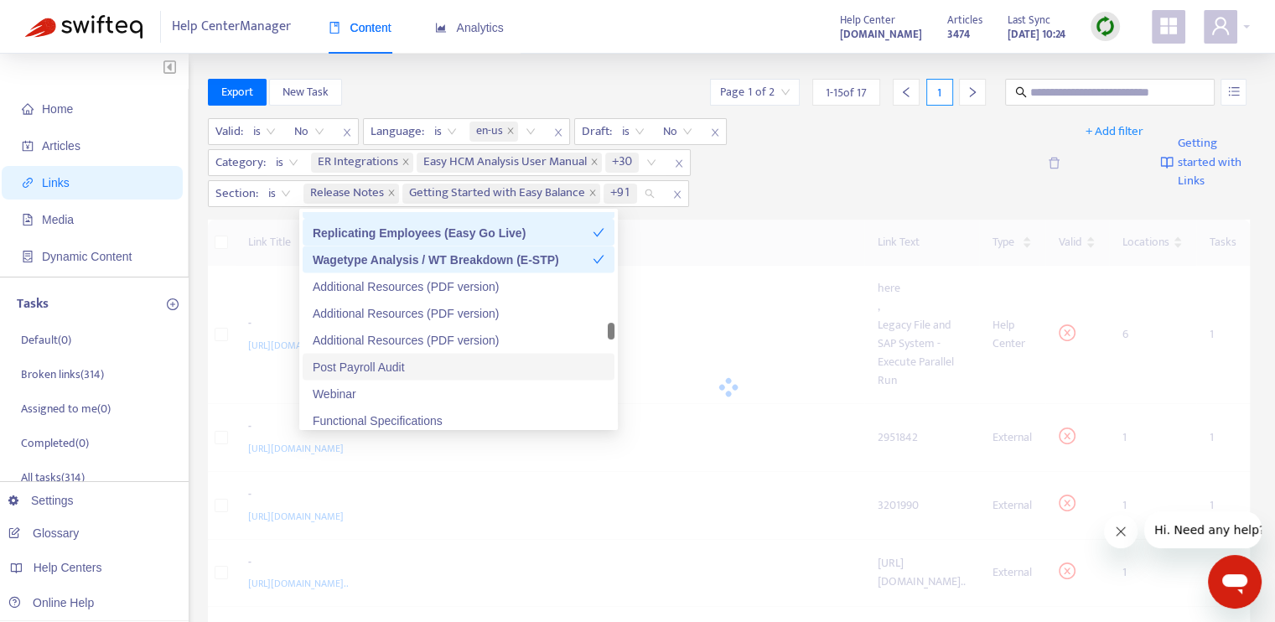
click at [463, 365] on div "Post Payroll Audit" at bounding box center [459, 366] width 292 height 18
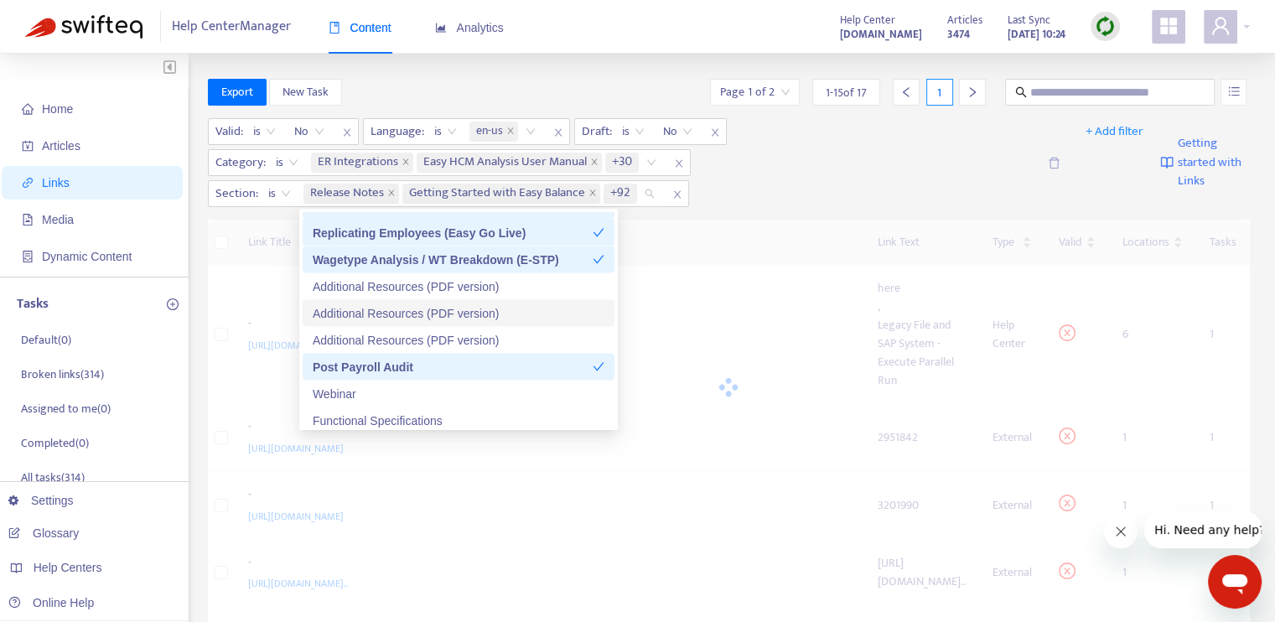
scroll to position [3268, 0]
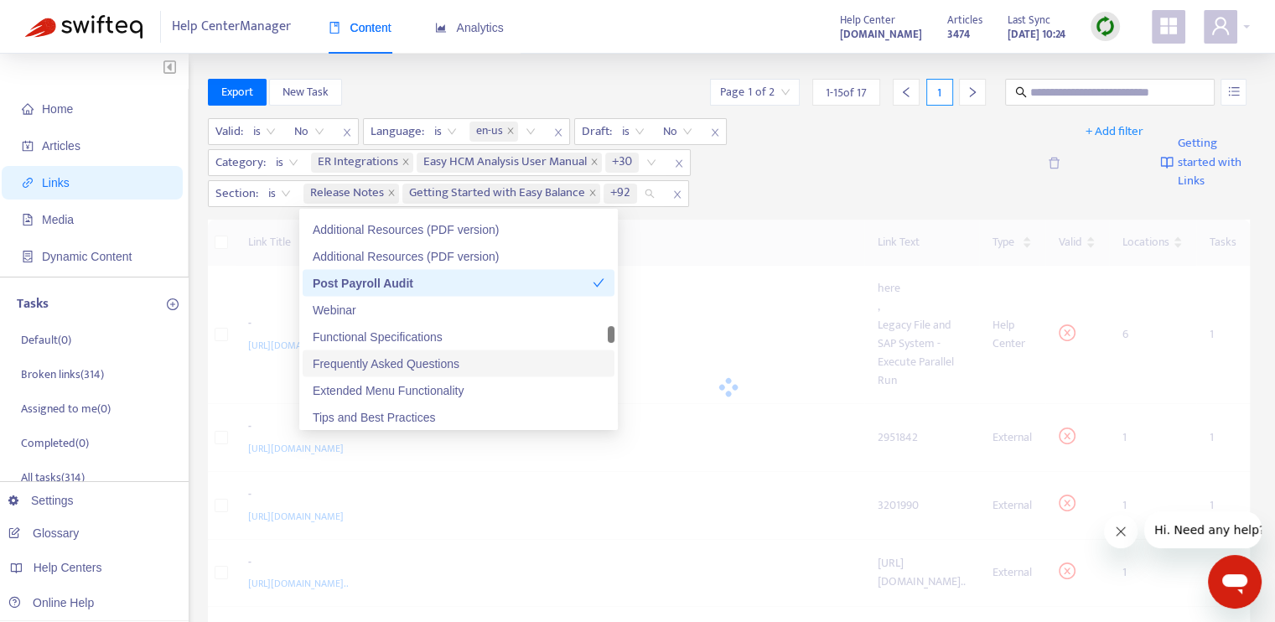
click at [478, 358] on div "Frequently Asked Questions" at bounding box center [459, 363] width 292 height 18
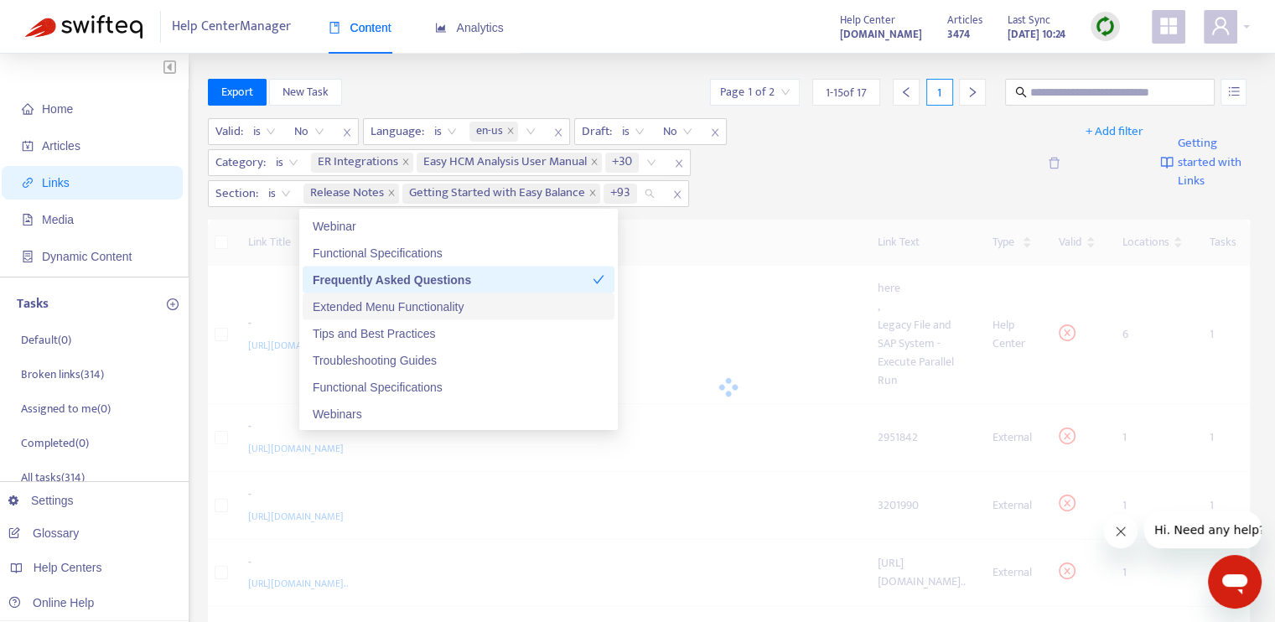
click at [476, 308] on div "Extended Menu Functionality" at bounding box center [459, 306] width 292 height 18
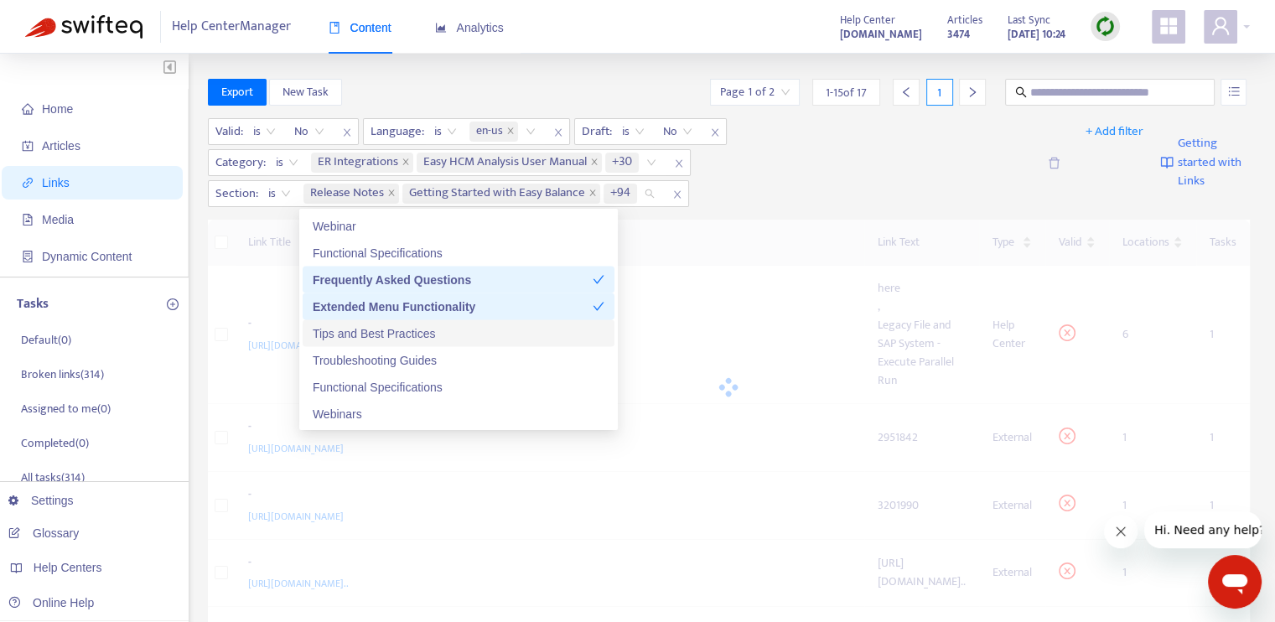
click at [476, 327] on div "Tips and Best Practices" at bounding box center [459, 332] width 292 height 18
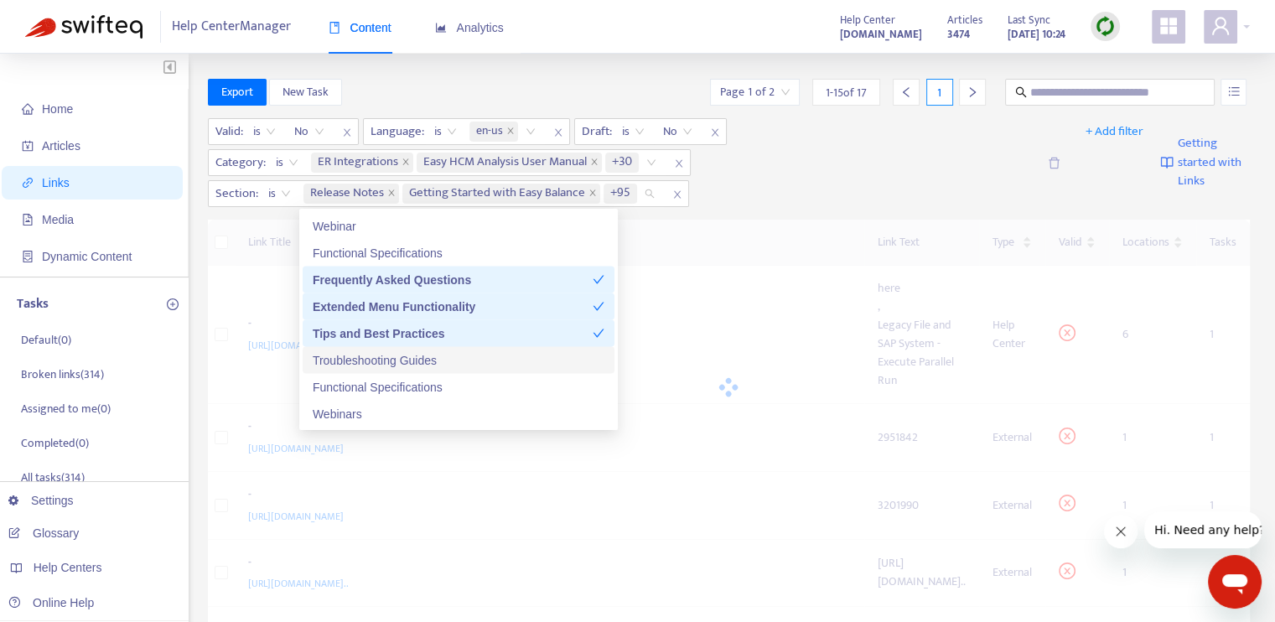
click at [476, 354] on div "Troubleshooting Guides" at bounding box center [459, 359] width 292 height 18
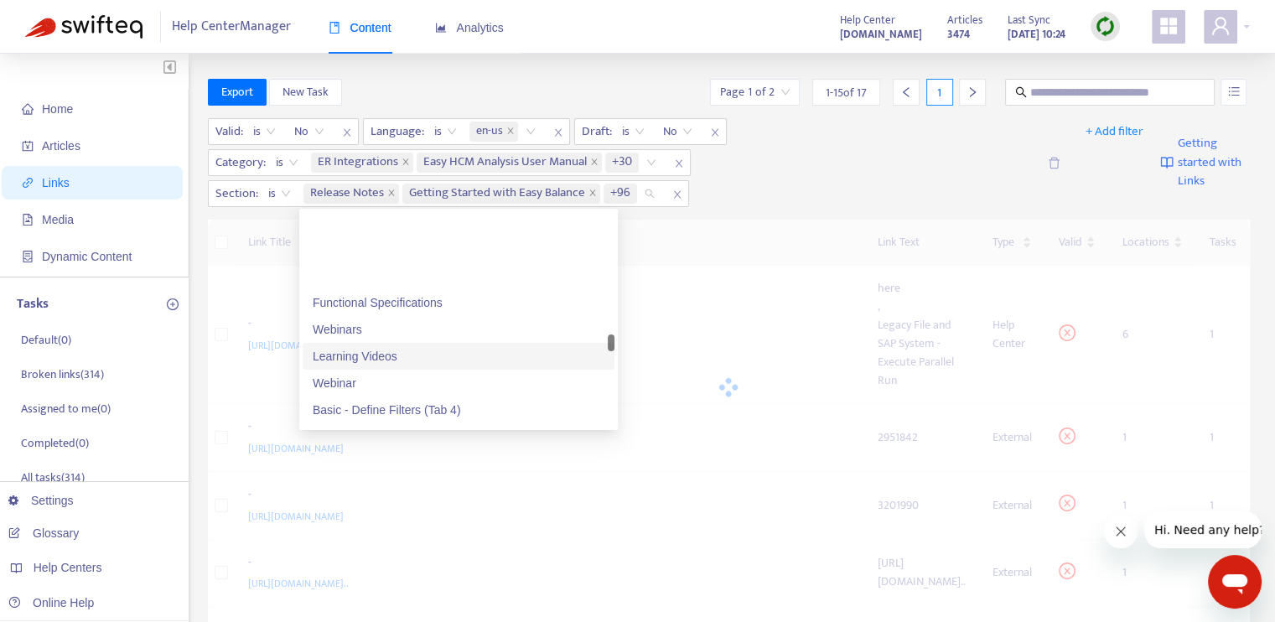
scroll to position [3519, 0]
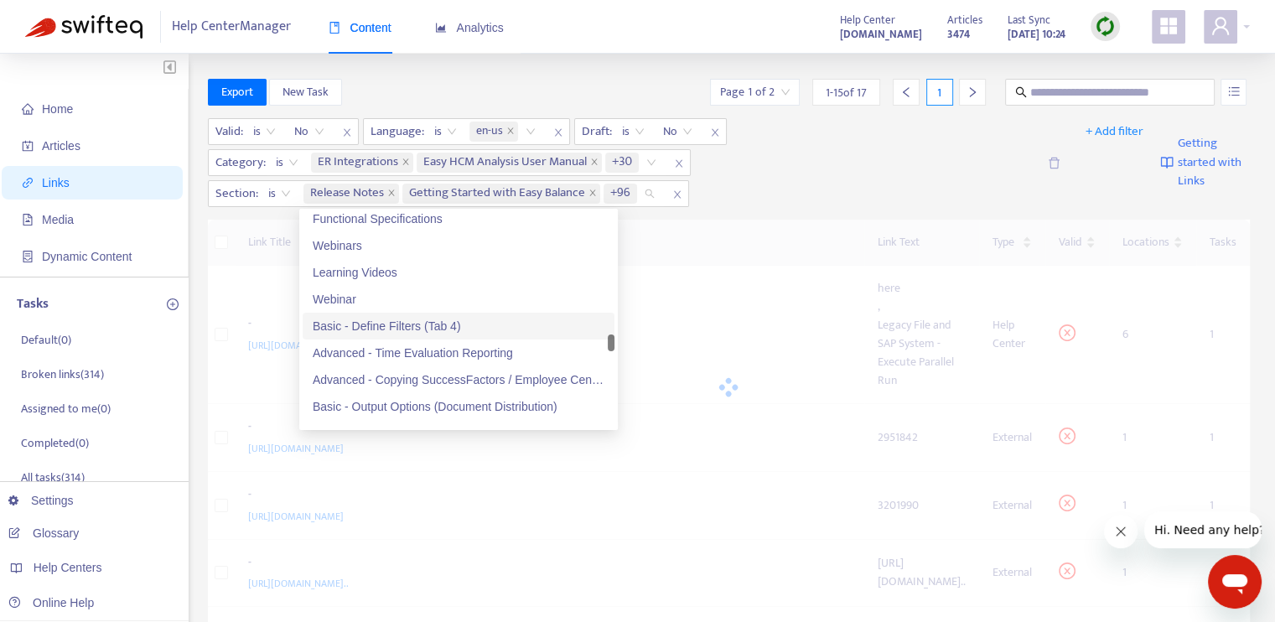
click at [445, 326] on div "Basic - Define Filters (Tab 4)" at bounding box center [459, 326] width 292 height 18
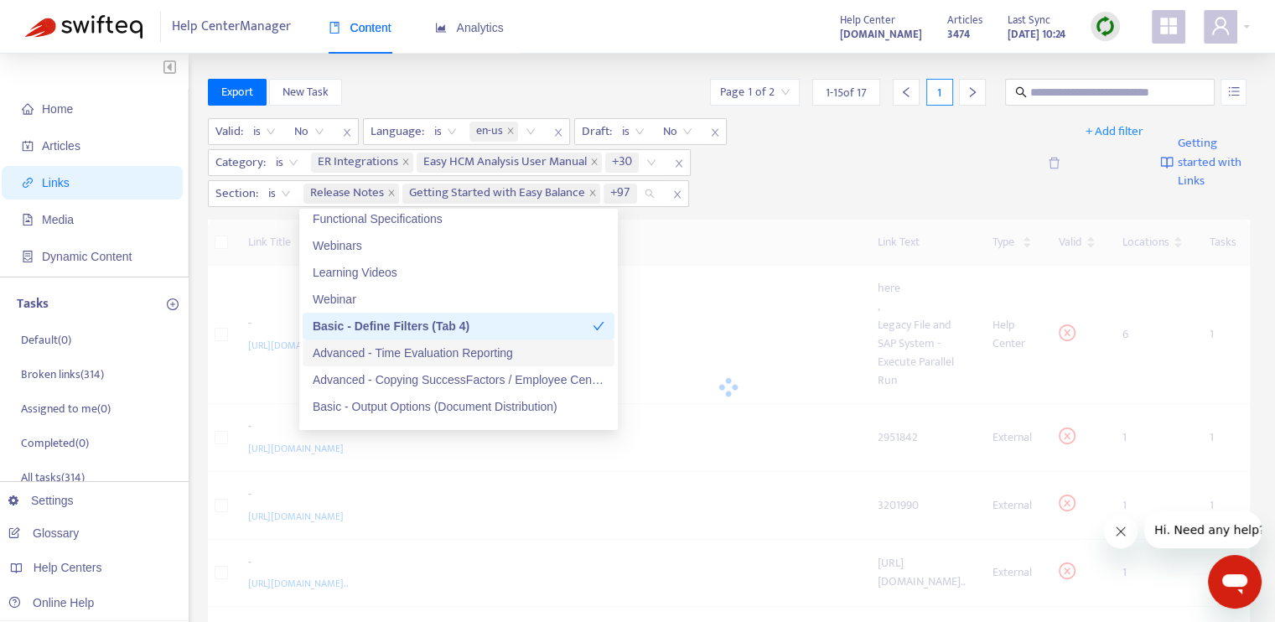
click at [468, 350] on div "Advanced - Time Evaluation Reporting" at bounding box center [459, 353] width 292 height 18
click at [476, 376] on div "Advanced - Copying SuccessFactors / Employee Central Data" at bounding box center [459, 379] width 292 height 18
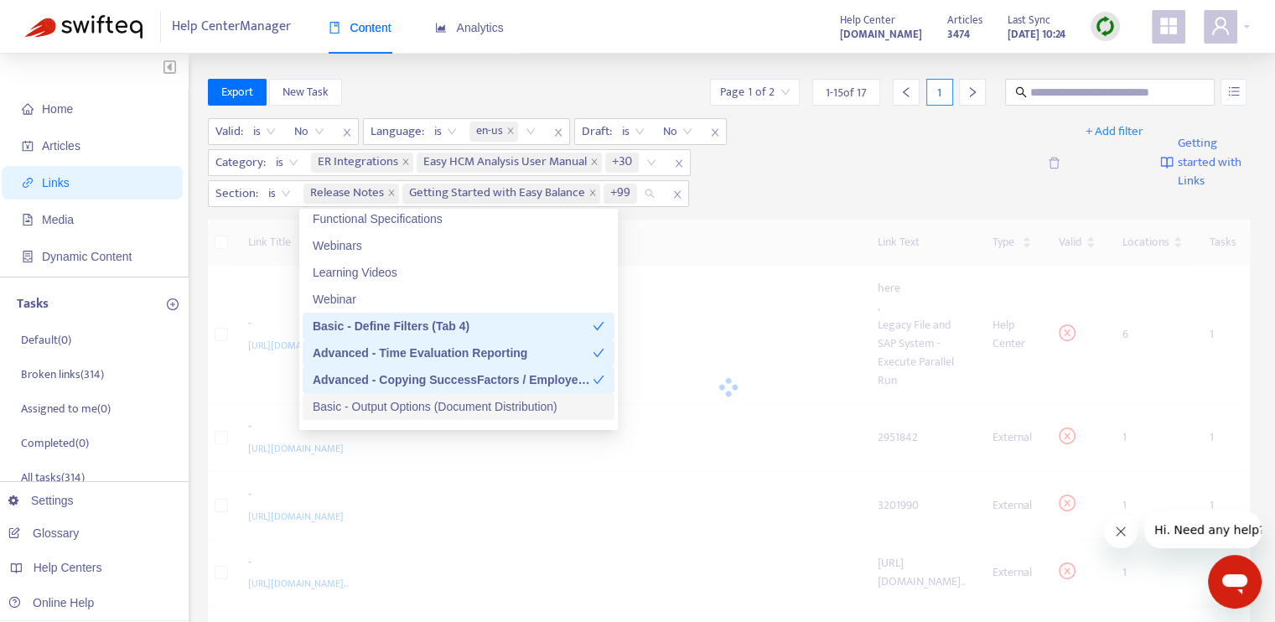
click at [478, 401] on div "Basic - Output Options (Document Distribution)" at bounding box center [459, 406] width 292 height 18
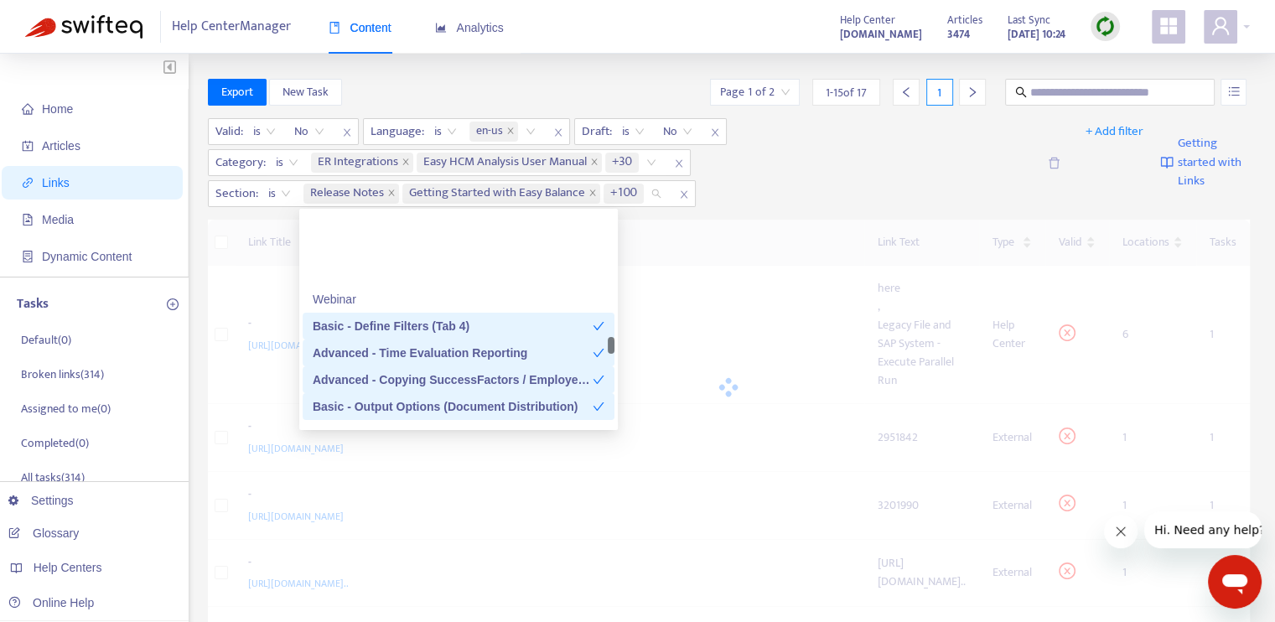
scroll to position [3603, 0]
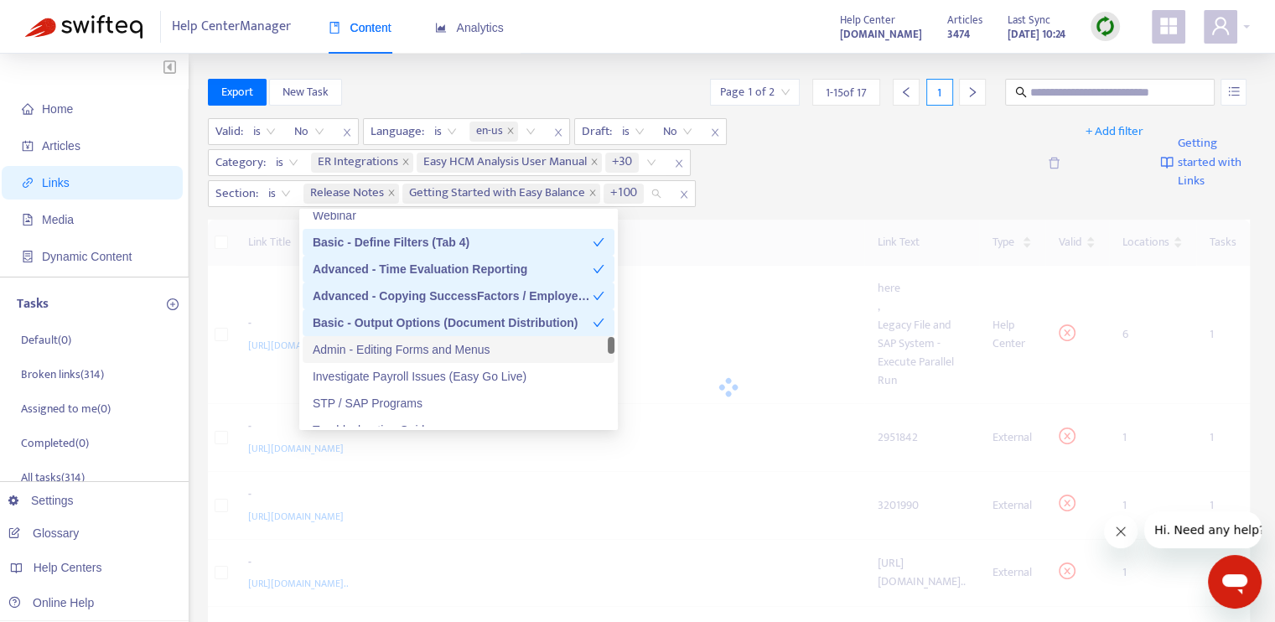
click at [473, 351] on div "Admin - Editing Forms and Menus" at bounding box center [459, 349] width 292 height 18
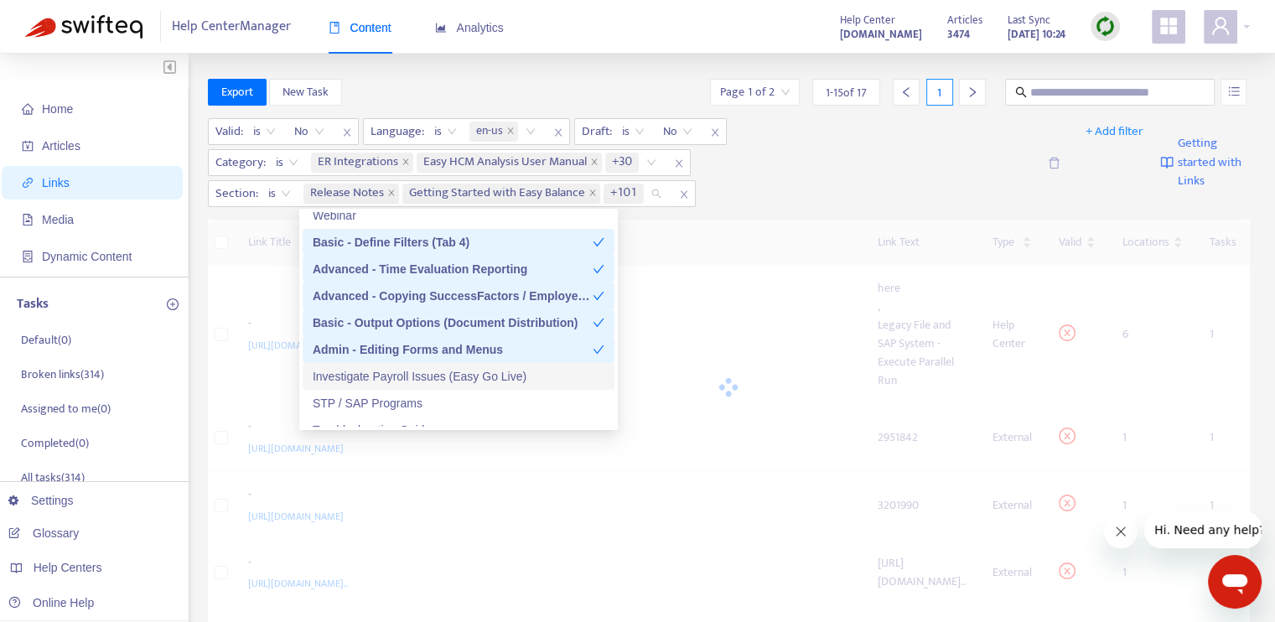
click at [469, 374] on div "Investigate Payroll Issues (Easy Go Live)" at bounding box center [459, 376] width 292 height 18
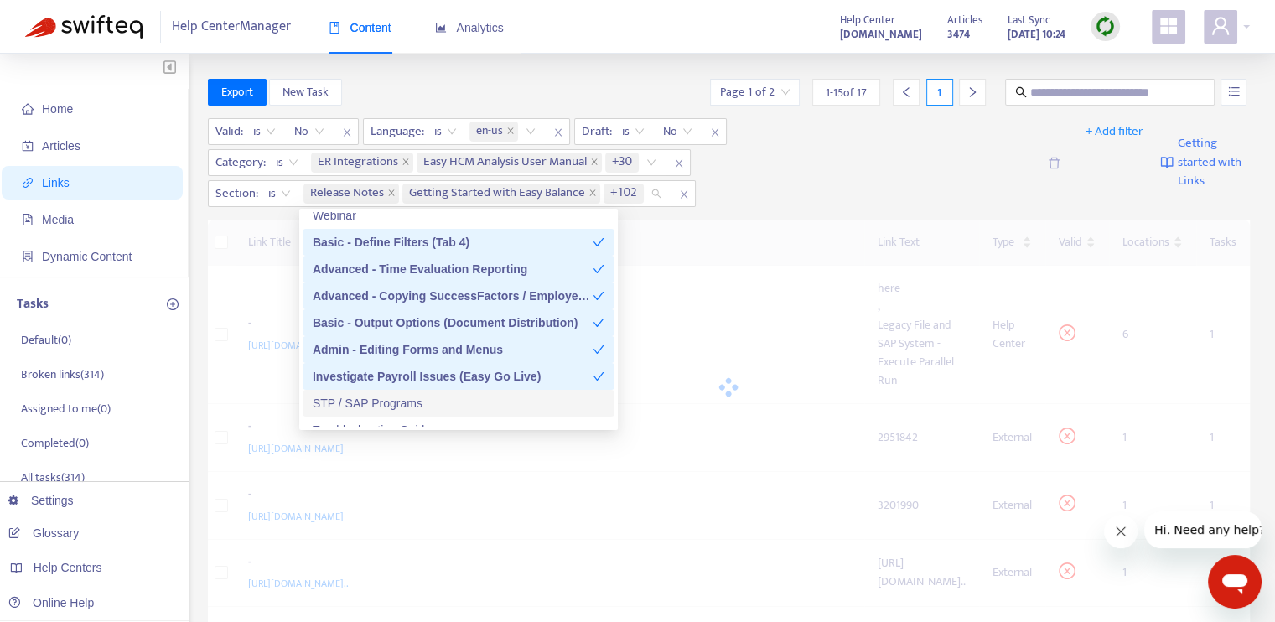
click at [464, 404] on div "STP / SAP Programs" at bounding box center [459, 403] width 292 height 18
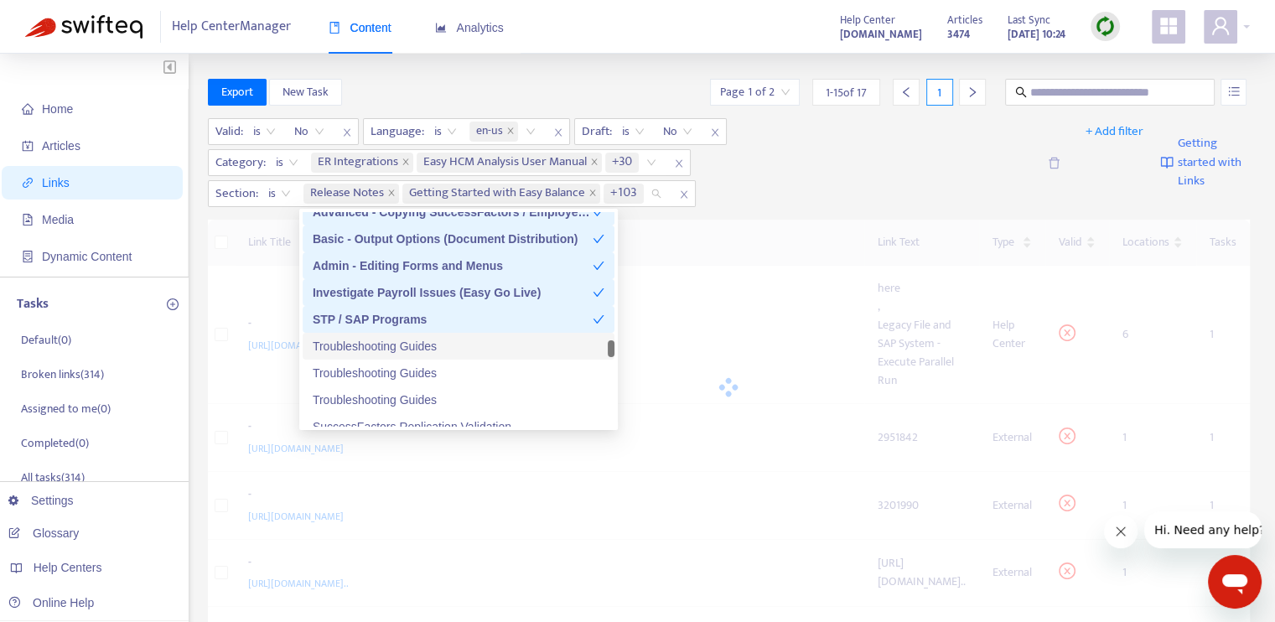
click at [480, 348] on div "Troubleshooting Guides" at bounding box center [459, 346] width 292 height 18
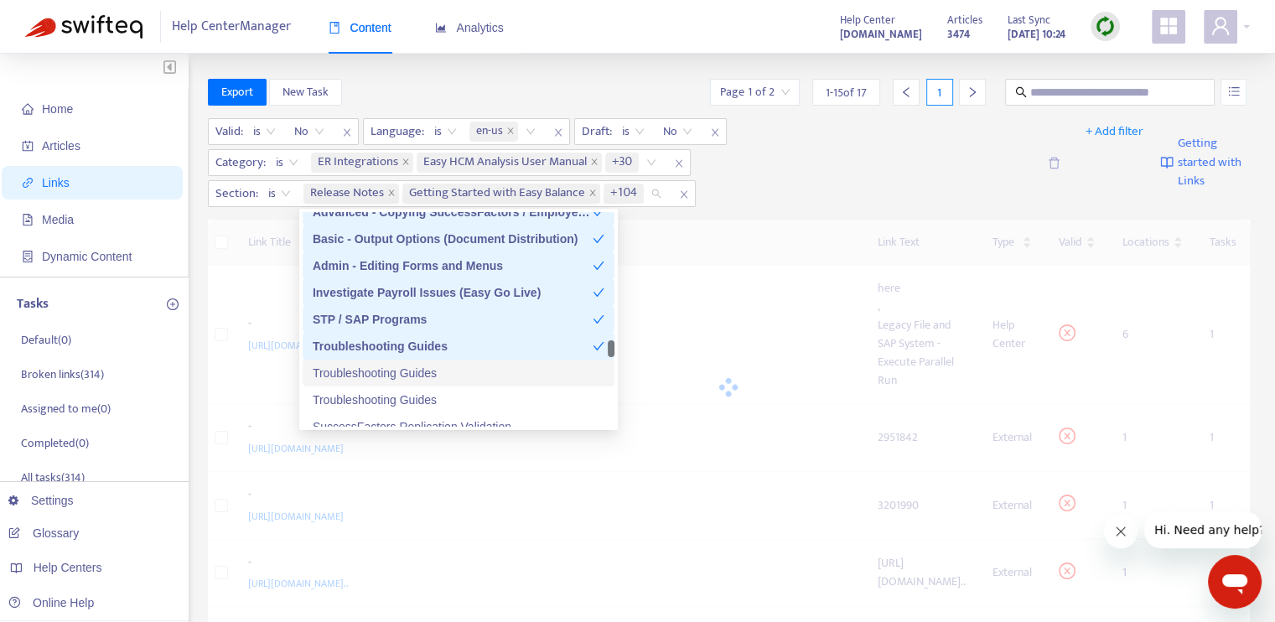
click at [473, 375] on div "Troubleshooting Guides" at bounding box center [459, 373] width 292 height 18
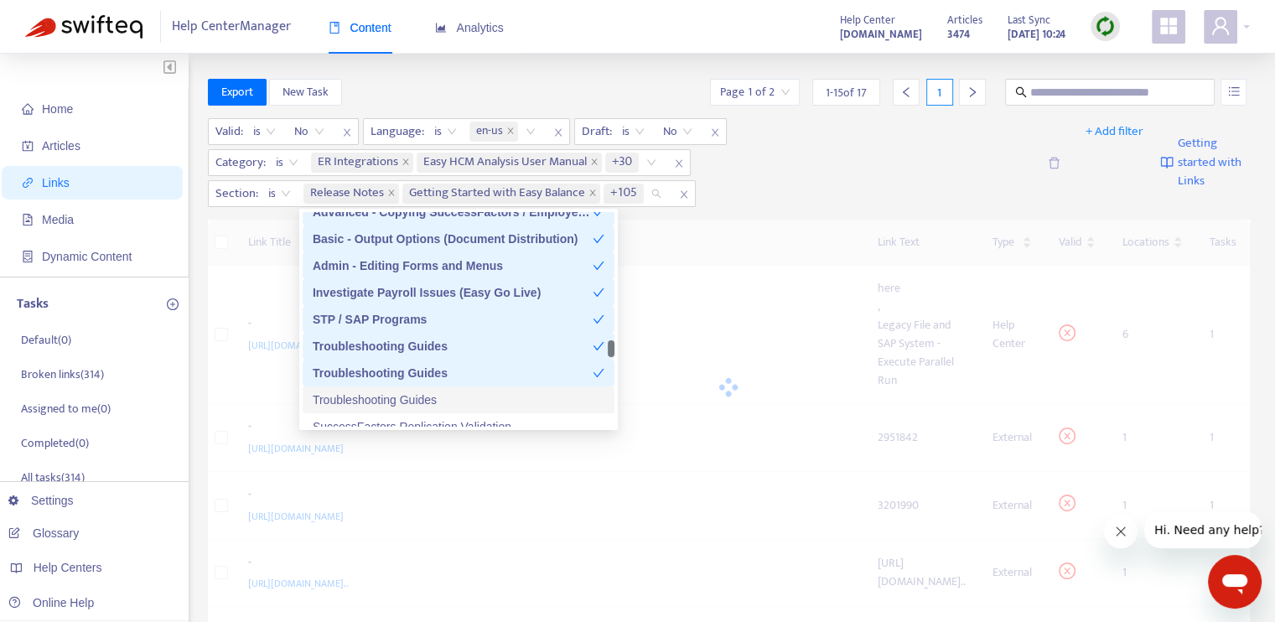
click at [475, 399] on div "Troubleshooting Guides" at bounding box center [459, 399] width 292 height 18
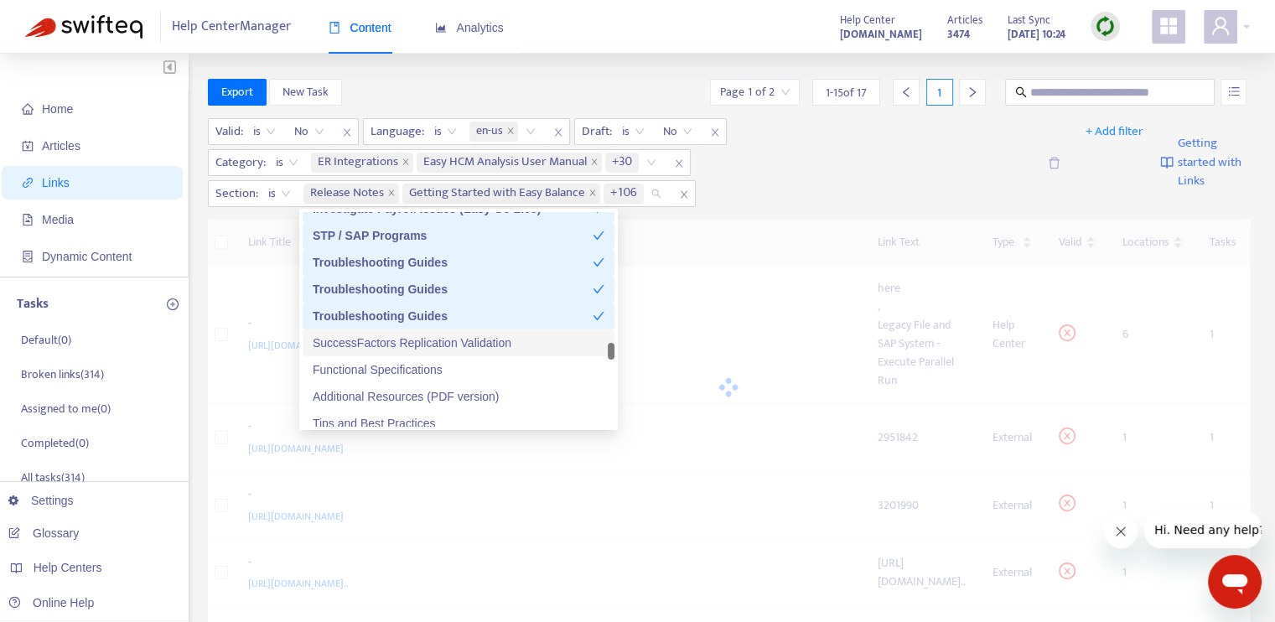
click at [504, 344] on div "SuccessFactors Replication Validation" at bounding box center [459, 343] width 292 height 18
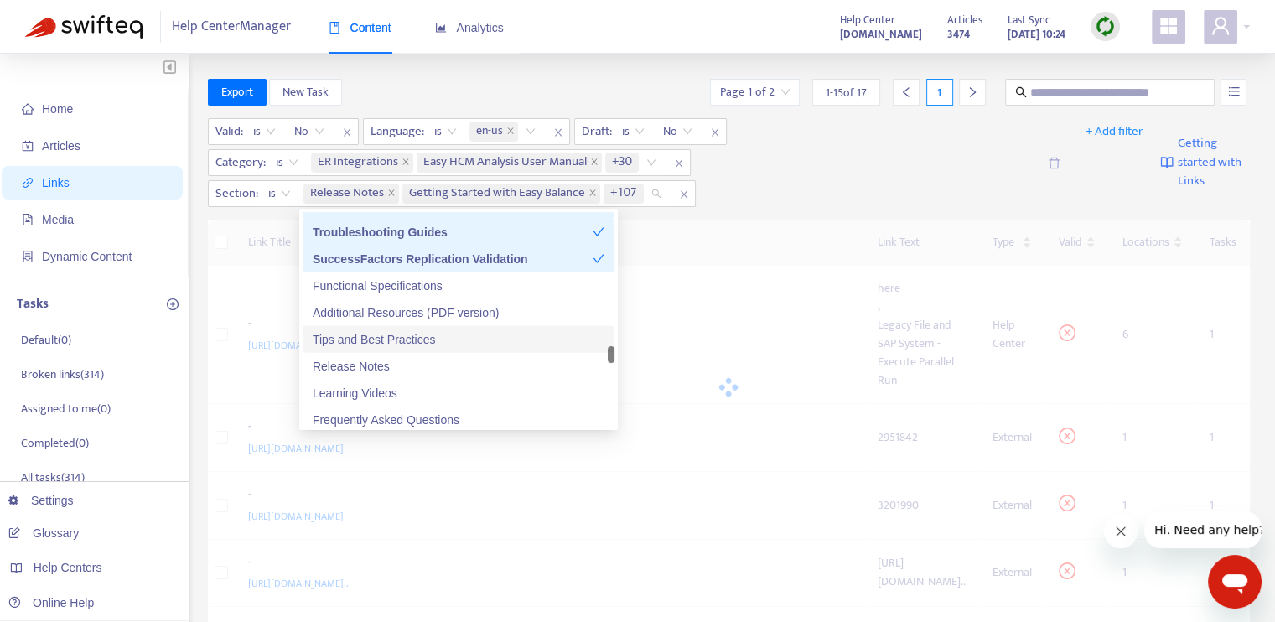
click at [483, 345] on div "Tips and Best Practices" at bounding box center [459, 339] width 292 height 18
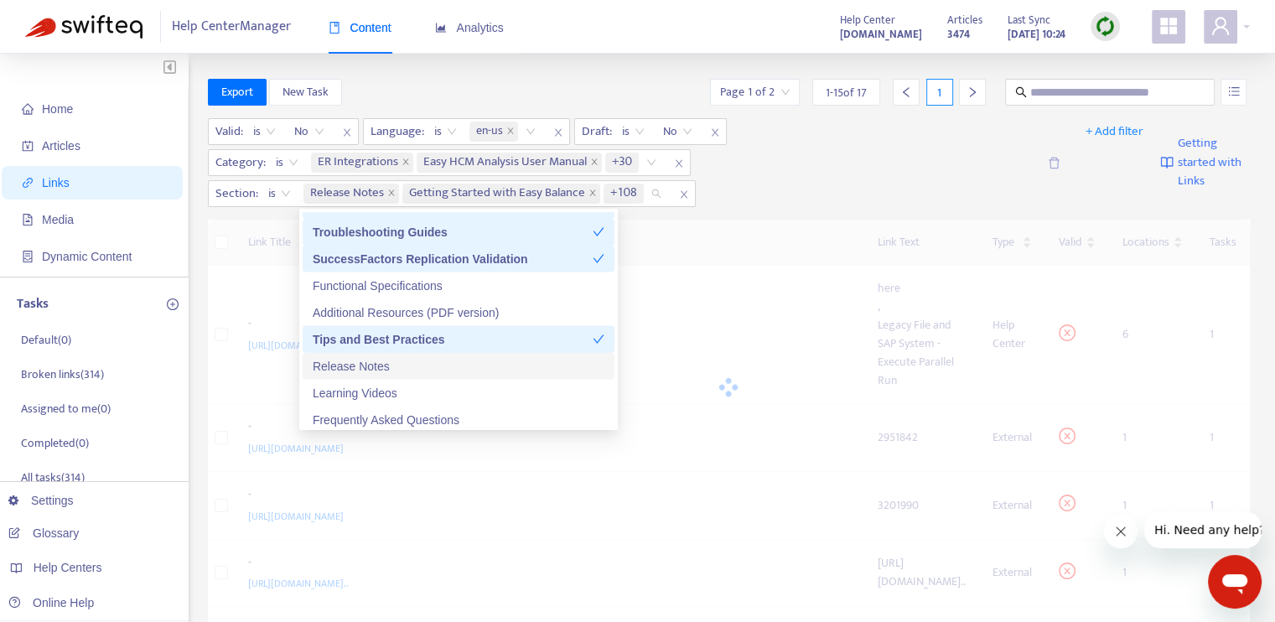
click at [478, 373] on div "Release Notes" at bounding box center [459, 366] width 292 height 18
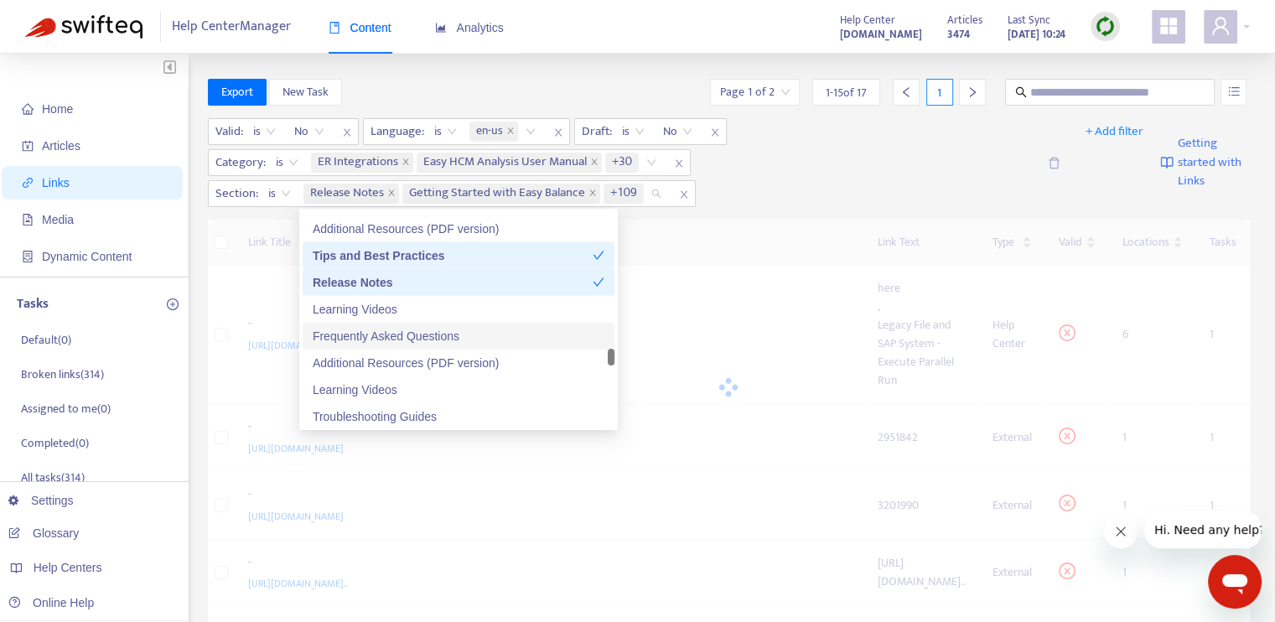
click at [468, 341] on div "Frequently Asked Questions" at bounding box center [459, 336] width 292 height 18
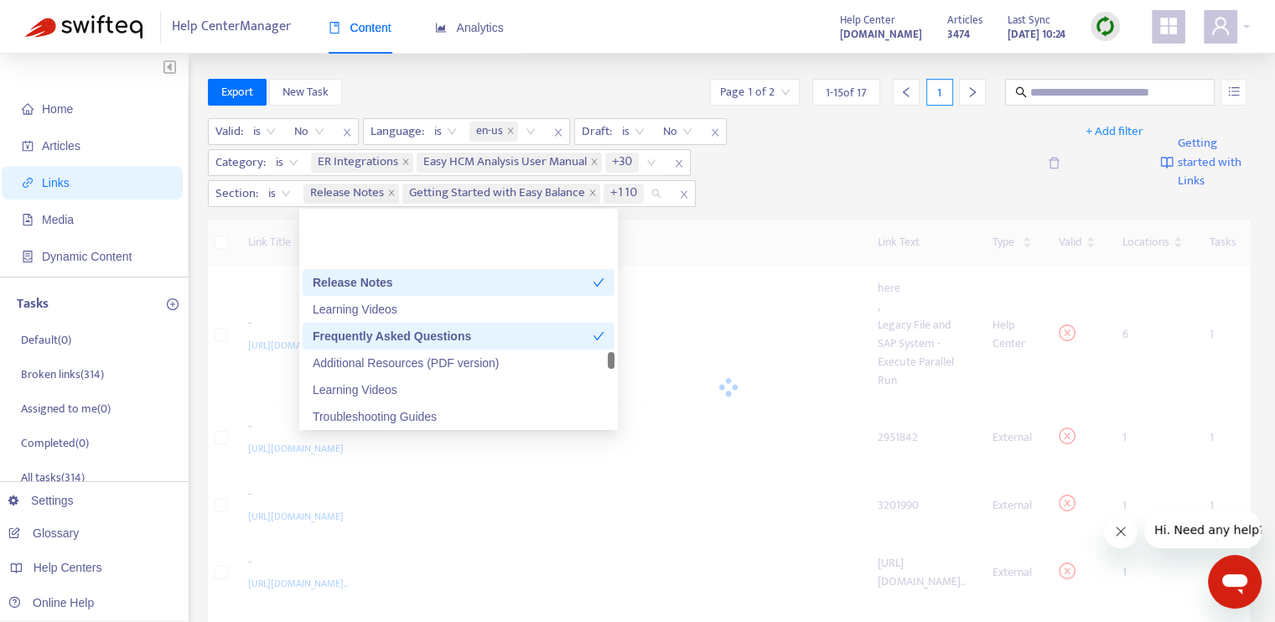
scroll to position [4022, 0]
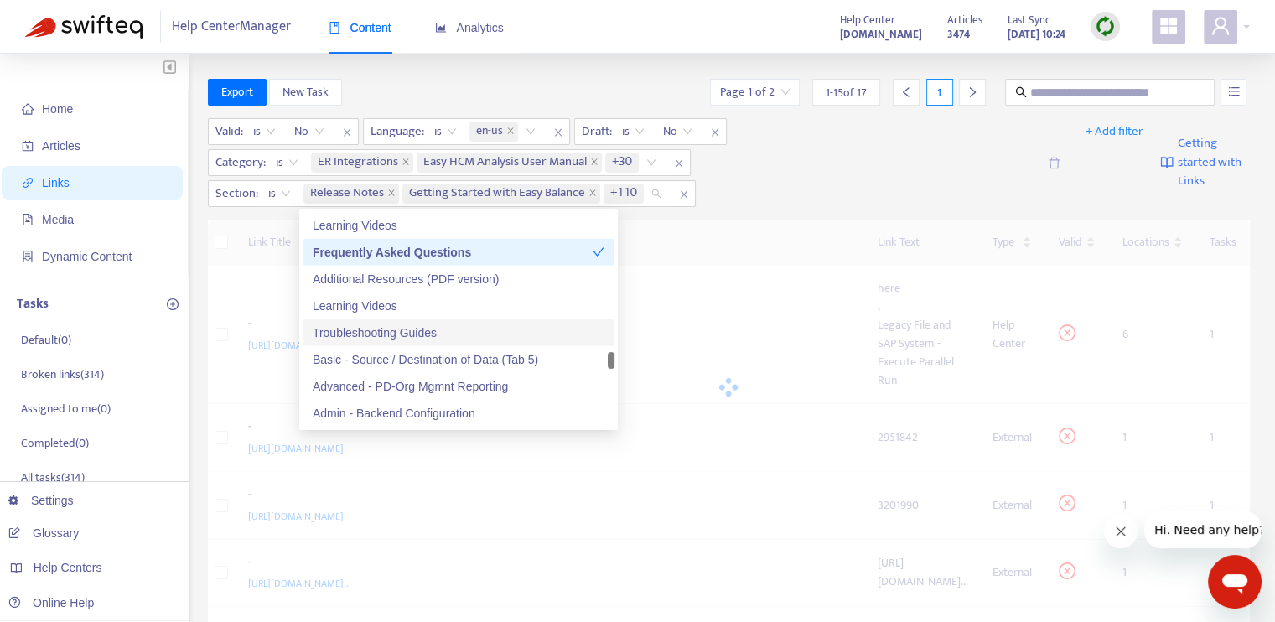
click at [481, 341] on div "Troubleshooting Guides" at bounding box center [459, 332] width 292 height 18
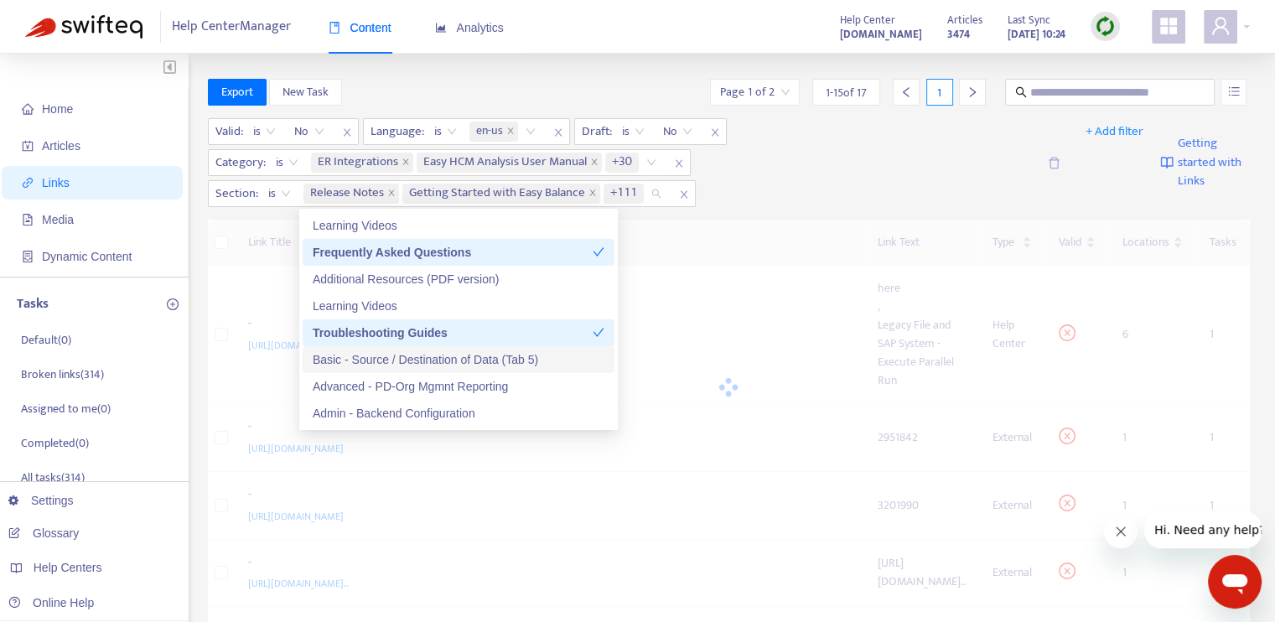
click at [488, 359] on div "Basic - Source / Destination of Data (Tab 5)" at bounding box center [459, 359] width 292 height 18
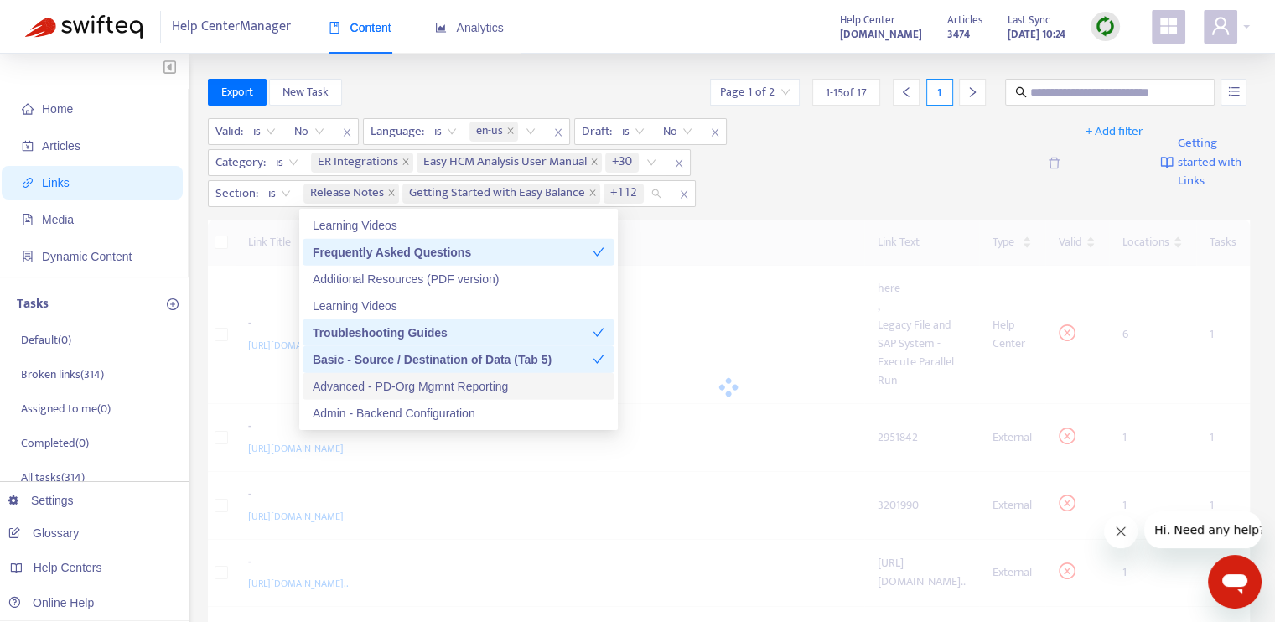
click at [489, 383] on div "Advanced - PD-Org Mgmnt Reporting" at bounding box center [459, 386] width 292 height 18
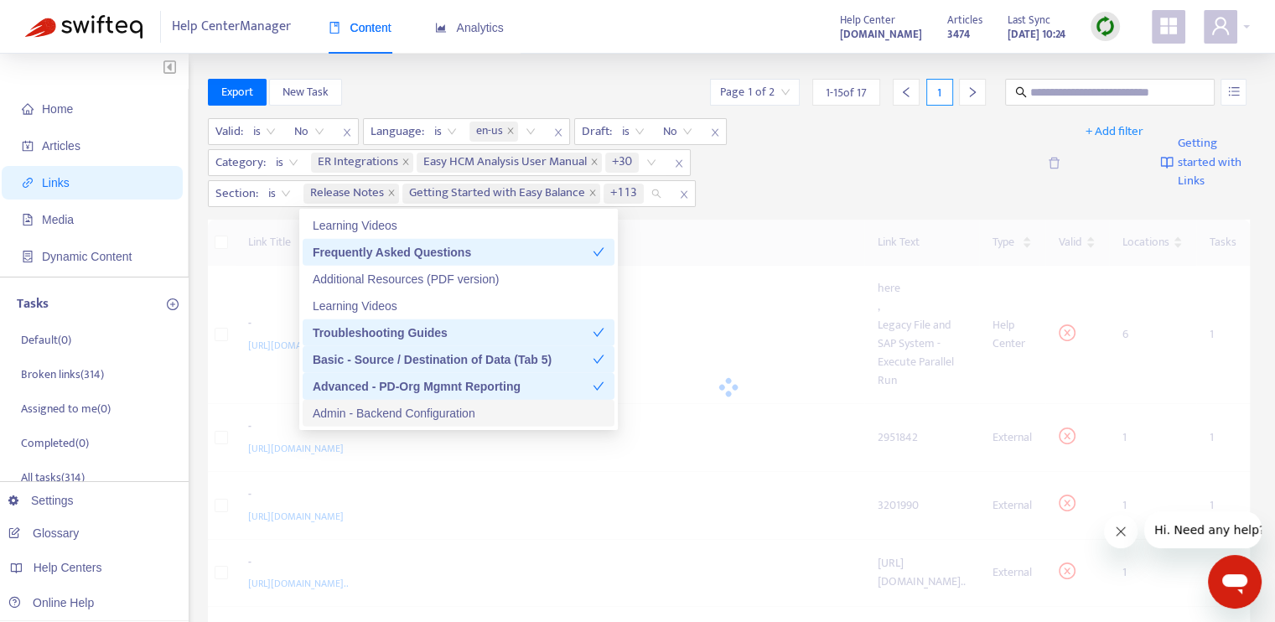
click at [489, 410] on div "Admin - Backend Configuration" at bounding box center [459, 413] width 292 height 18
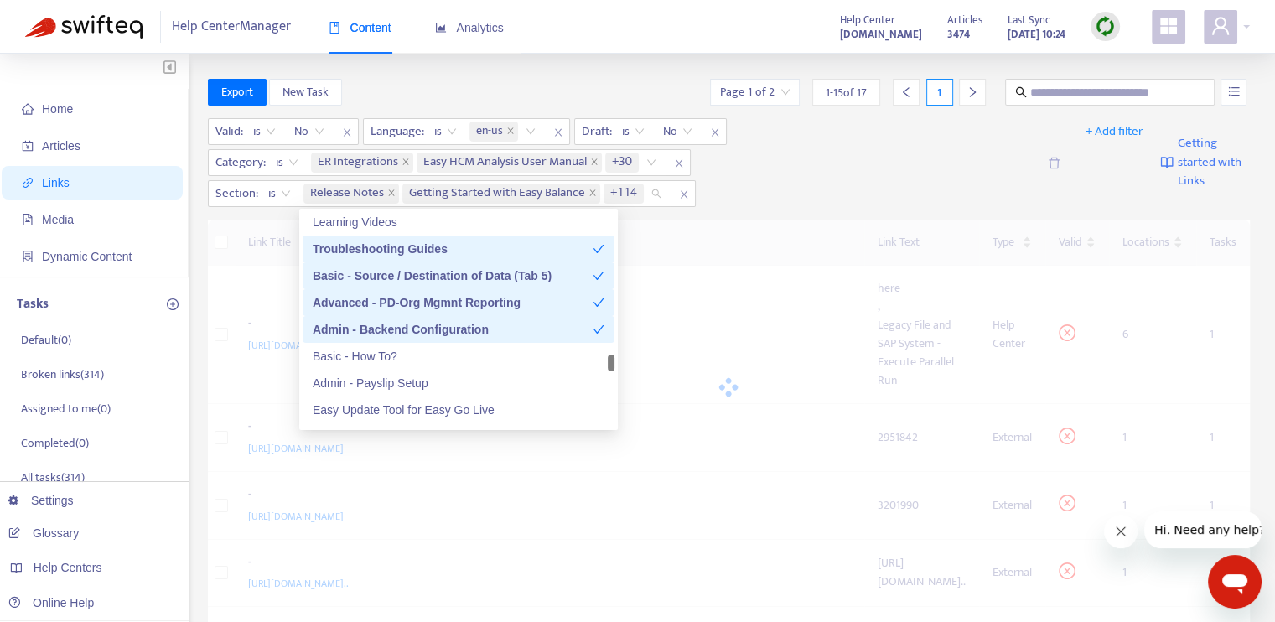
scroll to position [4190, 0]
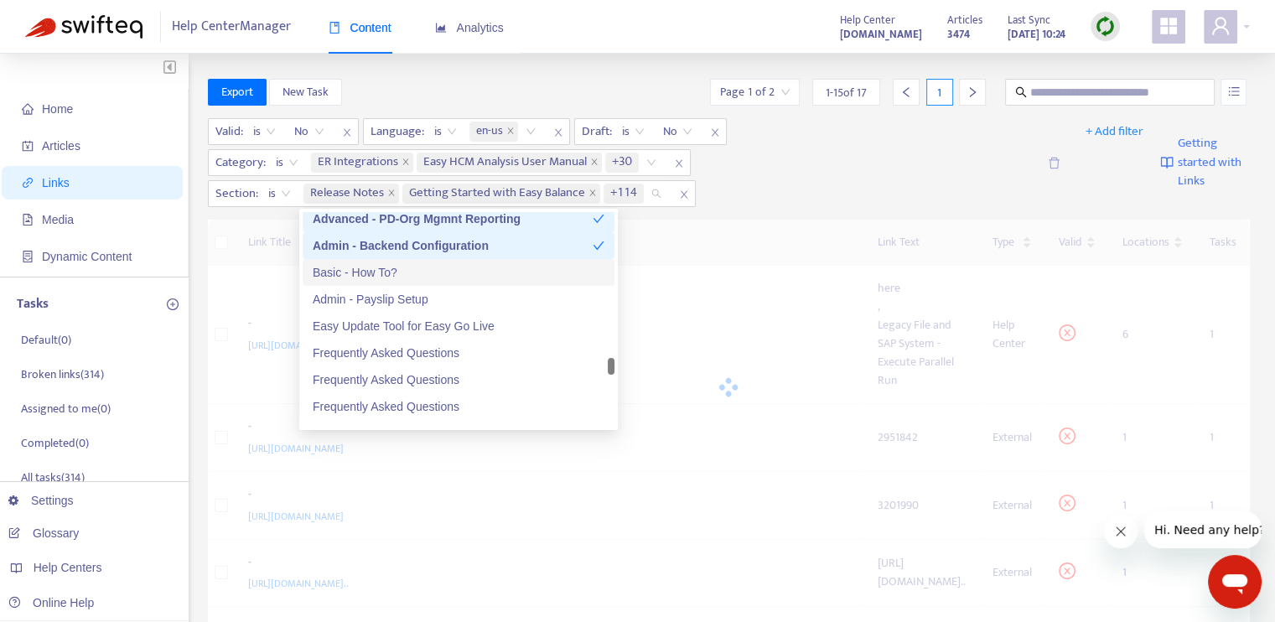
click at [441, 277] on div "Basic - How To?" at bounding box center [459, 272] width 292 height 18
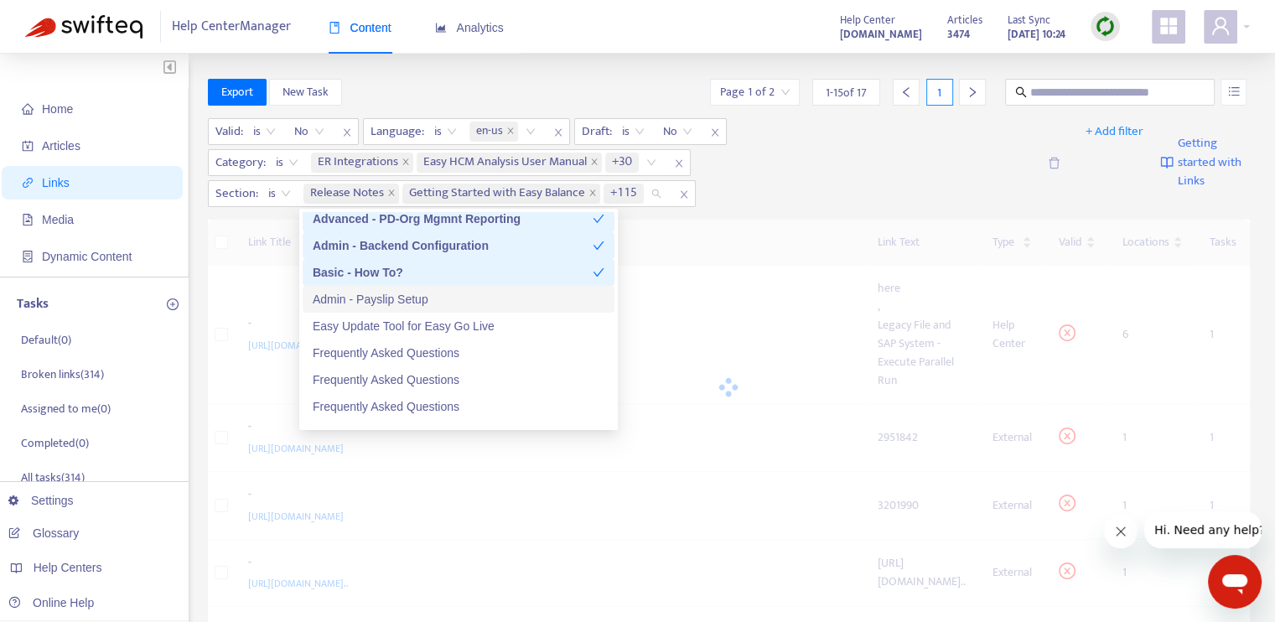
click at [445, 297] on div "Admin - Payslip Setup" at bounding box center [459, 299] width 292 height 18
click at [459, 325] on div "Easy Update Tool for Easy Go Live" at bounding box center [459, 326] width 292 height 18
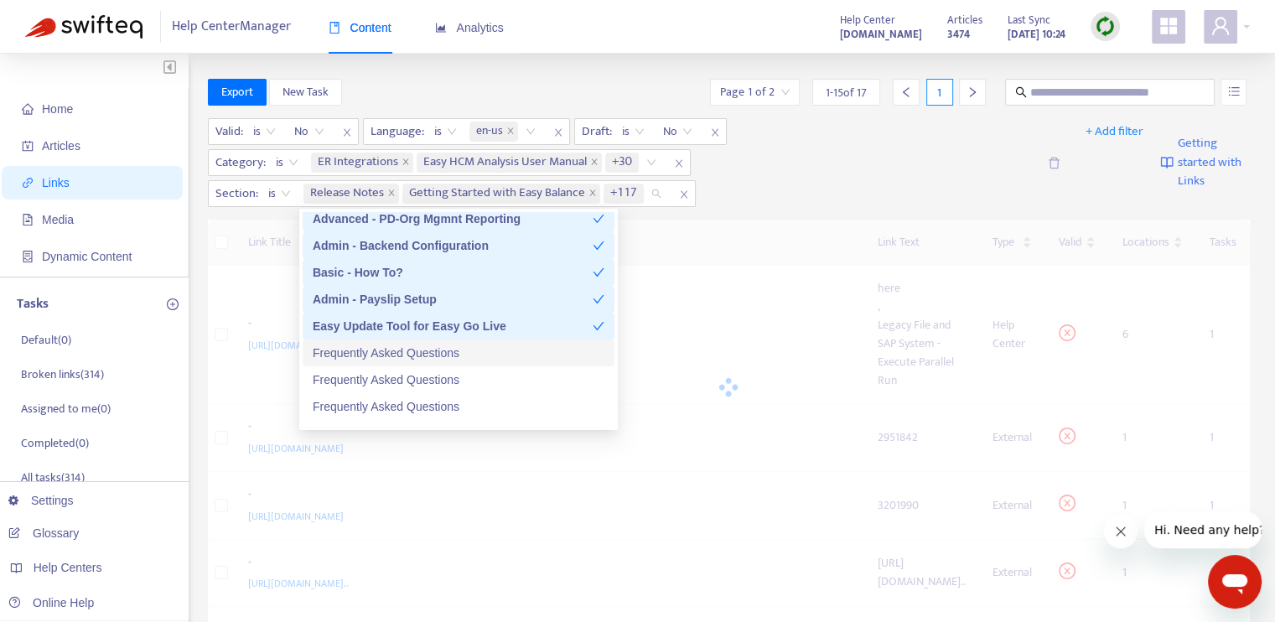
click at [465, 345] on div "Frequently Asked Questions" at bounding box center [459, 353] width 292 height 18
click at [468, 375] on div "Frequently Asked Questions" at bounding box center [459, 379] width 292 height 18
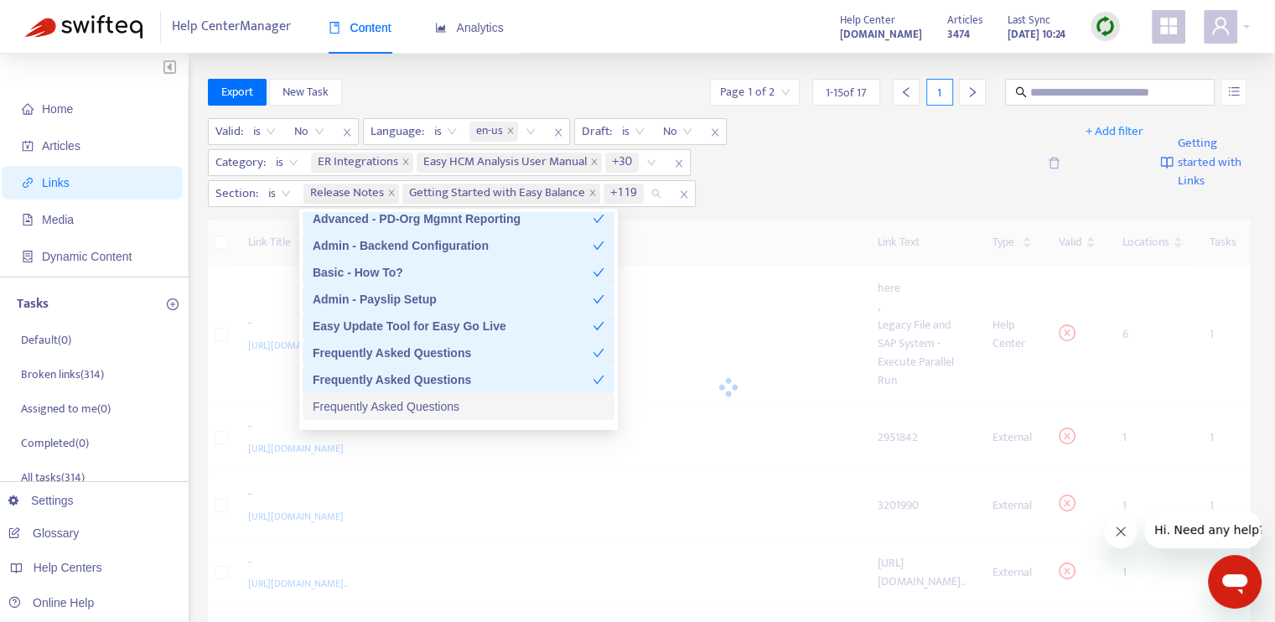
click at [476, 401] on div "Frequently Asked Questions" at bounding box center [459, 406] width 292 height 18
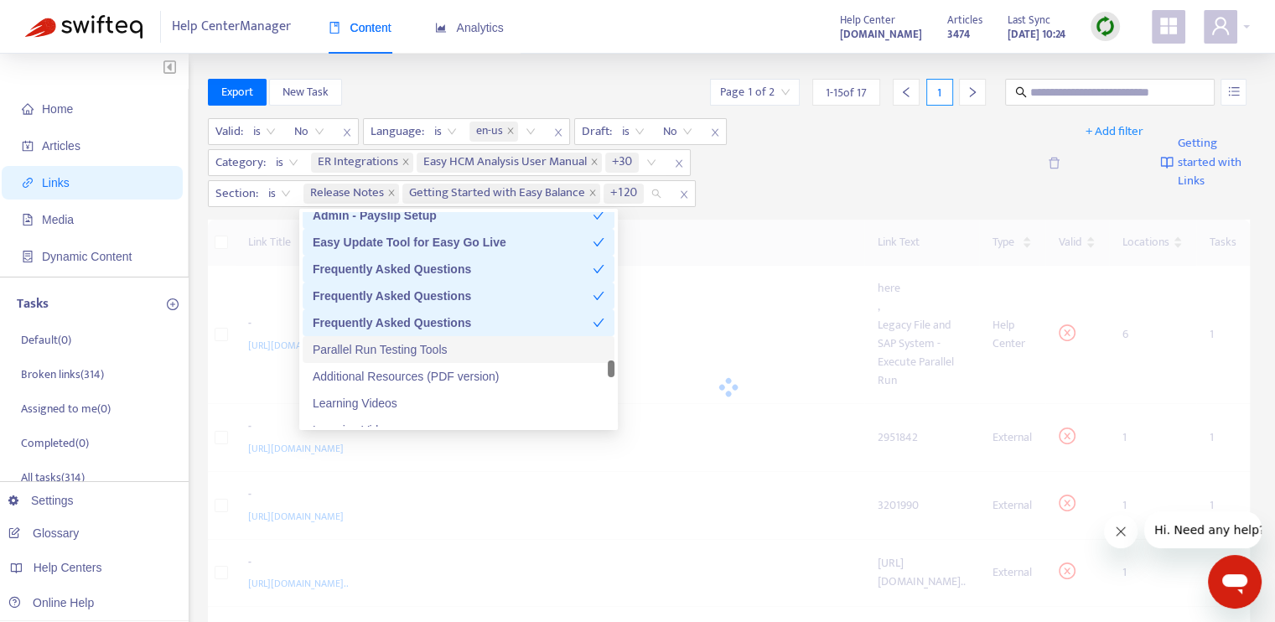
click at [483, 348] on div "Parallel Run Testing Tools" at bounding box center [459, 349] width 292 height 18
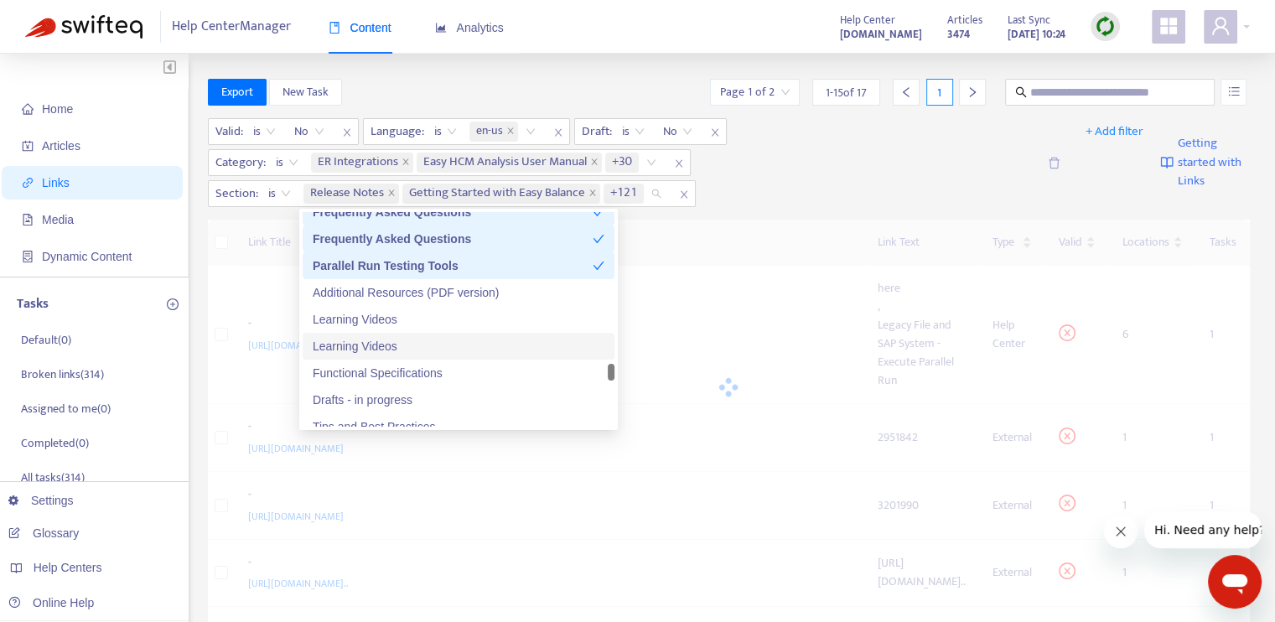
scroll to position [4441, 0]
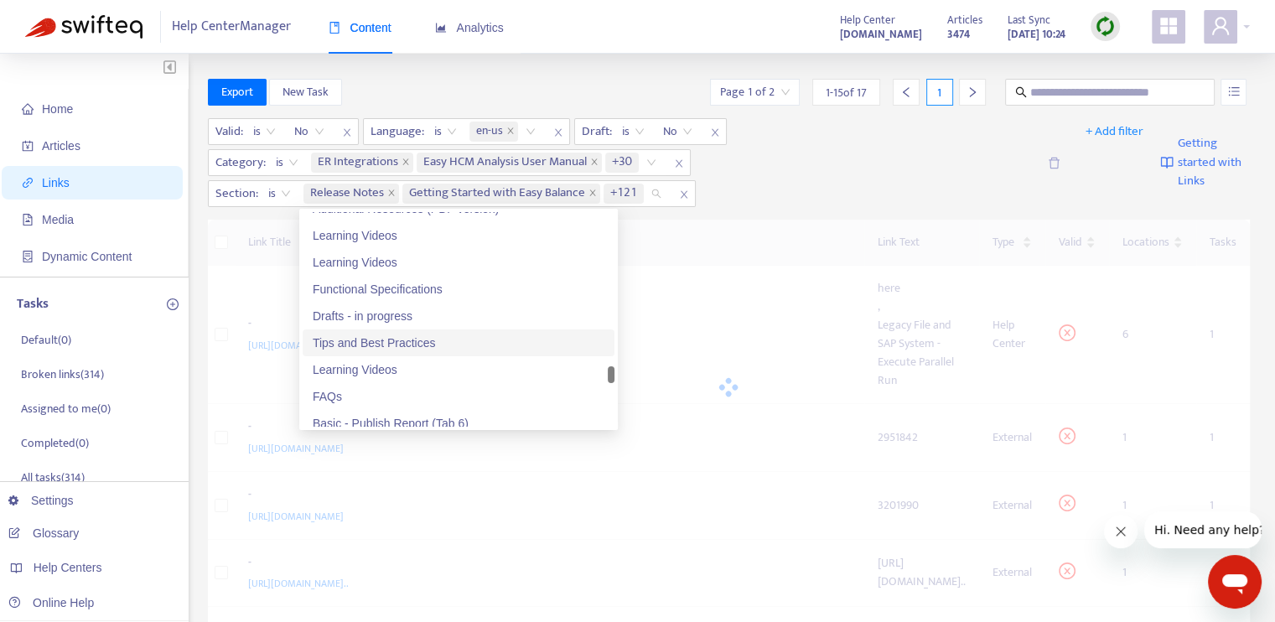
click at [461, 344] on div "Tips and Best Practices" at bounding box center [459, 343] width 292 height 18
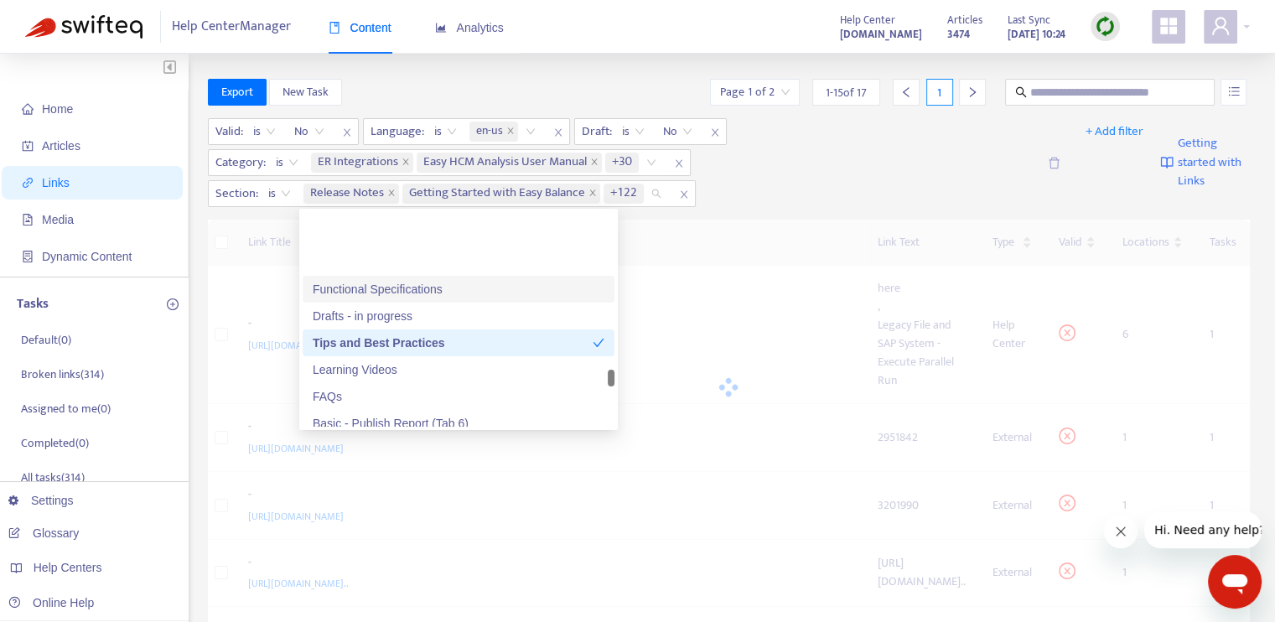
scroll to position [4525, 0]
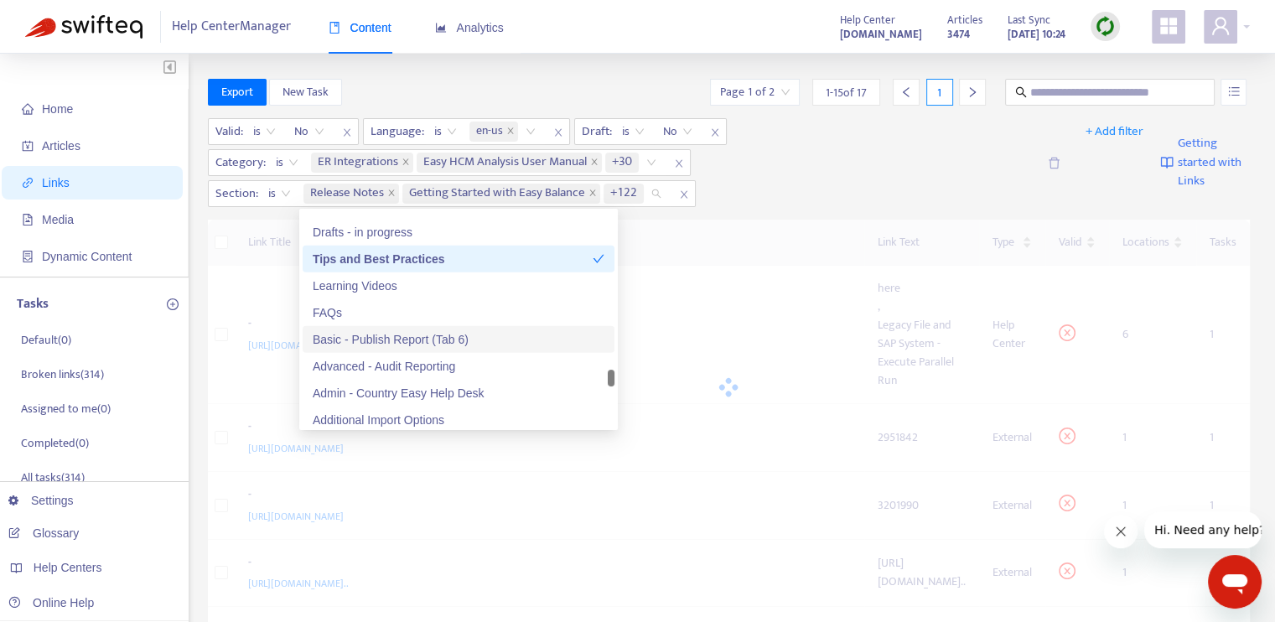
click at [476, 336] on div "Basic - Publish Report (Tab 6)" at bounding box center [459, 339] width 292 height 18
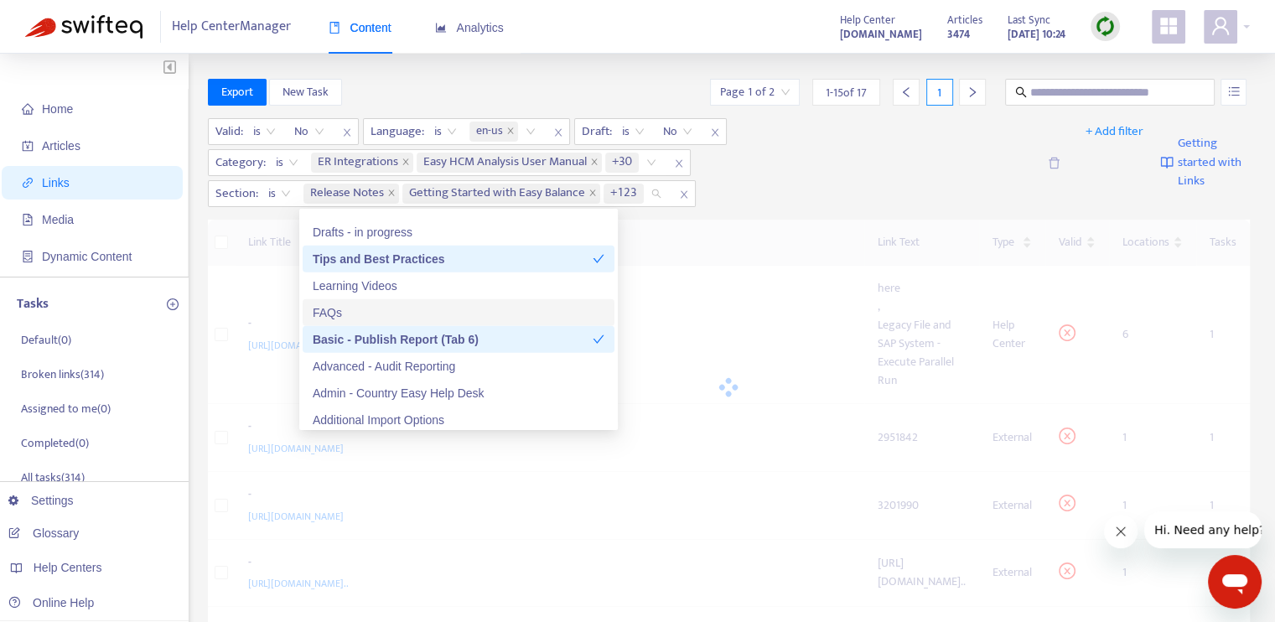
click at [439, 308] on div "FAQs" at bounding box center [459, 312] width 292 height 18
click at [468, 365] on div "Advanced - Audit Reporting" at bounding box center [459, 366] width 292 height 18
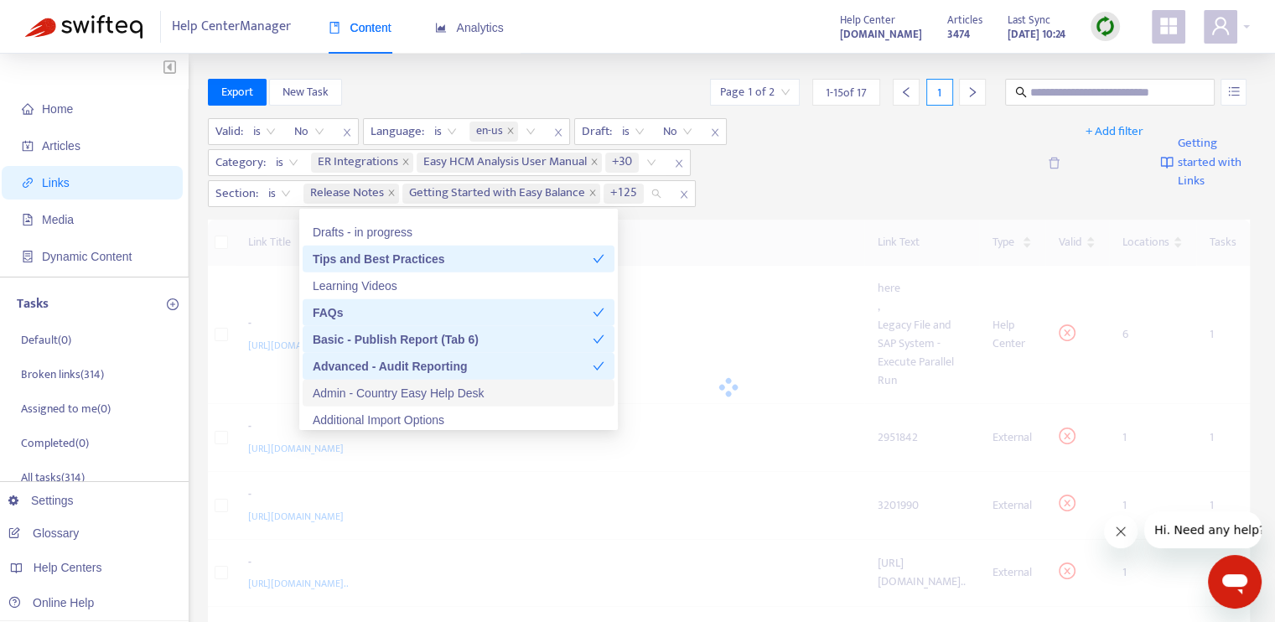
click at [483, 392] on div "Admin - Country Easy Help Desk" at bounding box center [459, 393] width 292 height 18
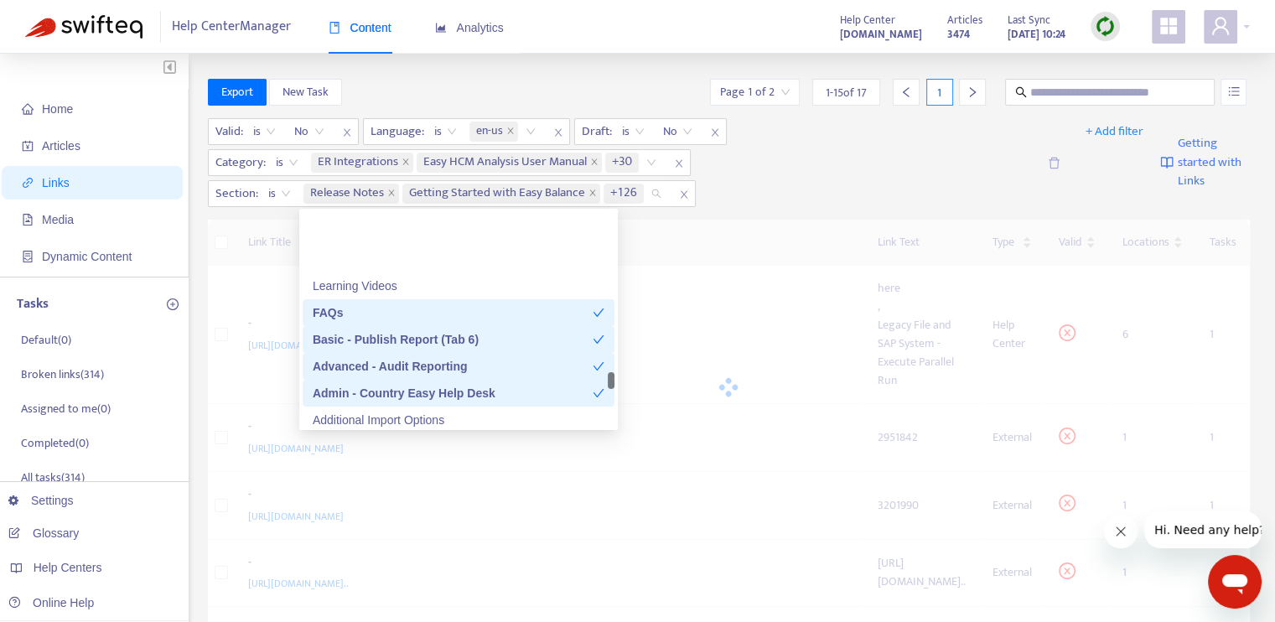
scroll to position [4609, 0]
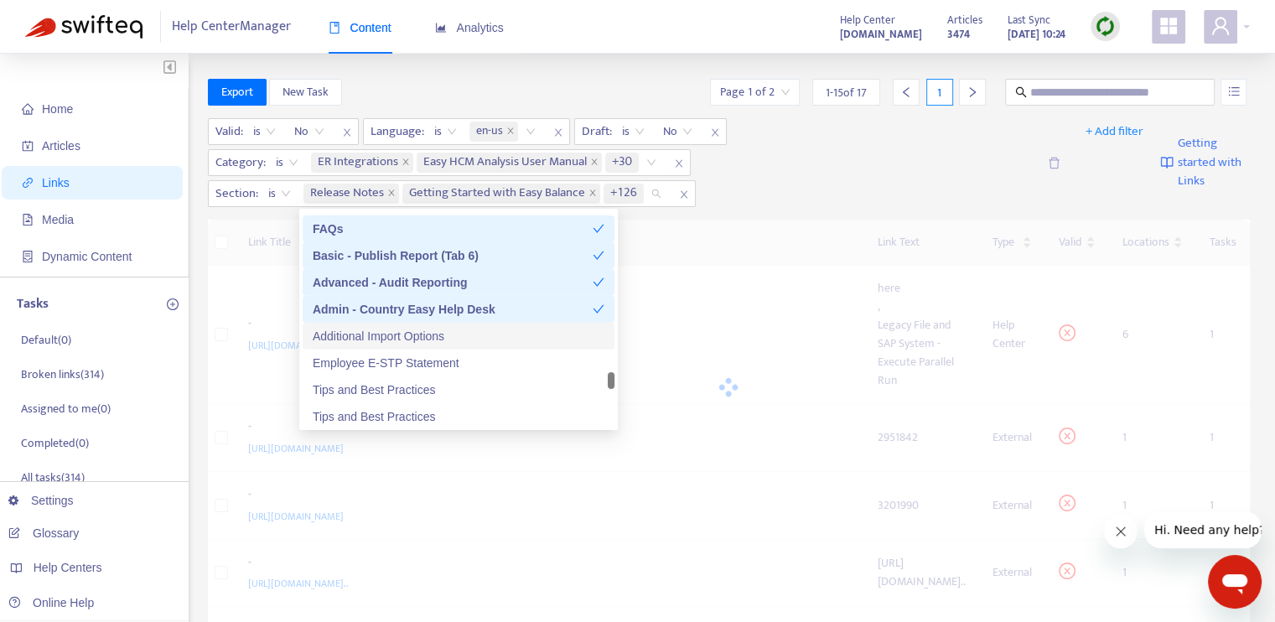
click at [445, 331] on div "Additional Import Options" at bounding box center [459, 336] width 292 height 18
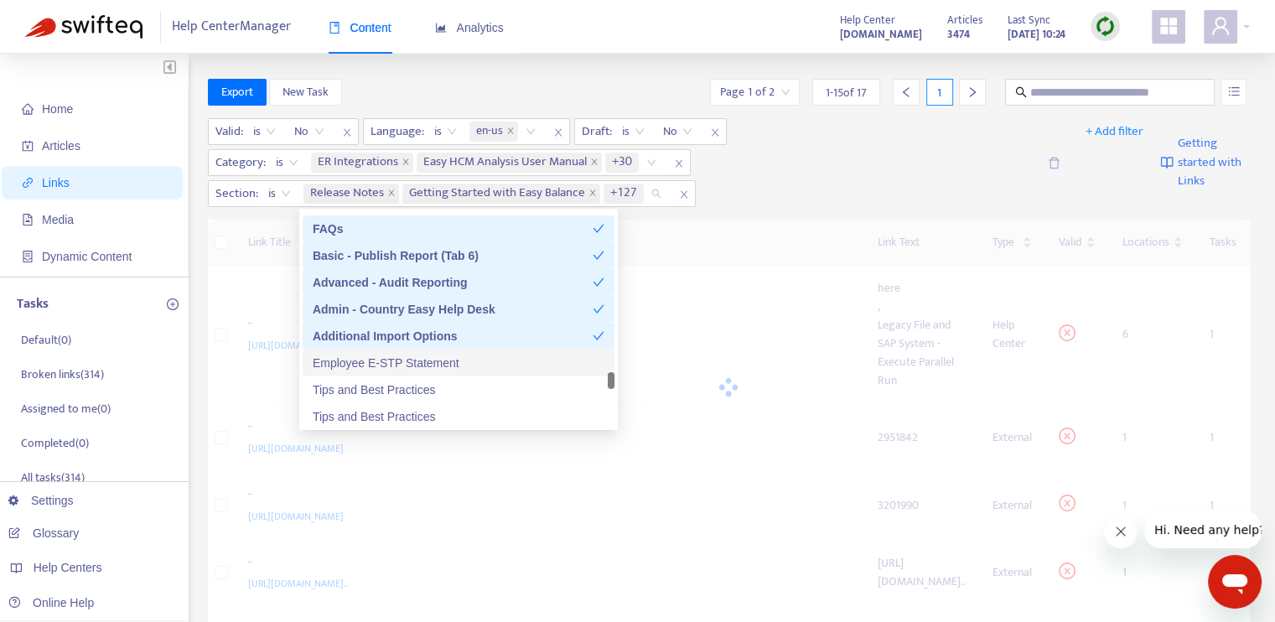
click at [452, 361] on div "Employee E-STP Statement" at bounding box center [459, 363] width 292 height 18
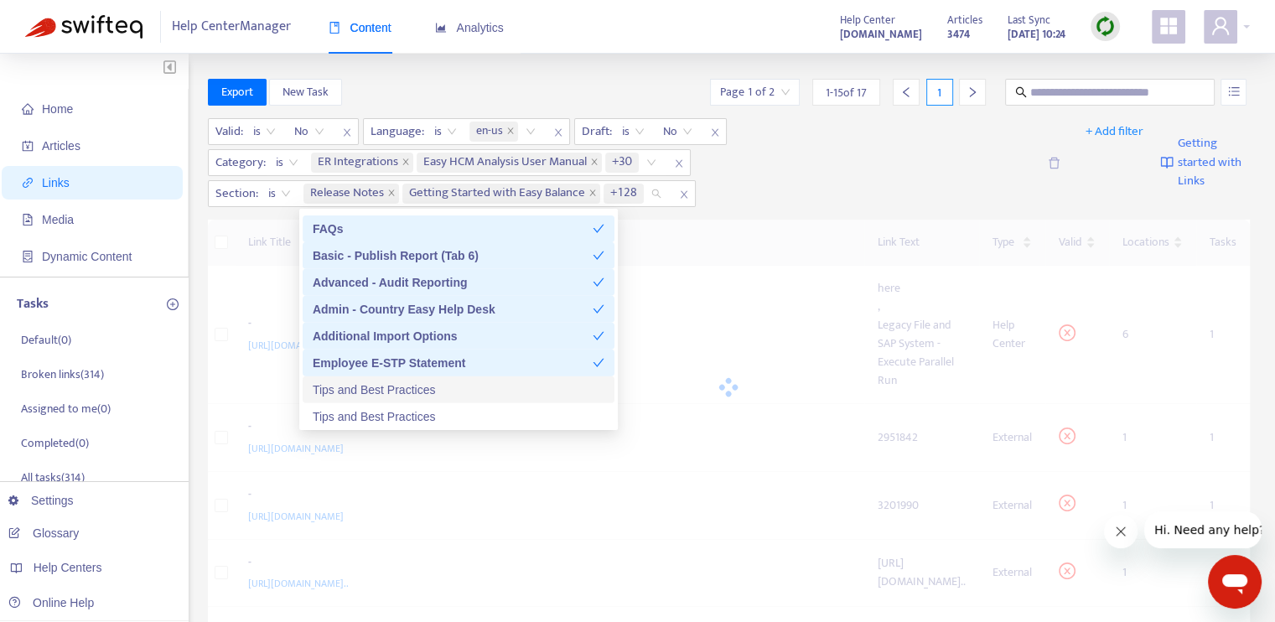
click at [467, 383] on div "Tips and Best Practices" at bounding box center [459, 389] width 292 height 18
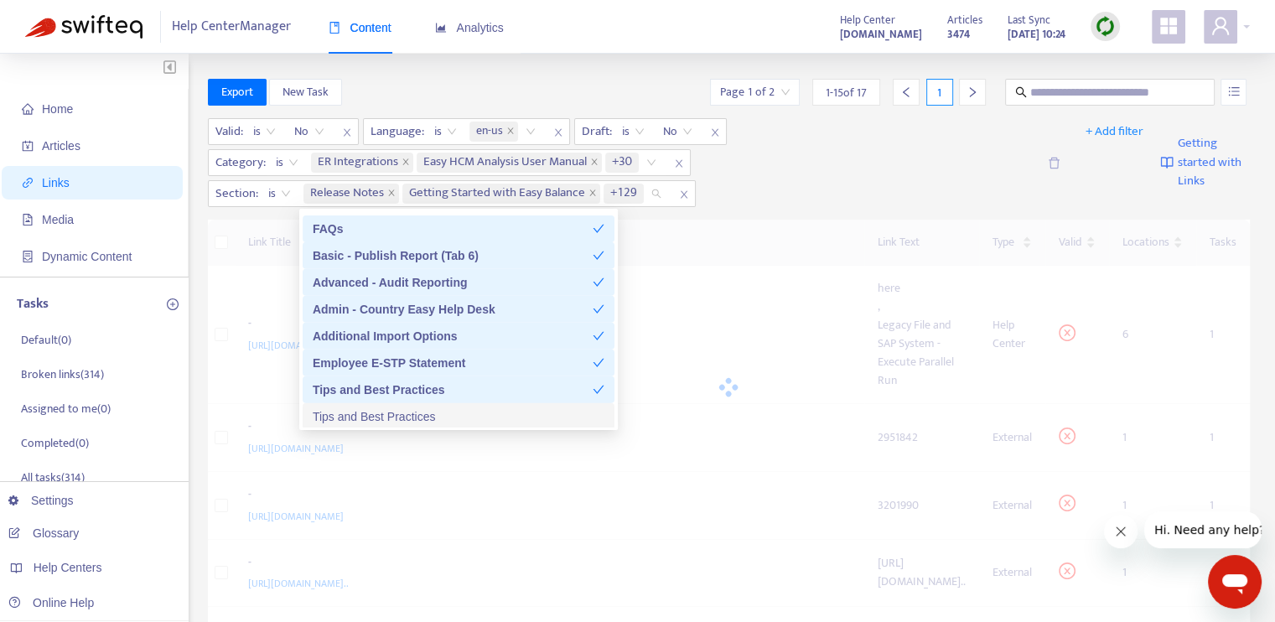
click at [471, 411] on div "Tips and Best Practices" at bounding box center [459, 416] width 292 height 18
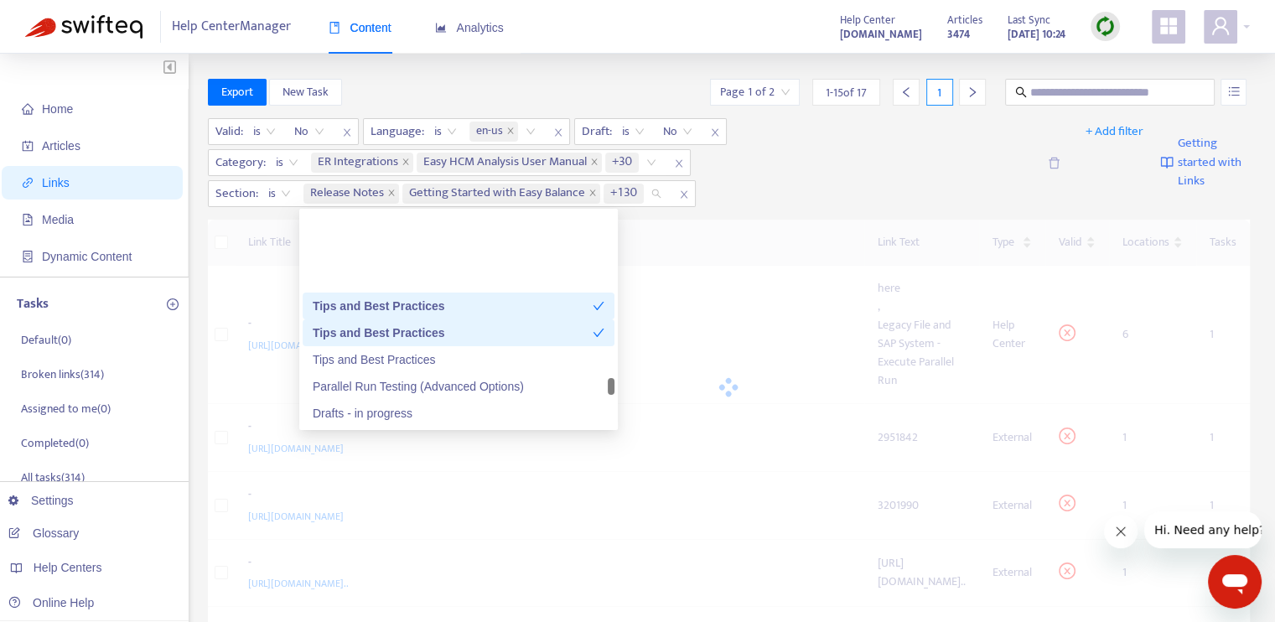
scroll to position [4776, 0]
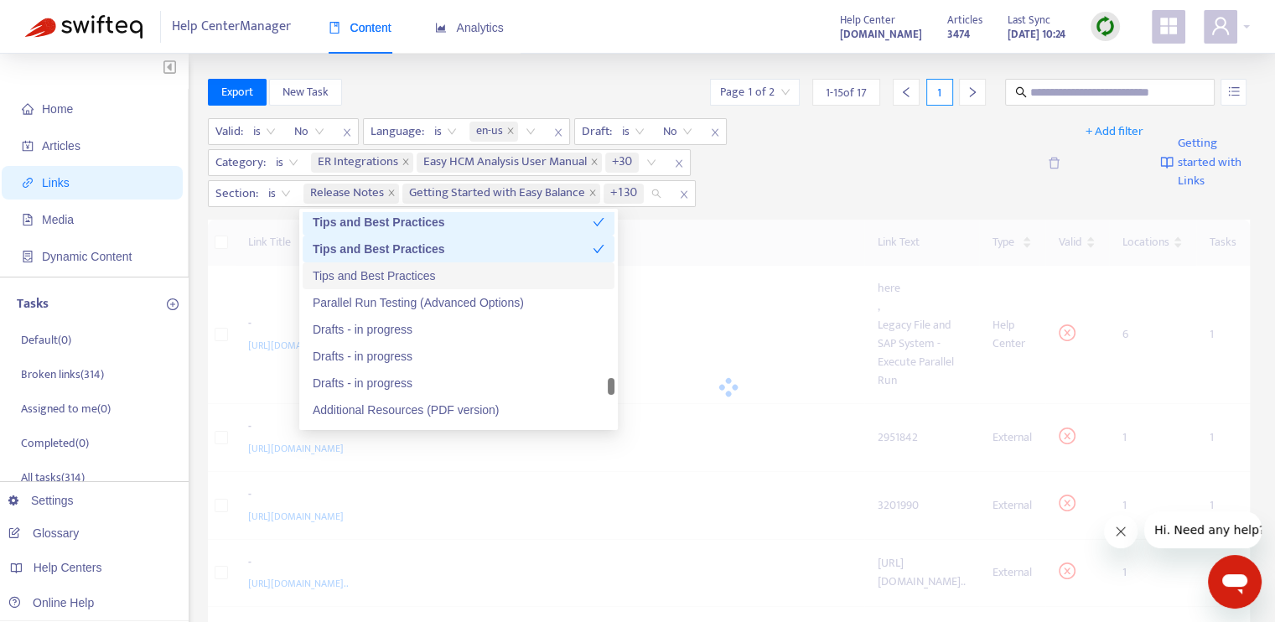
click at [450, 273] on div "Tips and Best Practices" at bounding box center [459, 275] width 292 height 18
click at [463, 297] on div "Parallel Run Testing (Advanced Options)" at bounding box center [459, 302] width 292 height 18
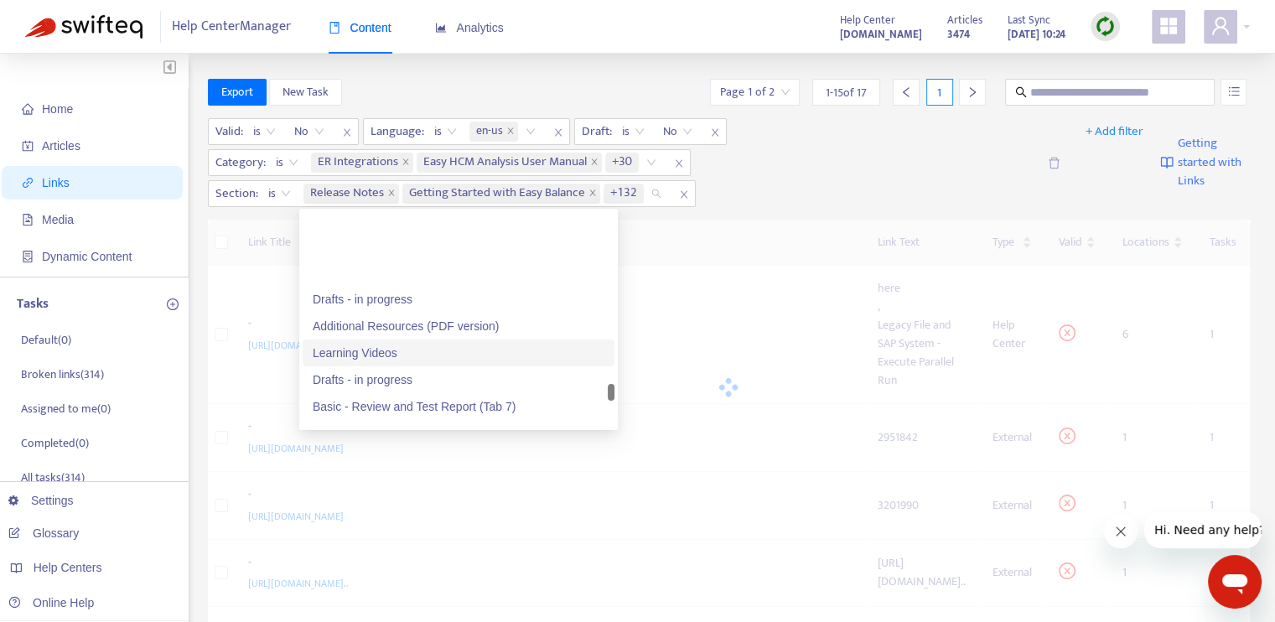
scroll to position [4944, 0]
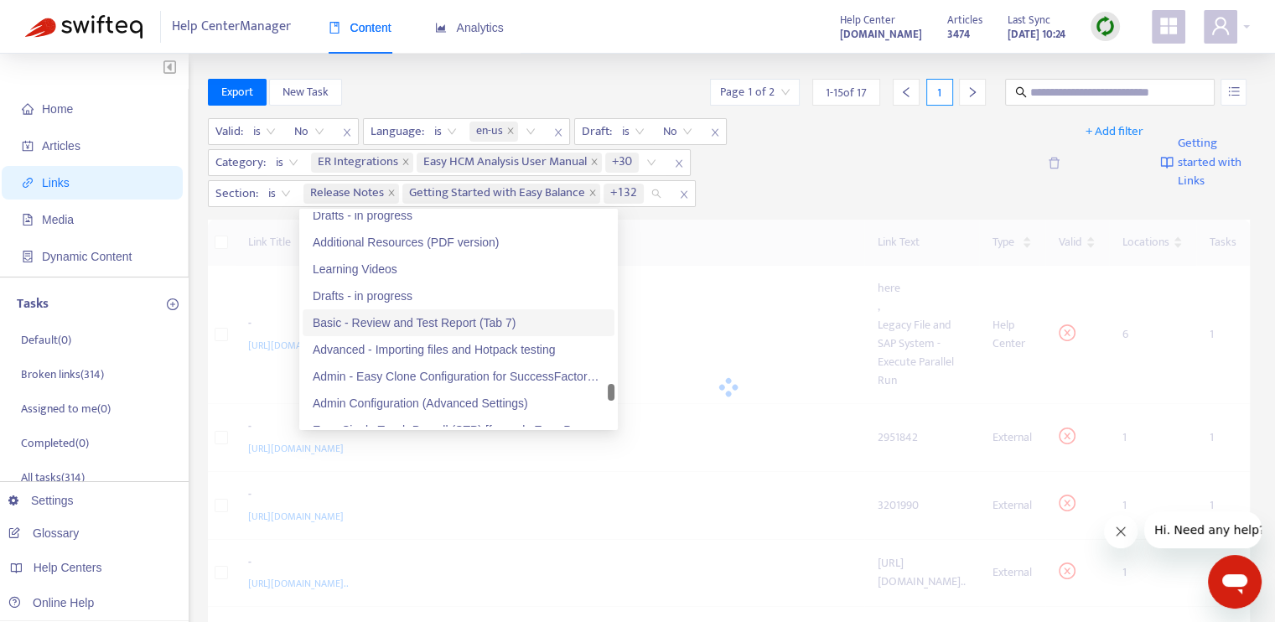
click at [417, 323] on div "Basic - Review and Test Report (Tab 7)" at bounding box center [459, 322] width 292 height 18
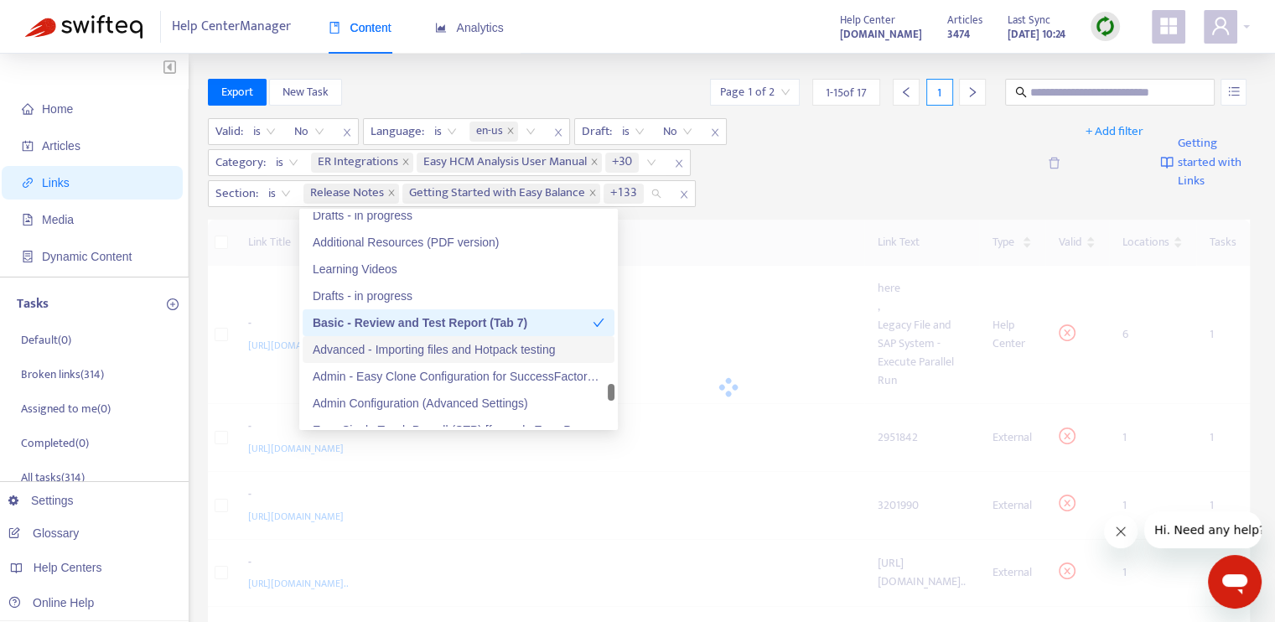
click at [429, 347] on div "Advanced - Importing files and Hotpack testing" at bounding box center [459, 349] width 292 height 18
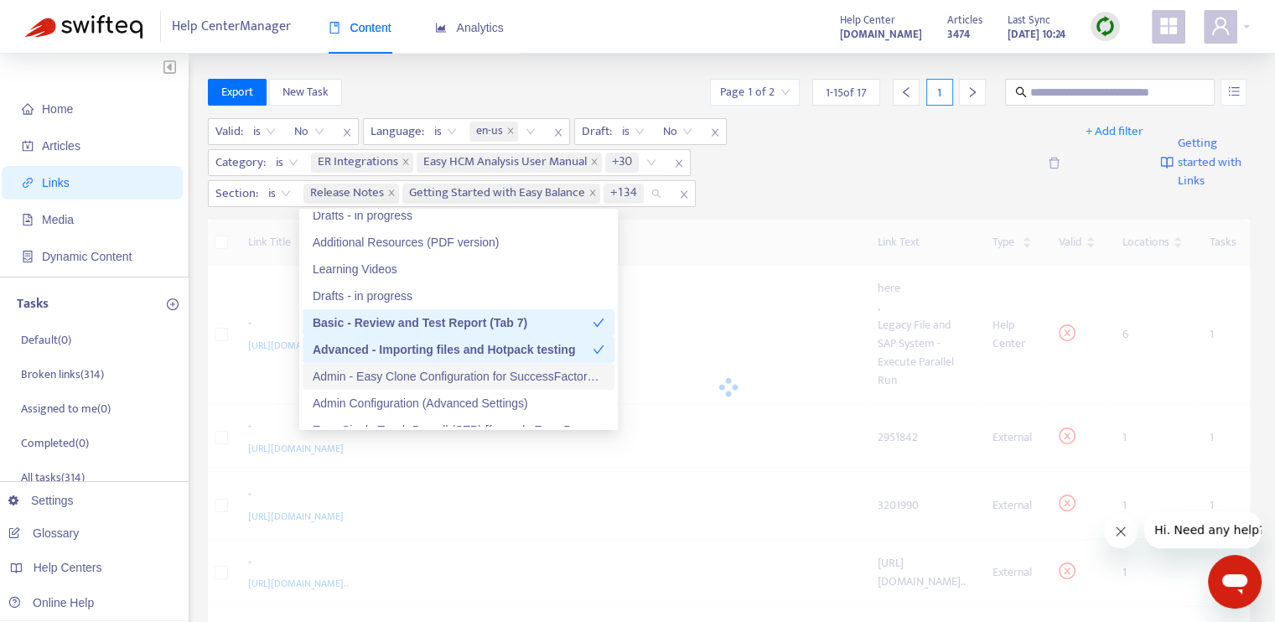
click at [442, 373] on div "Admin - Easy Clone Configuration for SuccessFactors - Employee Central Data" at bounding box center [459, 376] width 292 height 18
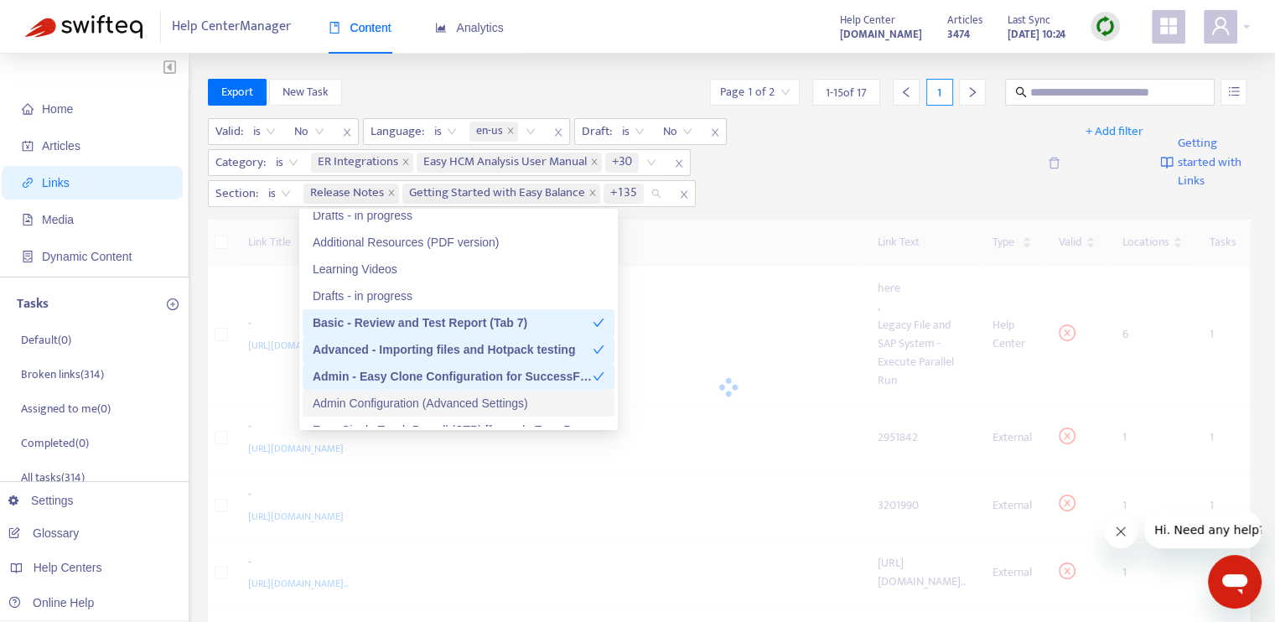
click at [452, 399] on div "Admin Configuration (Advanced Settings)" at bounding box center [459, 403] width 292 height 18
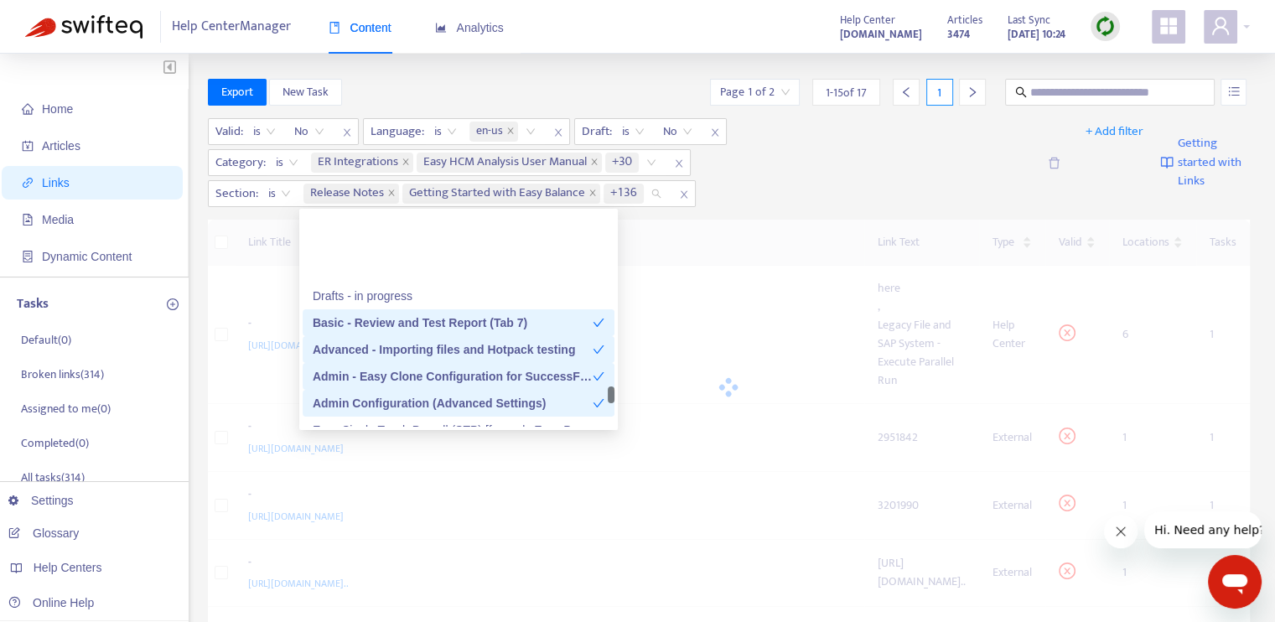
scroll to position [5028, 0]
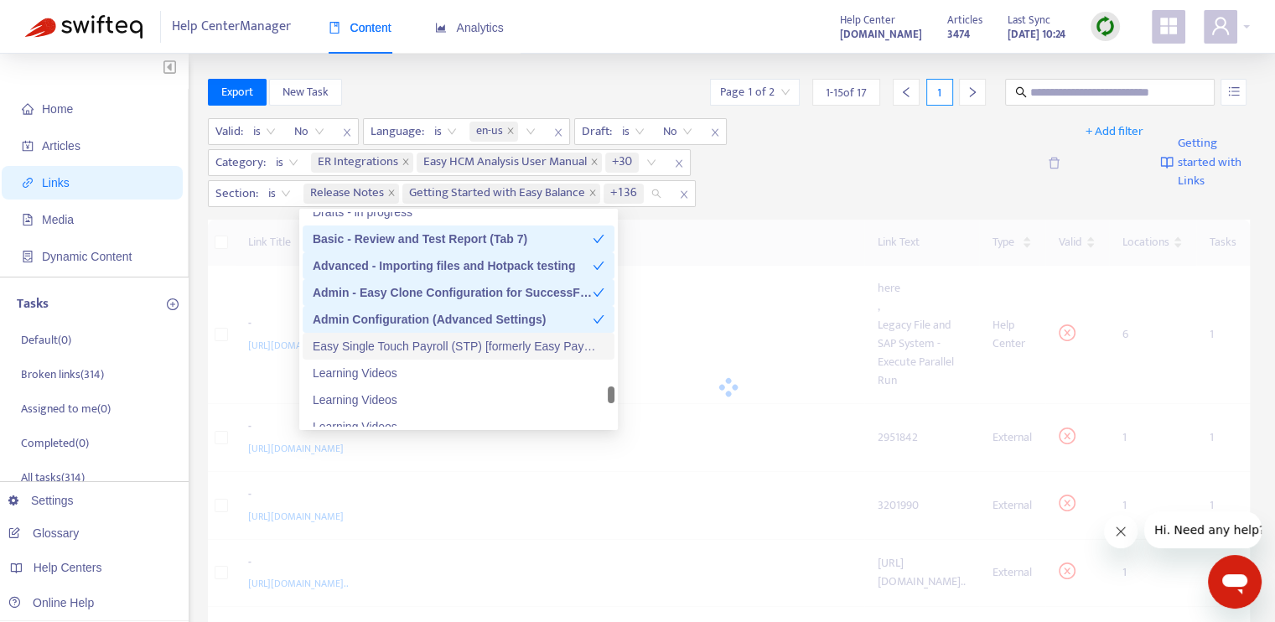
click at [488, 344] on div "Easy Single Touch Payroll (STP) [formerly Easy Payment Summaries (EPS)] - Overv…" at bounding box center [459, 346] width 292 height 18
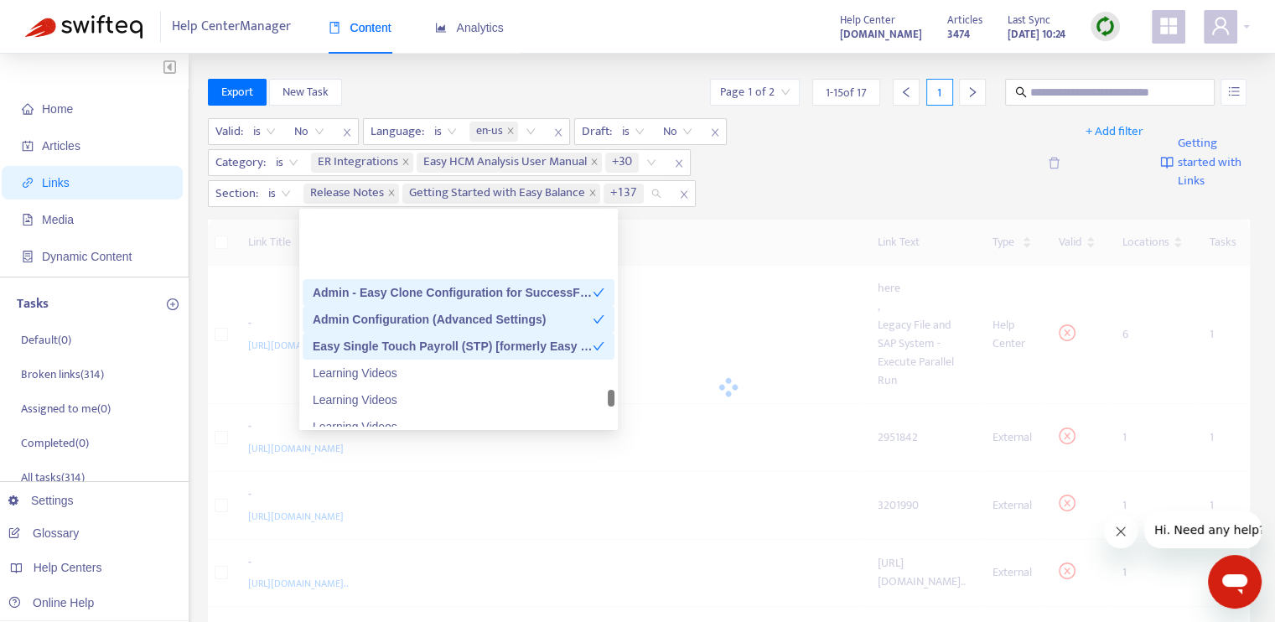
scroll to position [5111, 0]
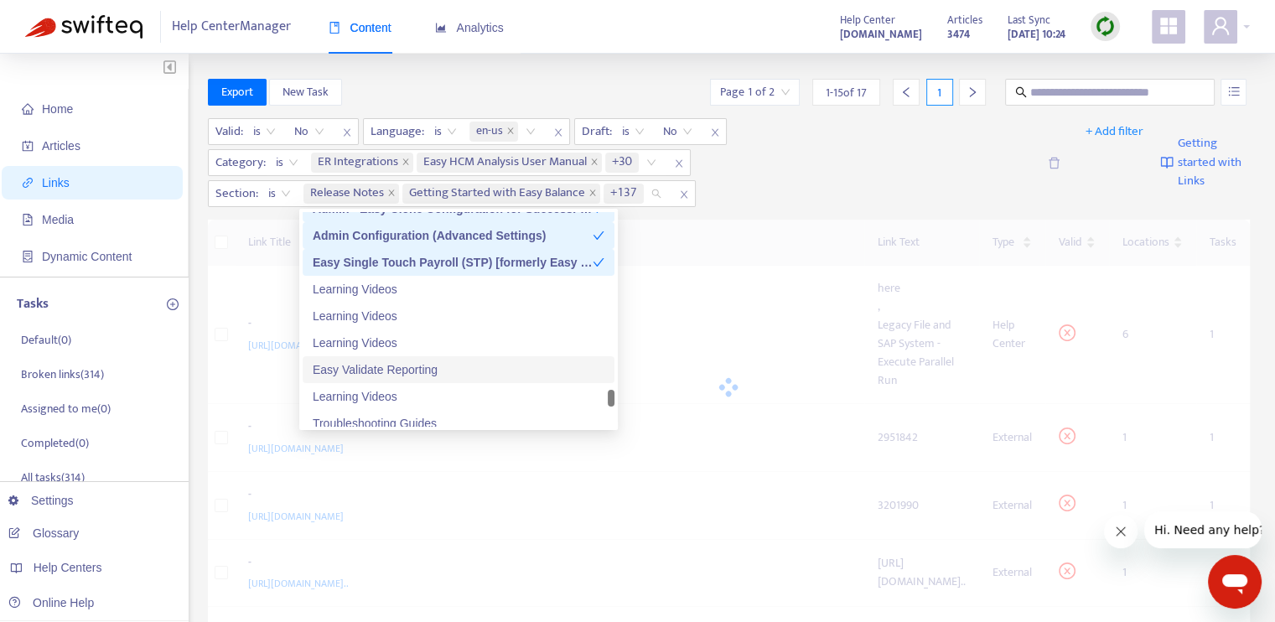
click at [438, 368] on div "Easy Validate Reporting" at bounding box center [459, 369] width 292 height 18
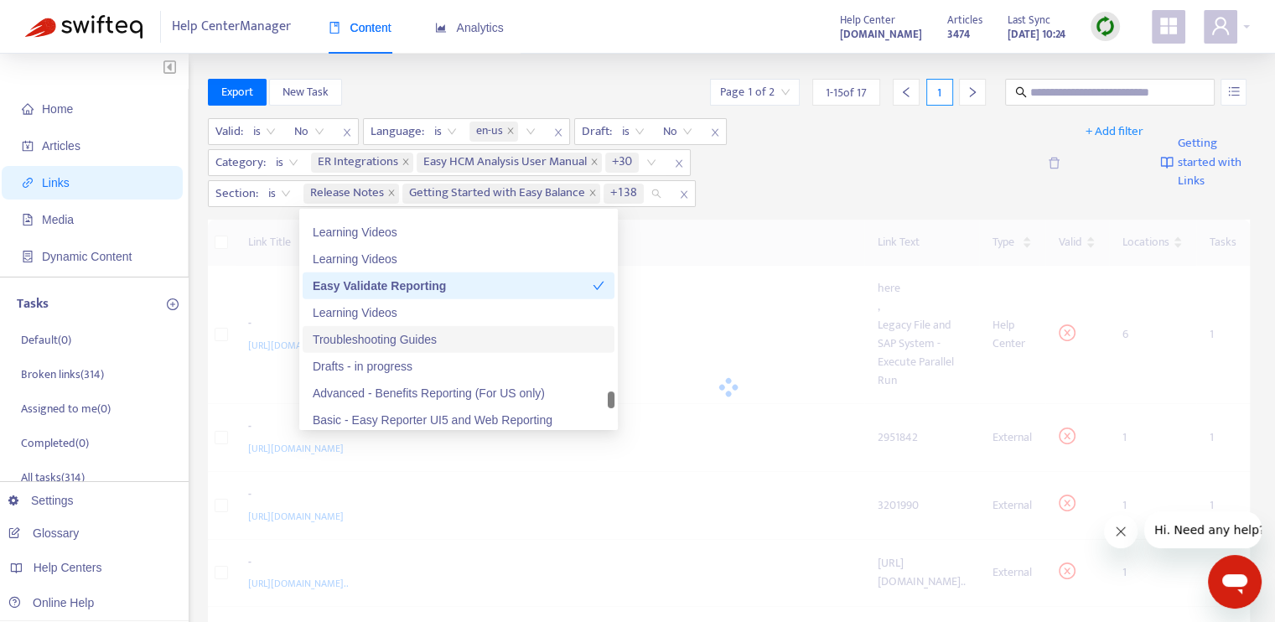
click at [463, 343] on div "Troubleshooting Guides" at bounding box center [459, 339] width 292 height 18
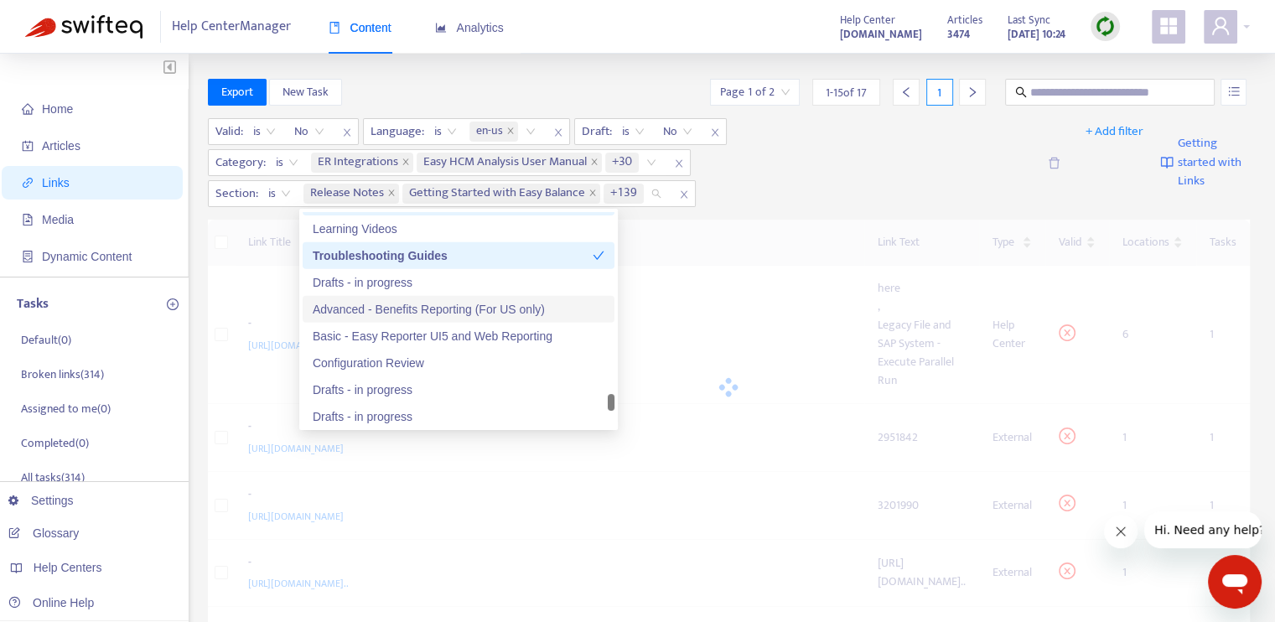
click at [473, 311] on div "Advanced - Benefits Reporting (For US only)" at bounding box center [459, 309] width 292 height 18
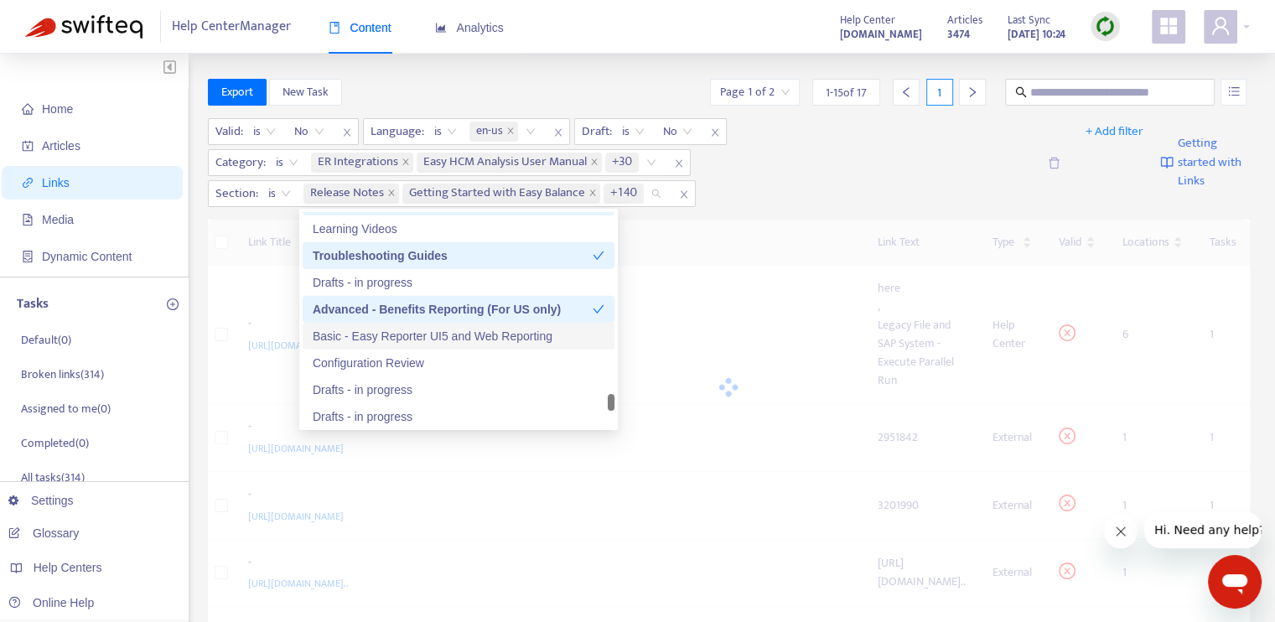
click at [473, 338] on div "Basic - Easy Reporter UI5 and Web Reporting" at bounding box center [459, 336] width 292 height 18
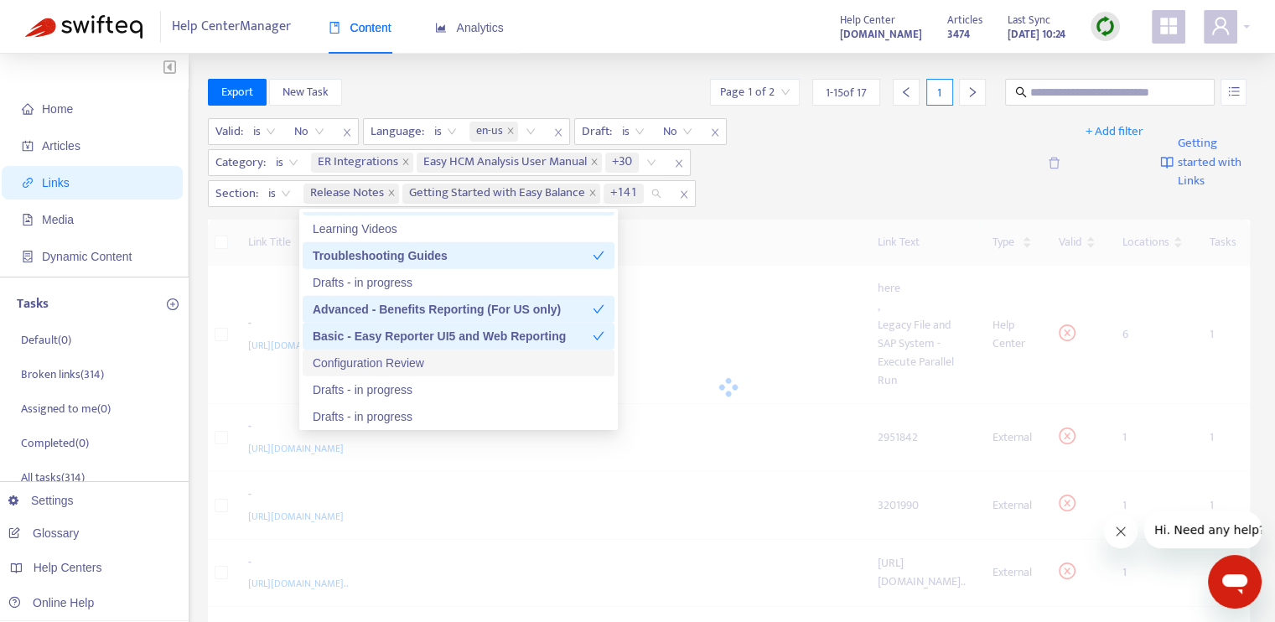
click at [473, 360] on div "Configuration Review" at bounding box center [459, 363] width 292 height 18
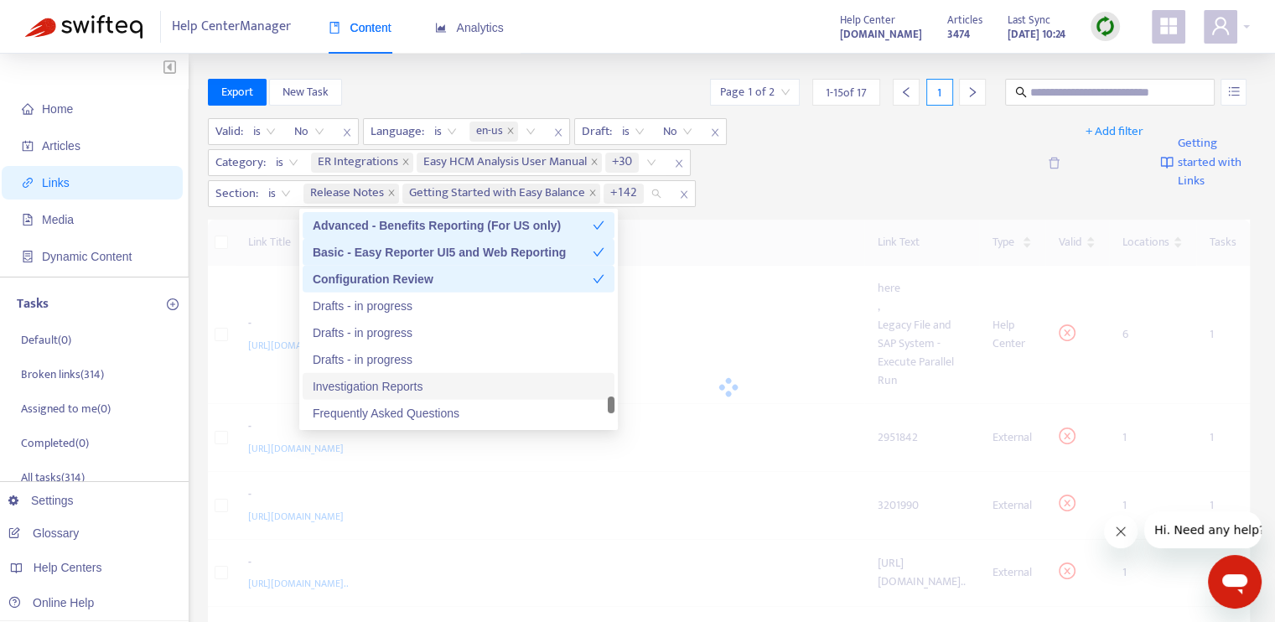
click at [476, 382] on div "Investigation Reports" at bounding box center [459, 386] width 292 height 18
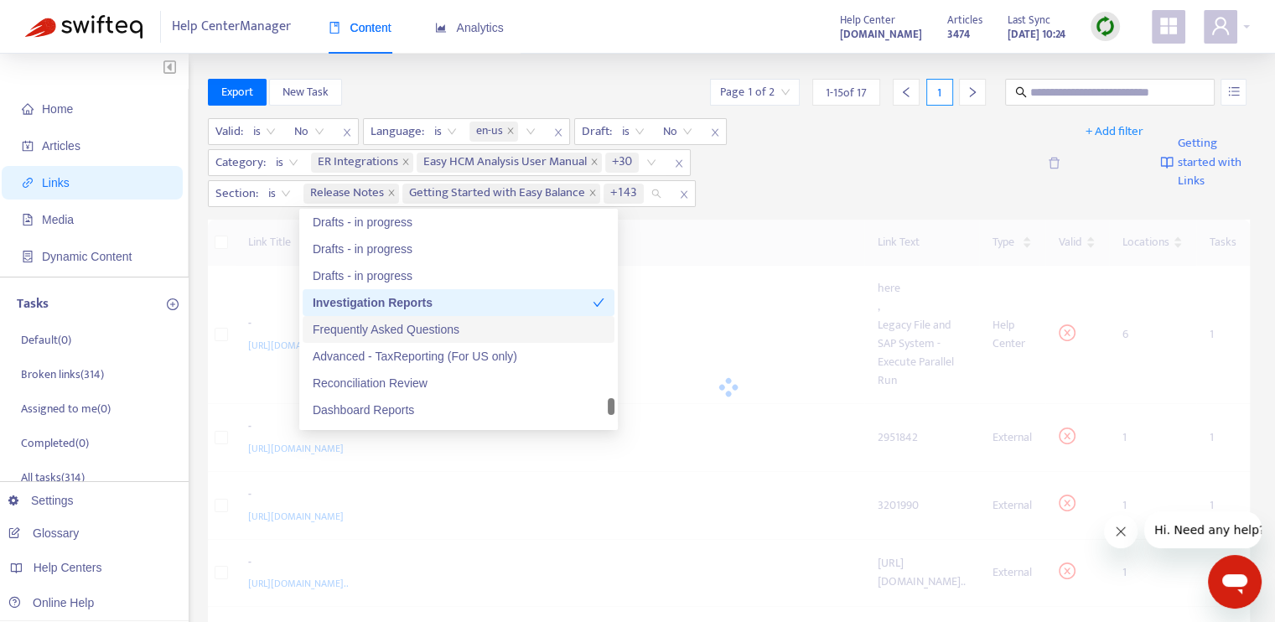
click at [483, 329] on div "Frequently Asked Questions" at bounding box center [459, 329] width 292 height 18
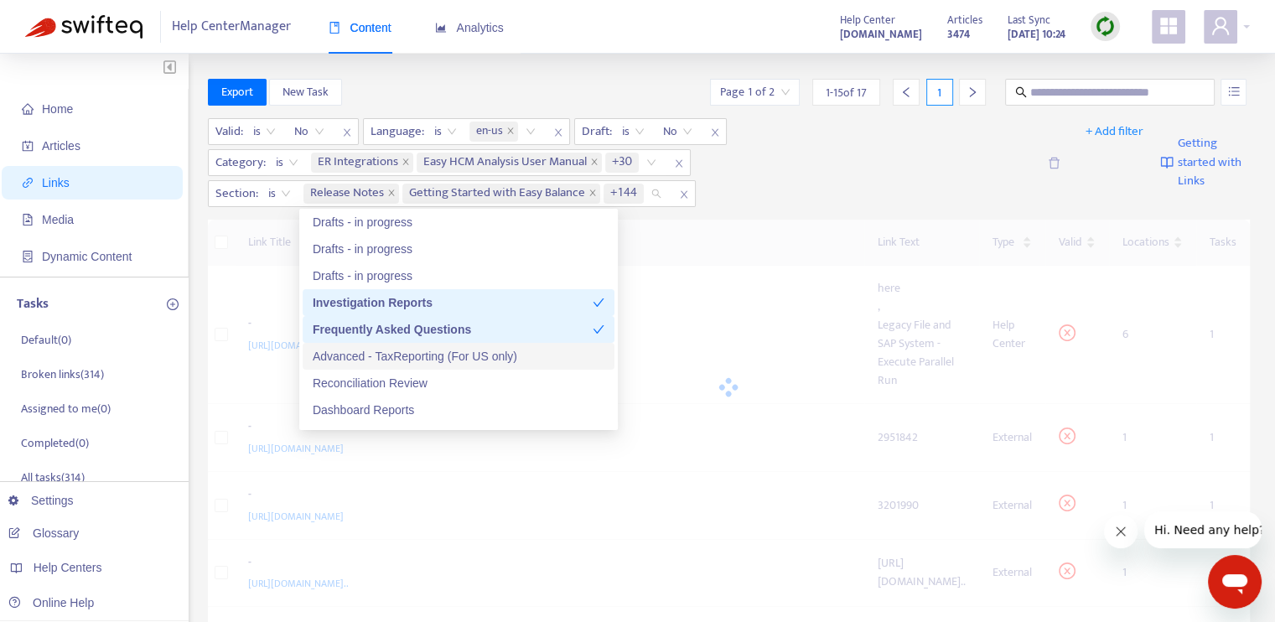
click at [482, 353] on div "Advanced - TaxReporting (For US only)" at bounding box center [459, 356] width 292 height 18
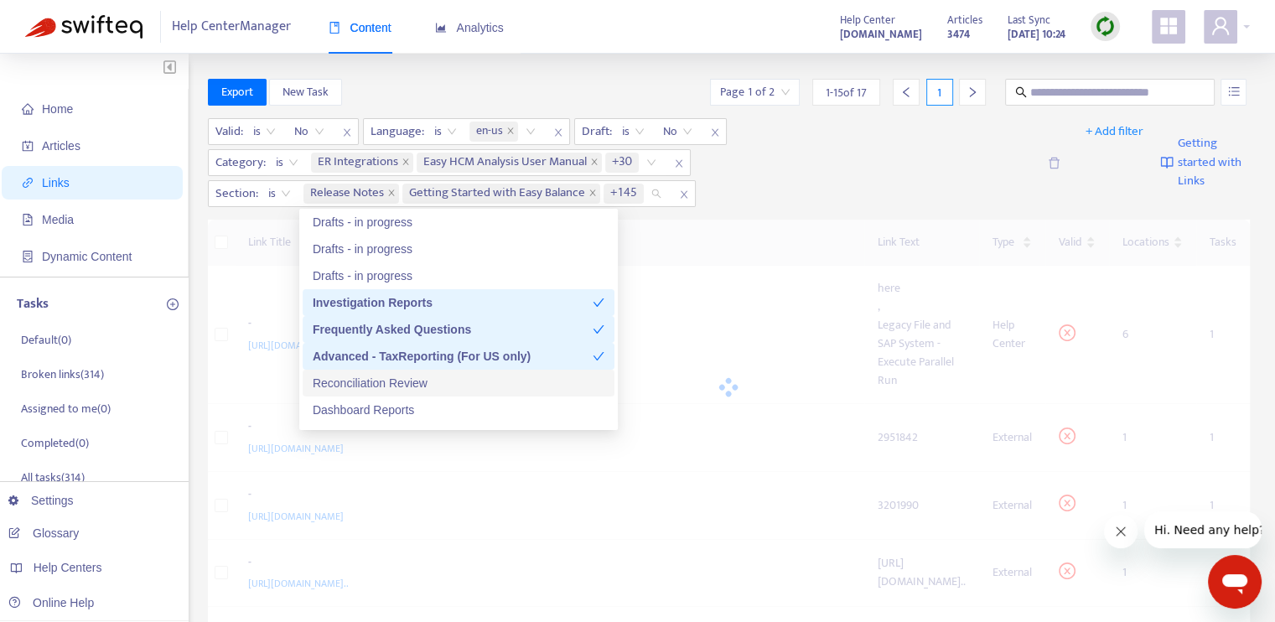
click at [473, 384] on div "Reconciliation Review" at bounding box center [459, 383] width 292 height 18
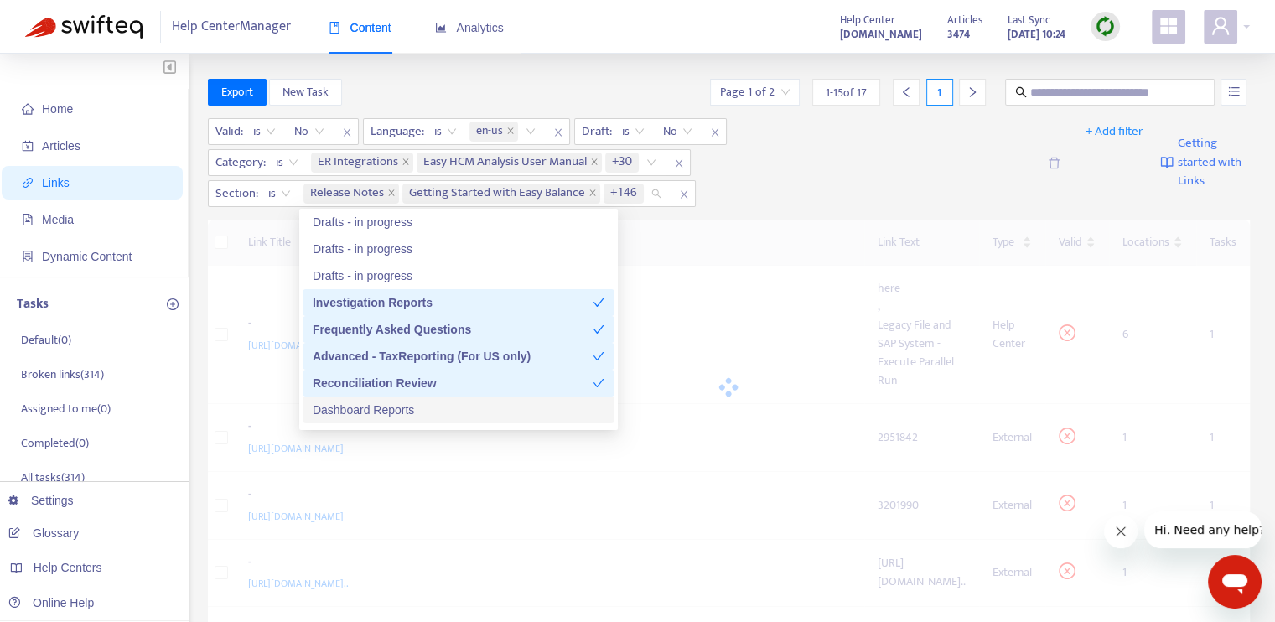
click at [472, 414] on div "Dashboard Reports" at bounding box center [459, 410] width 292 height 18
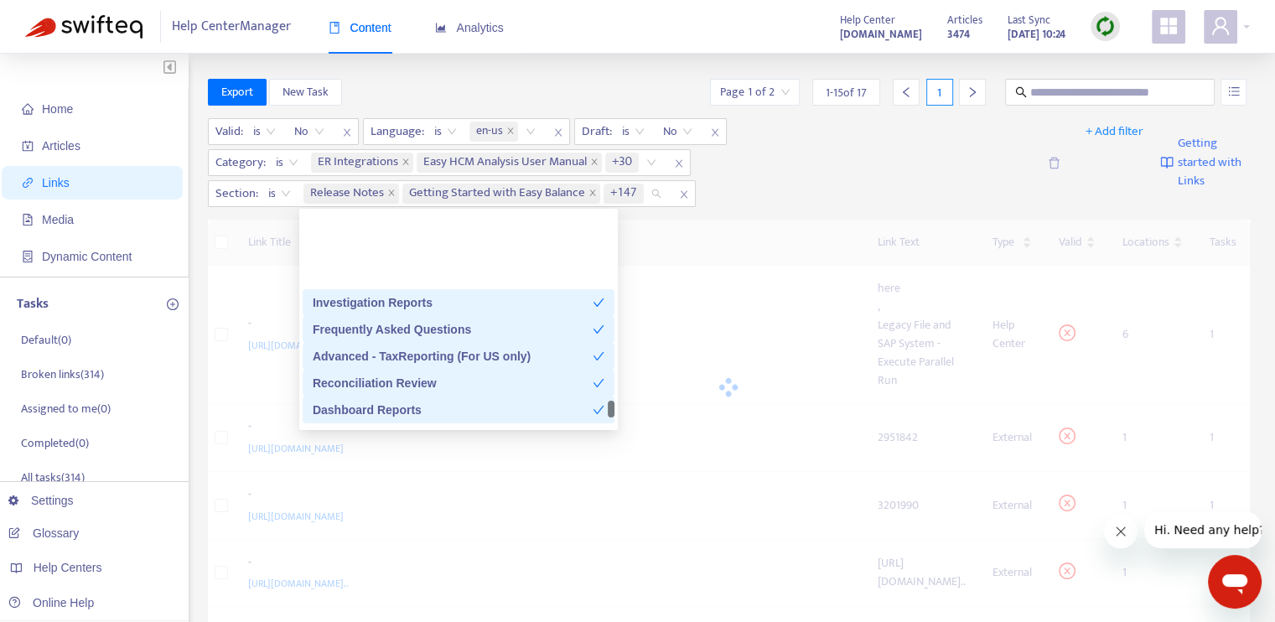
scroll to position [5530, 0]
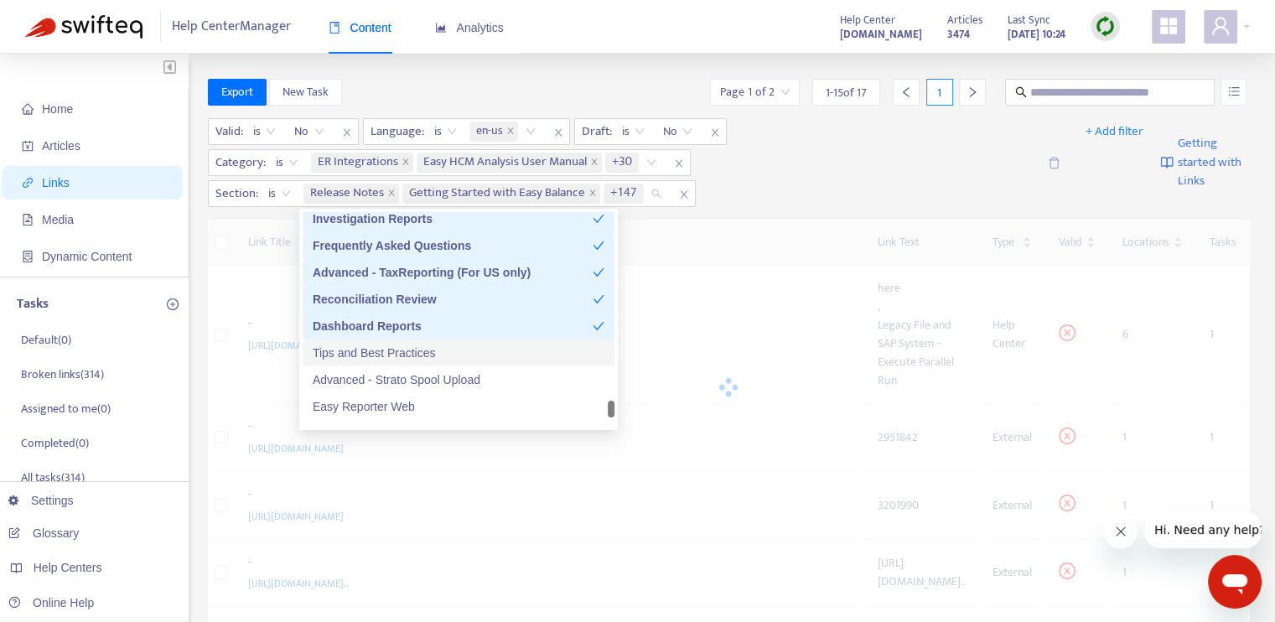
click at [460, 358] on div "Tips and Best Practices" at bounding box center [459, 353] width 292 height 18
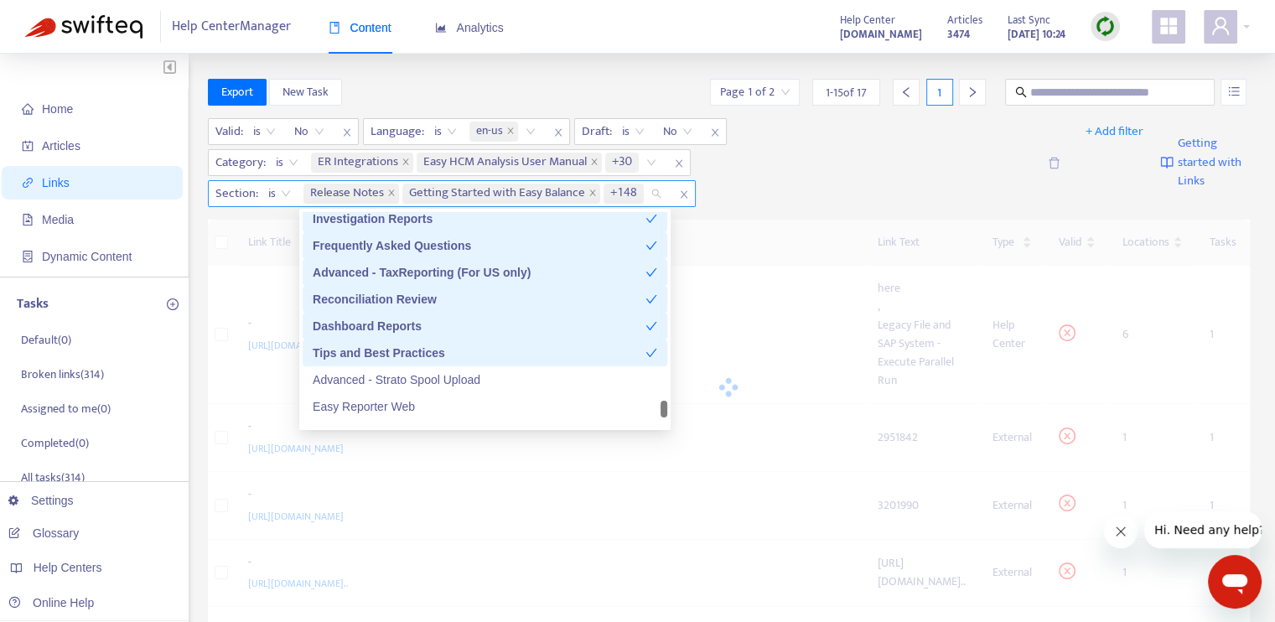
click at [647, 194] on input "search" at bounding box center [648, 194] width 3 height 20
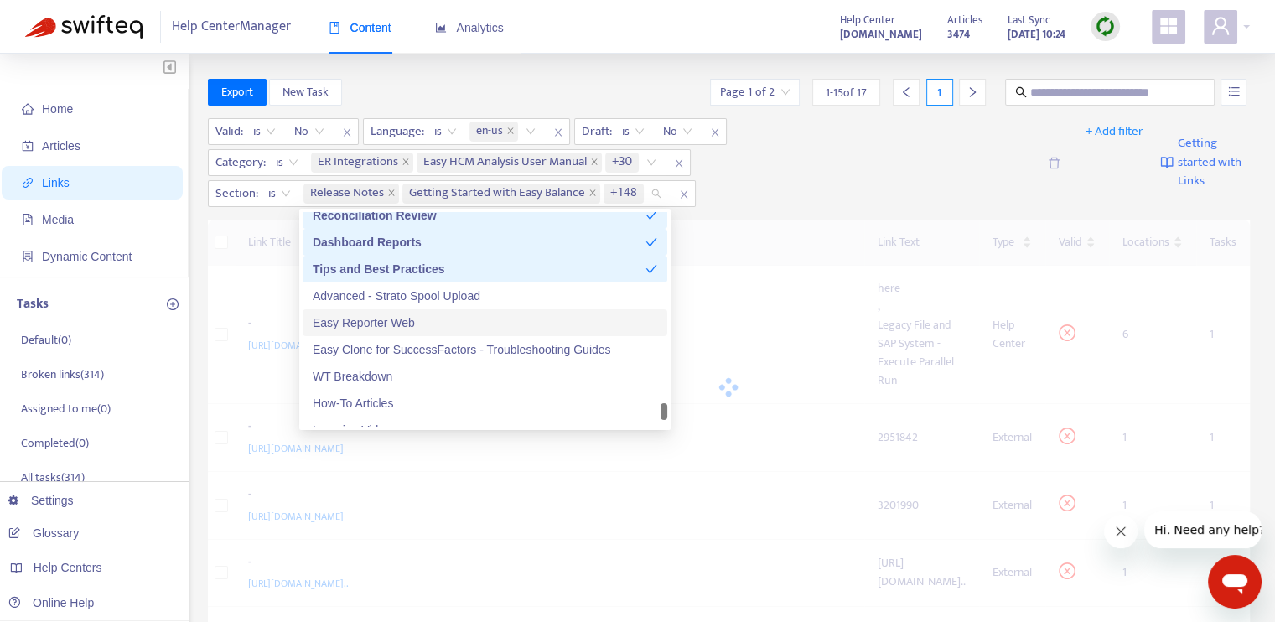
click at [439, 328] on div "Easy Reporter Web" at bounding box center [485, 322] width 344 height 18
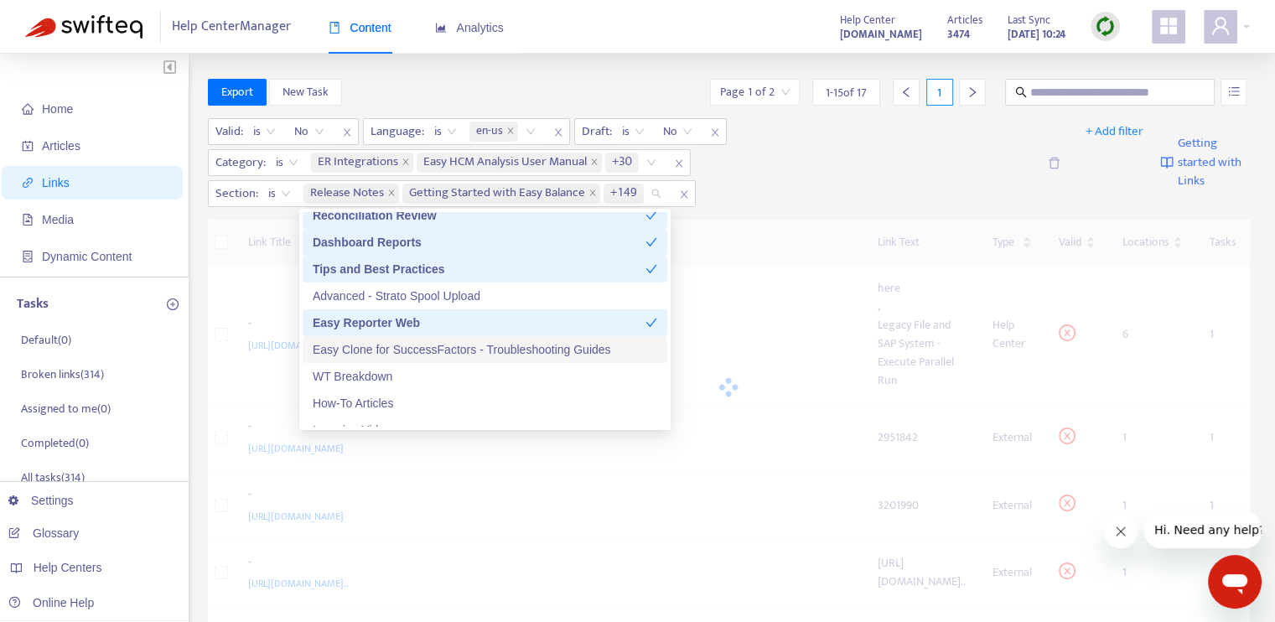
click at [441, 348] on div "Easy Clone for SuccessFactors - Troubleshooting Guides" at bounding box center [485, 349] width 344 height 18
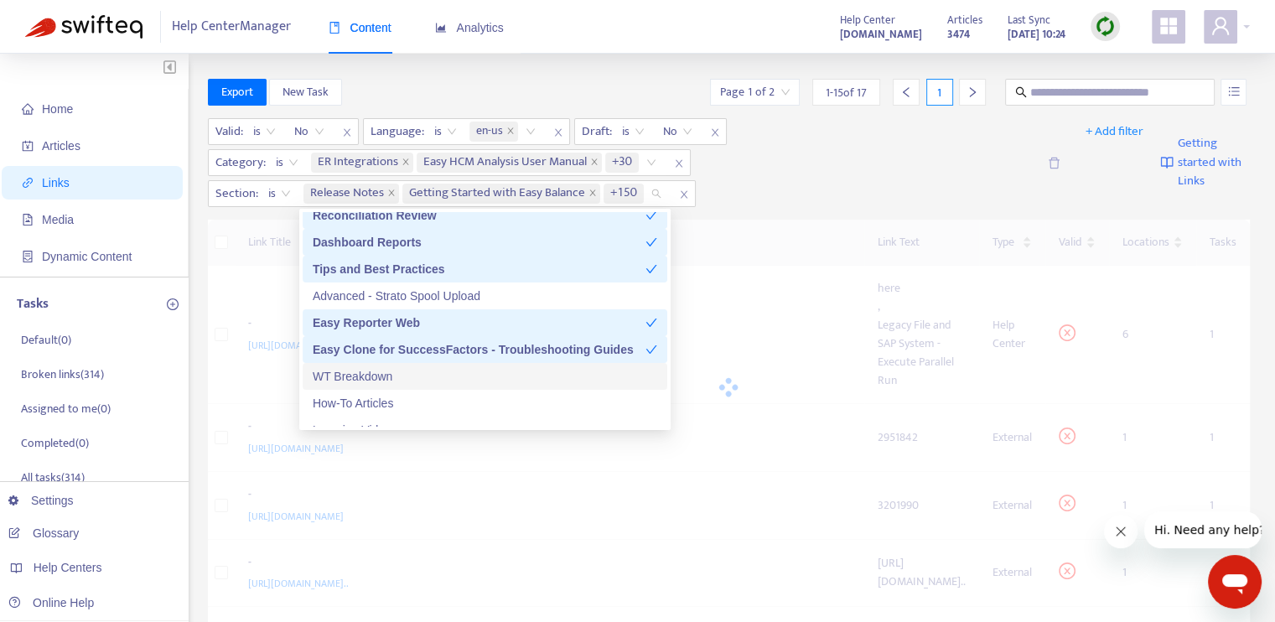
click at [449, 377] on div "WT Breakdown" at bounding box center [485, 376] width 344 height 18
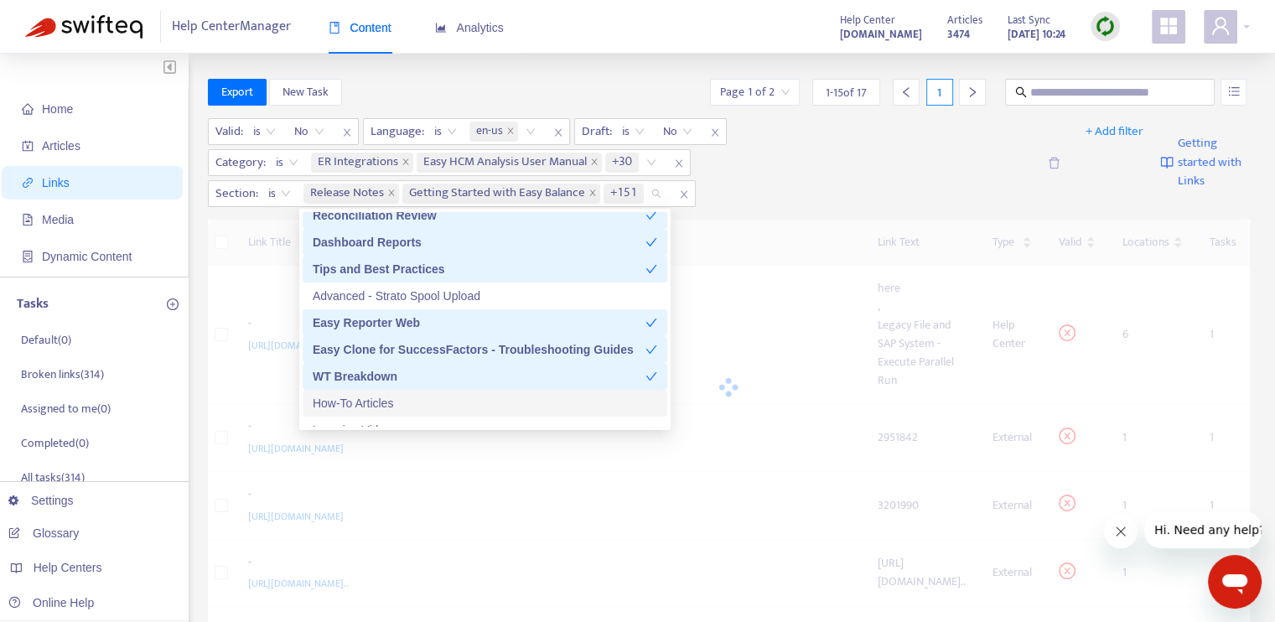
click at [447, 400] on div "How-To Articles" at bounding box center [485, 403] width 344 height 18
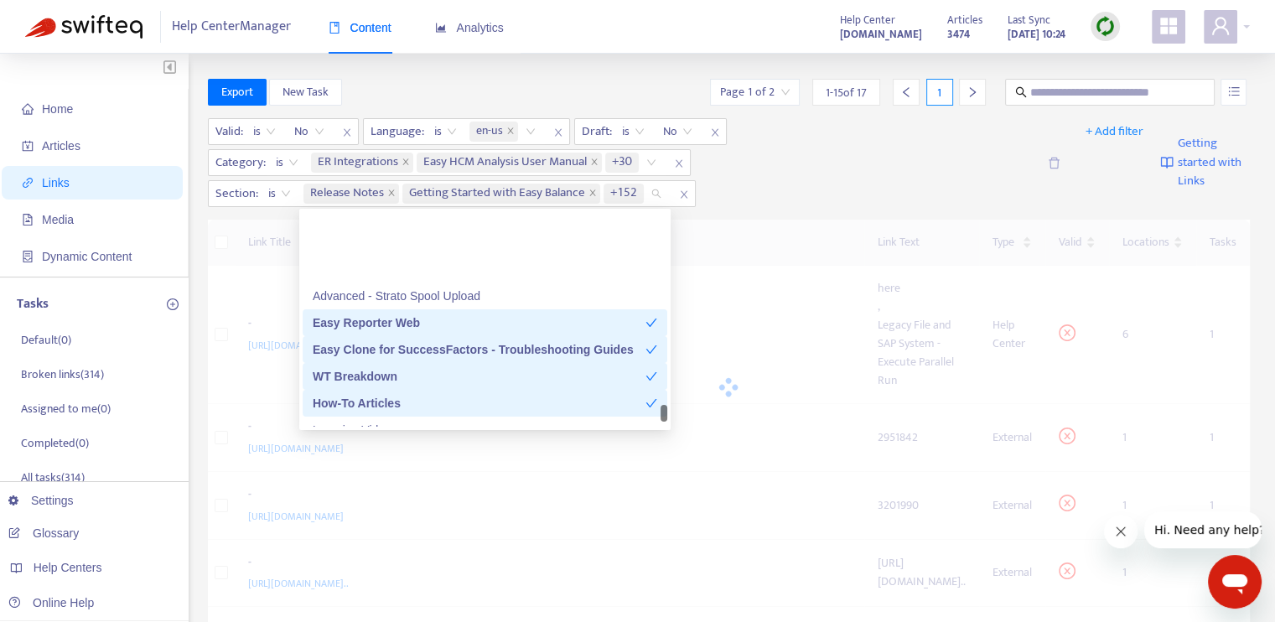
scroll to position [5698, 0]
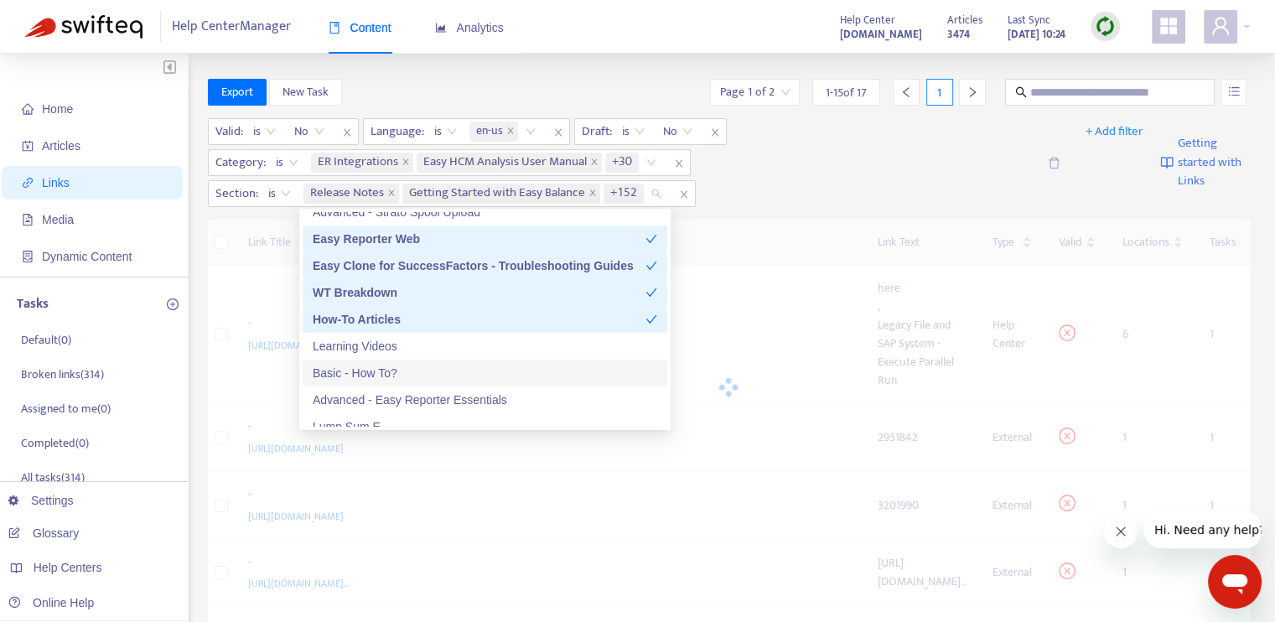
click at [446, 377] on div "Basic - How To?" at bounding box center [485, 373] width 344 height 18
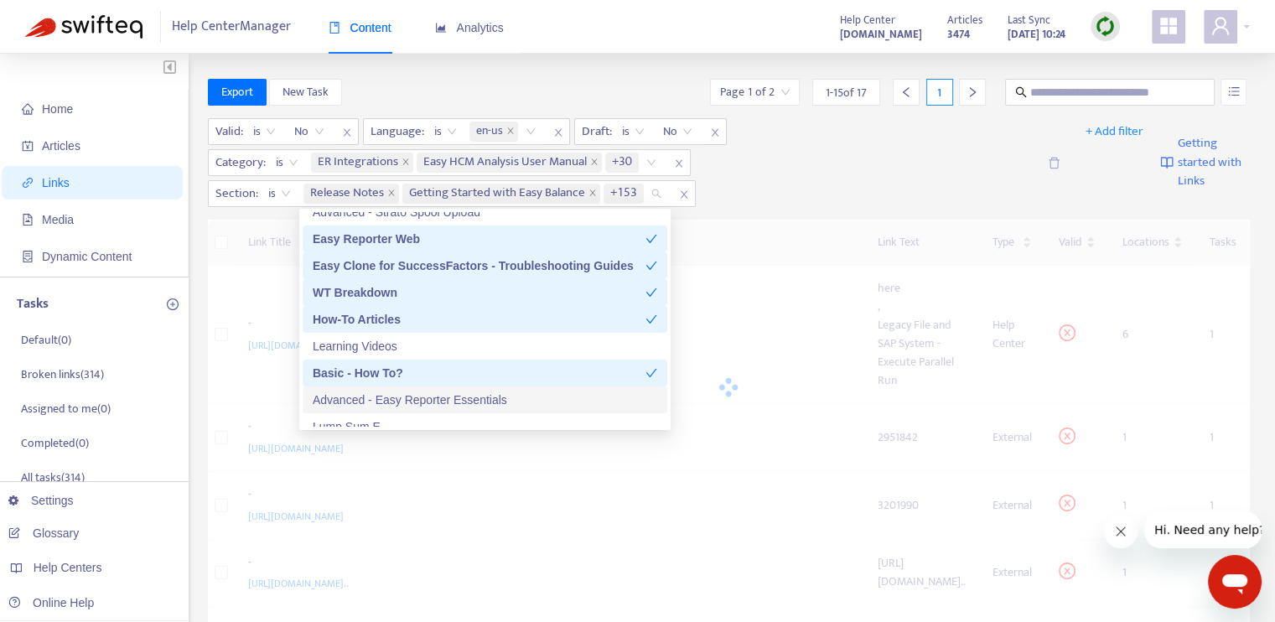
click at [457, 403] on div "Advanced - Easy Reporter Essentials" at bounding box center [485, 399] width 344 height 18
click at [489, 402] on div "Advanced - Easy Reporter Essentials" at bounding box center [479, 399] width 333 height 18
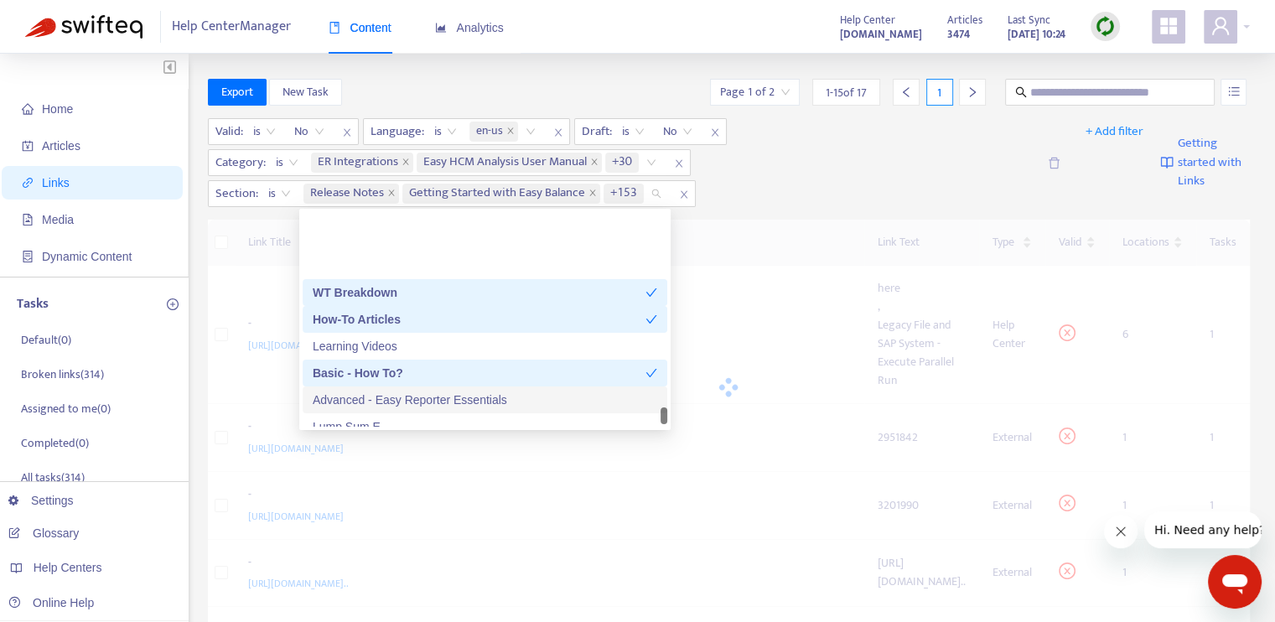
scroll to position [5782, 0]
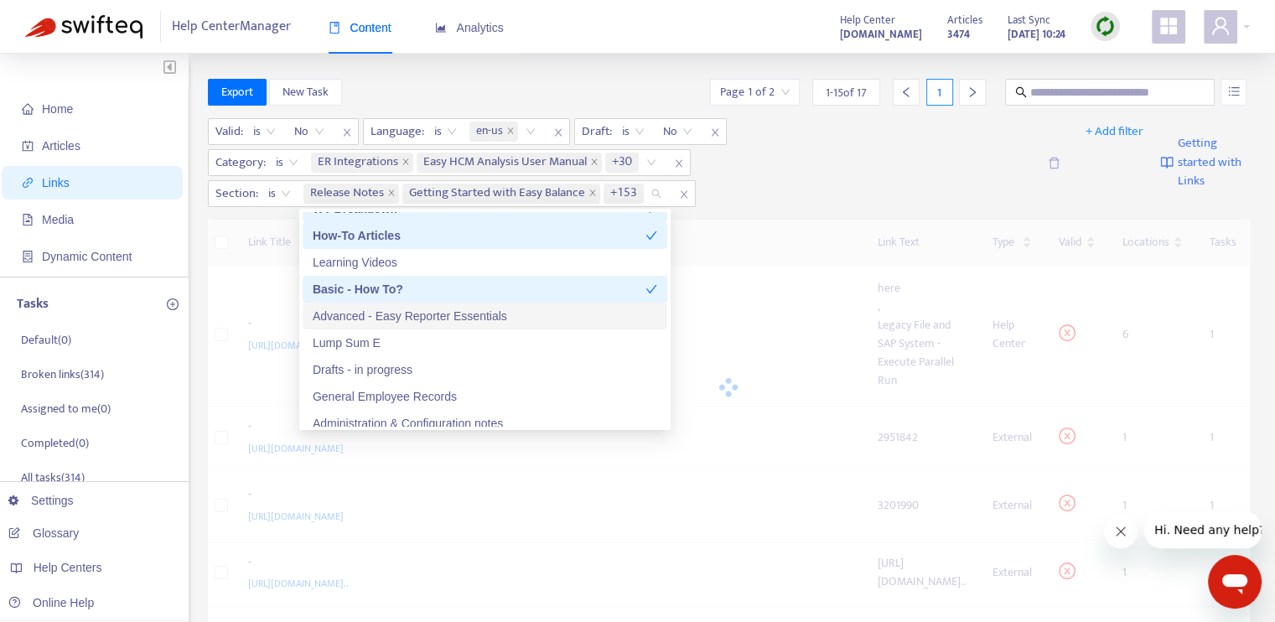
click at [493, 321] on div "Advanced - Easy Reporter Essentials" at bounding box center [485, 316] width 344 height 18
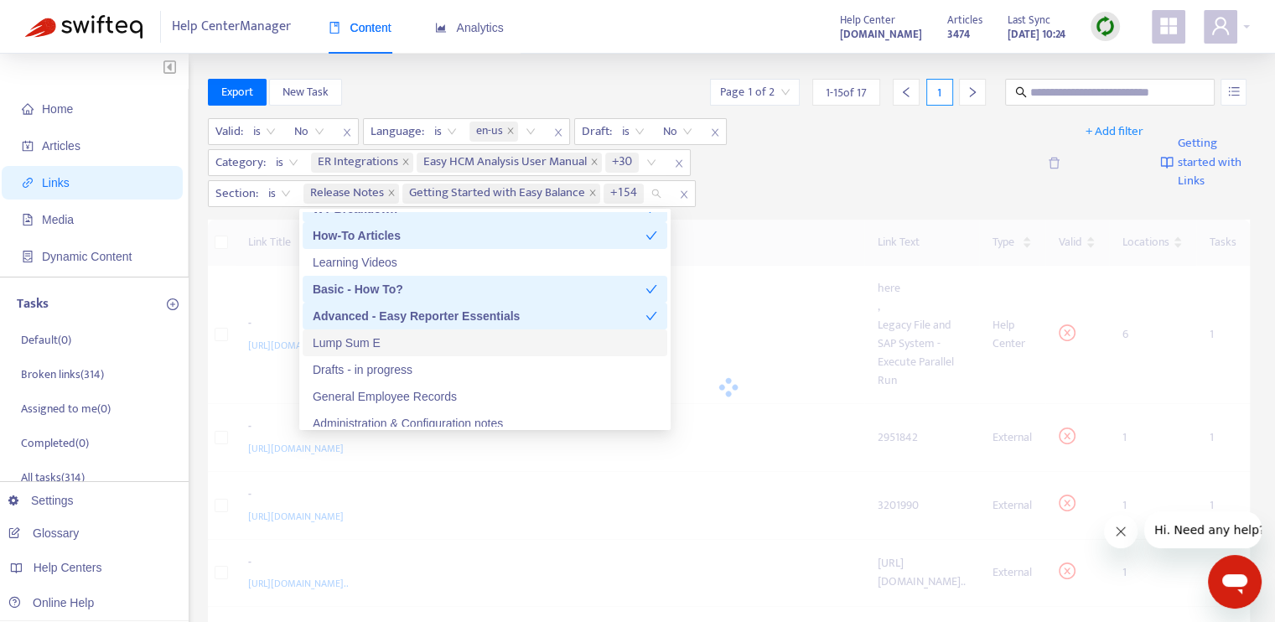
click at [489, 341] on div "Lump Sum E" at bounding box center [485, 343] width 344 height 18
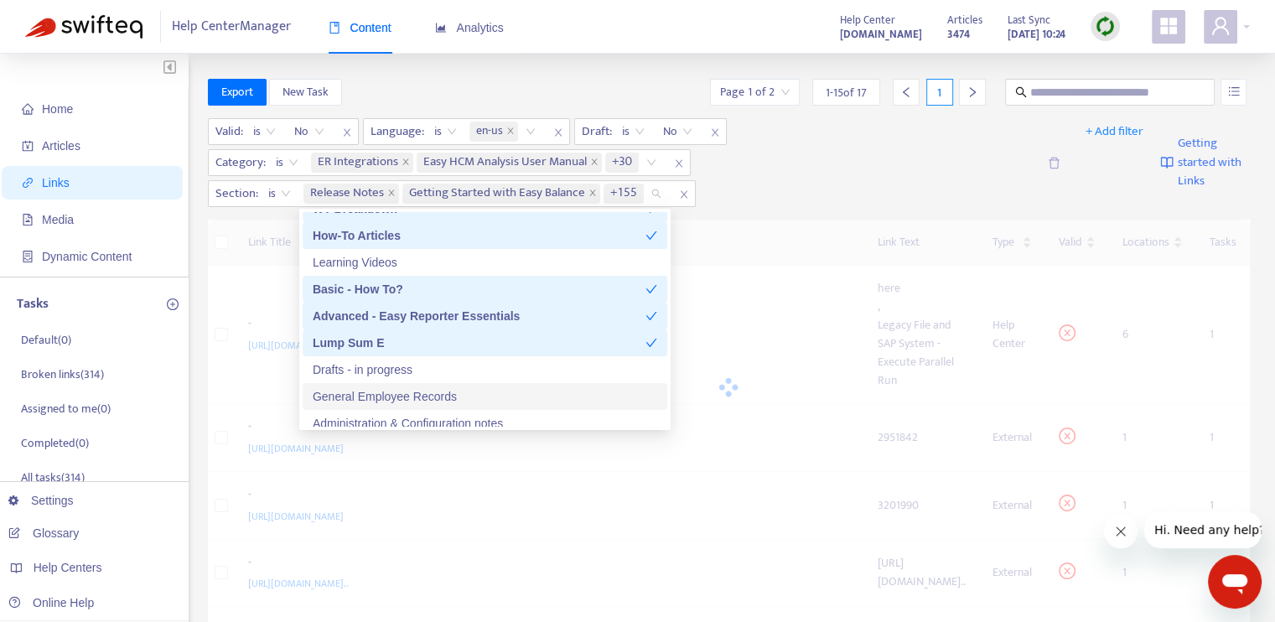
click at [495, 398] on div "General Employee Records" at bounding box center [485, 396] width 344 height 18
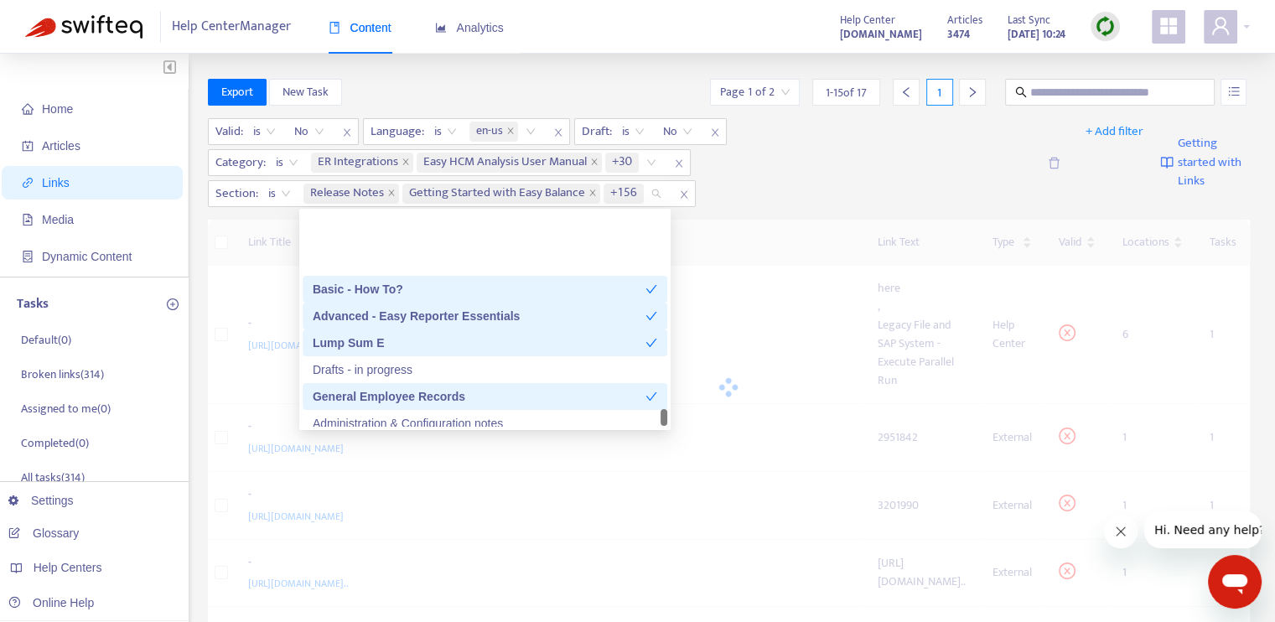
scroll to position [5859, 0]
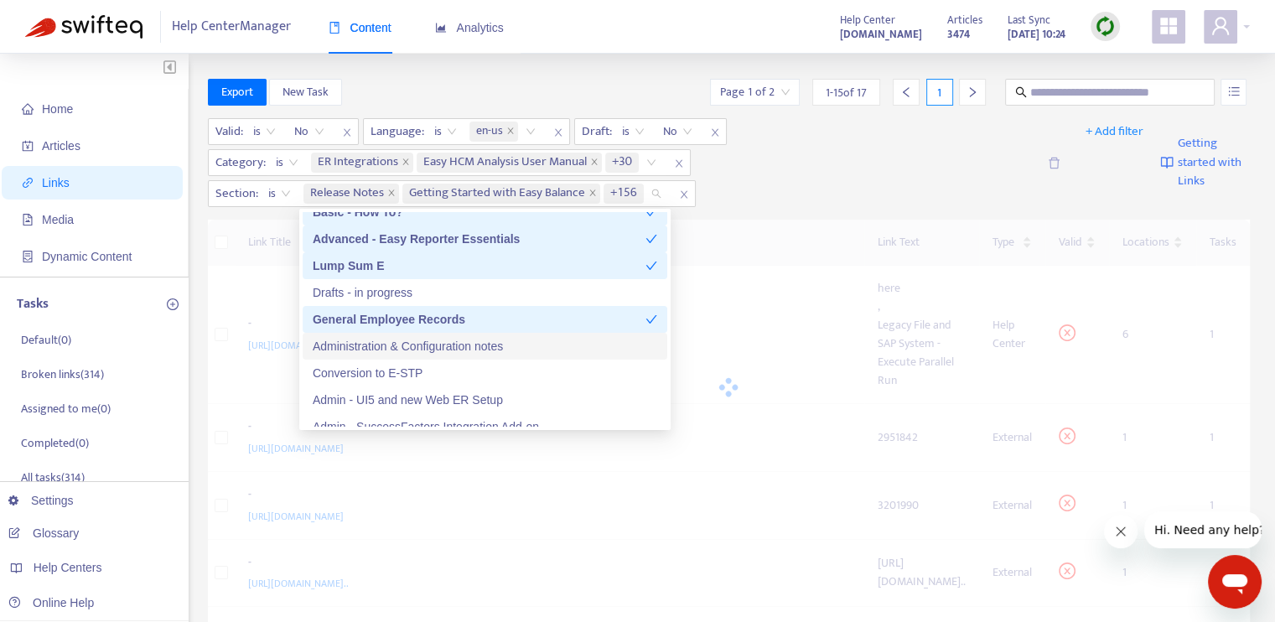
click at [468, 349] on div "Administration & Configuration notes" at bounding box center [485, 346] width 344 height 18
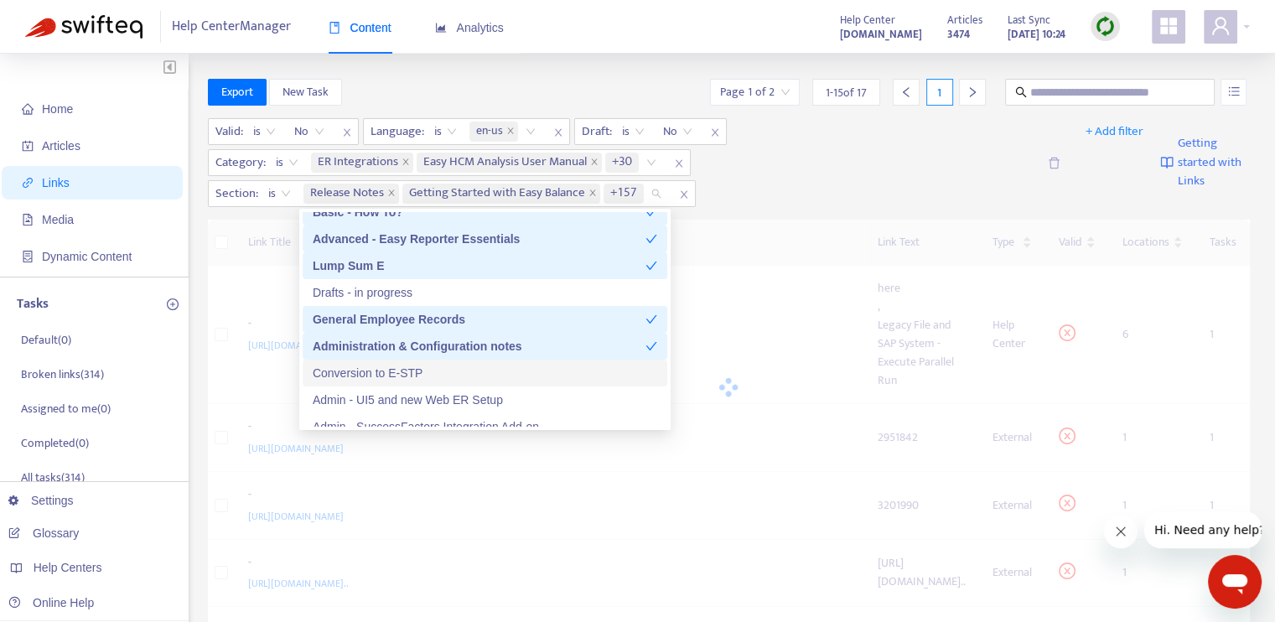
click at [458, 373] on div "Conversion to E-STP" at bounding box center [485, 373] width 344 height 18
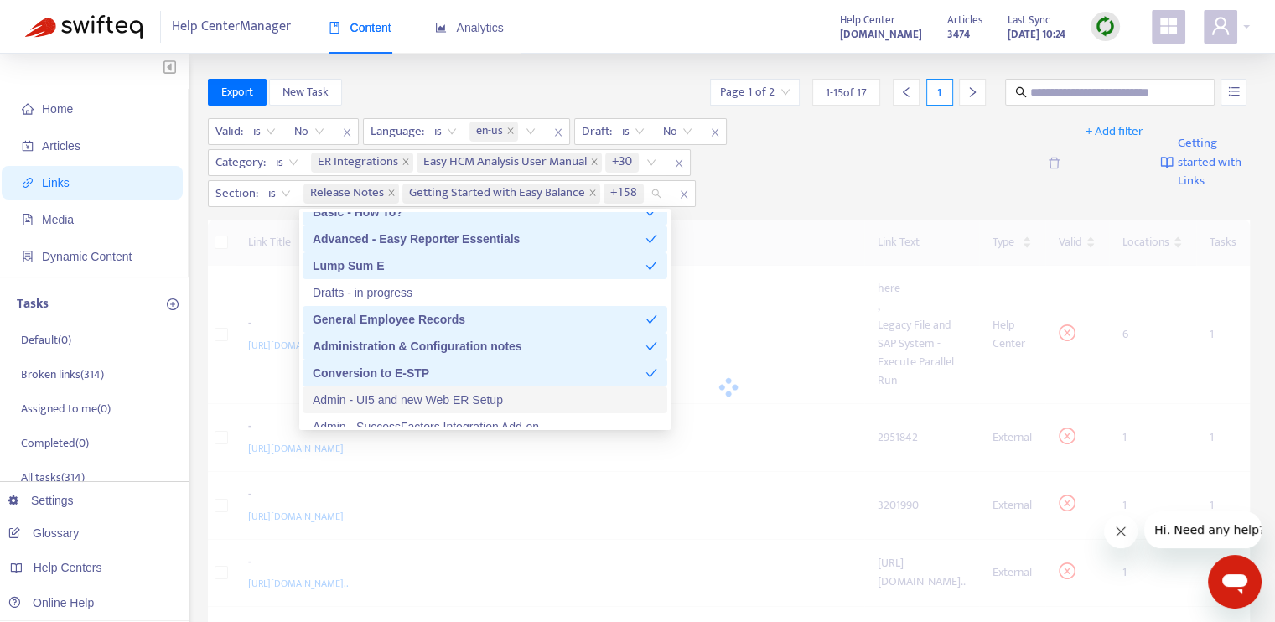
click at [467, 400] on div "Admin - UI5 and new Web ER Setup" at bounding box center [485, 399] width 344 height 18
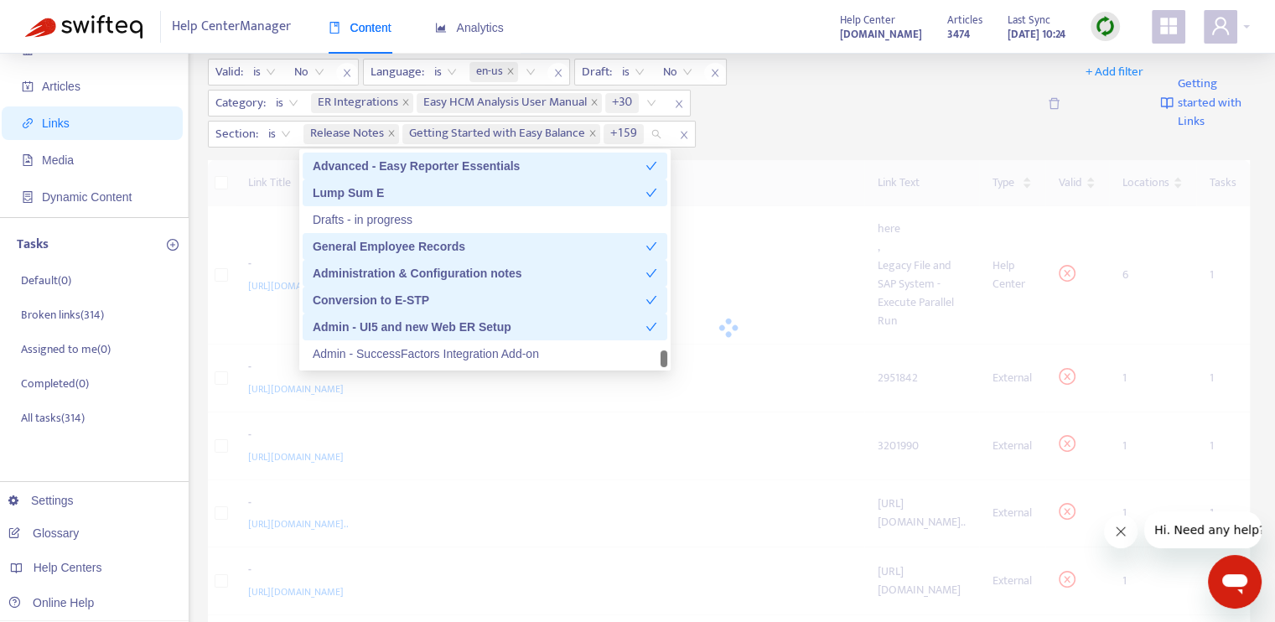
scroll to position [84, 0]
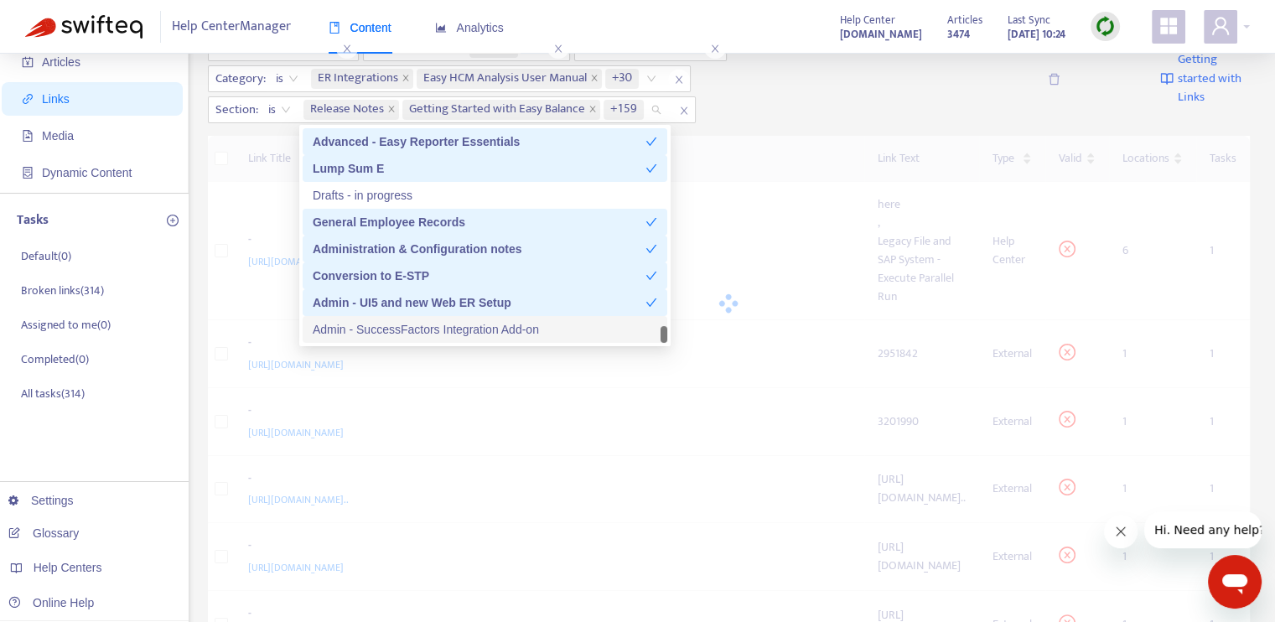
click at [481, 329] on div "Admin - SuccessFactors Integration Add-on" at bounding box center [485, 329] width 344 height 18
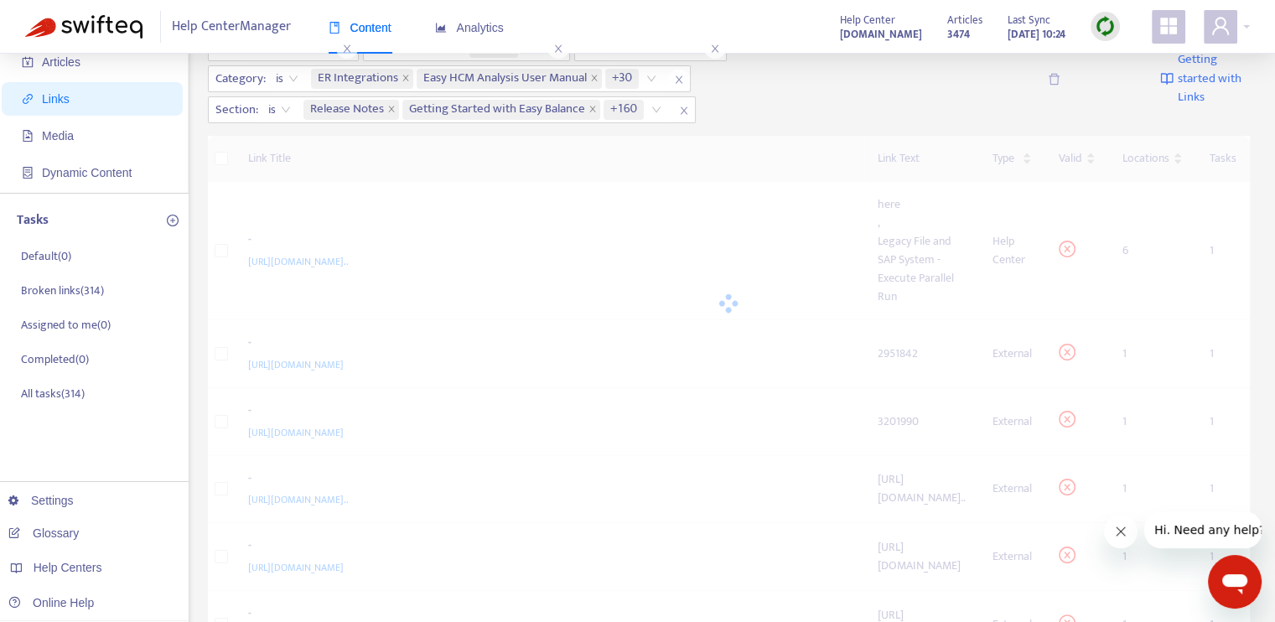
click at [791, 105] on div "Valid : is No Language : is en-us Draft : is No Category : is ER Integrations E…" at bounding box center [622, 78] width 829 height 89
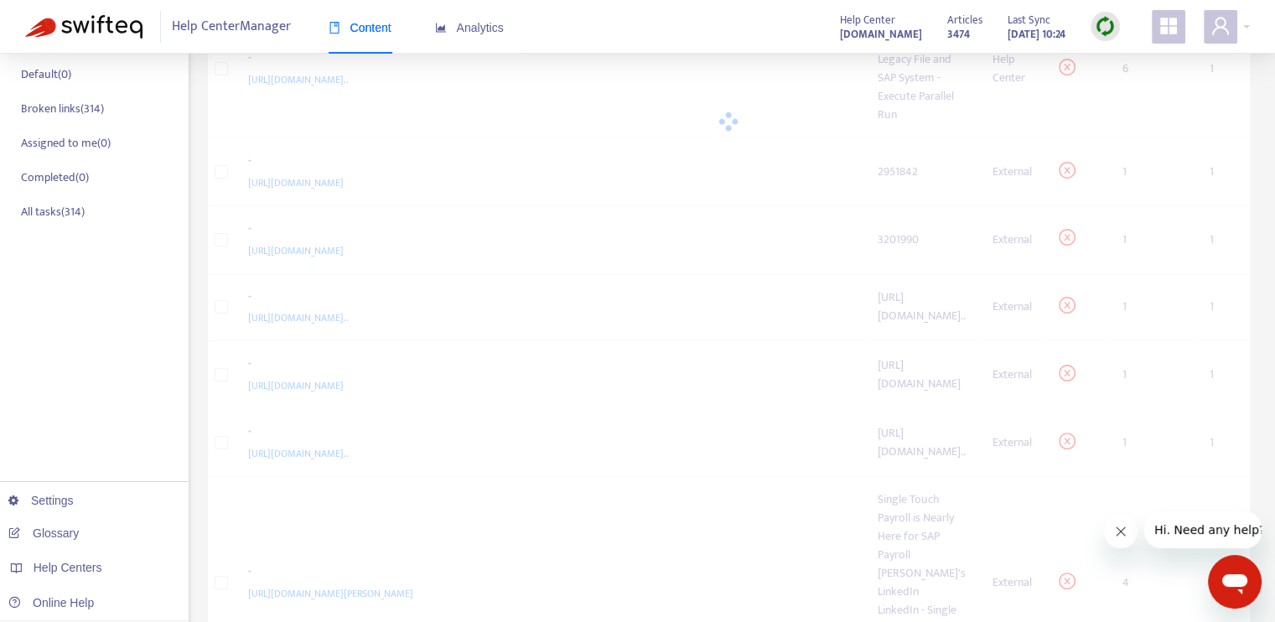
scroll to position [0, 0]
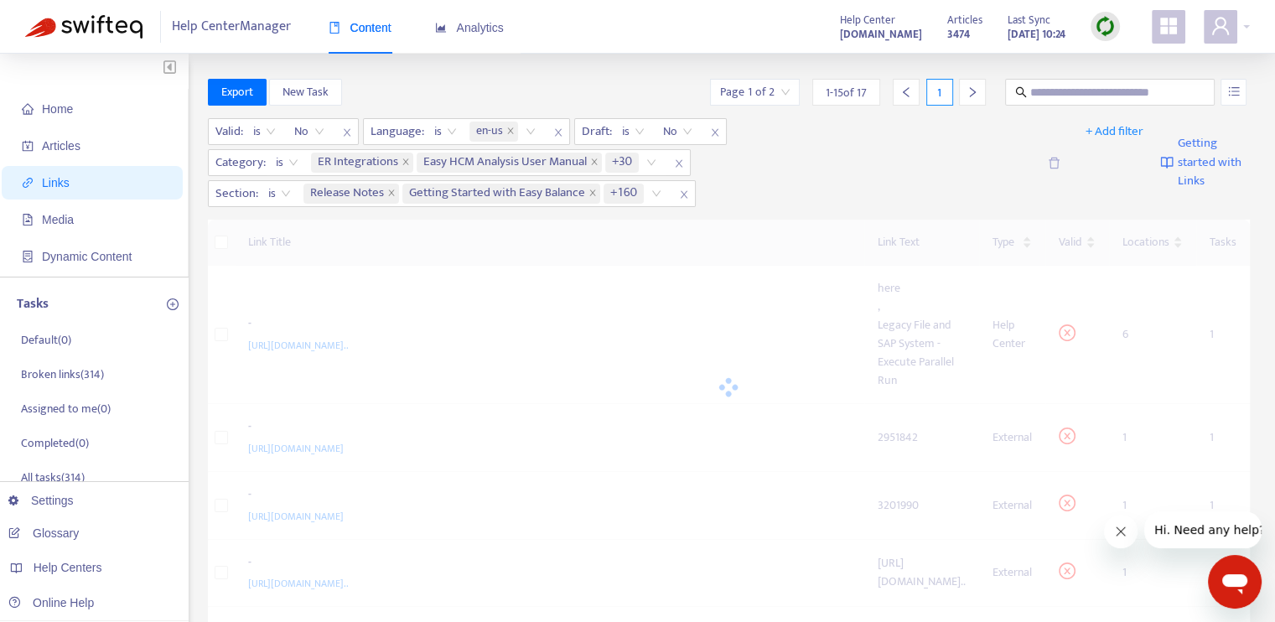
click at [1158, 32] on icon "appstore" at bounding box center [1168, 26] width 20 height 20
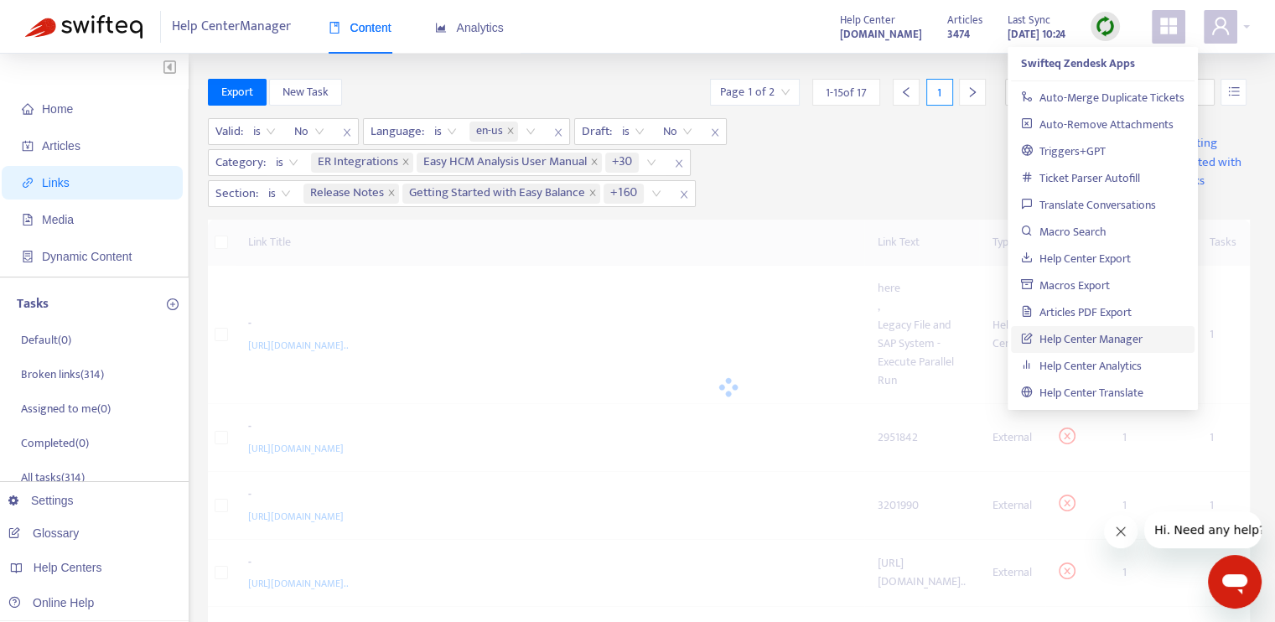
click at [916, 158] on div "Valid : is No Language : is en-us Draft : is No Category : is ER Integrations E…" at bounding box center [622, 162] width 829 height 89
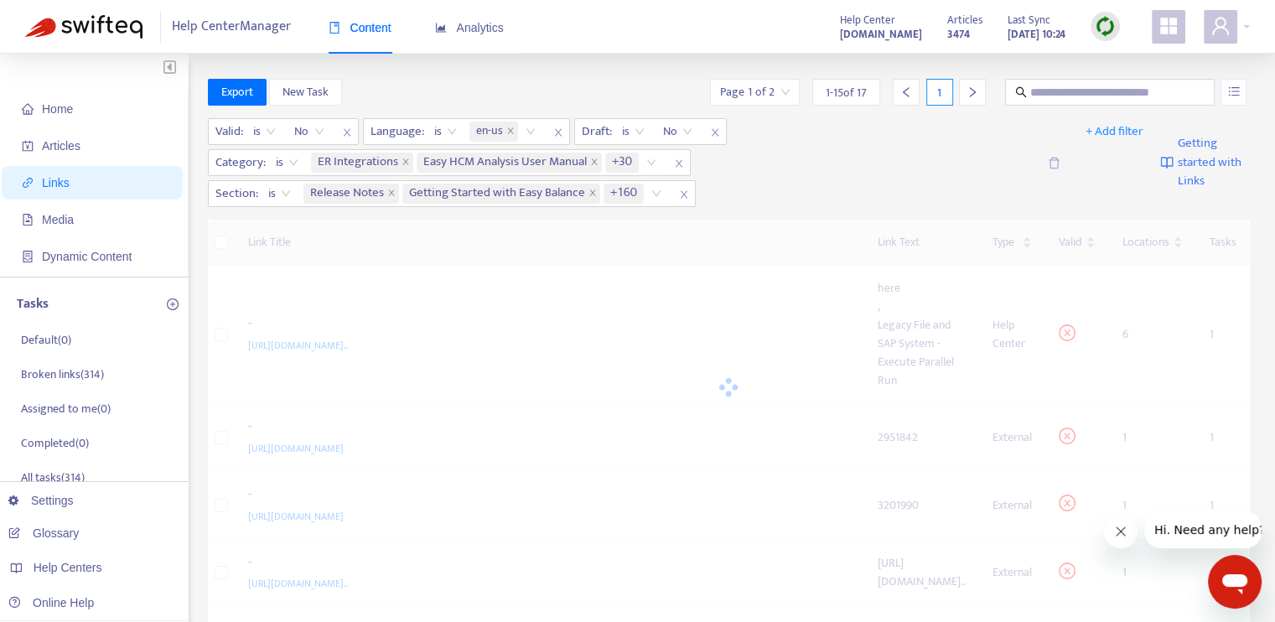
click at [608, 41] on div "Help Center Manager Content Analytics Help Center spinifexit.zendesk.com Articl…" at bounding box center [637, 27] width 1275 height 54
click at [1116, 133] on span "+ Add filter" at bounding box center [1114, 132] width 58 height 20
click at [955, 147] on div "Valid : is No Language : is en-us Draft : is No Category : is ER Integrations E…" at bounding box center [622, 162] width 829 height 89
click at [1237, 94] on icon "unordered-list" at bounding box center [1234, 91] width 12 height 12
click at [992, 150] on div "Valid : is No Language : is en-us Draft : is No Category : is ER Integrations E…" at bounding box center [622, 162] width 829 height 89
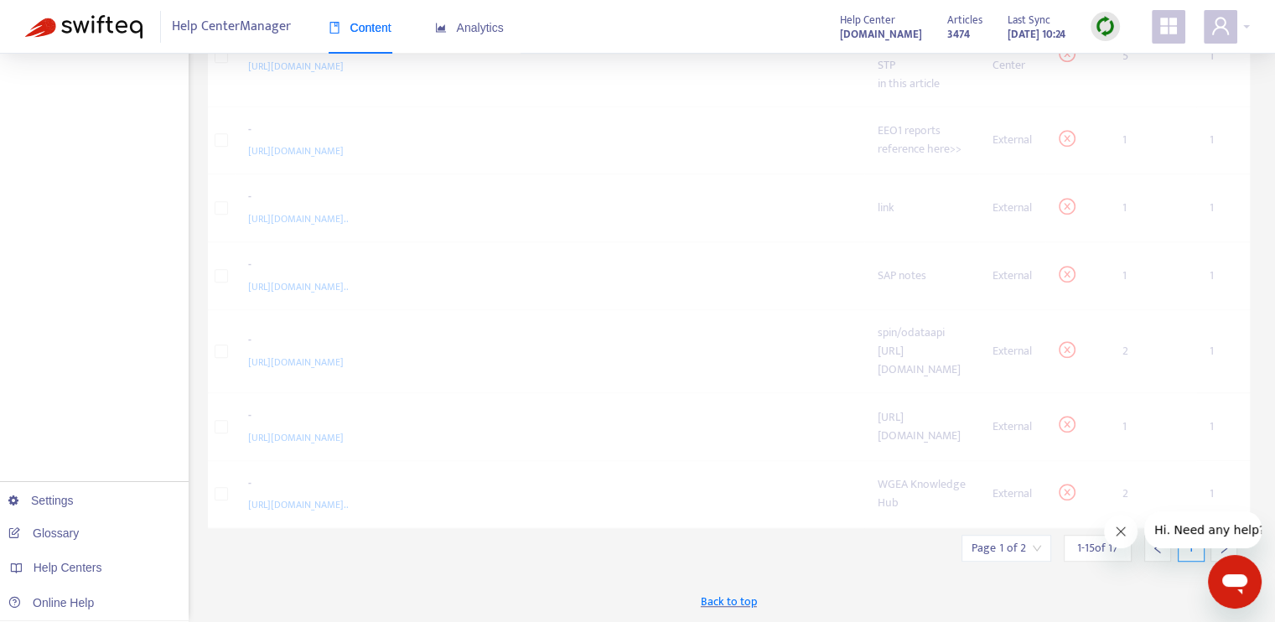
scroll to position [1523, 0]
drag, startPoint x: 1110, startPoint y: 529, endPoint x: 2166, endPoint y: 1084, distance: 1193.1
click at [1110, 529] on button "Close message from company" at bounding box center [1120, 531] width 34 height 34
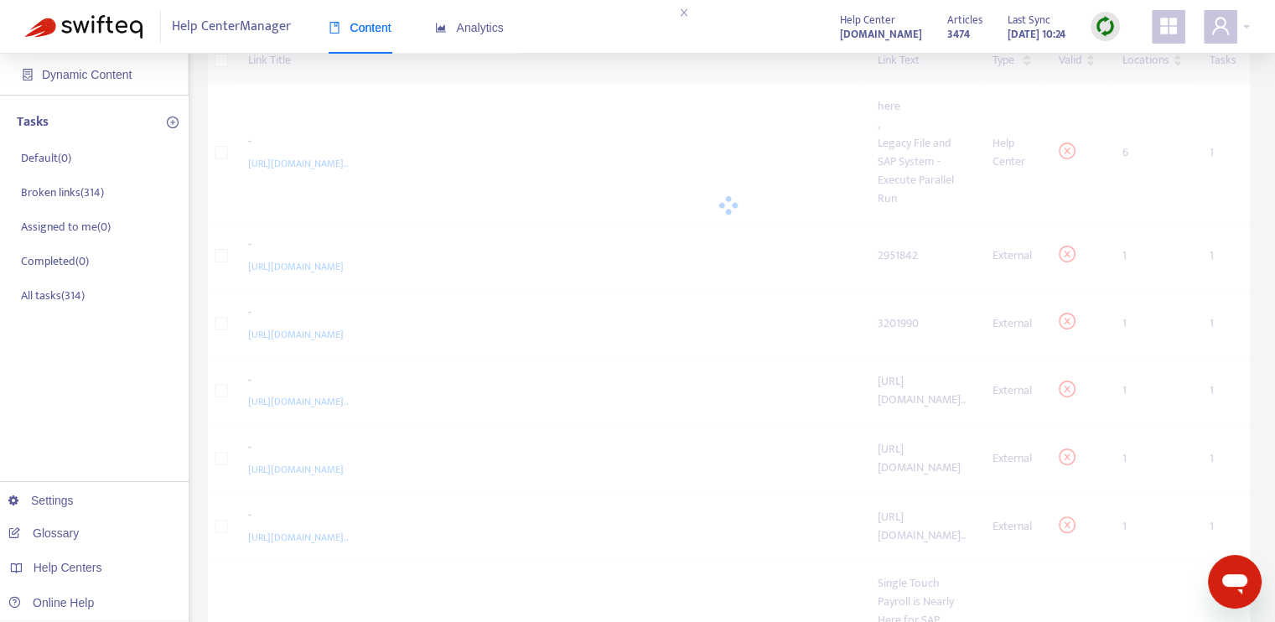
scroll to position [0, 0]
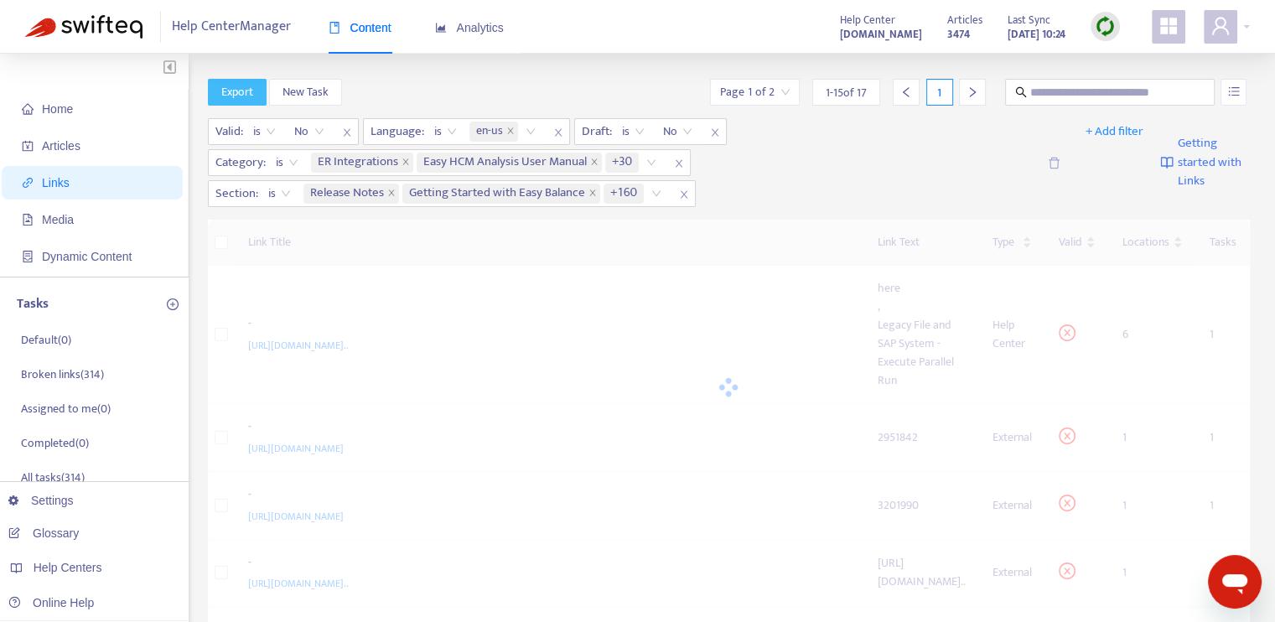
click at [240, 100] on span "Export" at bounding box center [237, 92] width 32 height 18
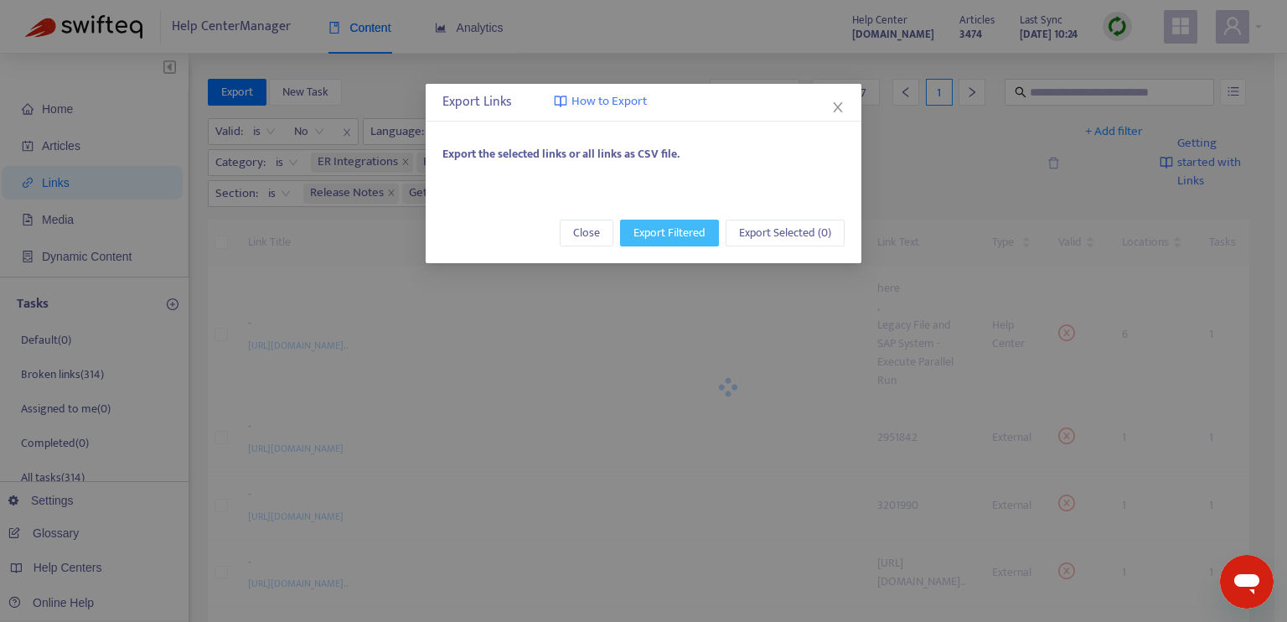
click at [658, 229] on span "Export Filtered" at bounding box center [669, 233] width 72 height 18
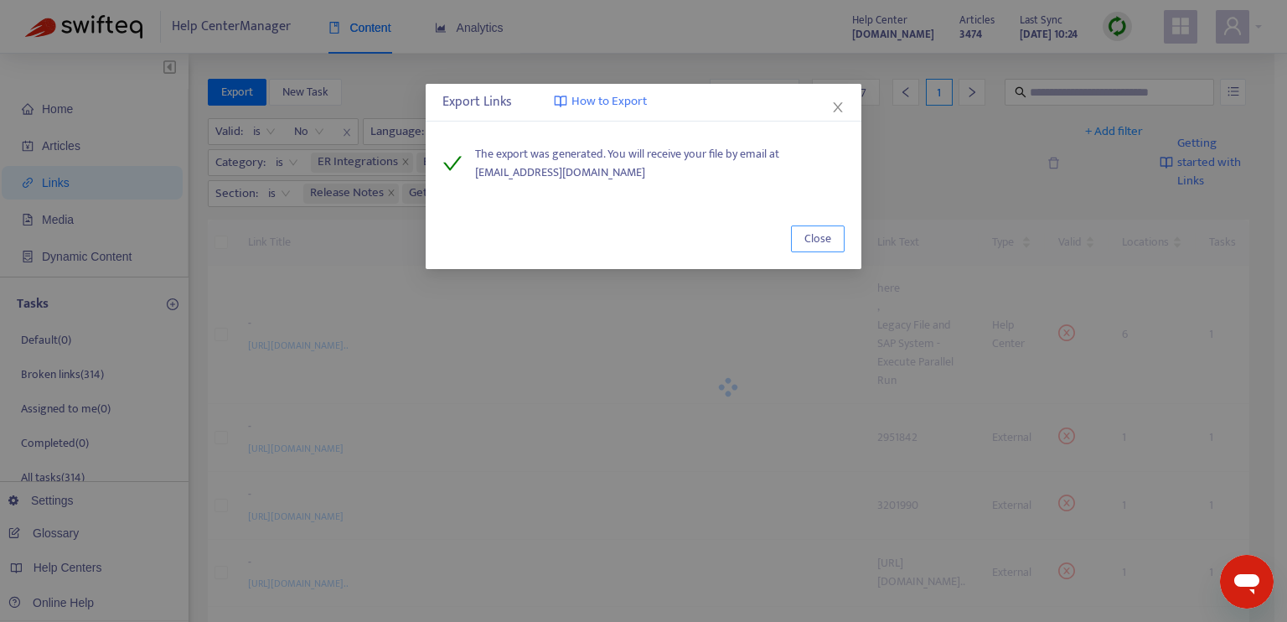
click at [814, 237] on span "Close" at bounding box center [817, 239] width 27 height 18
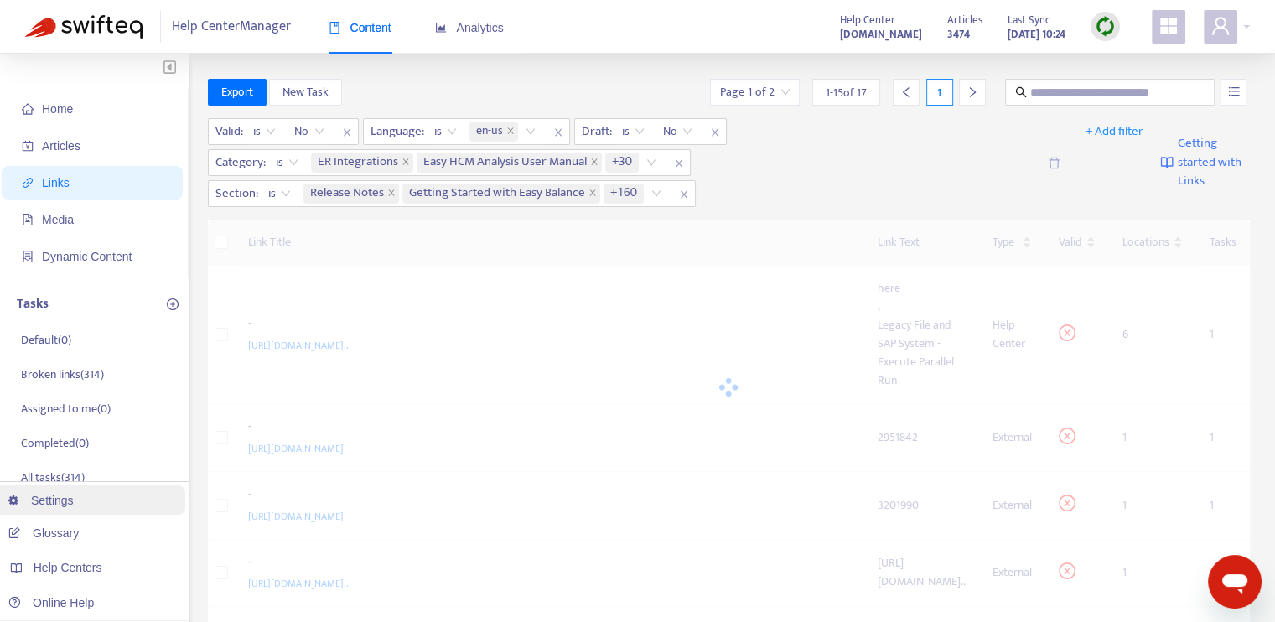
click at [72, 499] on link "Settings" at bounding box center [40, 500] width 65 height 13
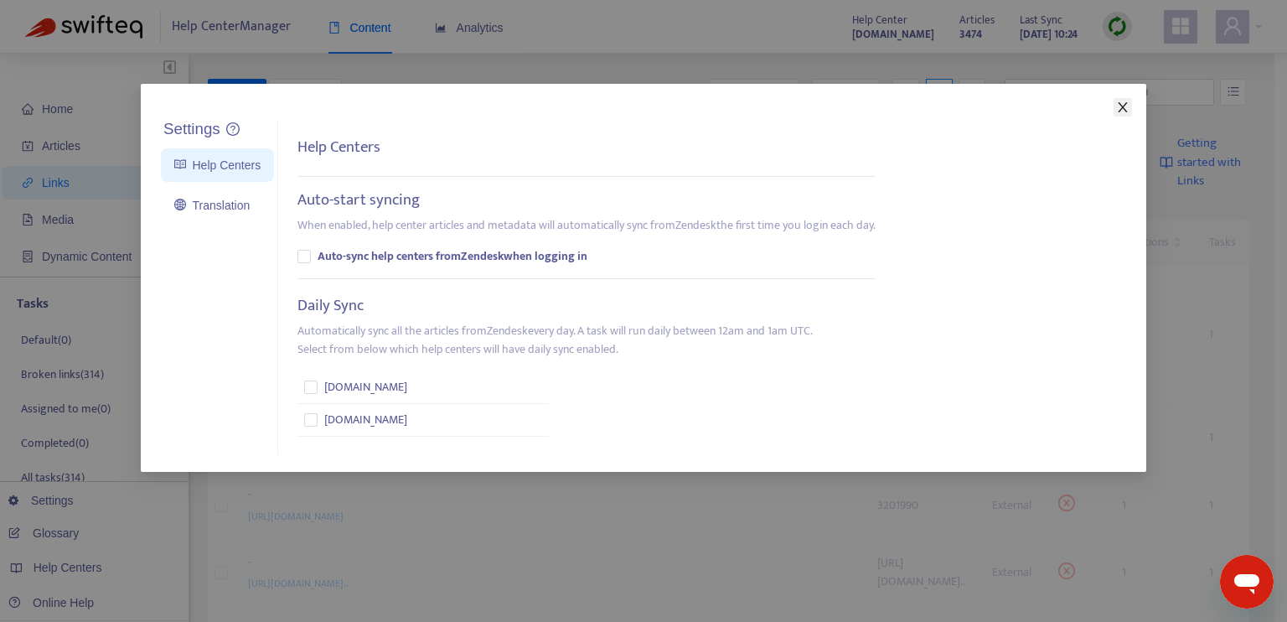
click at [1116, 110] on icon "close" at bounding box center [1122, 107] width 13 height 13
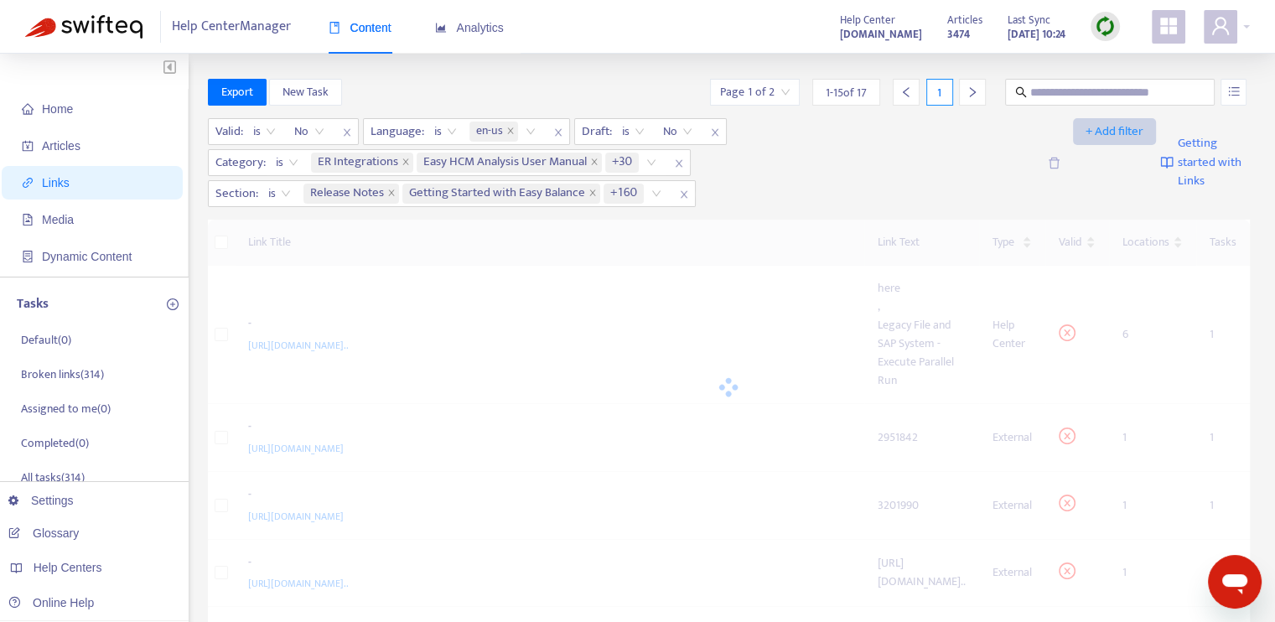
click at [1110, 127] on span "+ Add filter" at bounding box center [1114, 132] width 58 height 20
click at [912, 156] on div "Valid : is No Language : is en-us Draft : is No Category : is ER Integrations E…" at bounding box center [622, 162] width 829 height 89
click at [1163, 27] on icon "appstore" at bounding box center [1168, 26] width 17 height 17
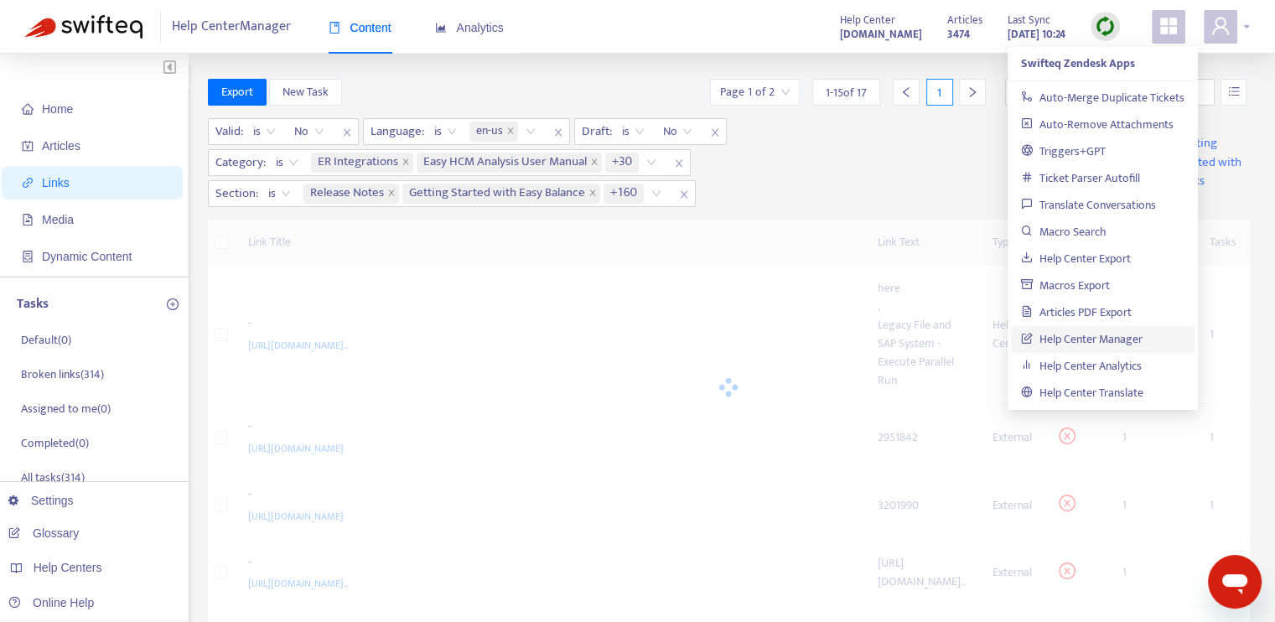
click at [1227, 35] on icon "user" at bounding box center [1220, 26] width 20 height 20
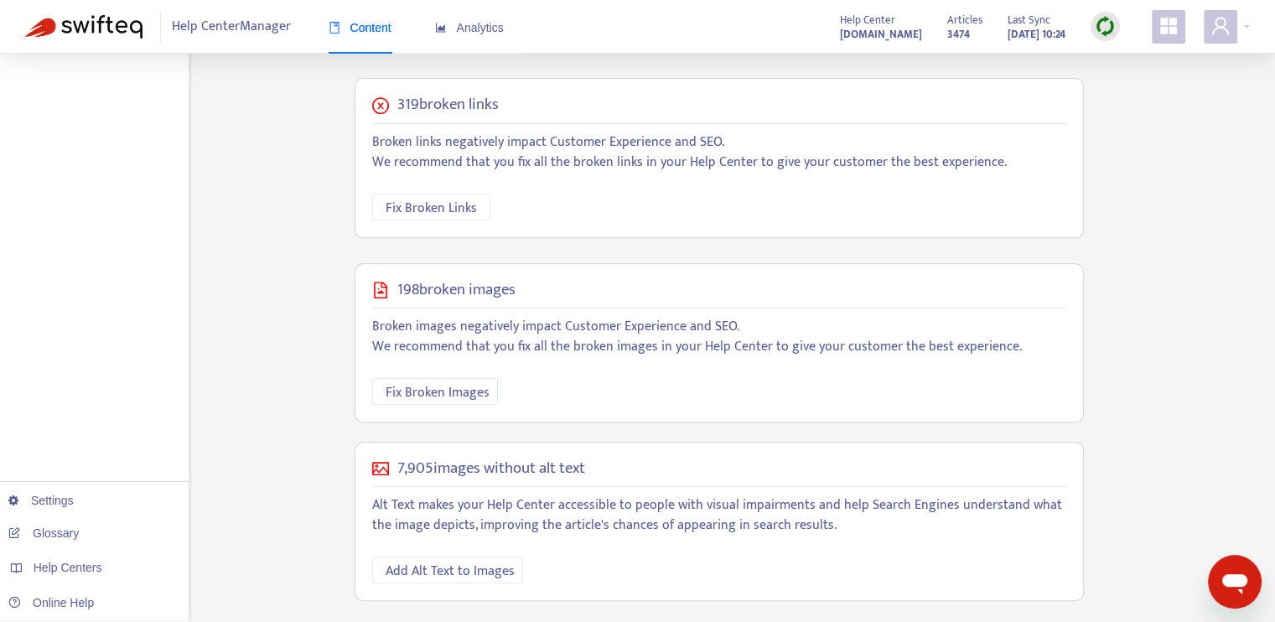
scroll to position [591, 0]
click at [463, 204] on span "Fix Broken Links" at bounding box center [430, 206] width 91 height 21
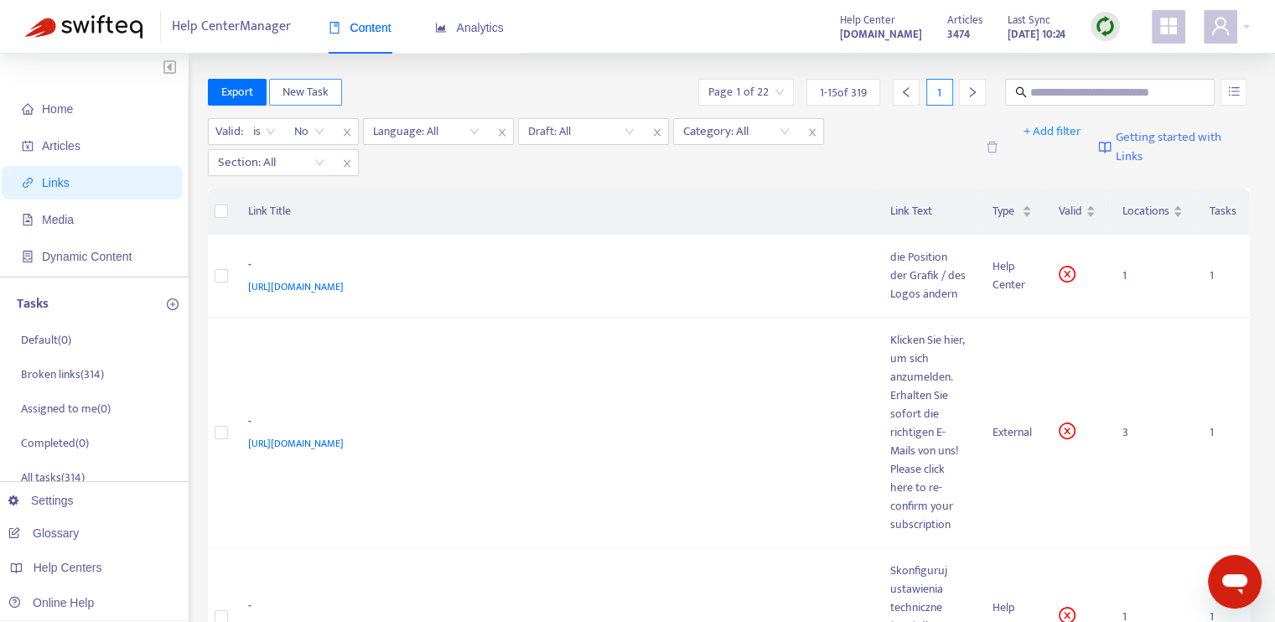
click at [307, 93] on span "New Task" at bounding box center [305, 92] width 46 height 18
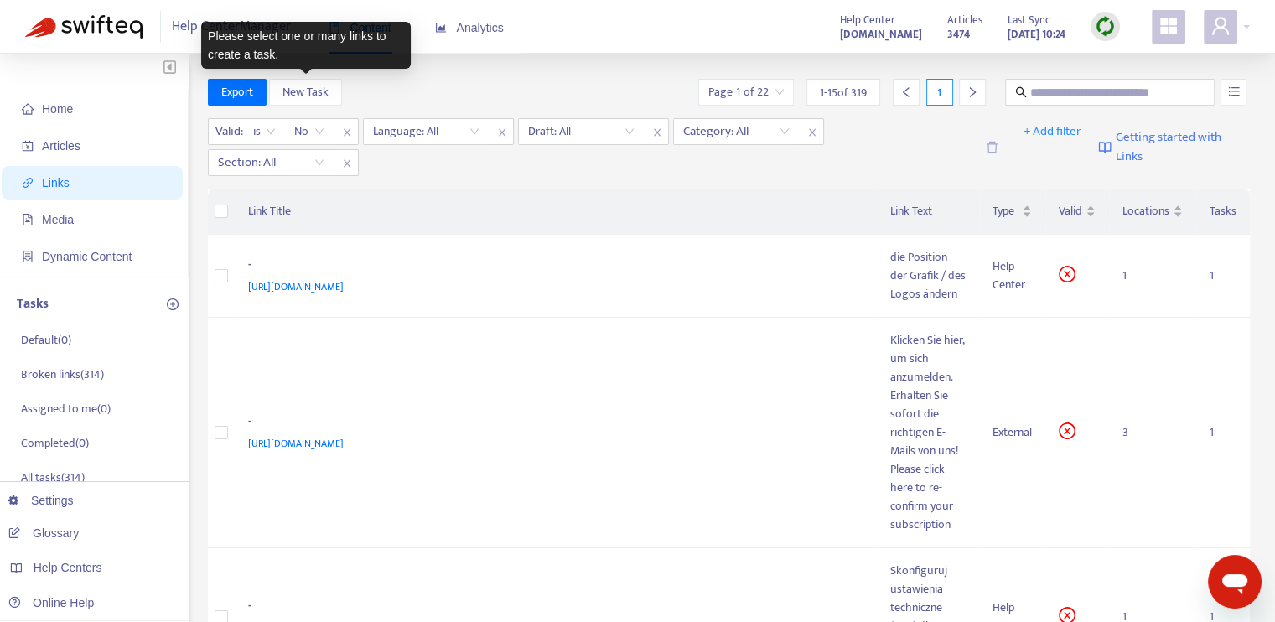
click at [496, 189] on th "Link Title" at bounding box center [556, 212] width 643 height 46
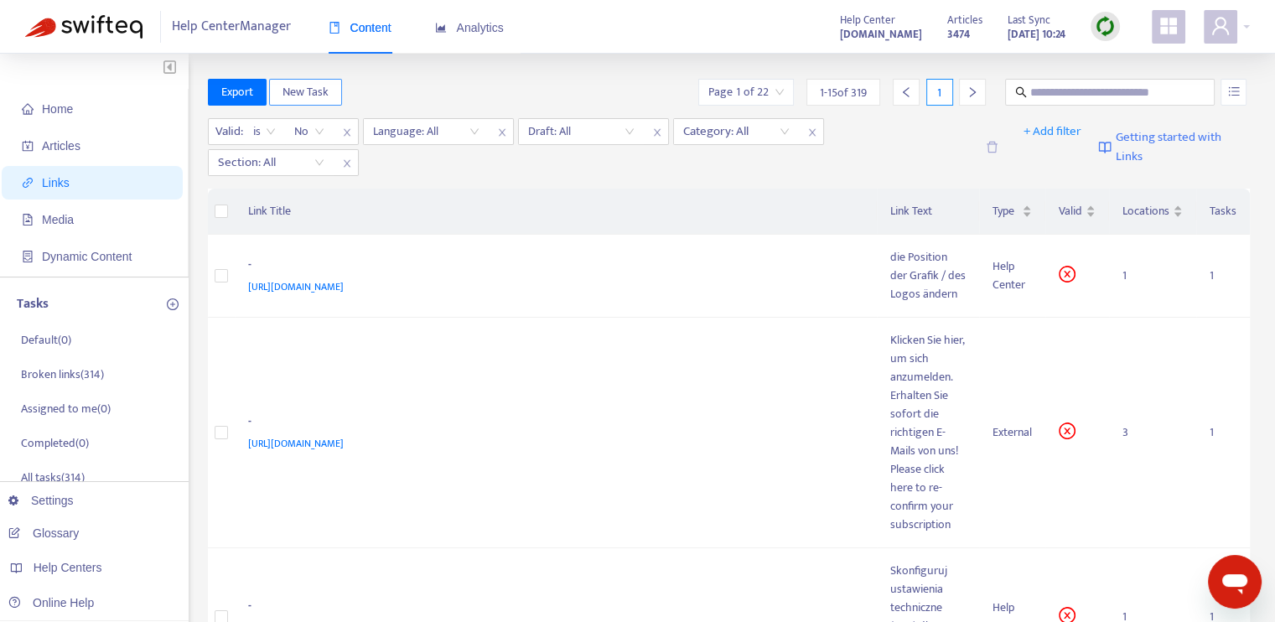
click at [338, 93] on button "New Task" at bounding box center [305, 92] width 73 height 27
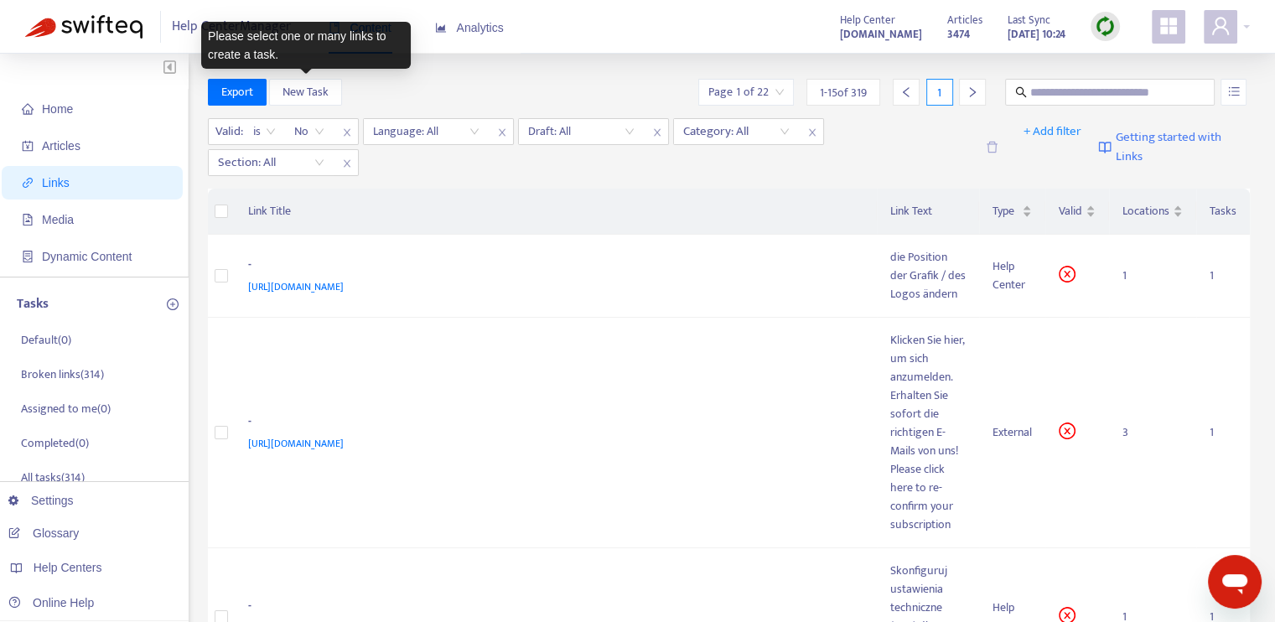
click at [477, 170] on div "Valid : is No Language: All Draft: All Category: All Section: All" at bounding box center [591, 147] width 767 height 58
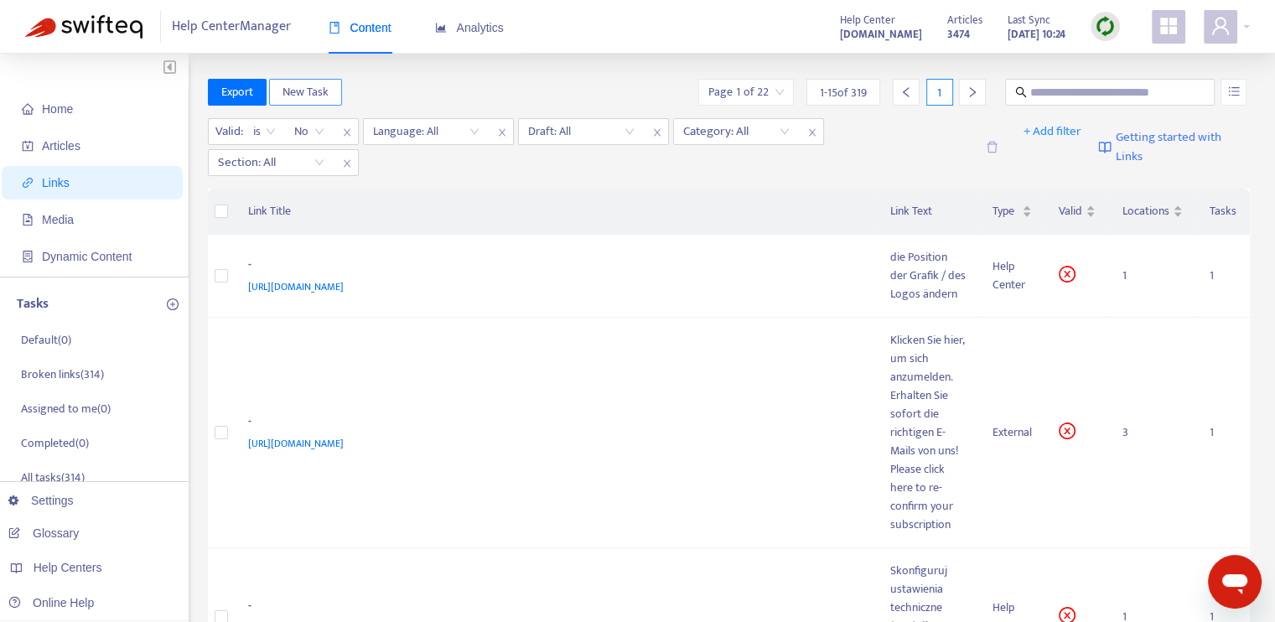
click at [324, 93] on span "New Task" at bounding box center [305, 92] width 46 height 18
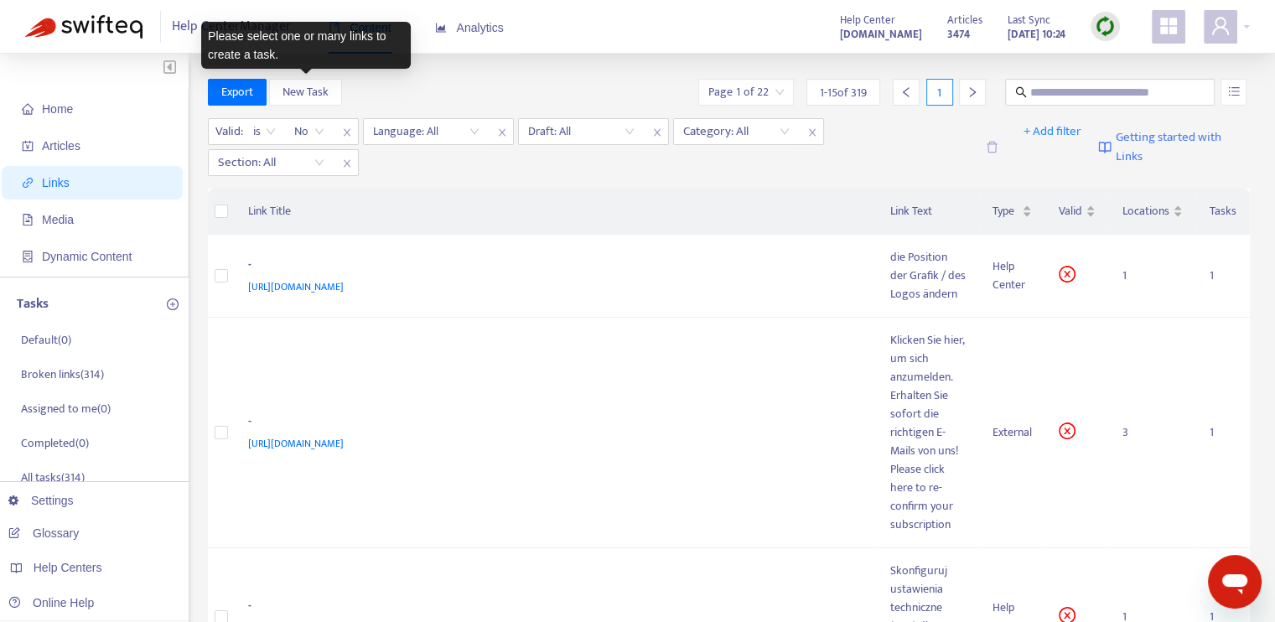
click at [439, 199] on th "Link Title" at bounding box center [556, 212] width 643 height 46
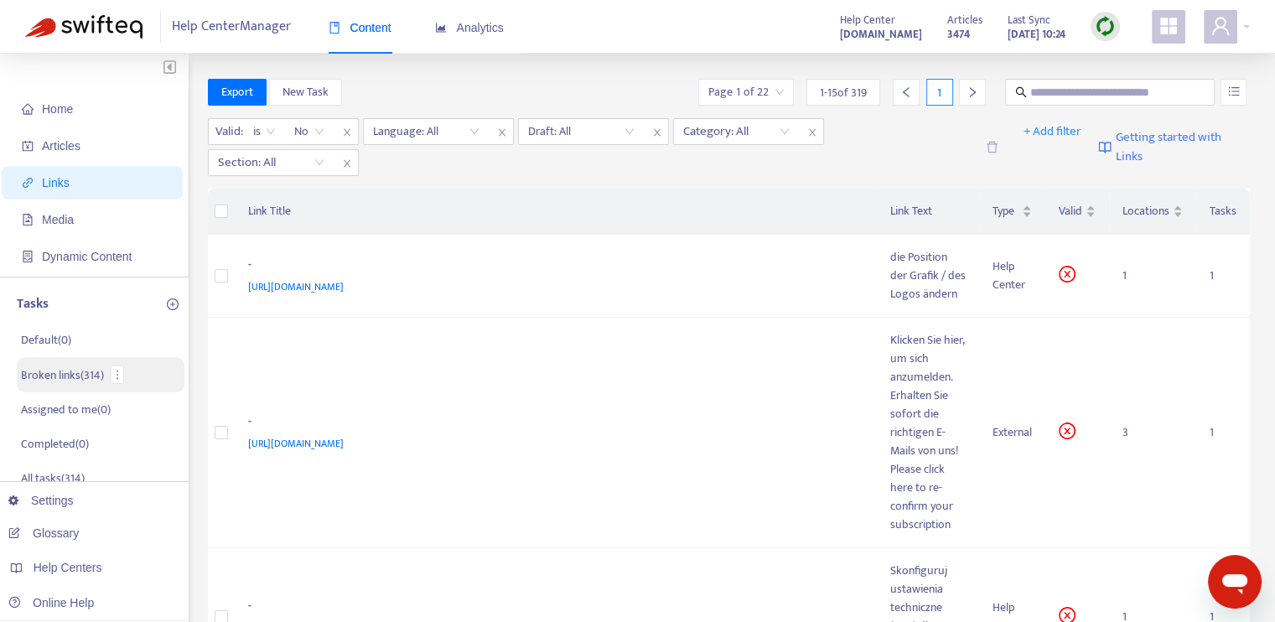
click at [65, 383] on p "Broken links ( 314 )" at bounding box center [62, 375] width 83 height 18
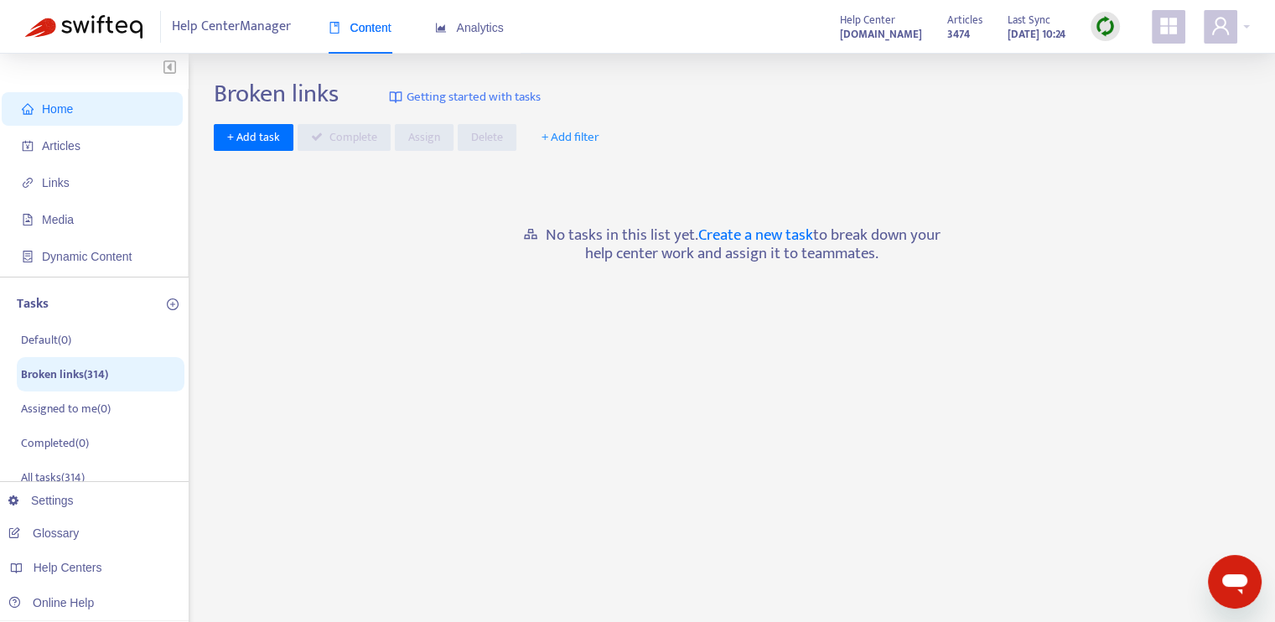
click at [575, 139] on span "+ Add filter" at bounding box center [570, 137] width 58 height 20
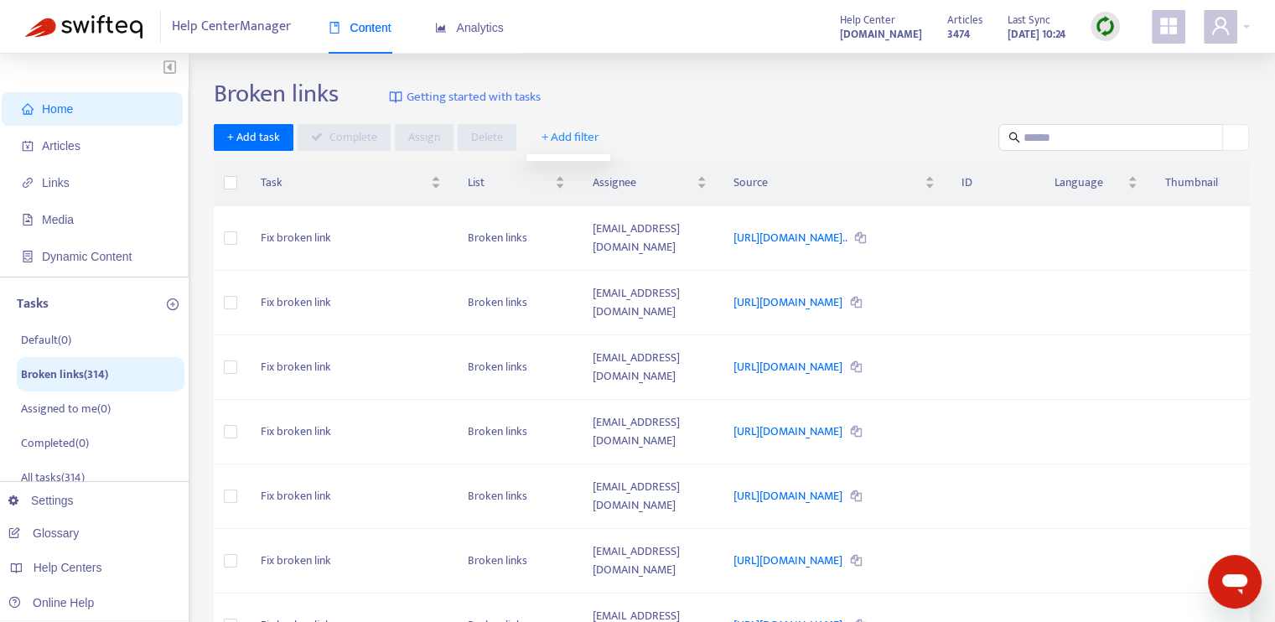
click at [564, 137] on span "+ Add filter" at bounding box center [570, 137] width 58 height 20
click at [570, 171] on span "Article Title" at bounding box center [581, 171] width 82 height 18
click at [628, 139] on icon "close" at bounding box center [632, 138] width 12 height 12
click at [171, 302] on icon "plus-circle" at bounding box center [173, 304] width 12 height 12
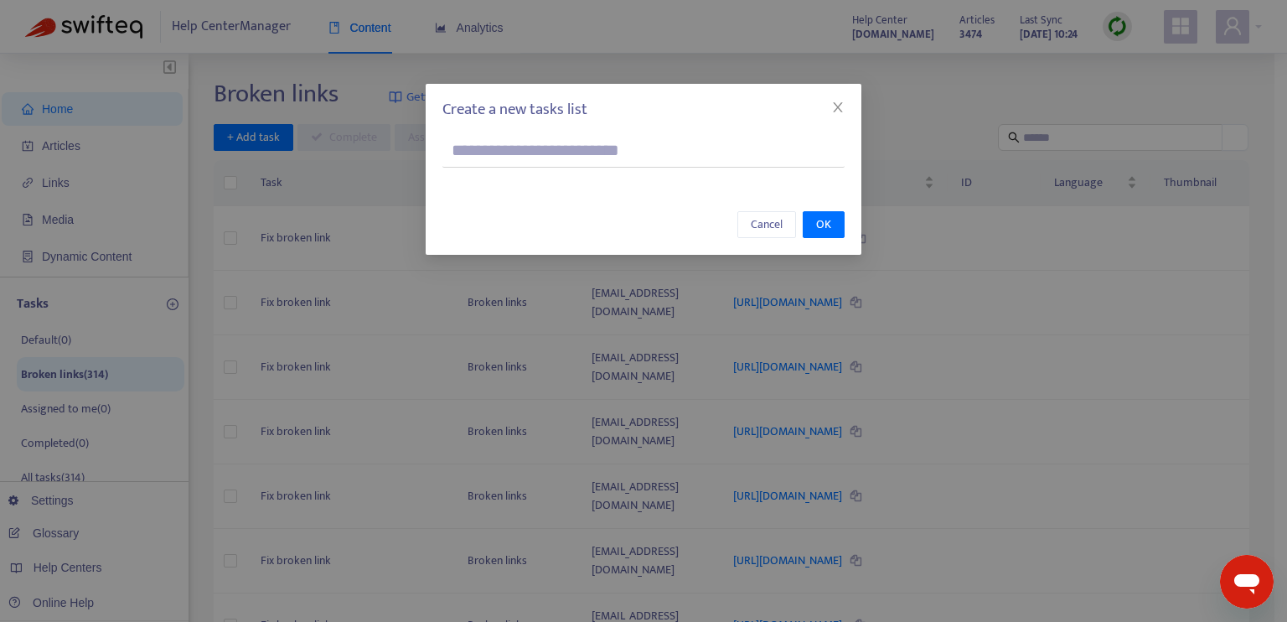
click at [593, 156] on input "text" at bounding box center [643, 151] width 402 height 34
type input "*********"
click at [836, 223] on button "OK" at bounding box center [824, 224] width 42 height 27
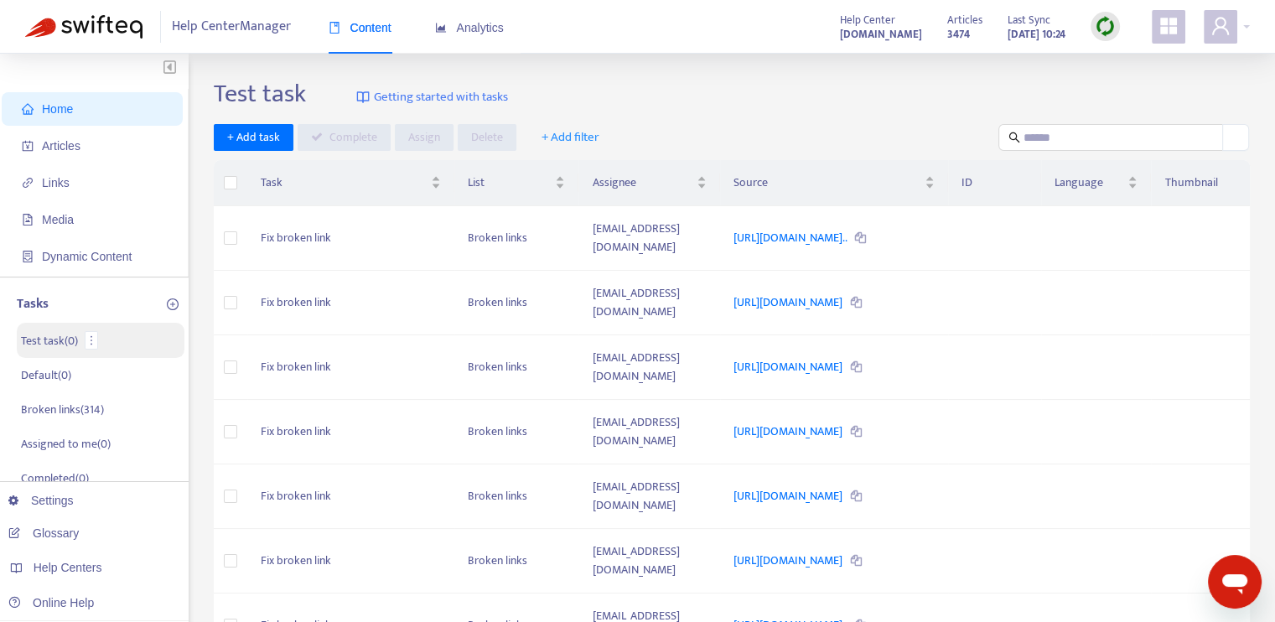
click at [114, 344] on li "Test task ( 0 )" at bounding box center [101, 340] width 168 height 35
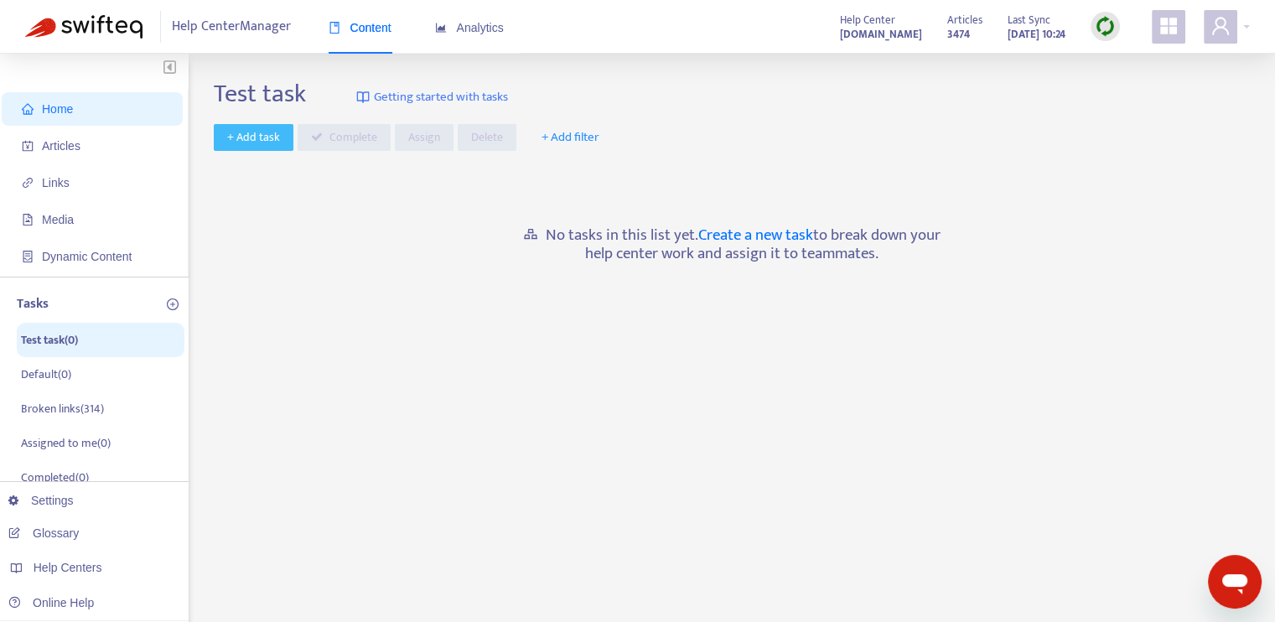
click at [256, 142] on span "+ Add task" at bounding box center [253, 137] width 53 height 18
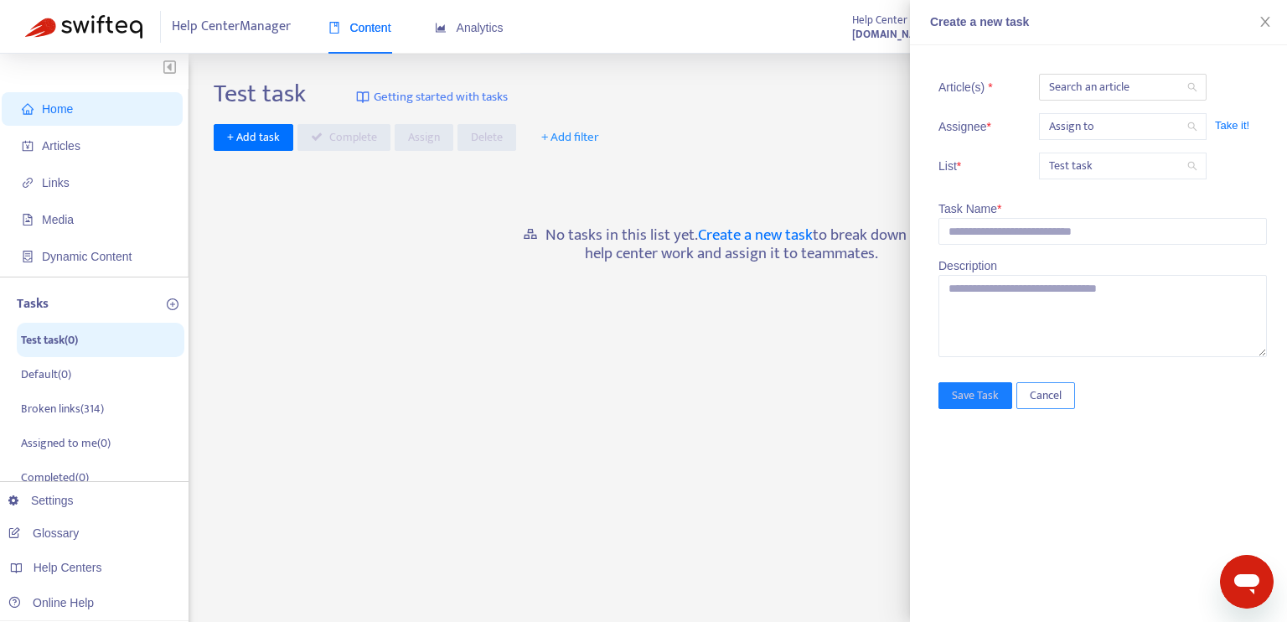
click at [1046, 395] on span "Cancel" at bounding box center [1046, 395] width 32 height 18
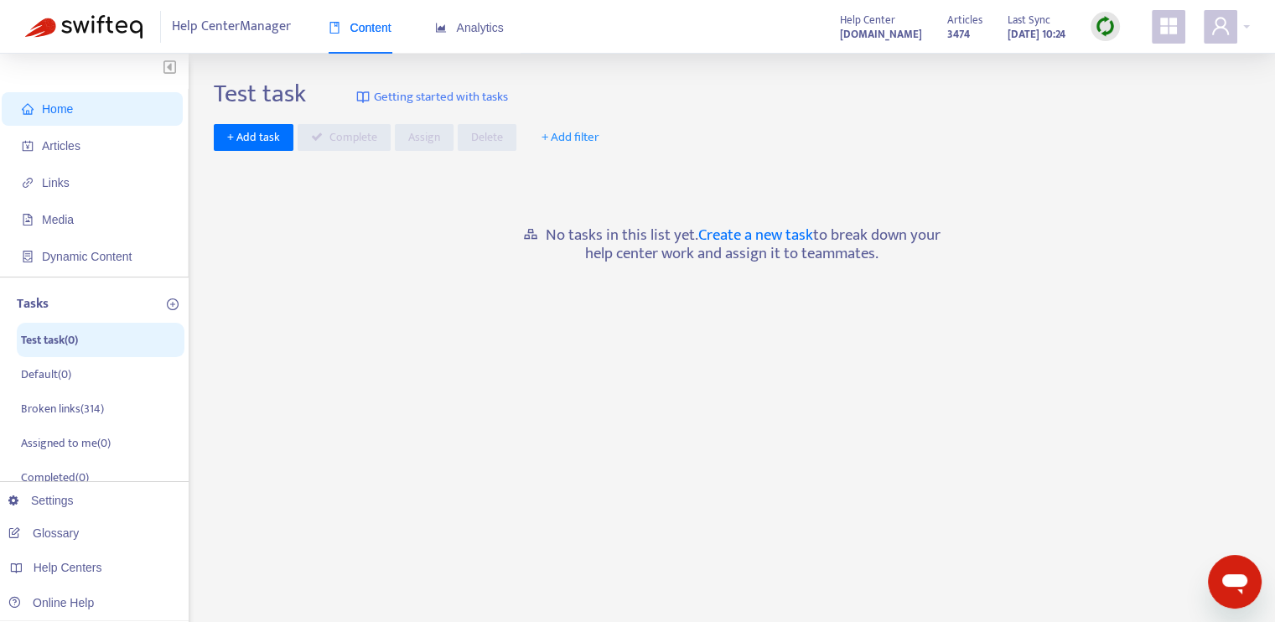
click at [577, 137] on span "+ Add filter" at bounding box center [570, 137] width 58 height 20
click at [582, 173] on span "Article Title" at bounding box center [581, 171] width 82 height 18
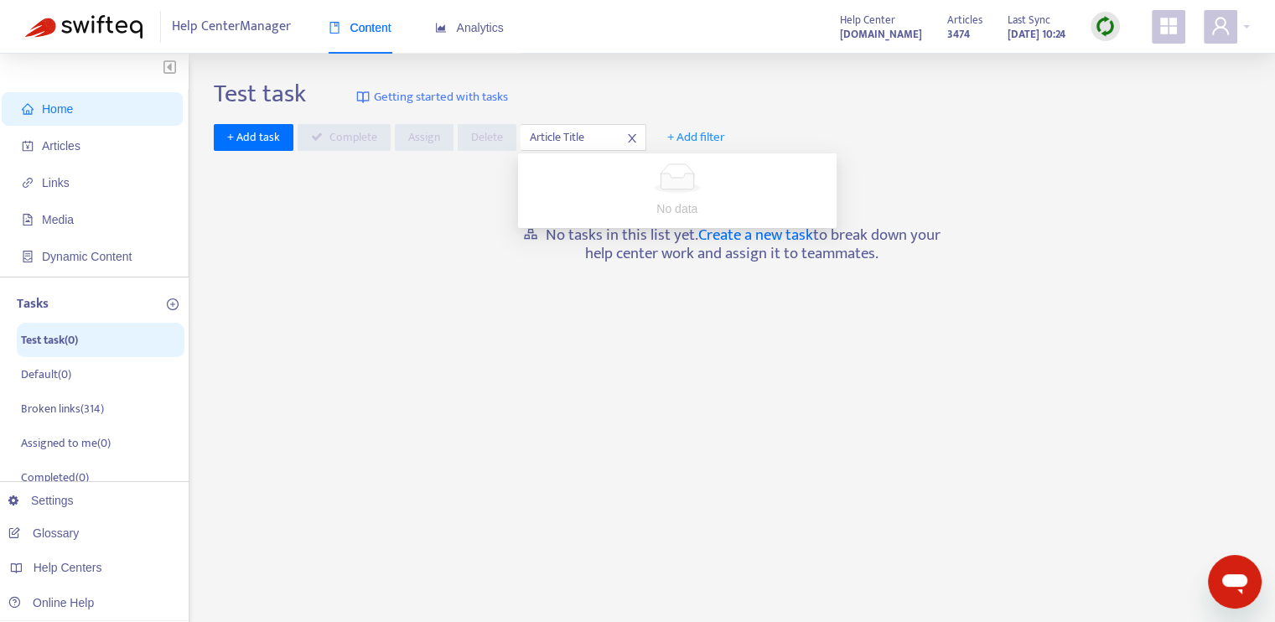
click at [685, 138] on span "+ Add filter" at bounding box center [696, 137] width 58 height 20
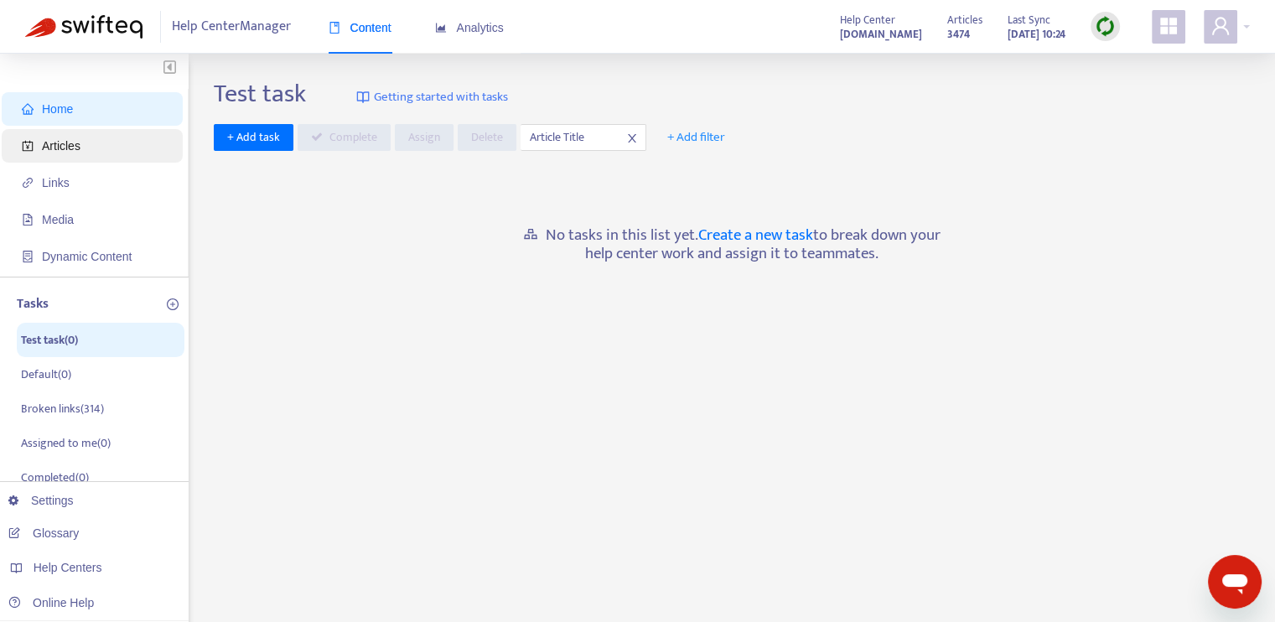
click at [72, 149] on span "Articles" at bounding box center [61, 145] width 39 height 13
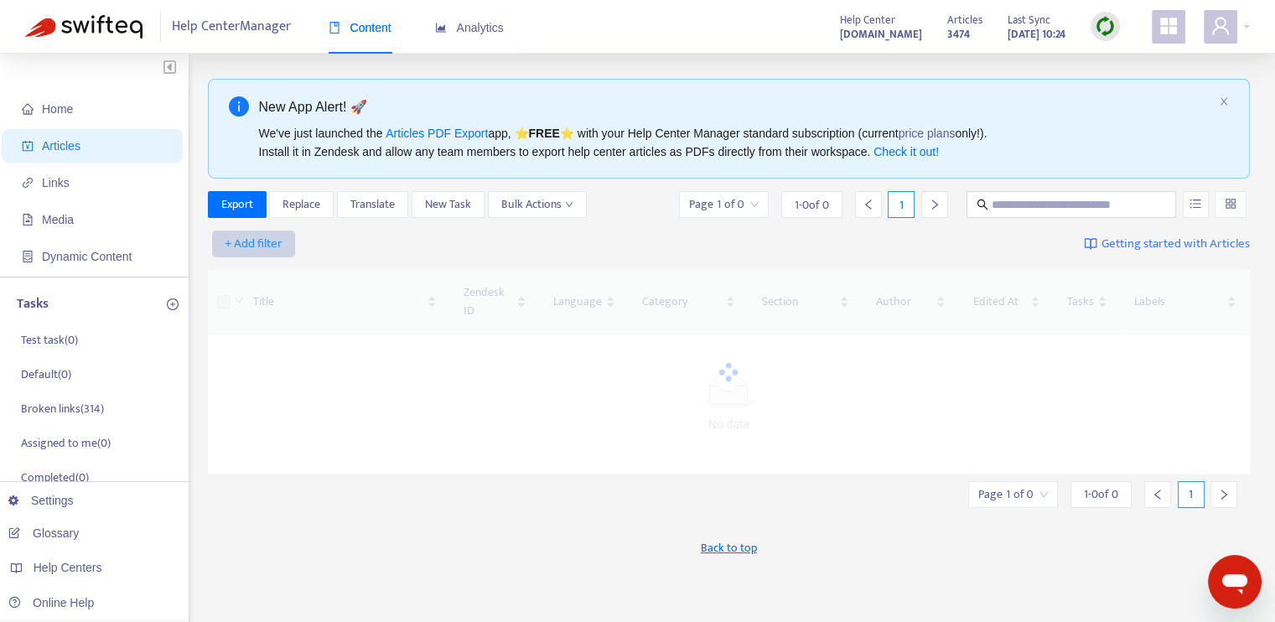
click at [260, 243] on span "+ Add filter" at bounding box center [254, 244] width 58 height 20
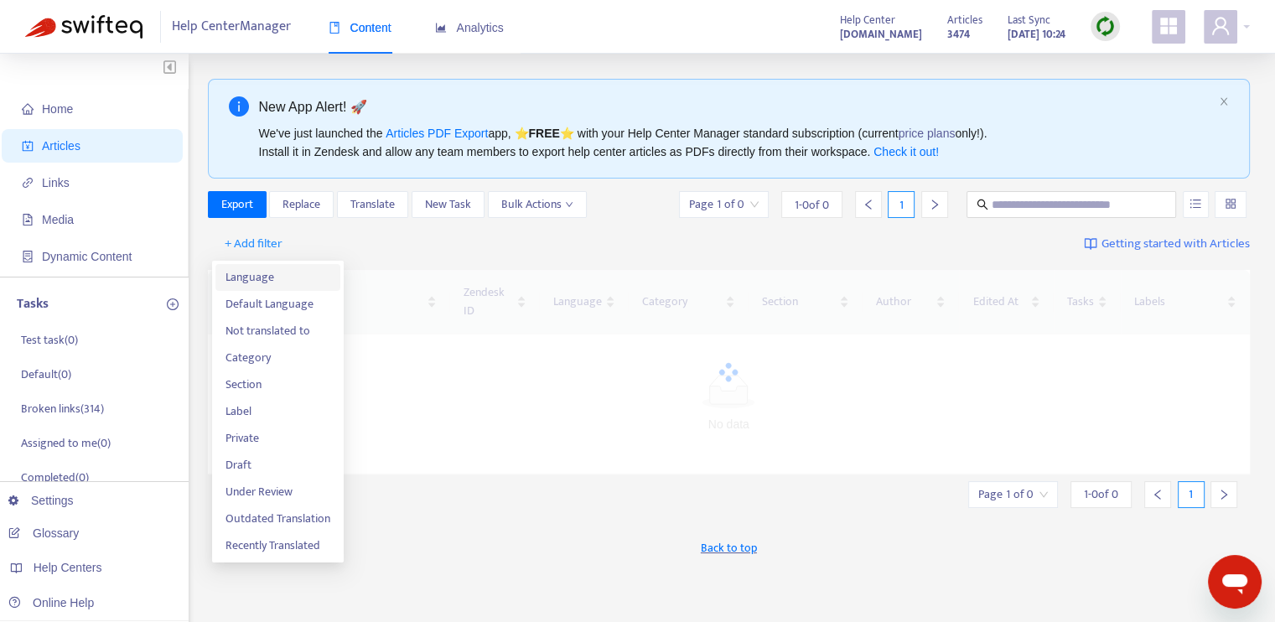
click at [267, 281] on span "Language" at bounding box center [277, 277] width 105 height 18
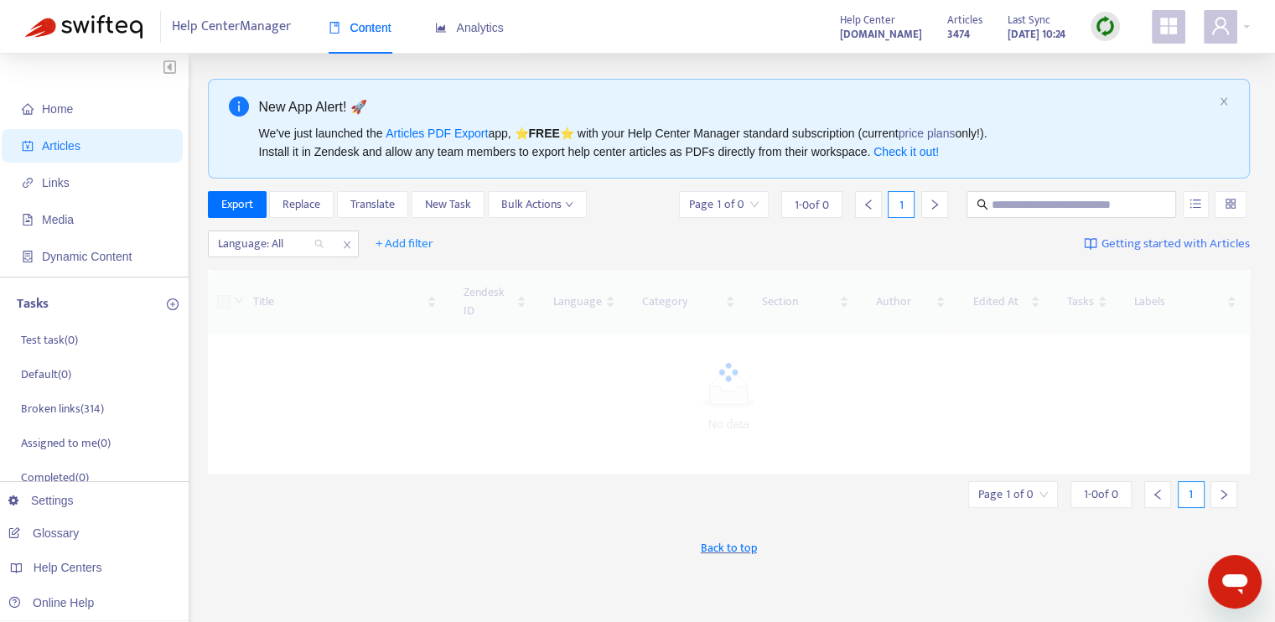
drag, startPoint x: 319, startPoint y: 240, endPoint x: 307, endPoint y: 257, distance: 20.9
click at [321, 240] on div "Language: All" at bounding box center [271, 243] width 125 height 25
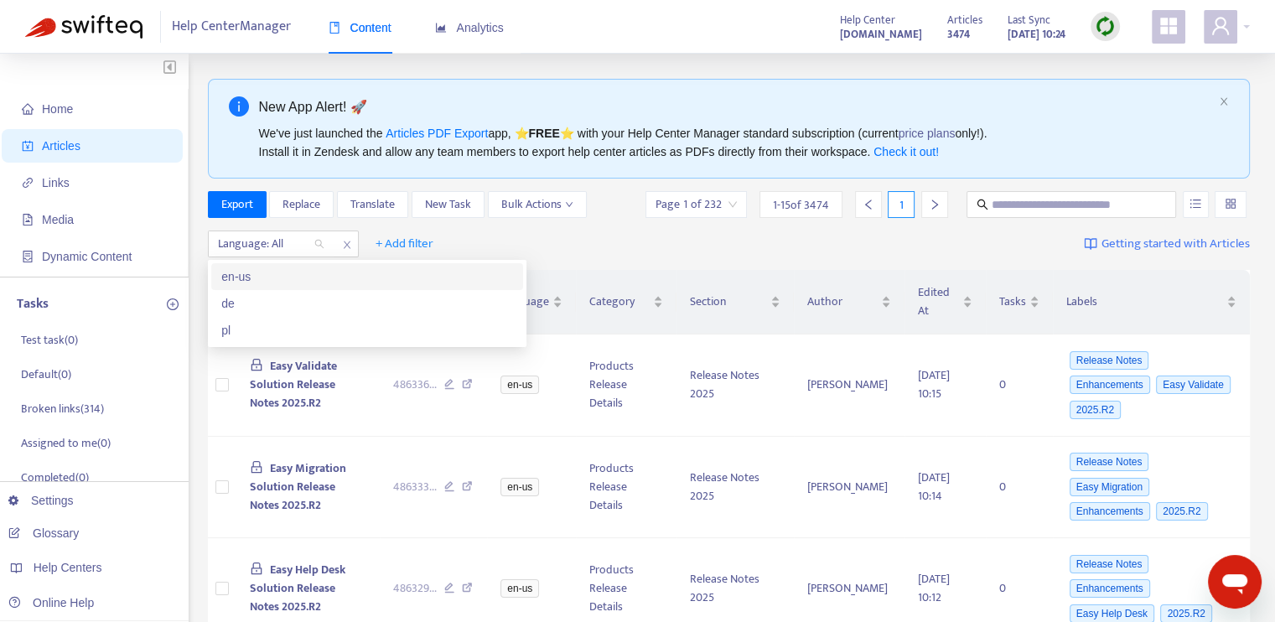
click at [290, 274] on div "en-us" at bounding box center [367, 276] width 292 height 18
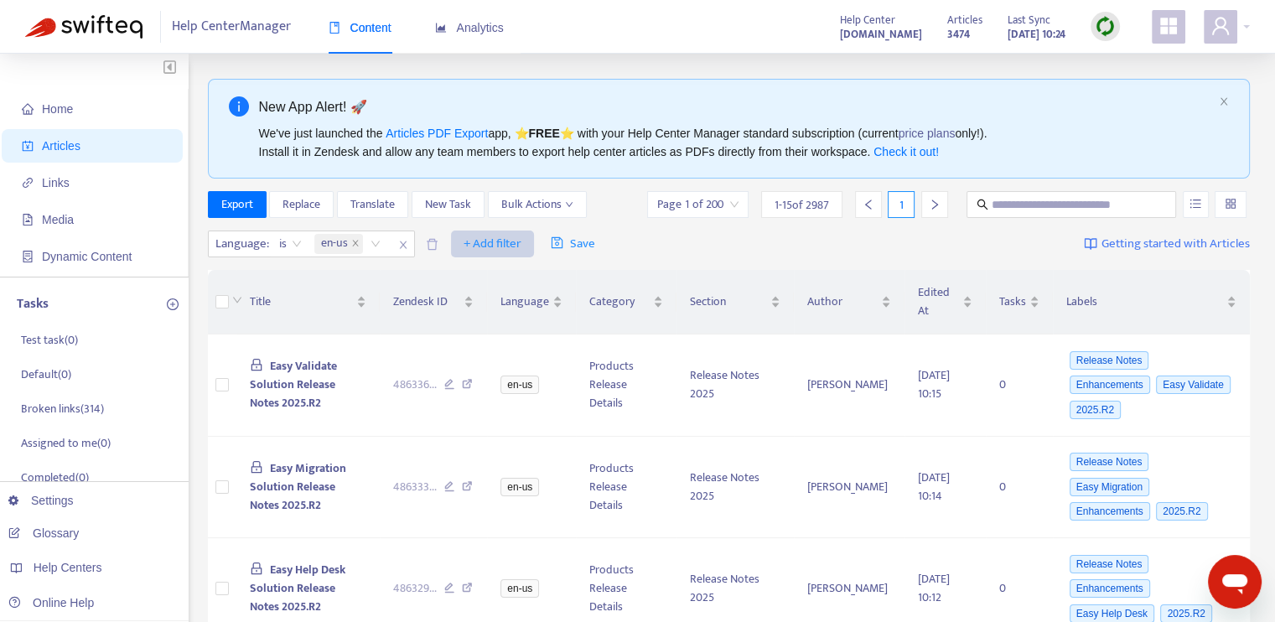
click at [491, 245] on span "+ Add filter" at bounding box center [492, 244] width 58 height 20
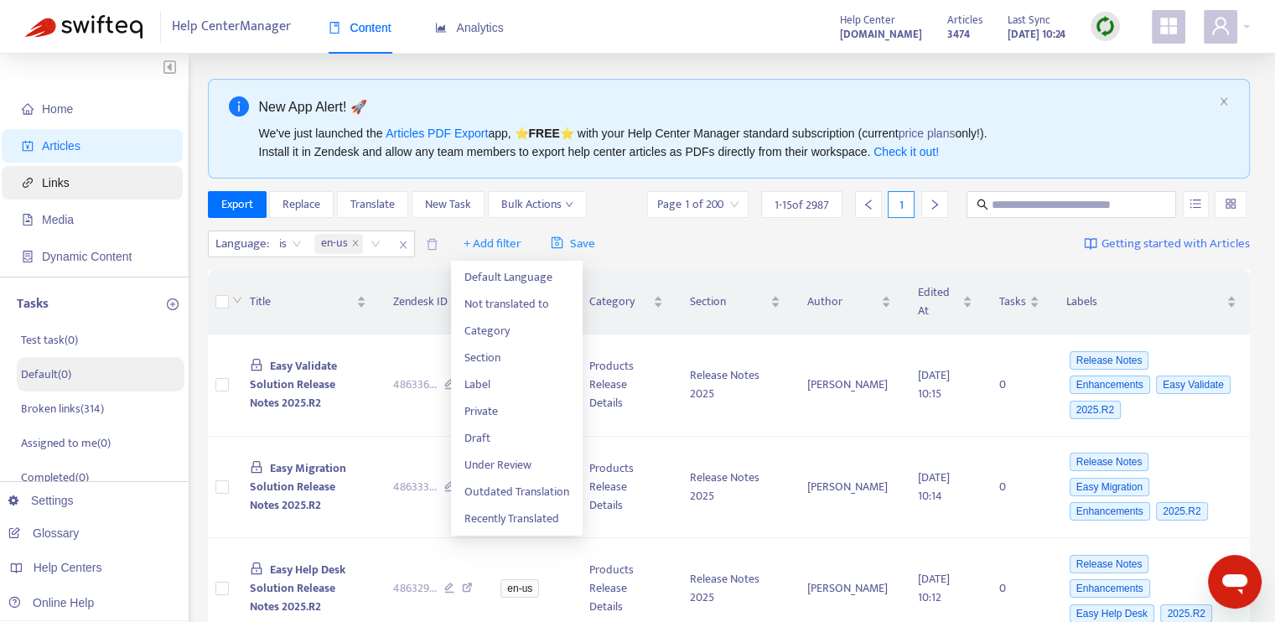
click at [72, 184] on span "Links" at bounding box center [95, 183] width 147 height 34
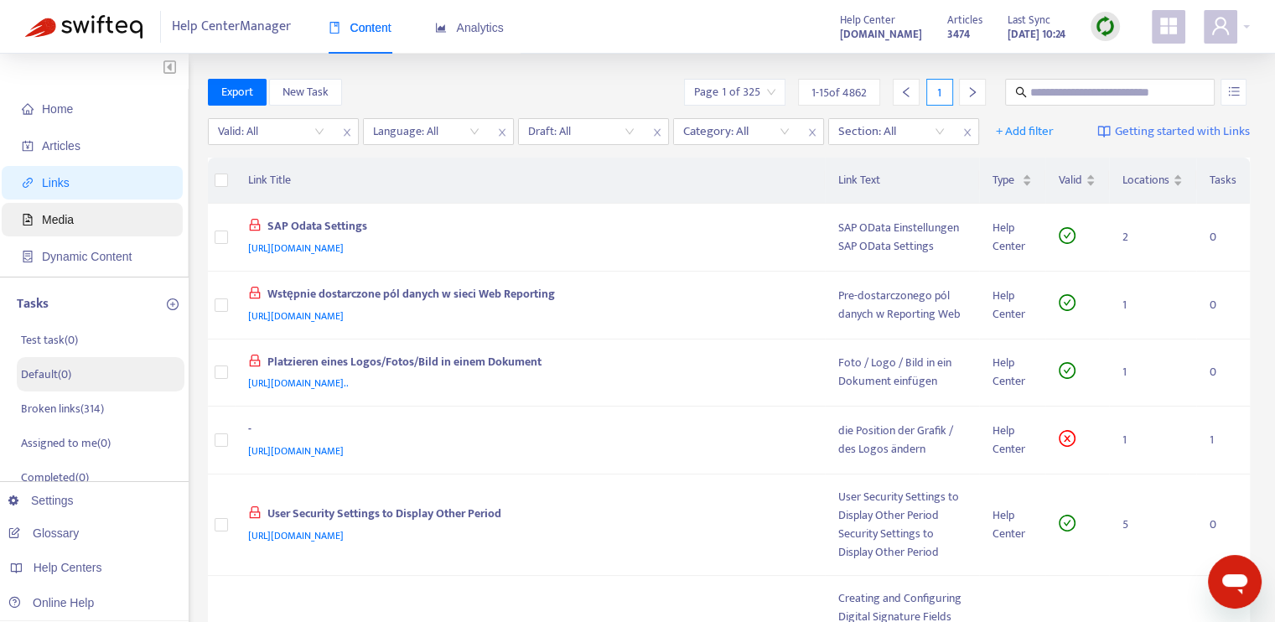
click at [121, 222] on span "Media" at bounding box center [95, 220] width 147 height 34
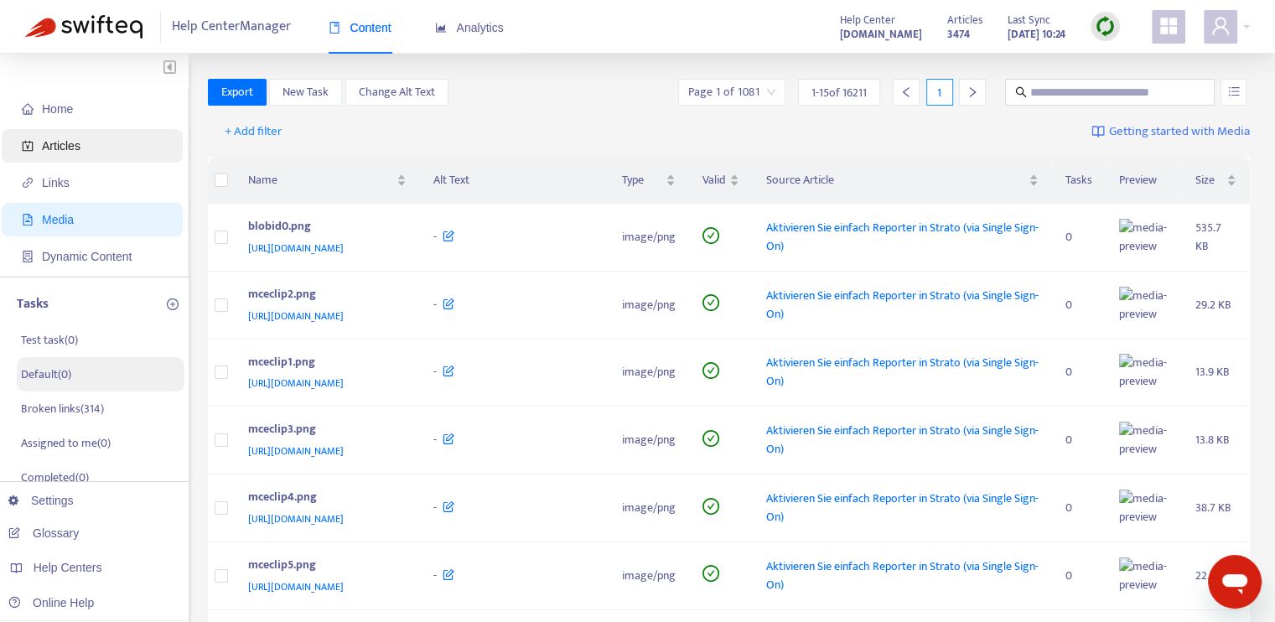
click at [93, 142] on span "Articles" at bounding box center [95, 146] width 147 height 34
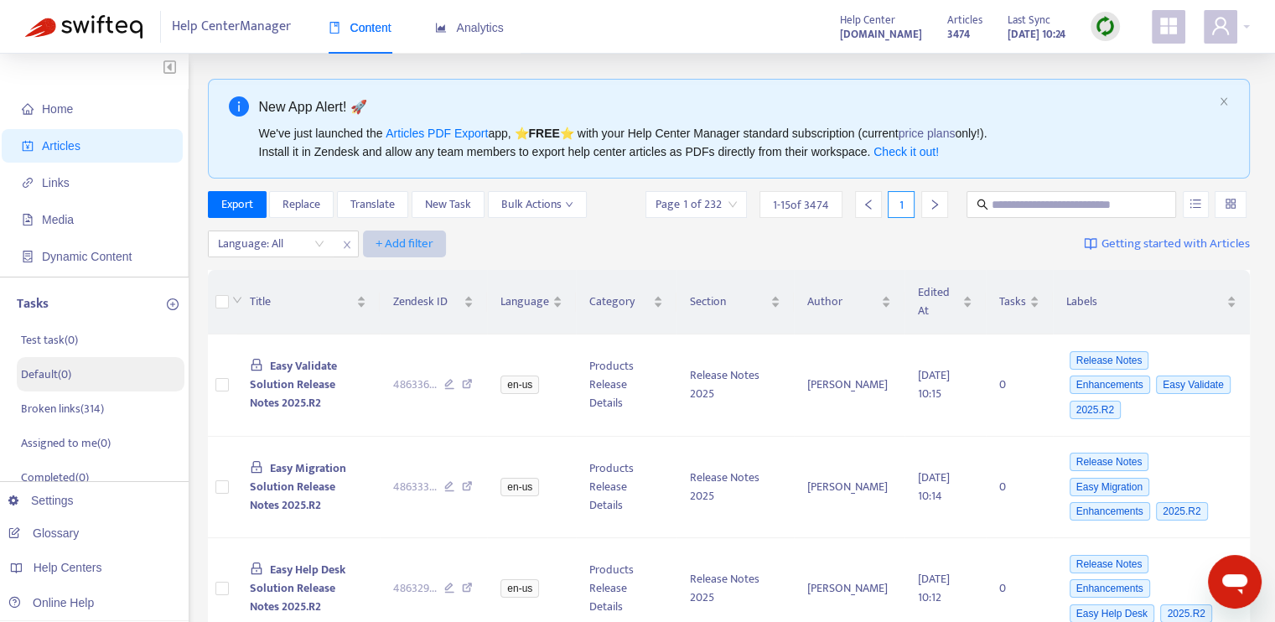
click at [386, 247] on span "+ Add filter" at bounding box center [404, 244] width 58 height 20
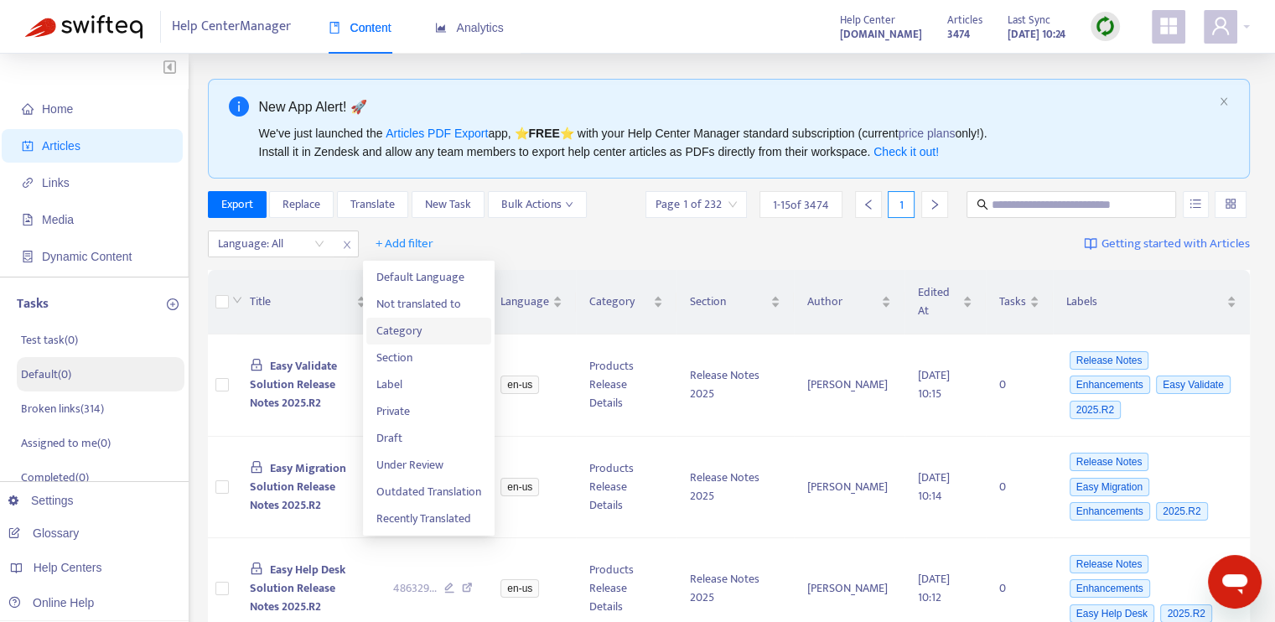
click at [415, 334] on span "Category" at bounding box center [428, 331] width 105 height 18
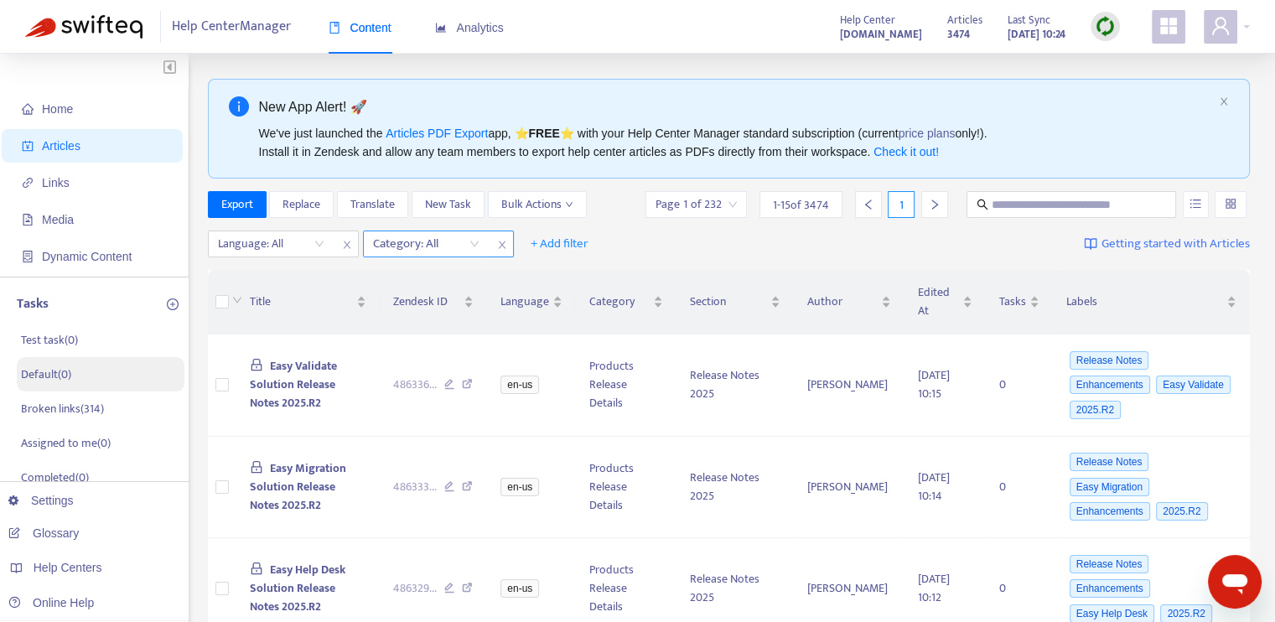
click at [471, 246] on div "Category: All" at bounding box center [426, 243] width 125 height 25
click at [500, 245] on icon "close" at bounding box center [501, 245] width 7 height 8
click at [347, 243] on icon "close" at bounding box center [346, 245] width 7 height 8
click at [75, 181] on span "Links" at bounding box center [95, 183] width 147 height 34
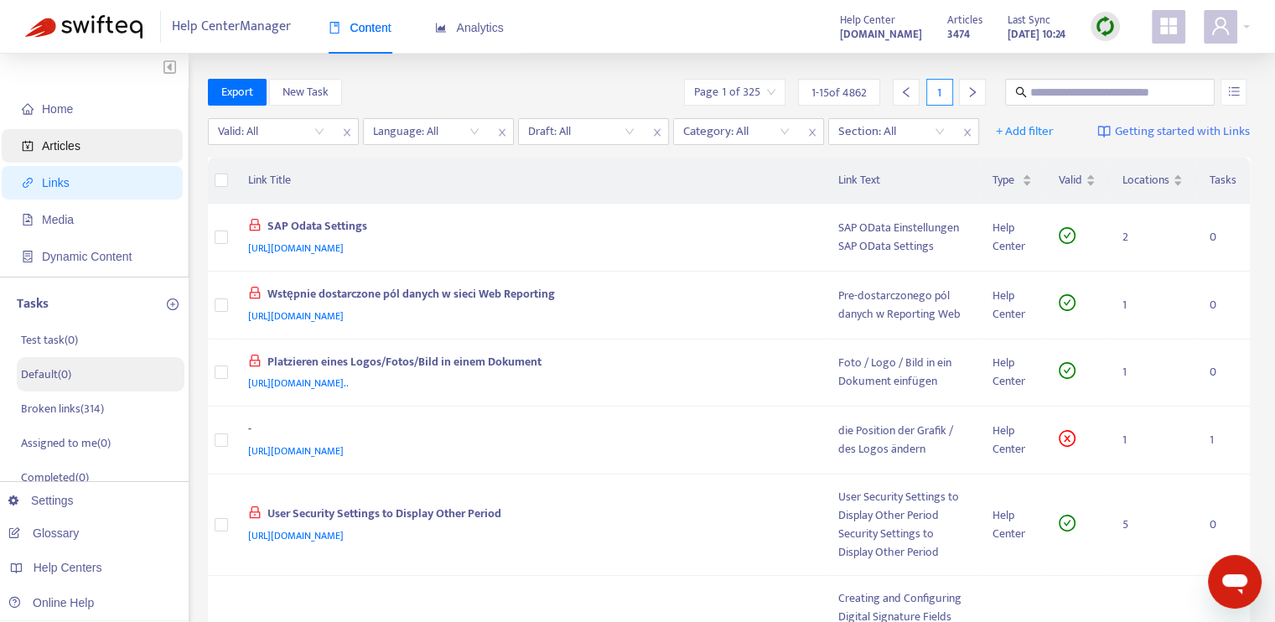
click at [67, 142] on span "Articles" at bounding box center [61, 145] width 39 height 13
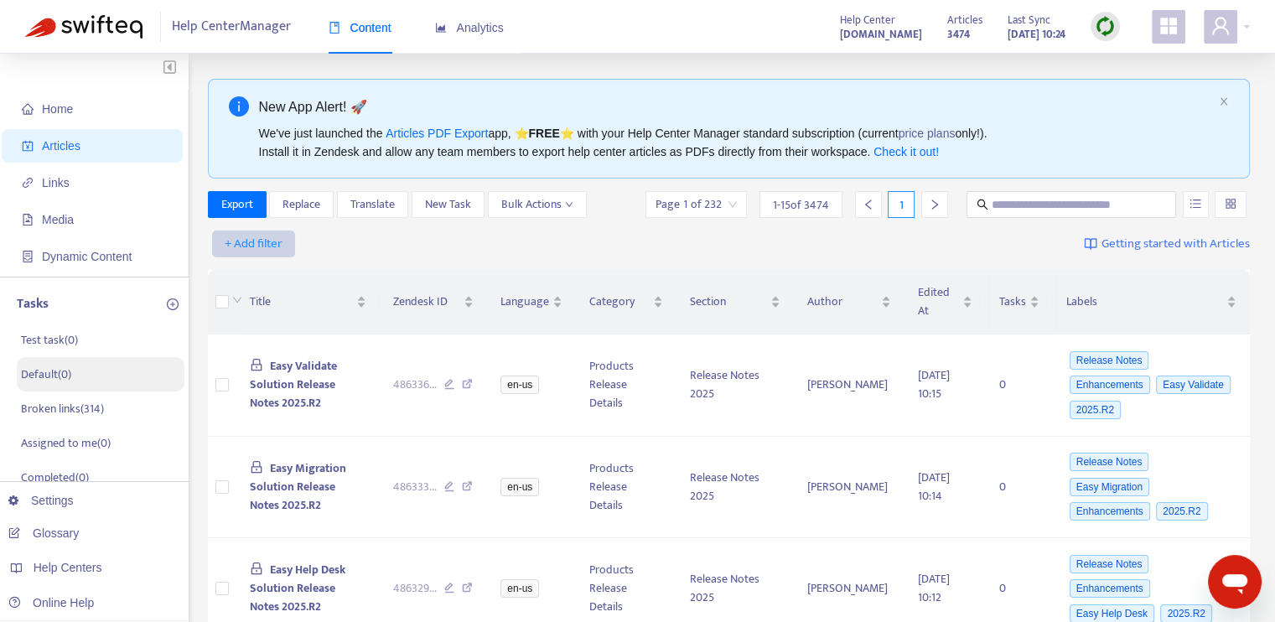
click at [253, 237] on span "+ Add filter" at bounding box center [254, 244] width 58 height 20
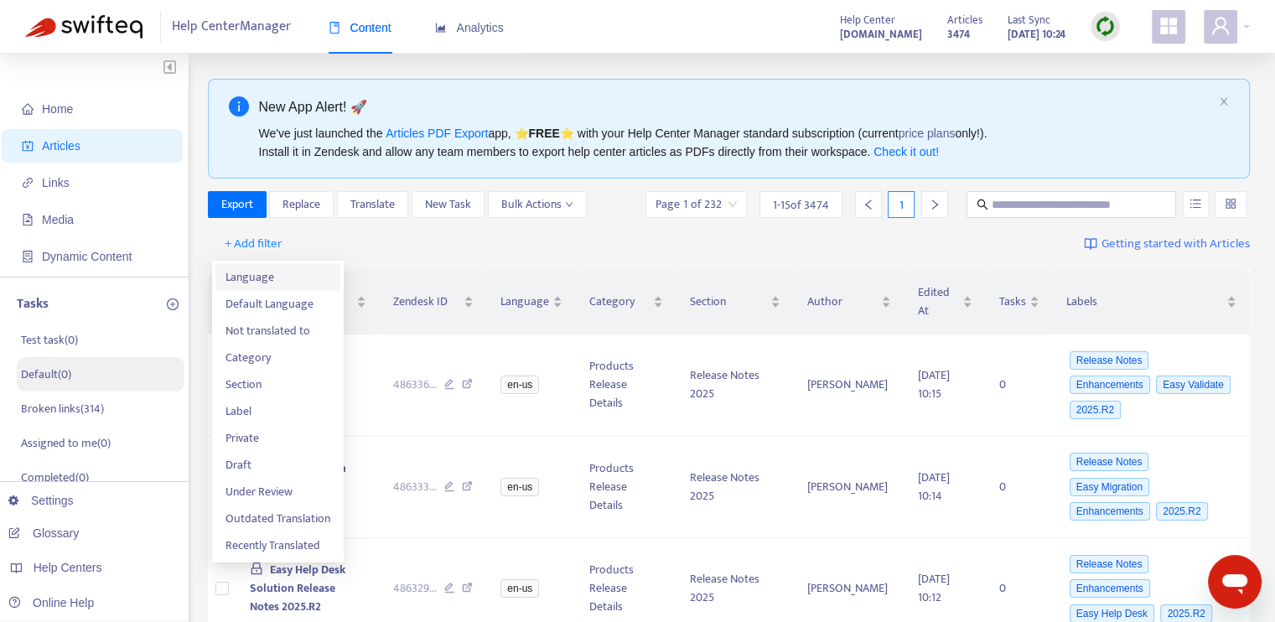
click at [256, 280] on span "Language" at bounding box center [277, 277] width 105 height 18
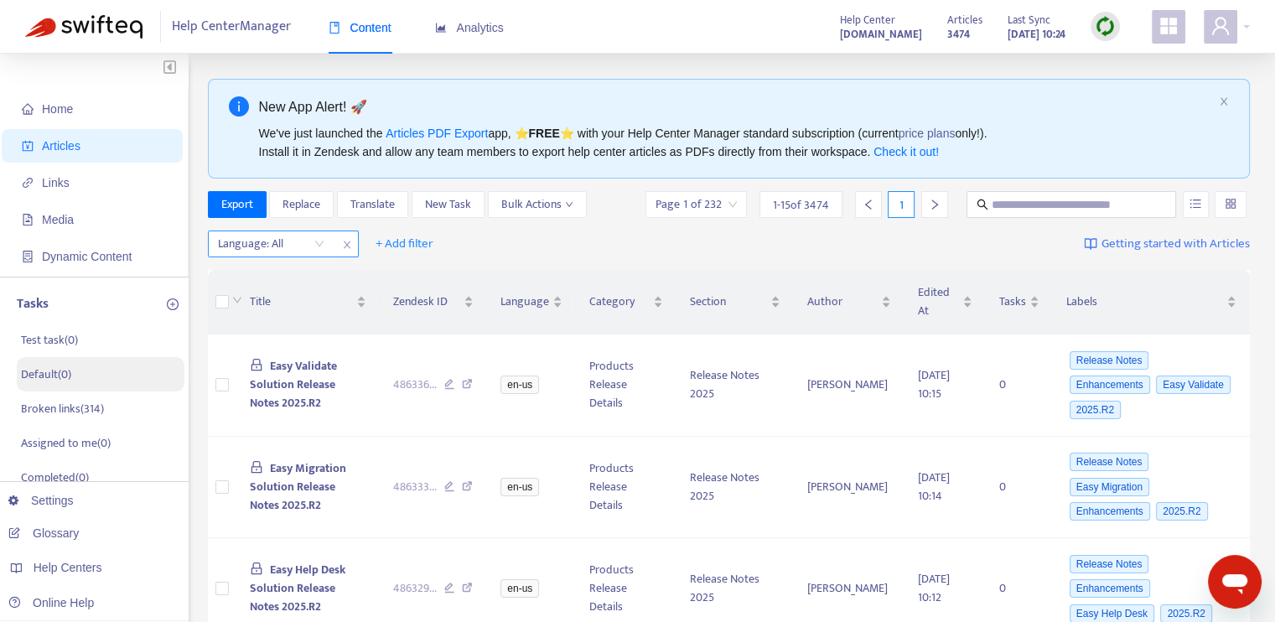
click at [316, 246] on div "Language: All" at bounding box center [271, 243] width 125 height 25
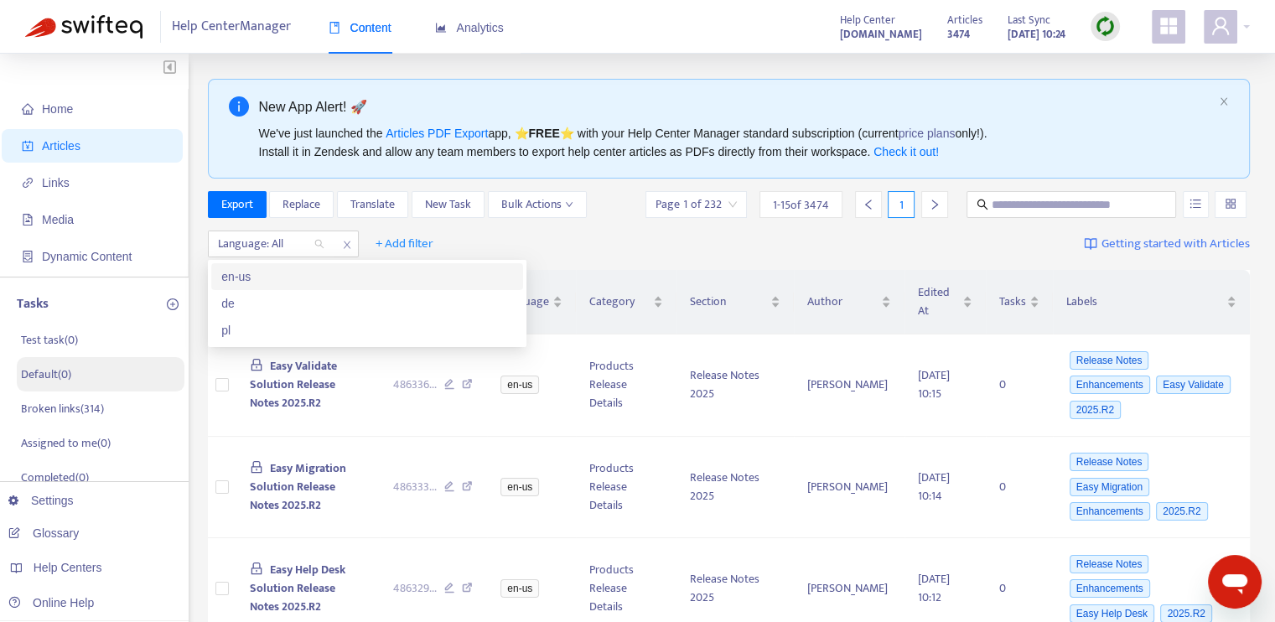
click at [292, 276] on div "en-us" at bounding box center [367, 276] width 292 height 18
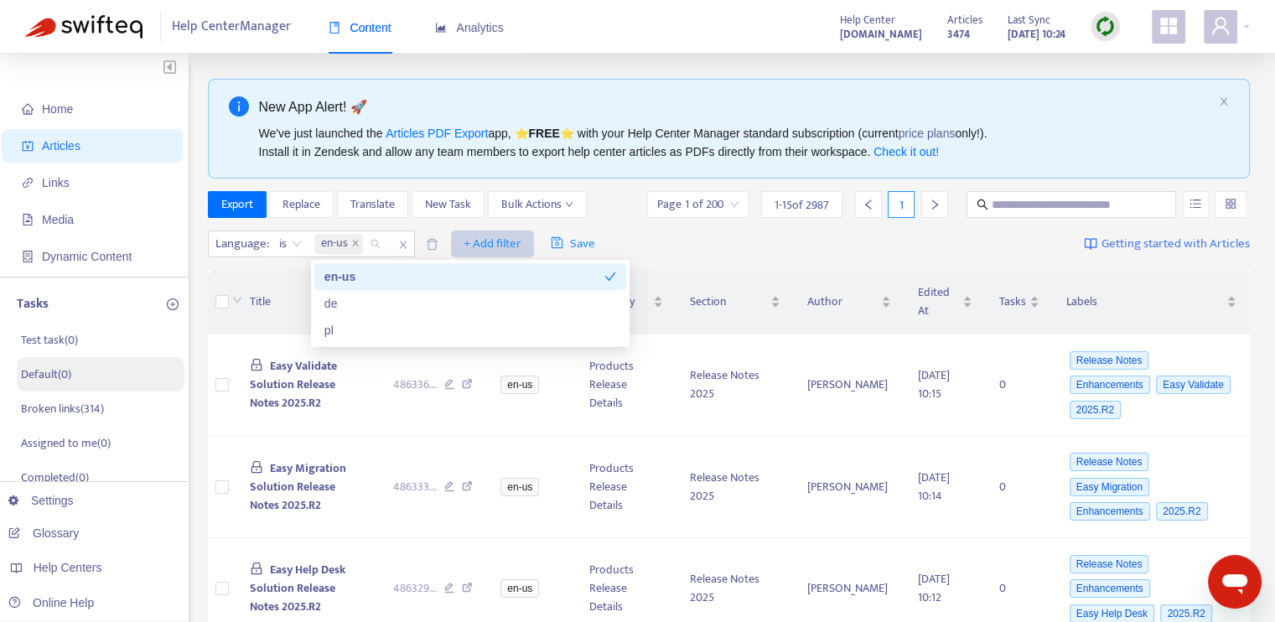
click at [475, 242] on span "+ Add filter" at bounding box center [492, 244] width 58 height 20
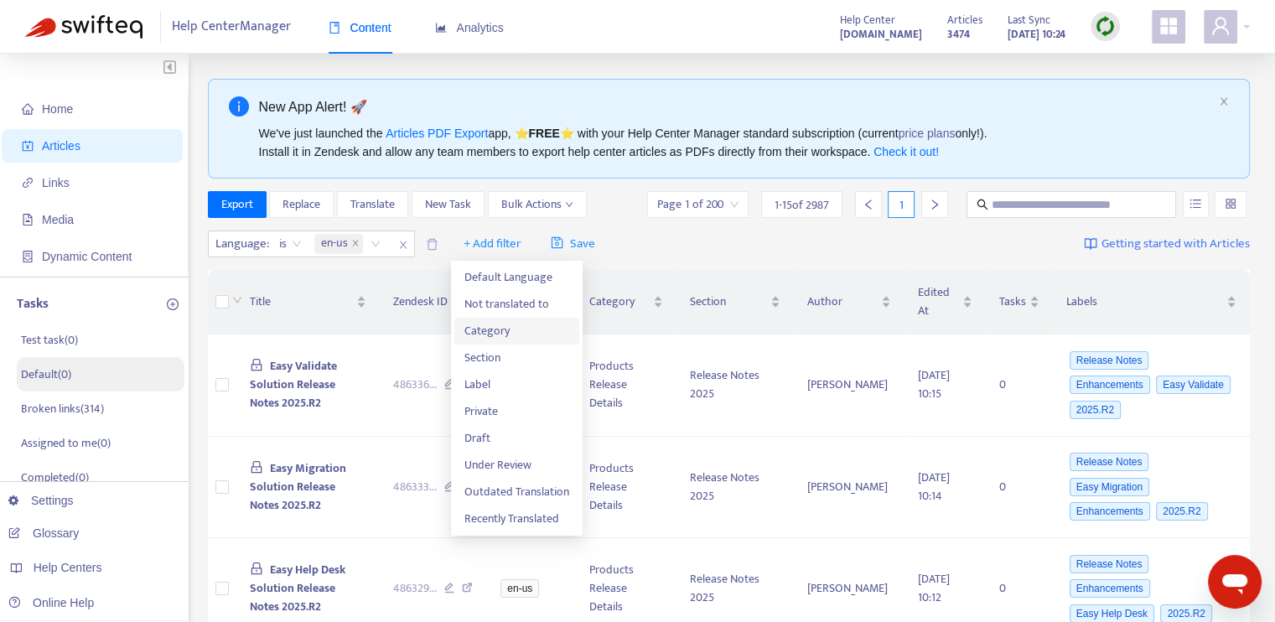
click at [518, 322] on span "Category" at bounding box center [516, 331] width 105 height 18
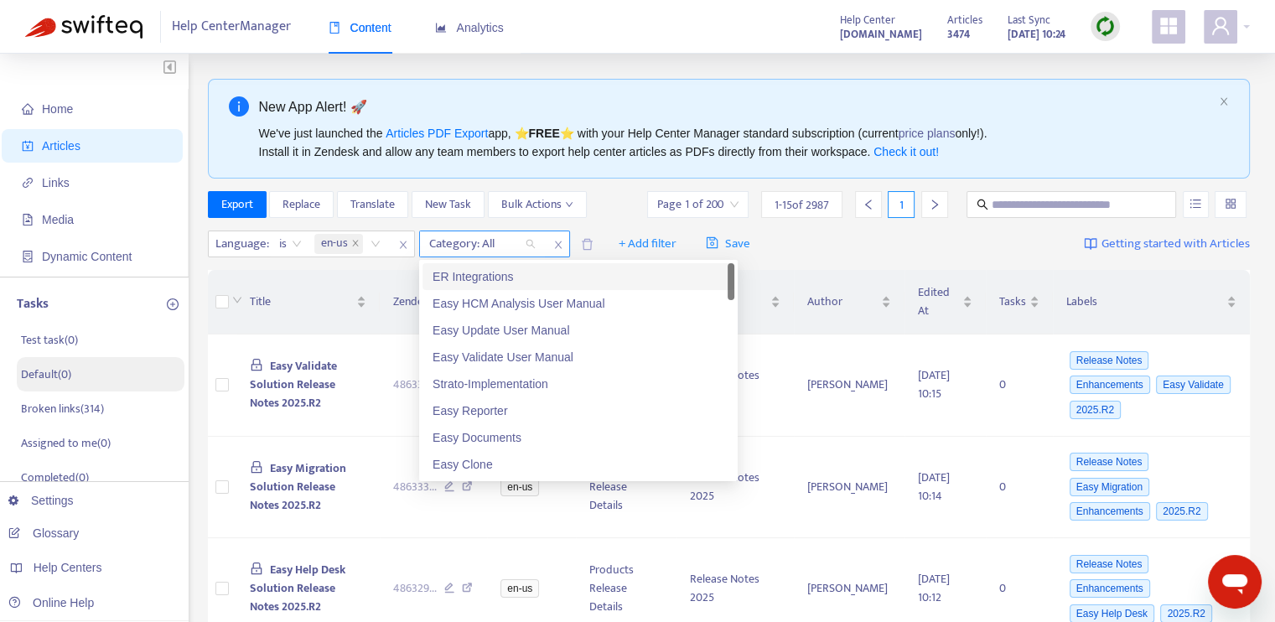
click at [532, 244] on div "Category: All" at bounding box center [482, 243] width 125 height 25
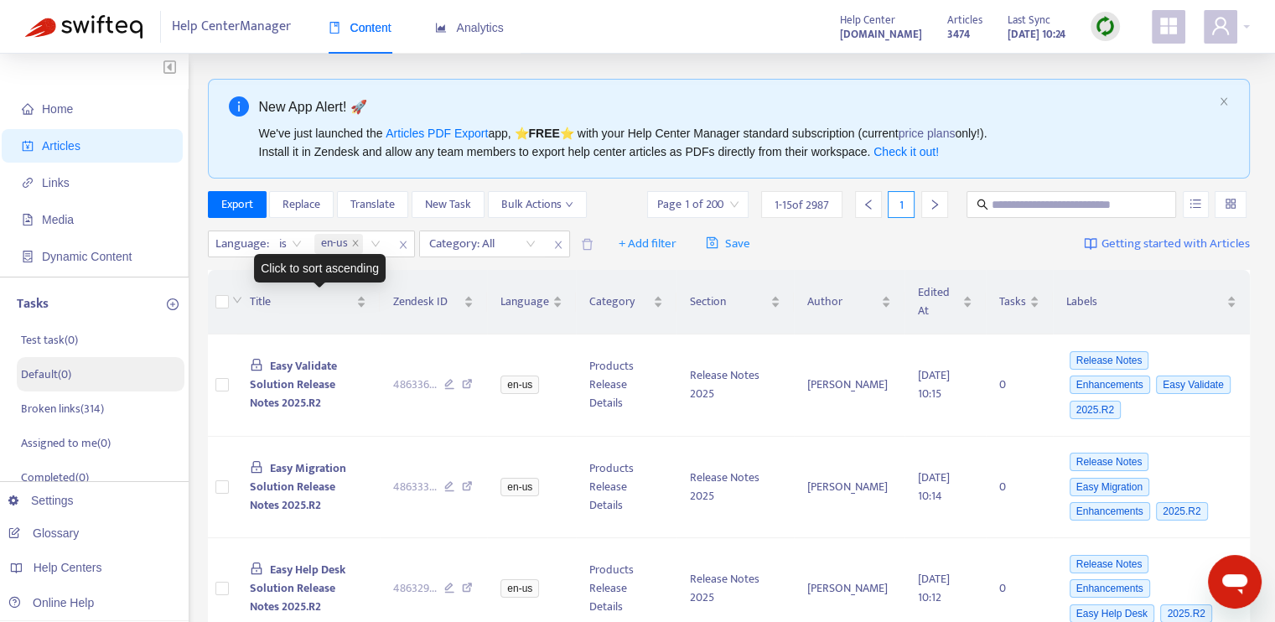
click at [341, 276] on div "Click to sort ascending" at bounding box center [320, 268] width 132 height 28
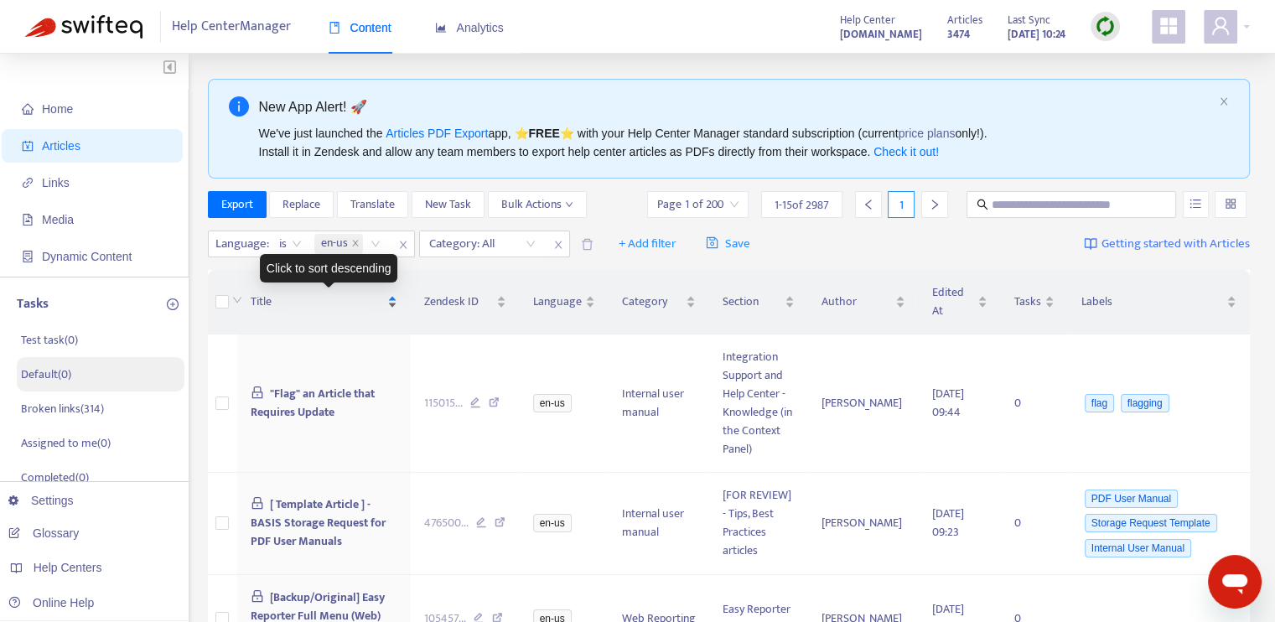
click at [398, 297] on div "Title" at bounding box center [324, 301] width 147 height 18
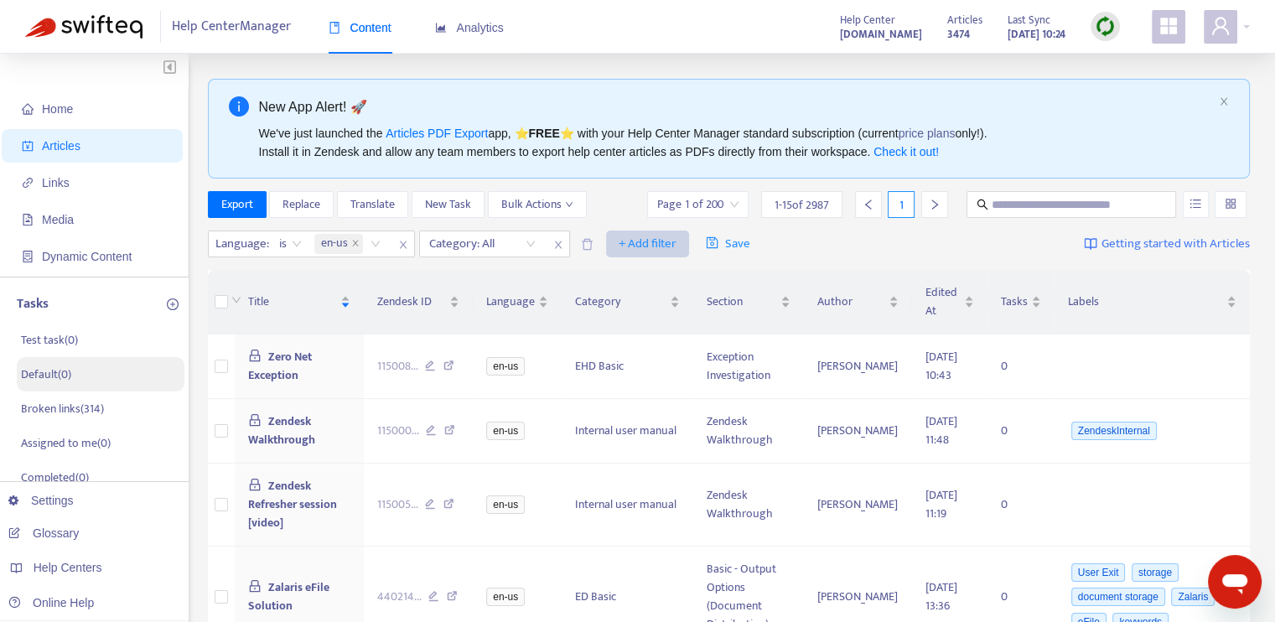
click at [658, 244] on span "+ Add filter" at bounding box center [647, 244] width 58 height 20
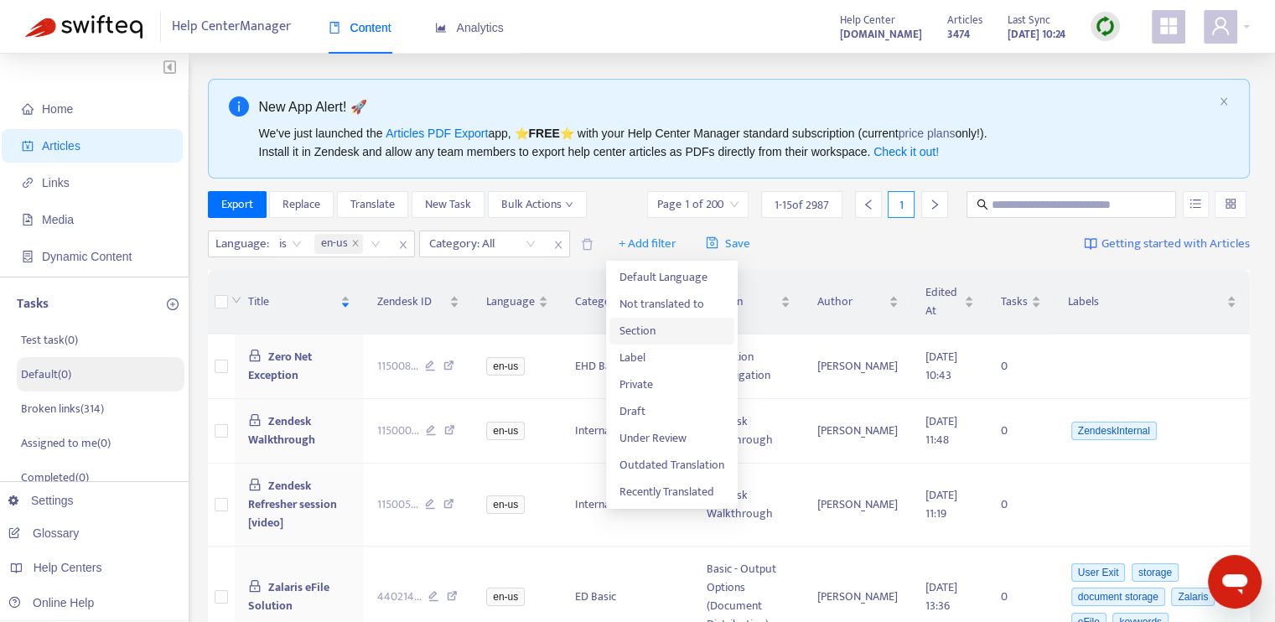
click at [636, 328] on span "Section" at bounding box center [671, 331] width 105 height 18
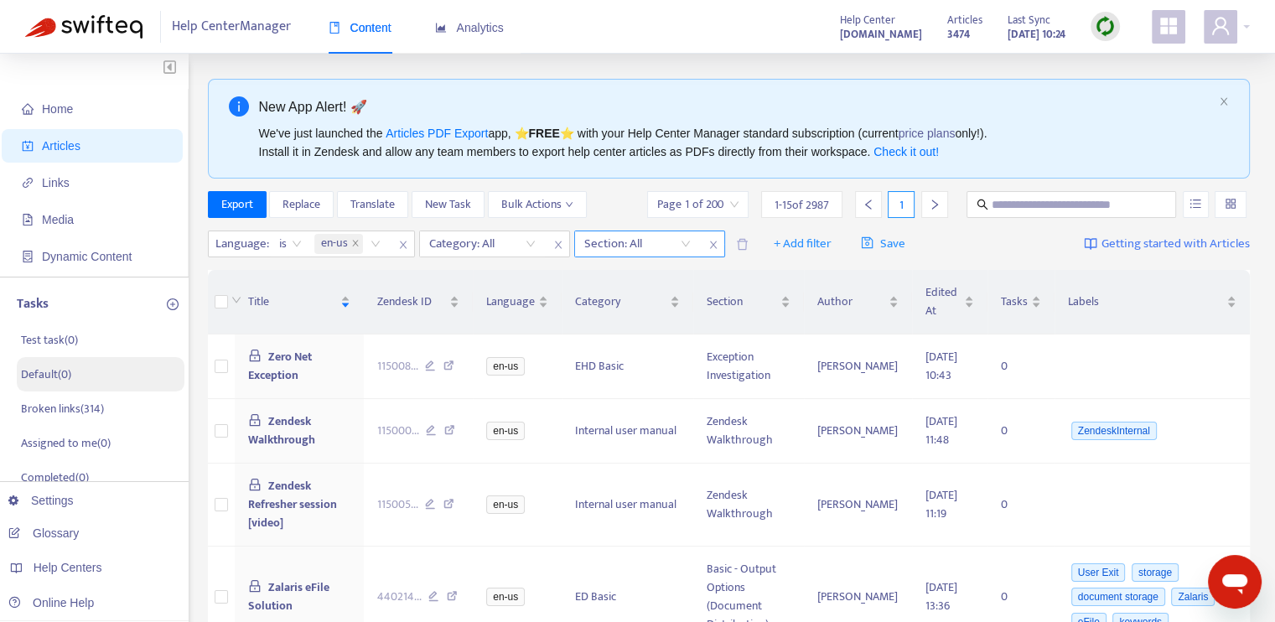
click at [691, 244] on div "Section: All" at bounding box center [637, 243] width 125 height 25
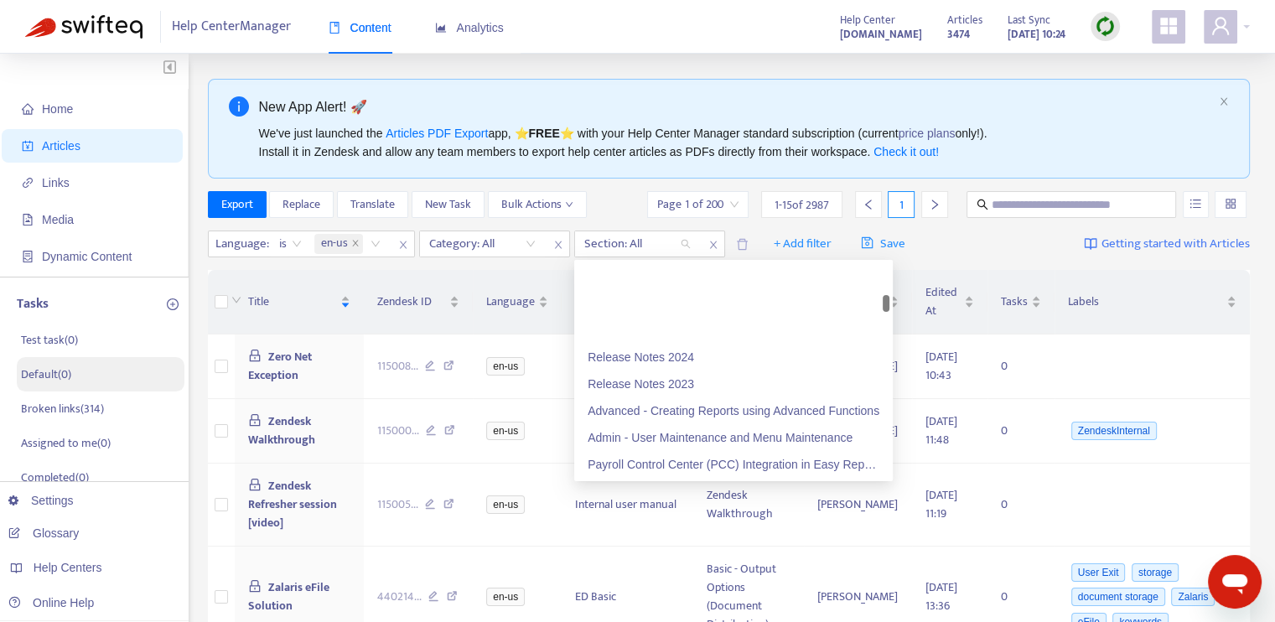
scroll to position [1592, 0]
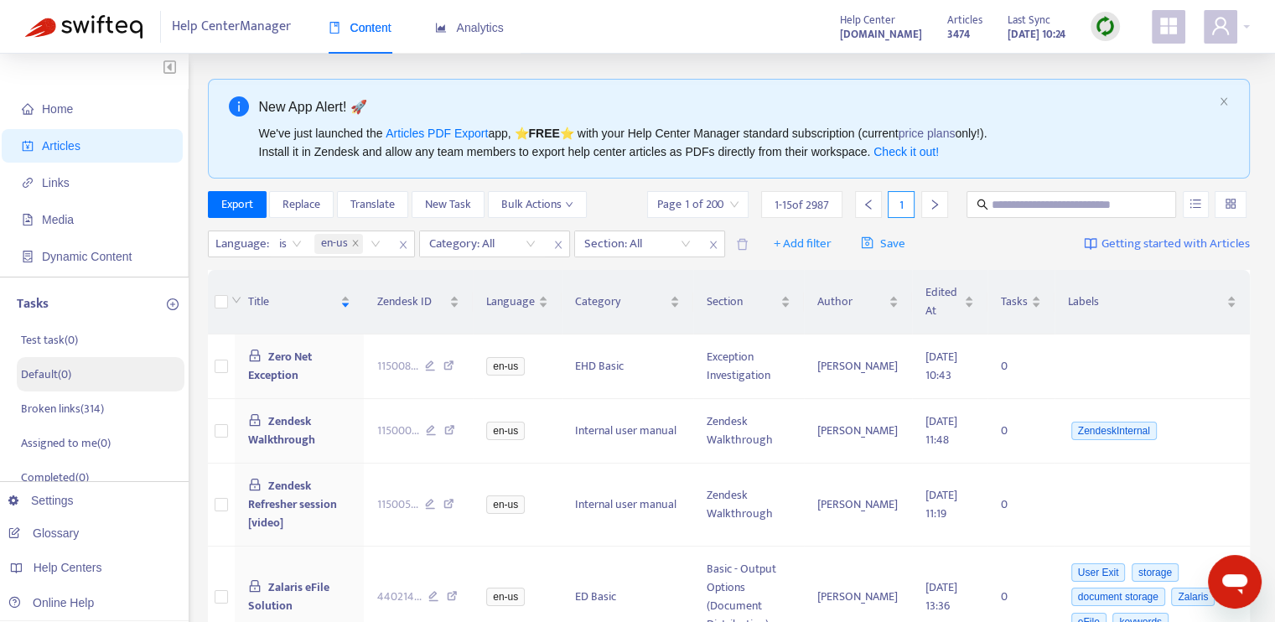
click at [535, 261] on div "Language : is en-us Category: All Section: All + Add filter Save Getting starte…" at bounding box center [729, 244] width 1042 height 39
click at [793, 243] on span "+ Add filter" at bounding box center [802, 244] width 58 height 20
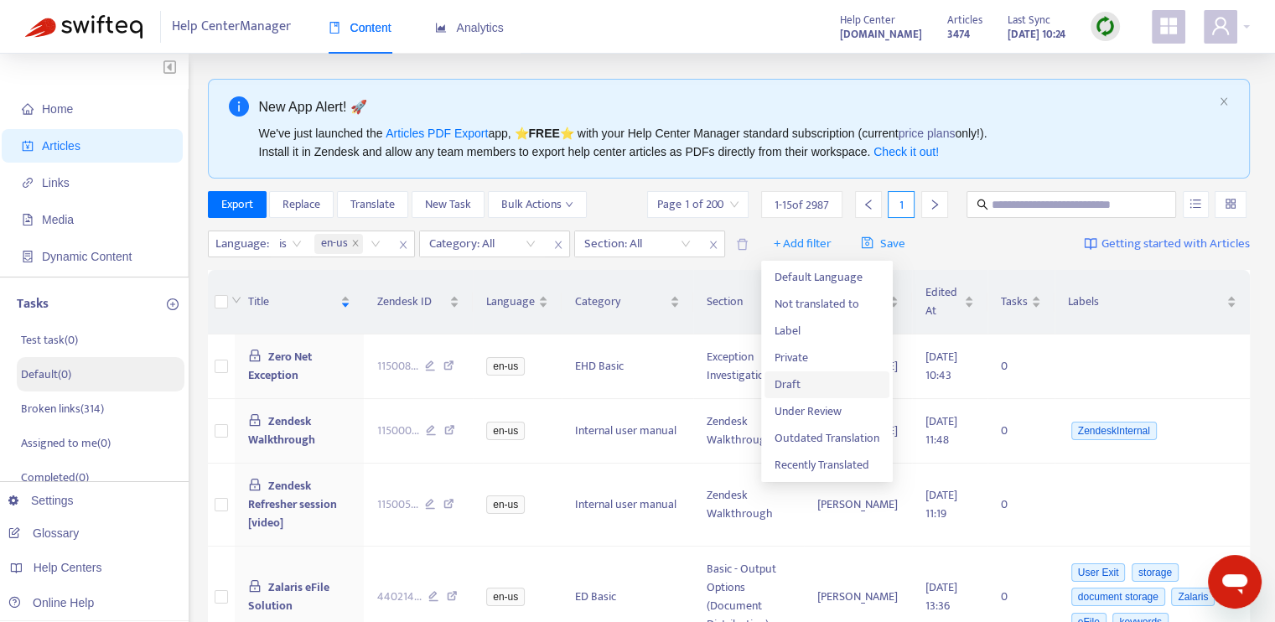
click at [824, 385] on span "Draft" at bounding box center [826, 384] width 105 height 18
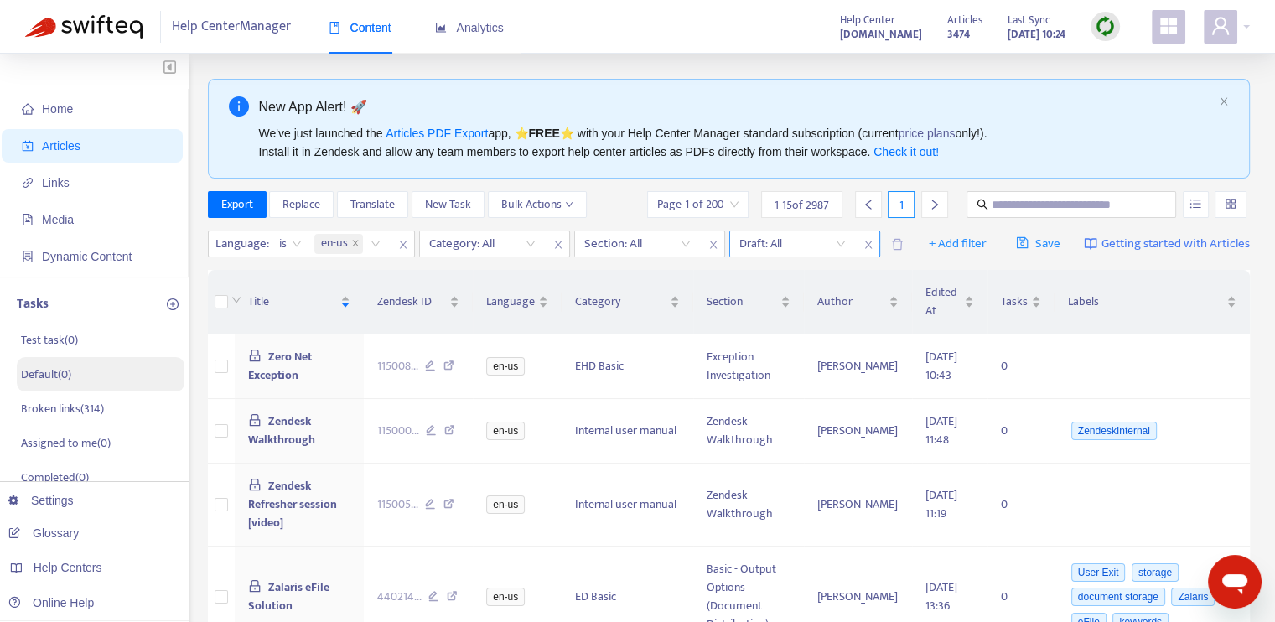
click at [836, 244] on input "search" at bounding box center [792, 243] width 106 height 25
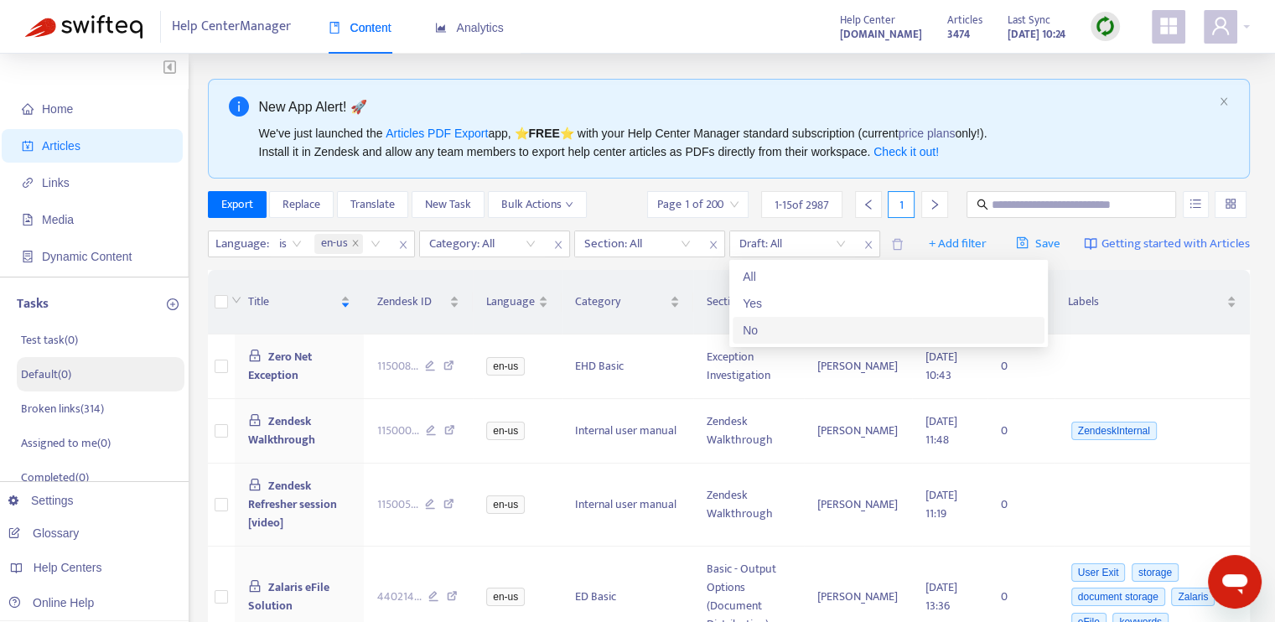
click at [796, 335] on div "No" at bounding box center [888, 330] width 292 height 18
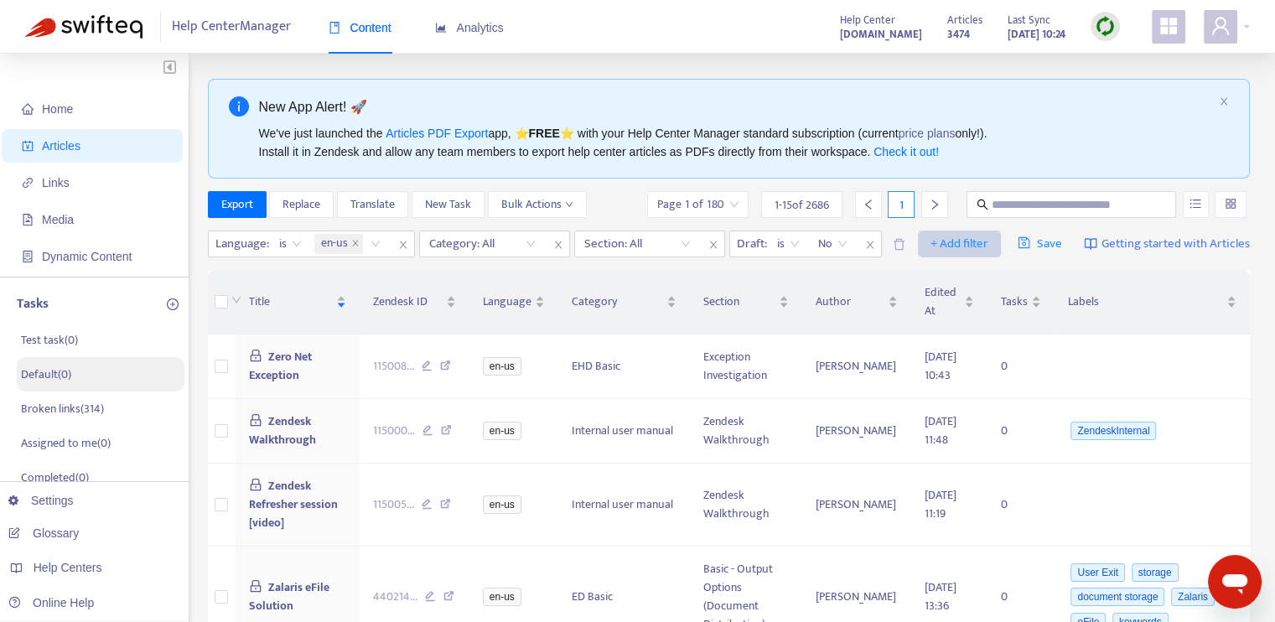
click at [943, 244] on span "+ Add filter" at bounding box center [959, 244] width 58 height 20
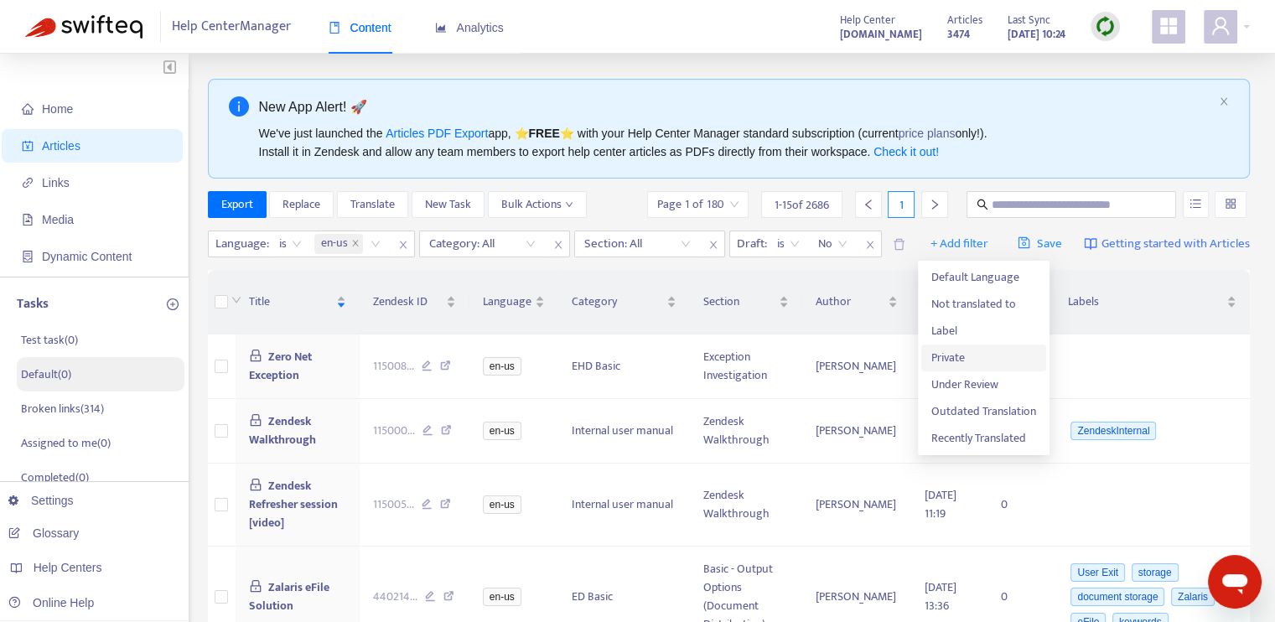
click at [956, 353] on span "Private" at bounding box center [983, 358] width 105 height 18
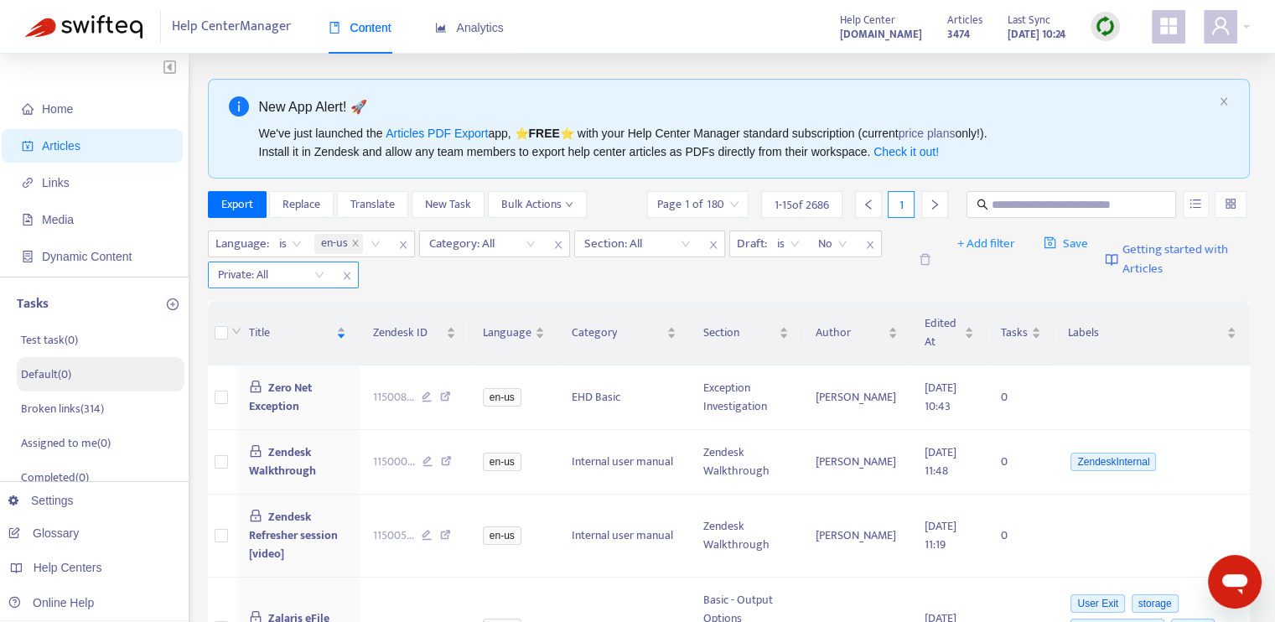
click at [314, 273] on input "search" at bounding box center [271, 274] width 106 height 25
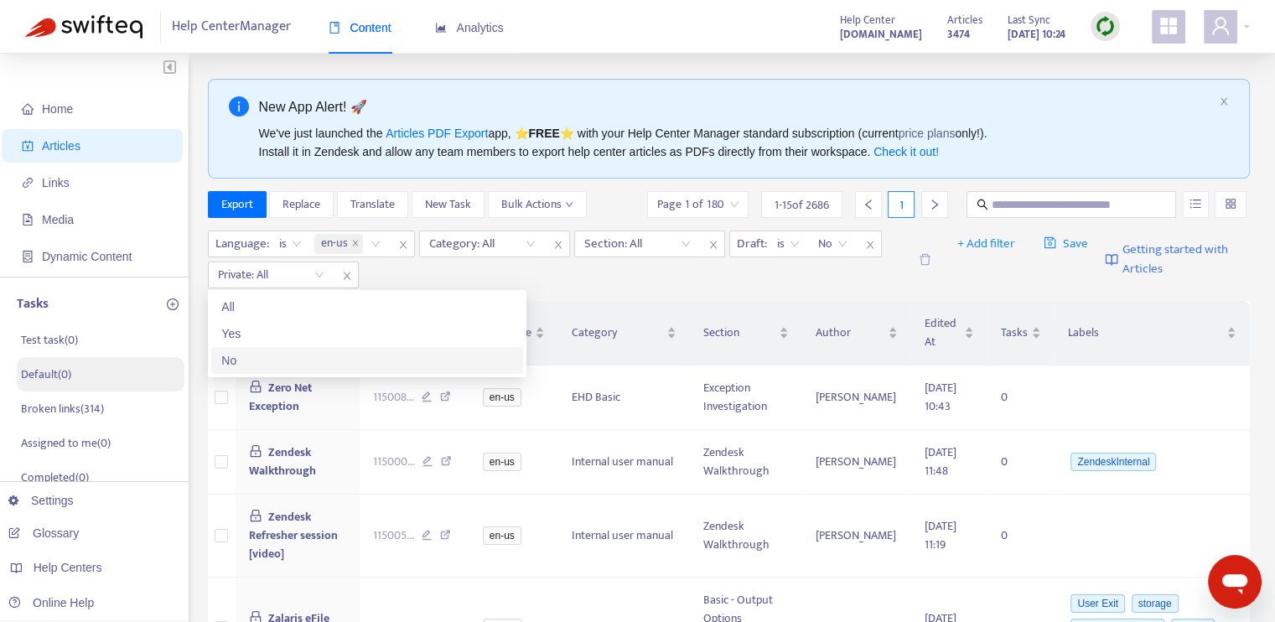
click at [288, 363] on div "No" at bounding box center [367, 360] width 292 height 18
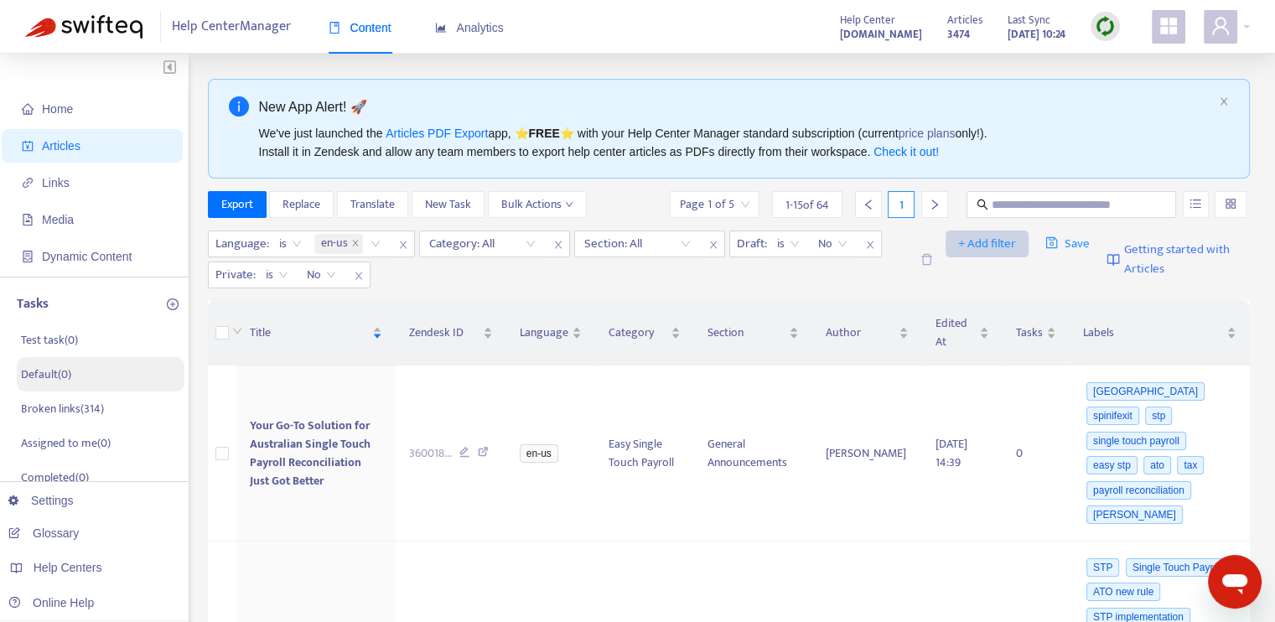
click at [968, 241] on span "+ Add filter" at bounding box center [987, 244] width 58 height 20
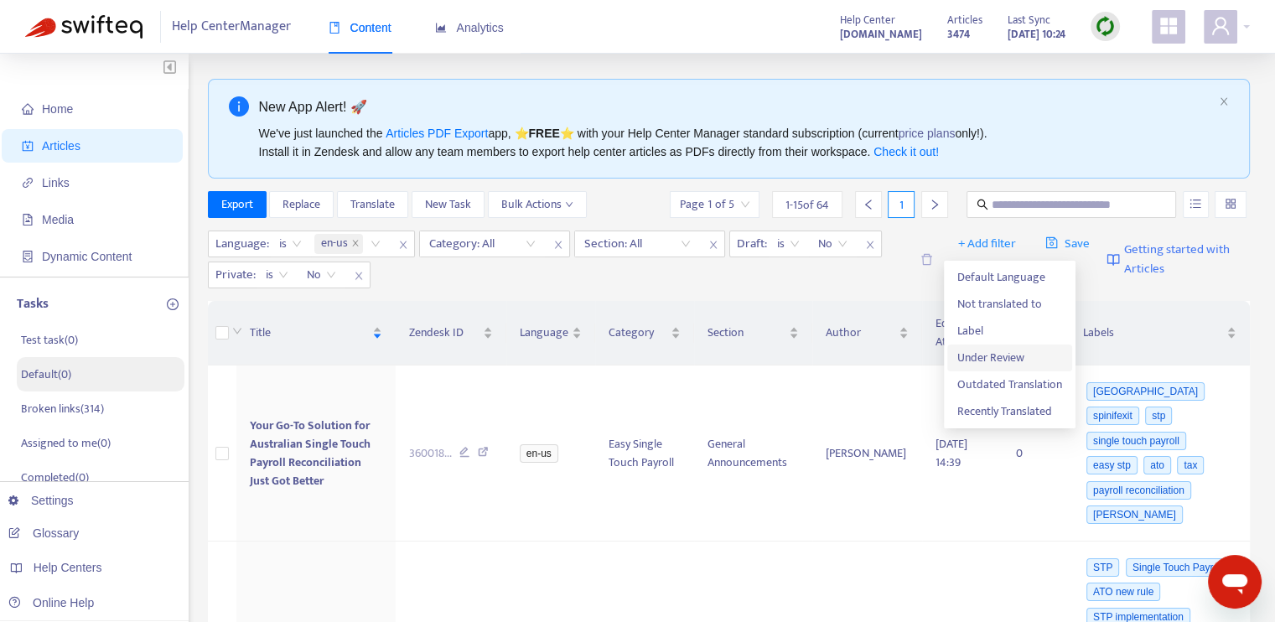
click at [989, 354] on span "Under Review" at bounding box center [1009, 358] width 105 height 18
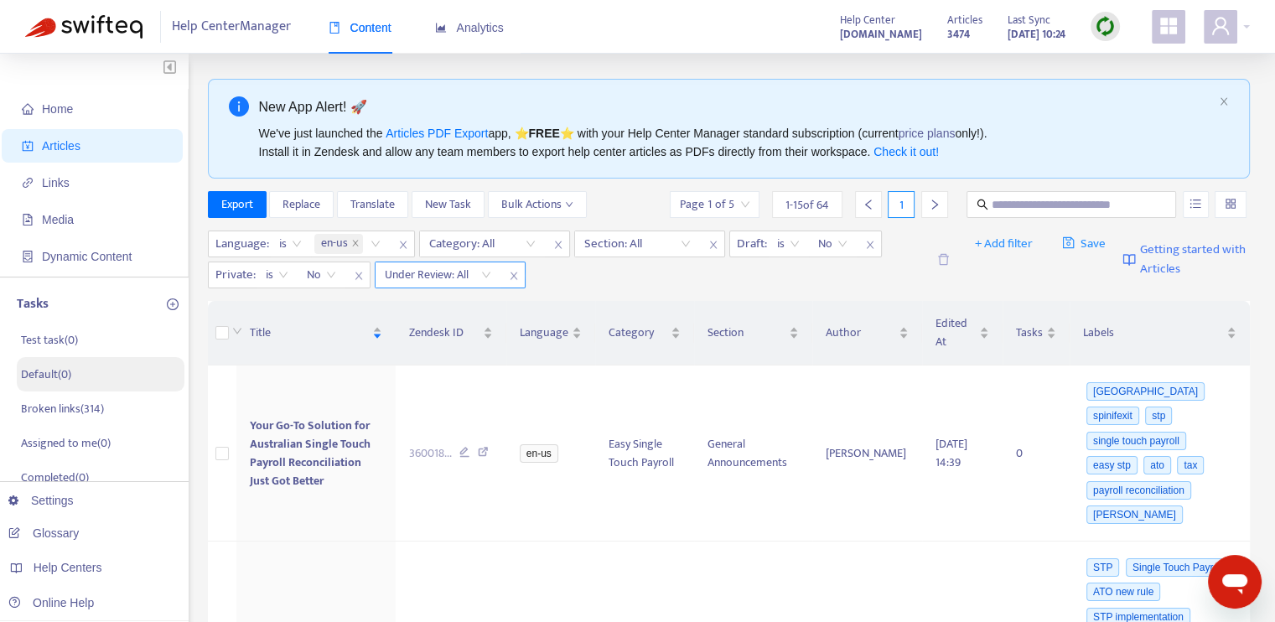
click at [457, 271] on input "search" at bounding box center [438, 274] width 106 height 25
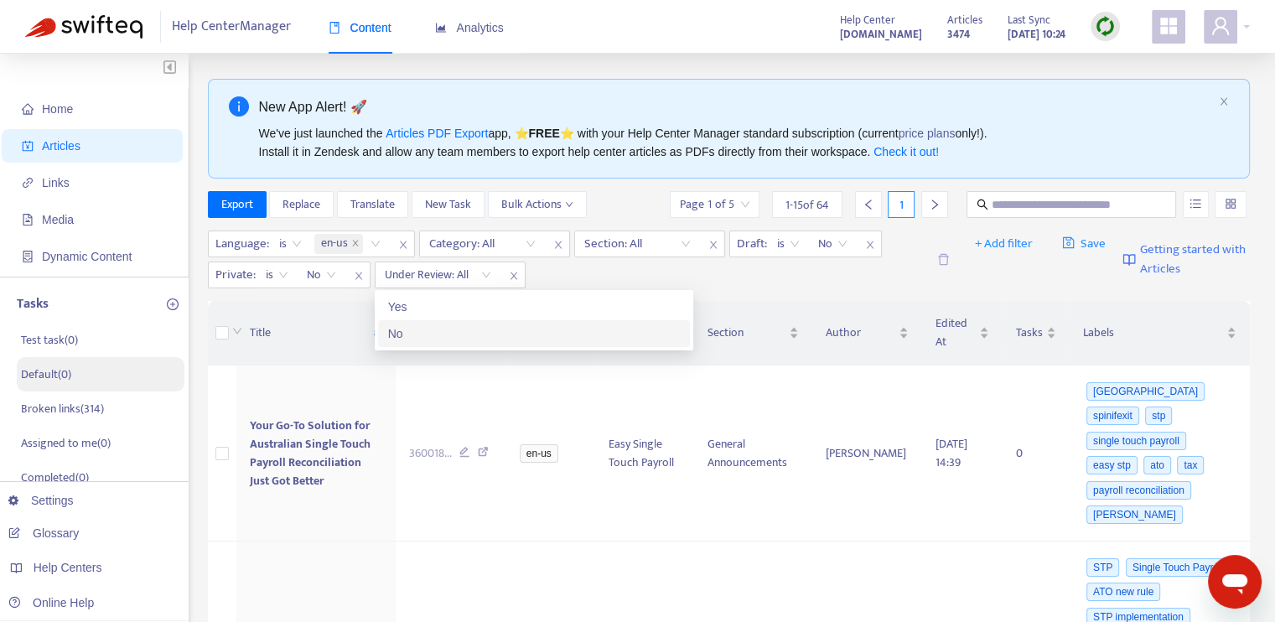
click at [447, 338] on div "No" at bounding box center [534, 333] width 292 height 18
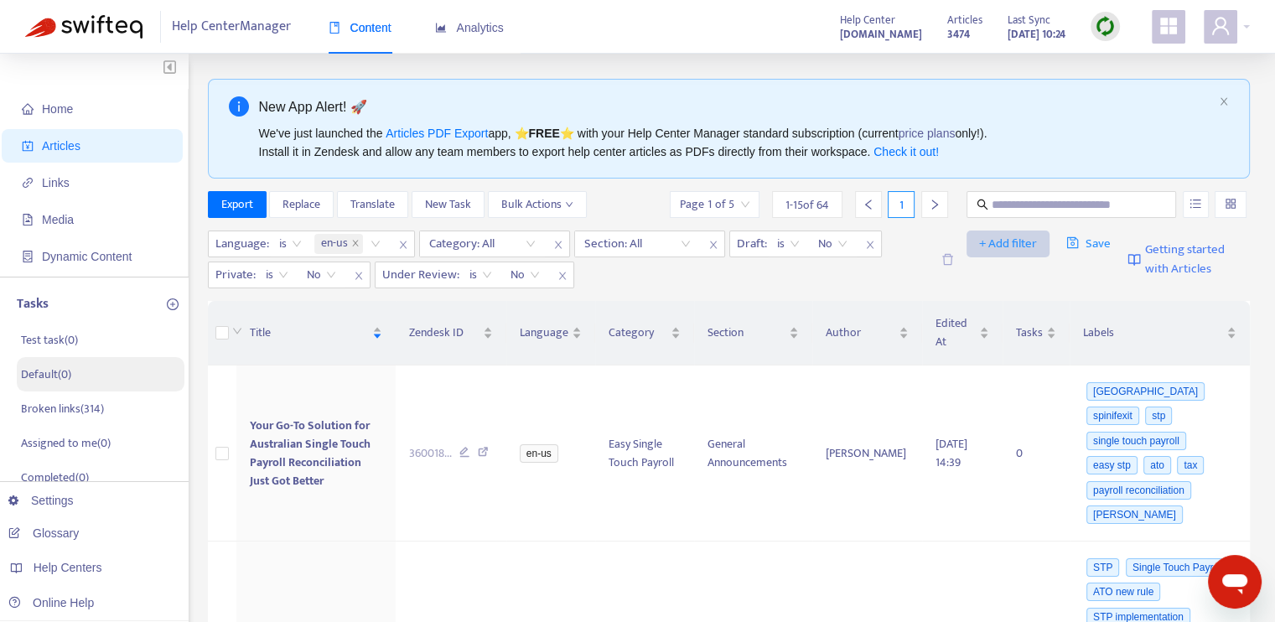
click at [1006, 245] on span "+ Add filter" at bounding box center [1008, 244] width 58 height 20
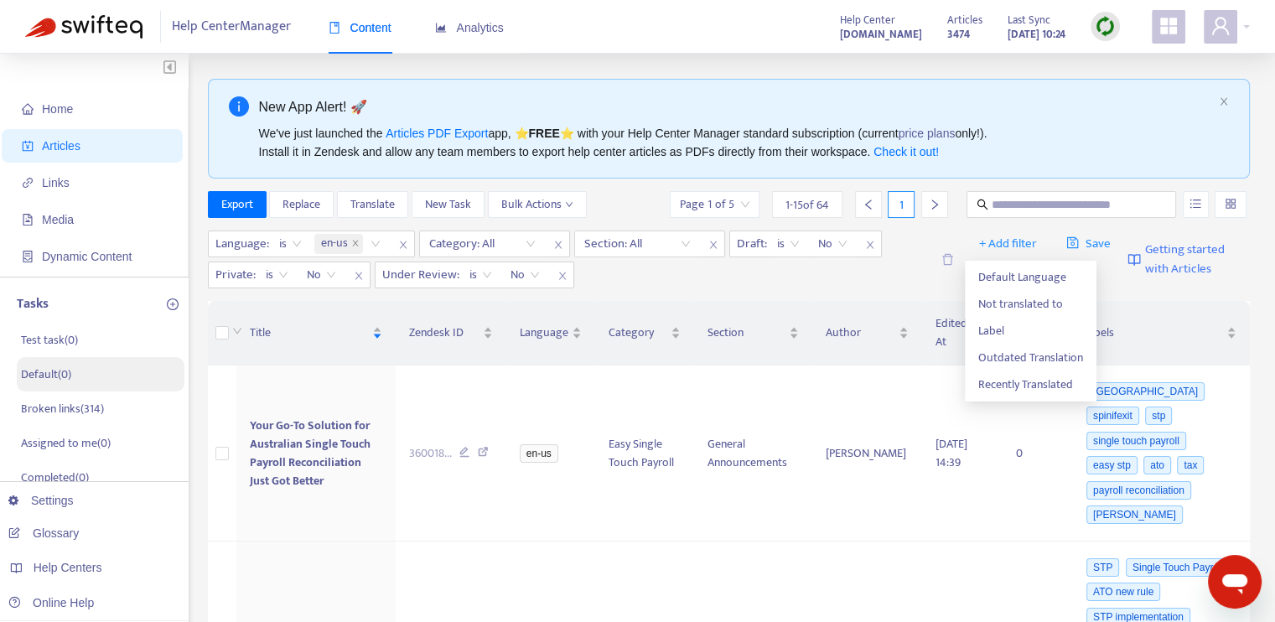
click at [849, 277] on div "Language : is en-us Category: All Section: All Draft : is No Private : is No Un…" at bounding box center [569, 259] width 722 height 58
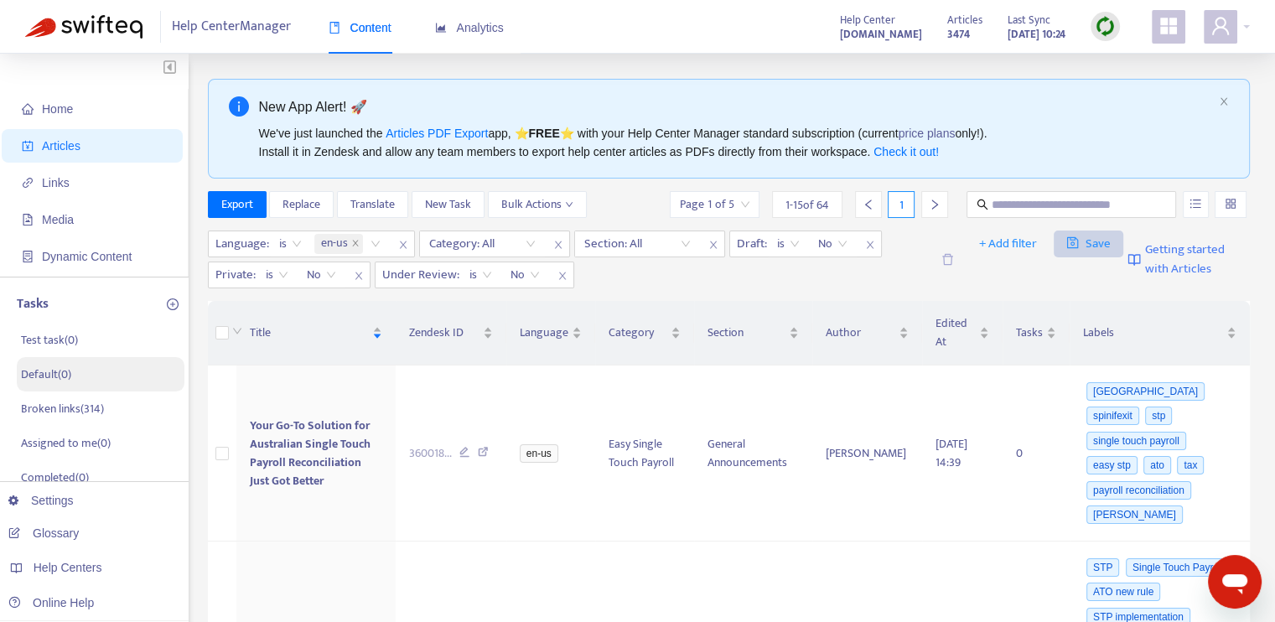
click at [1096, 244] on span "Save" at bounding box center [1088, 244] width 44 height 20
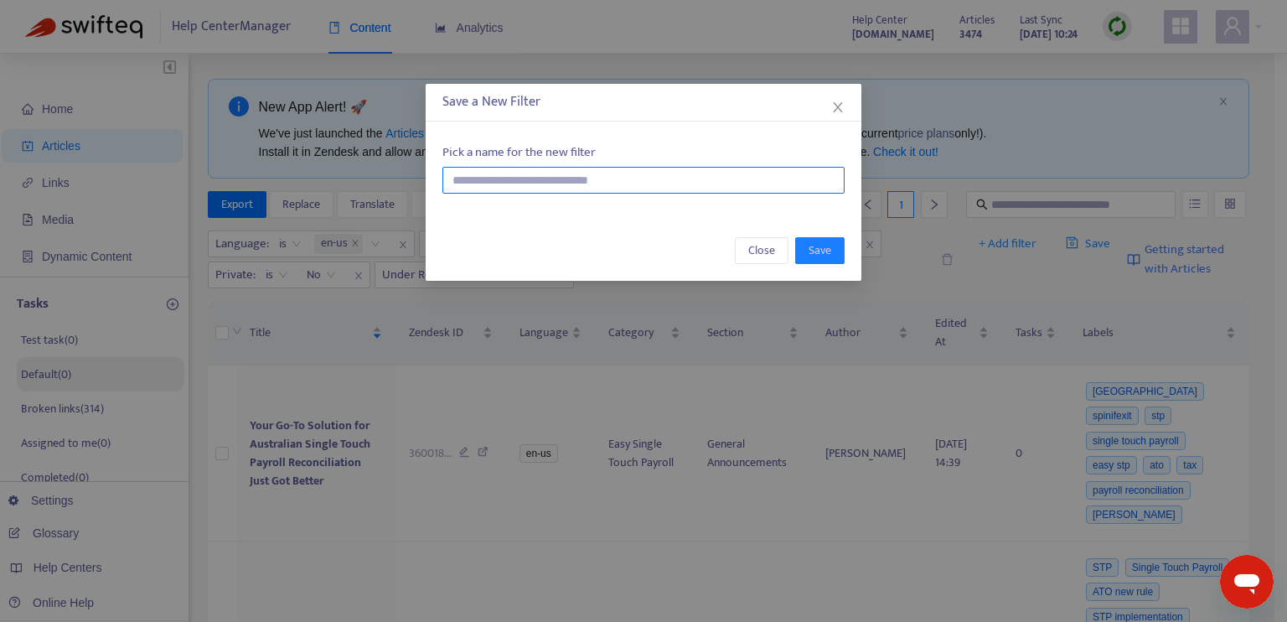
click at [602, 177] on input "text" at bounding box center [643, 180] width 402 height 27
click at [840, 104] on icon "close" at bounding box center [837, 107] width 9 height 10
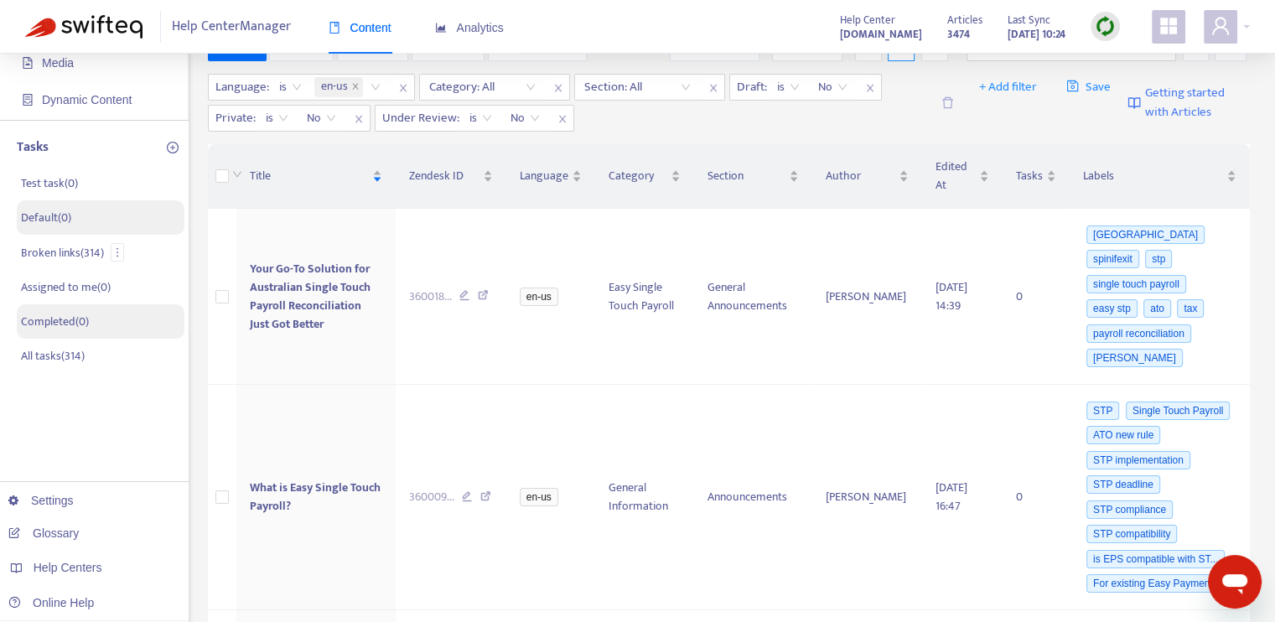
scroll to position [168, 0]
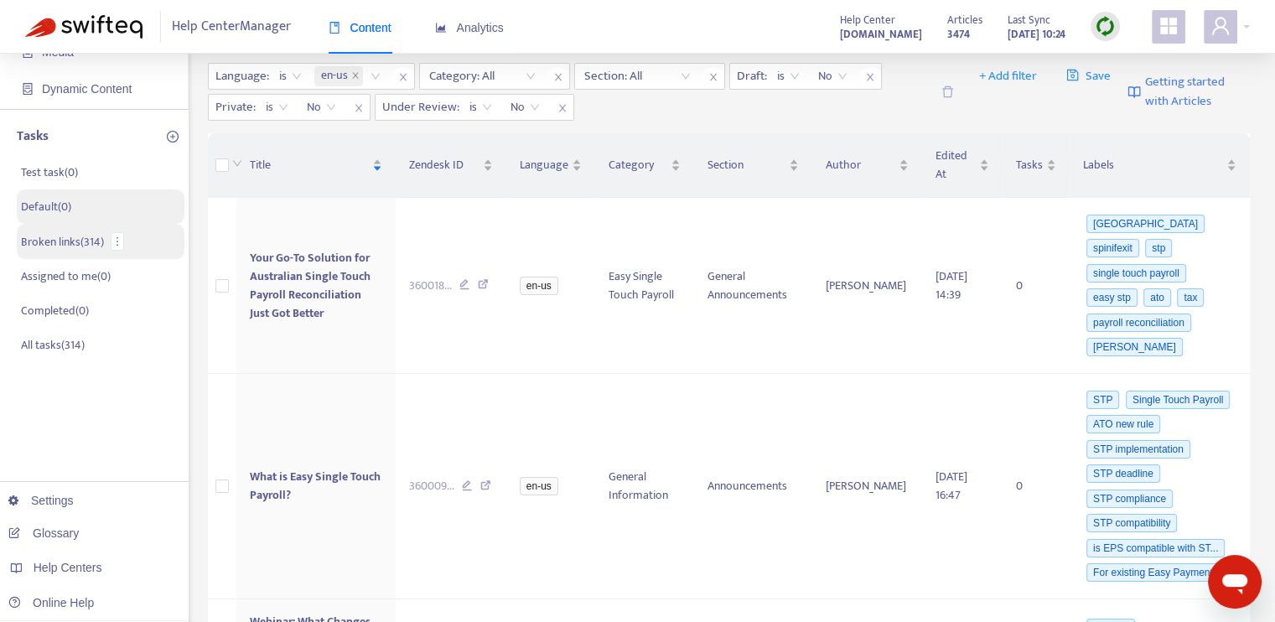
click at [64, 235] on p "Broken links ( 314 )" at bounding box center [62, 242] width 83 height 18
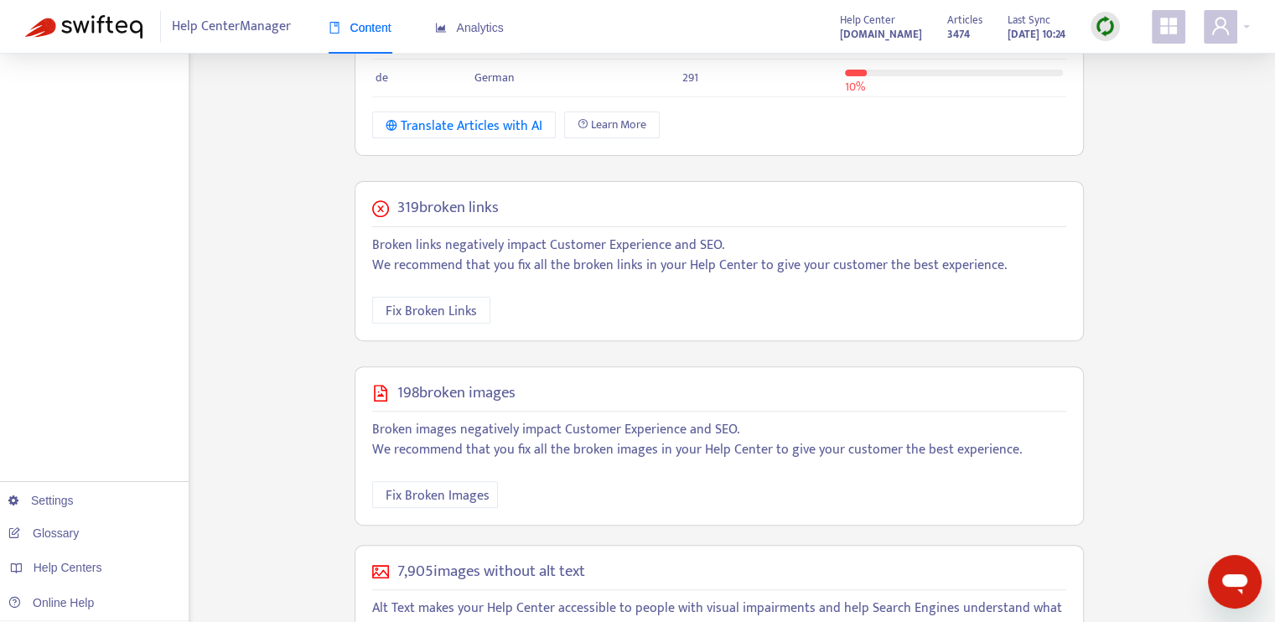
scroll to position [503, 0]
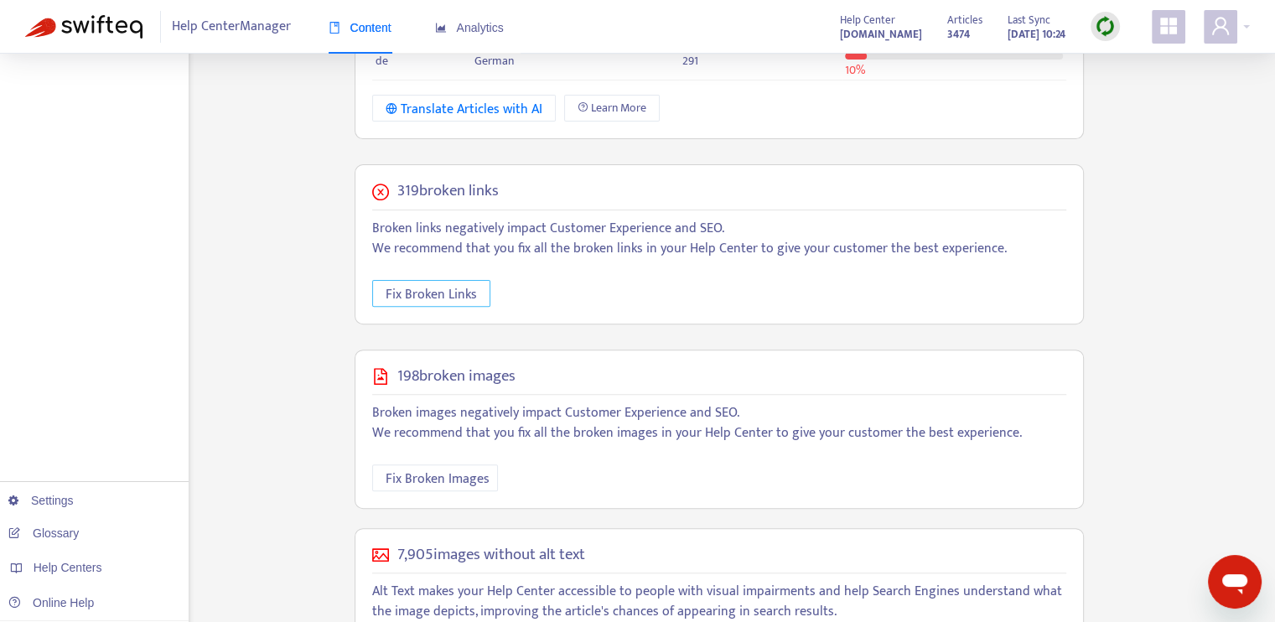
click at [460, 294] on span "Fix Broken Links" at bounding box center [430, 294] width 91 height 21
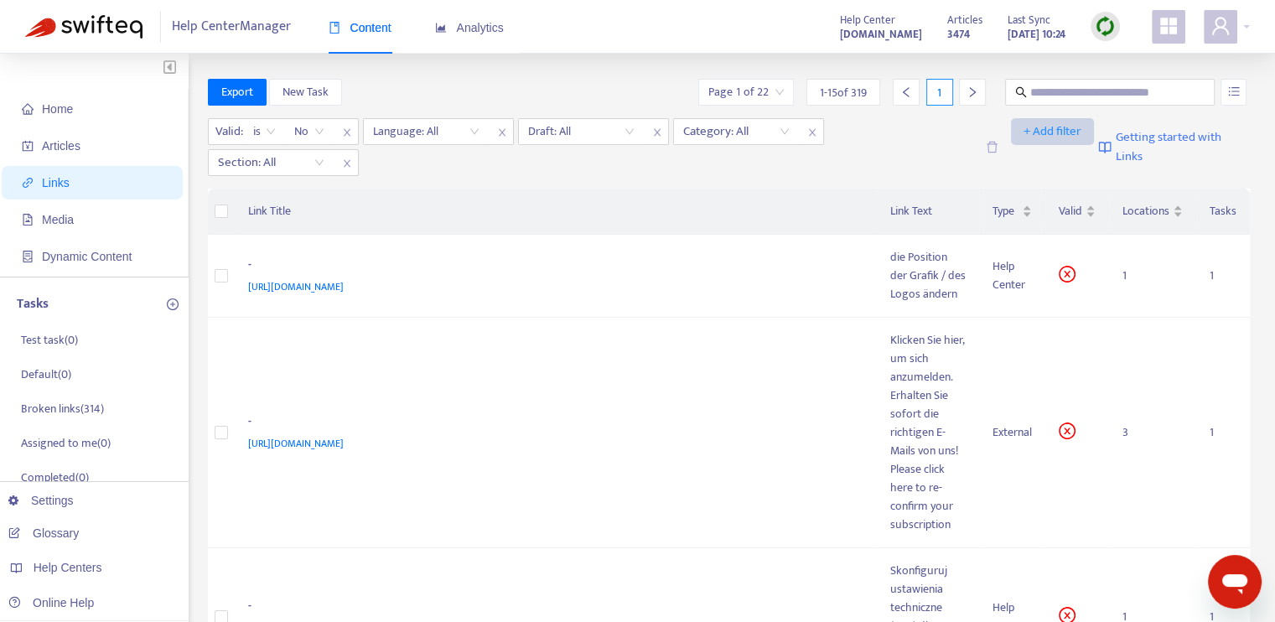
click at [1047, 128] on span "+ Add filter" at bounding box center [1052, 132] width 58 height 20
click at [1049, 218] on span "Opens in" at bounding box center [1049, 218] width 57 height 18
click at [338, 160] on span "close" at bounding box center [347, 163] width 22 height 20
click at [1229, 96] on icon "unordered-list" at bounding box center [1234, 91] width 12 height 12
click at [892, 149] on div "Valid : is No Language: All Draft: All Category: All Section: All" at bounding box center [591, 147] width 767 height 58
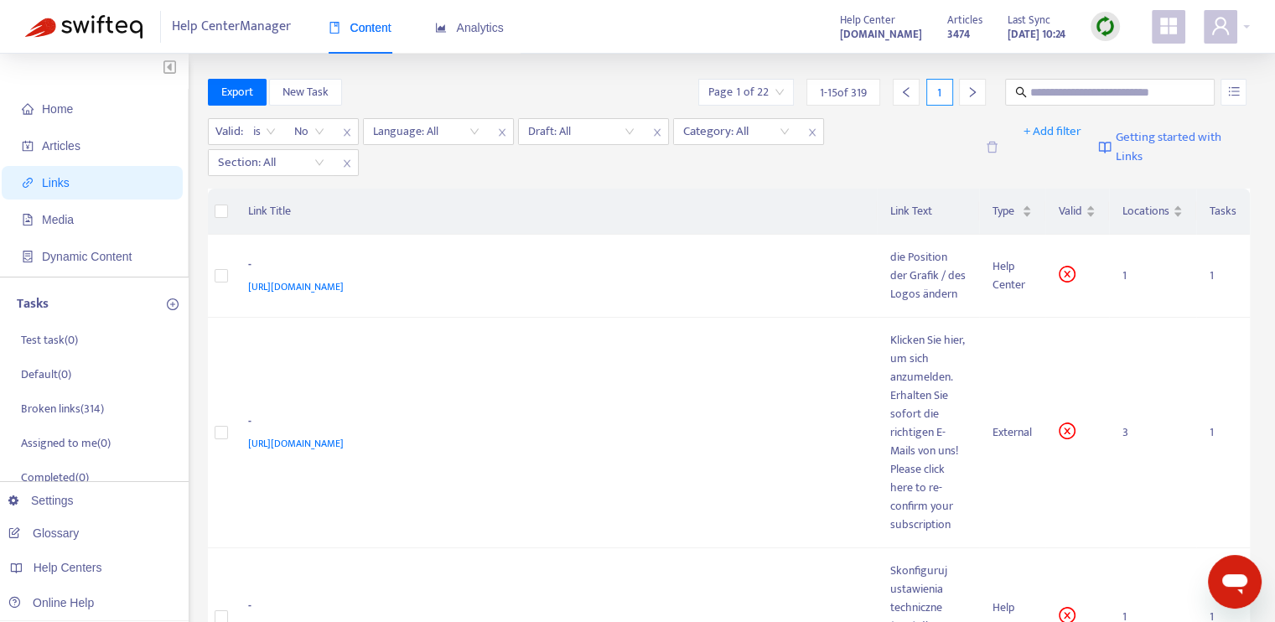
click at [931, 142] on div "Valid : is No Language: All Draft: All Category: All Section: All" at bounding box center [591, 147] width 767 height 58
click at [489, 88] on div "Export New Task Page 1 of 22 1 - 15 of 319 1" at bounding box center [729, 92] width 1042 height 27
click at [533, 82] on div "Export New Task Page 1 of 22 1 - 15 of 319 1" at bounding box center [729, 92] width 1042 height 27
click at [107, 148] on span "Articles" at bounding box center [95, 146] width 147 height 34
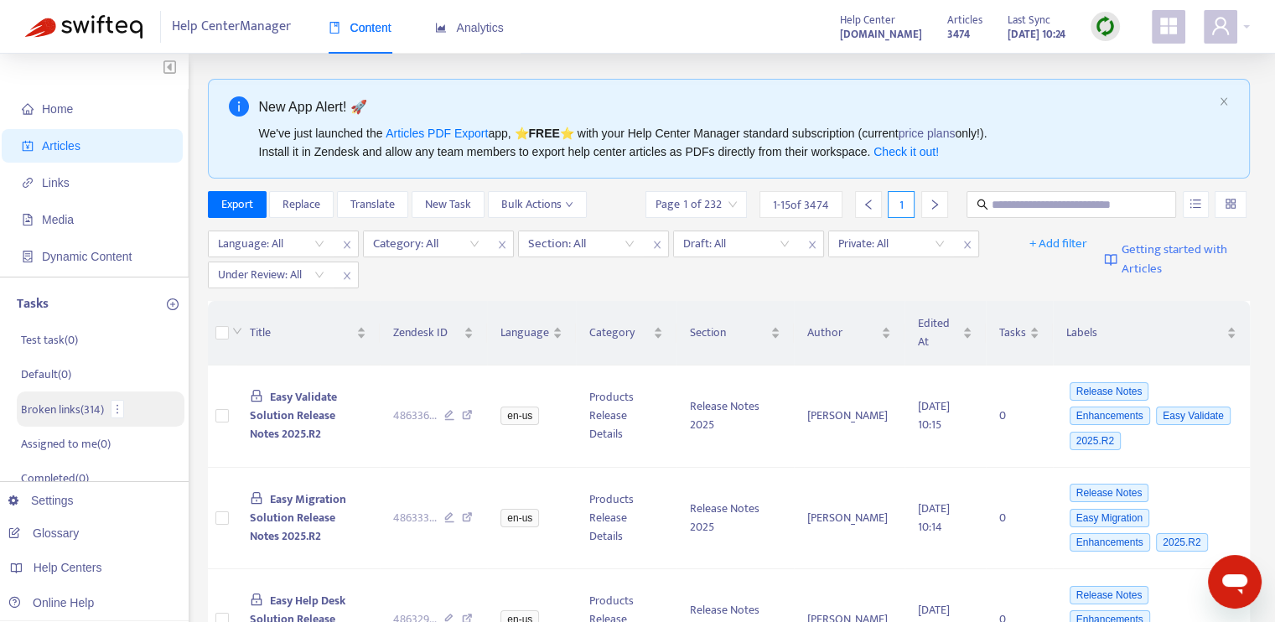
click at [82, 408] on p "Broken links ( 314 )" at bounding box center [62, 410] width 83 height 18
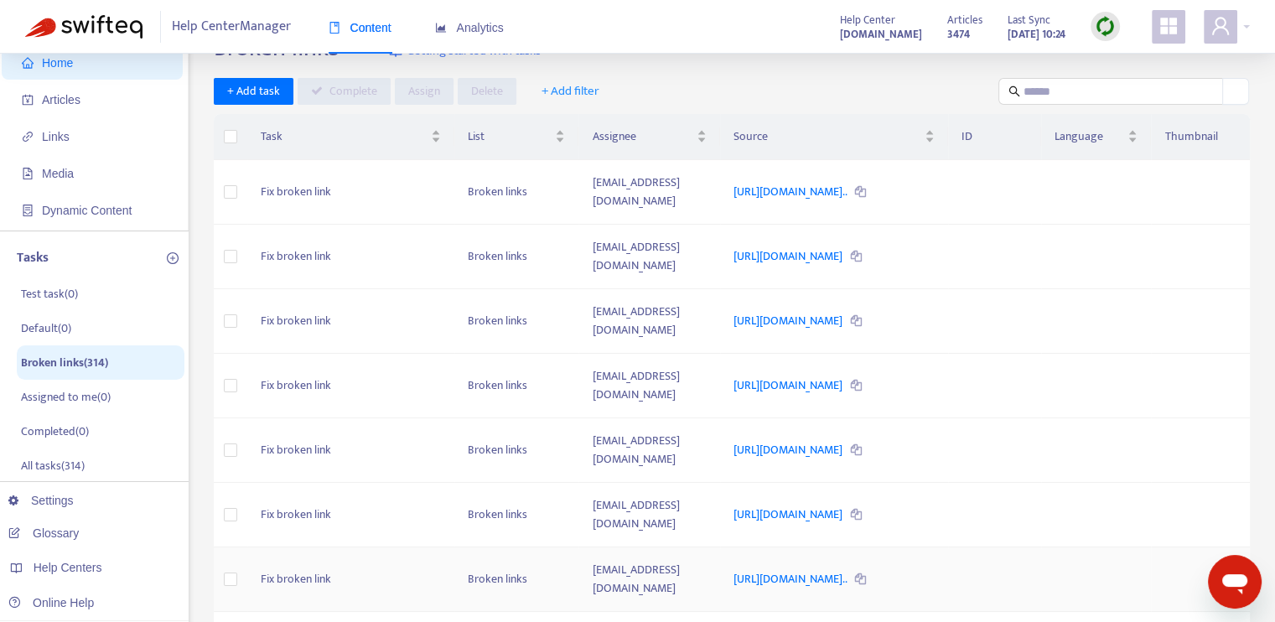
scroll to position [18, 0]
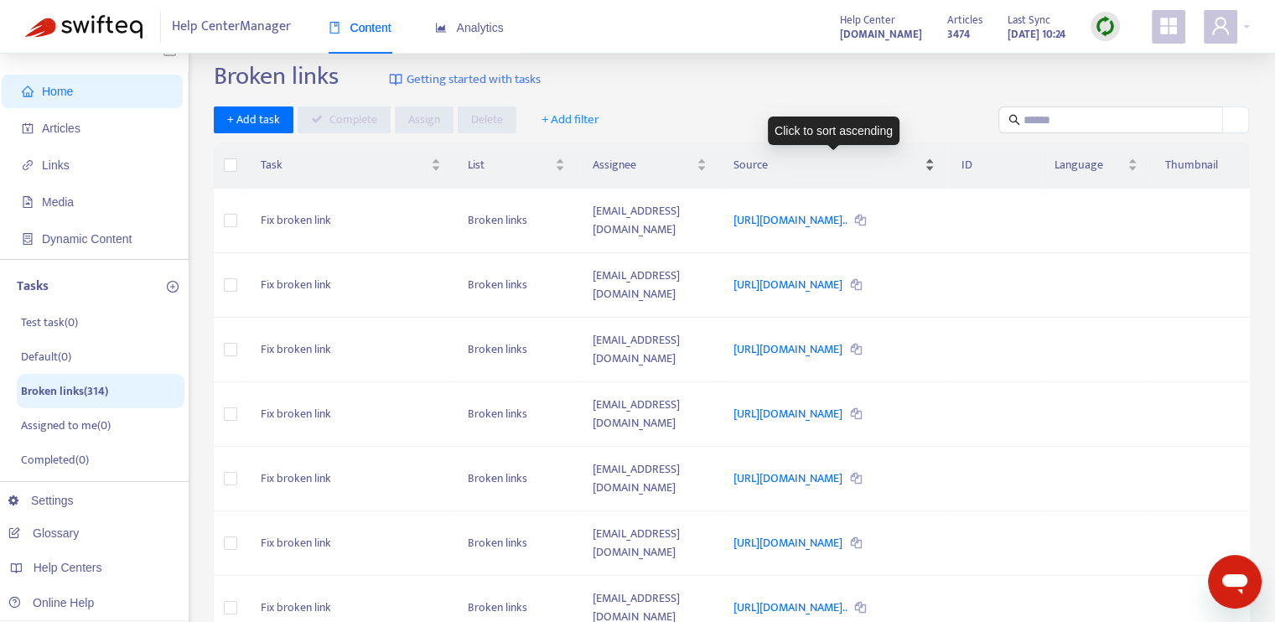
click at [918, 173] on div "Source" at bounding box center [833, 165] width 201 height 18
click at [752, 468] on link "[URL][DOMAIN_NAME]" at bounding box center [788, 477] width 111 height 19
